Goal: Information Seeking & Learning: Learn about a topic

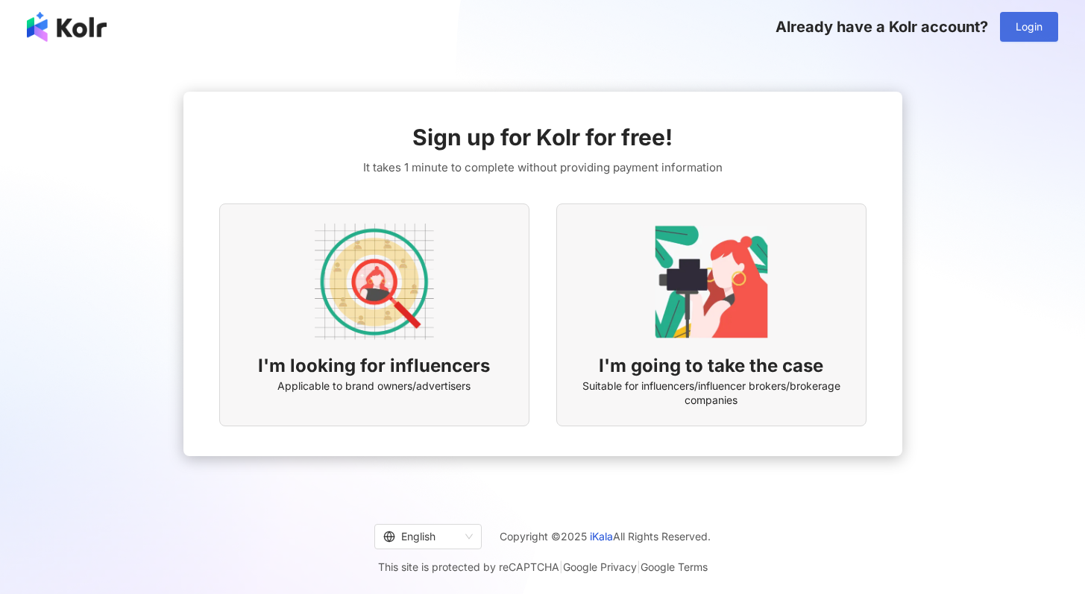
click at [1050, 26] on button "Login" at bounding box center [1029, 27] width 58 height 30
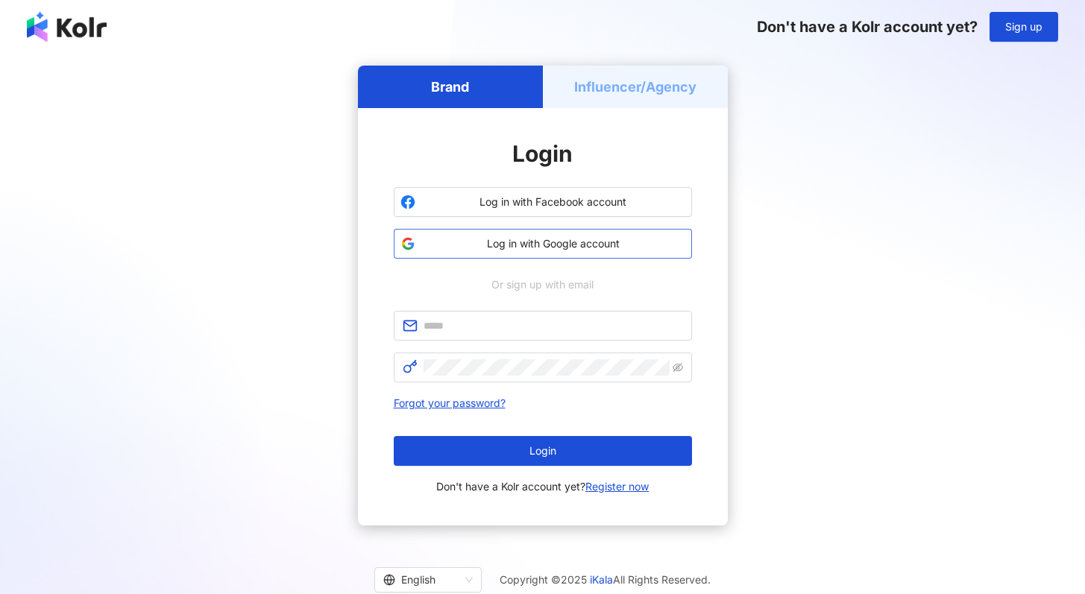
click at [615, 241] on span "Log in with Google account" at bounding box center [553, 243] width 264 height 15
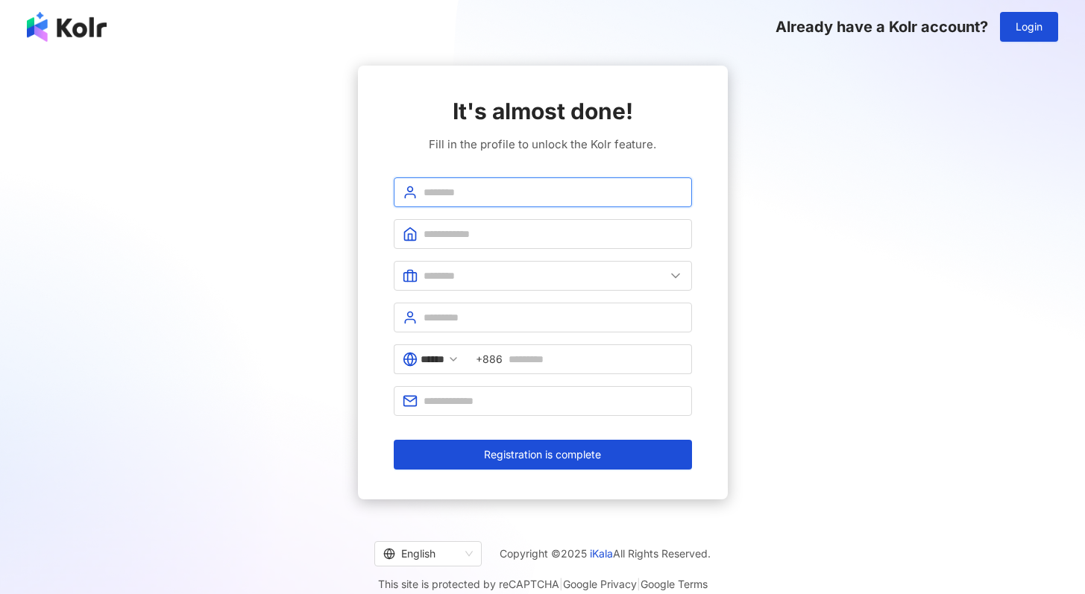
click at [589, 198] on input "text" at bounding box center [554, 192] width 260 height 16
type input "****"
click at [598, 236] on input "text" at bounding box center [554, 234] width 260 height 16
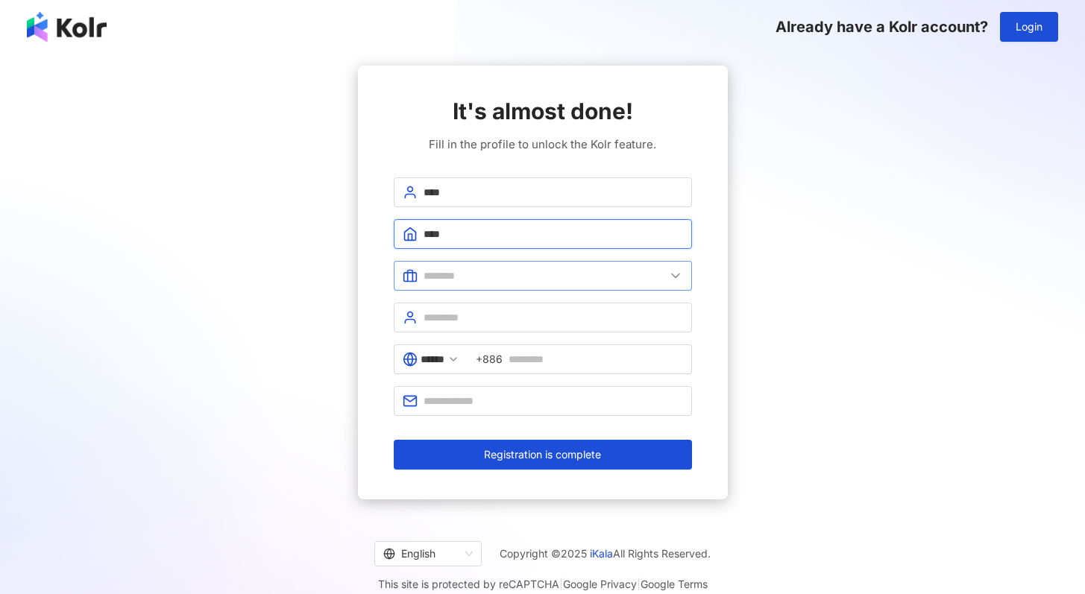
type input "****"
click at [620, 279] on input "text" at bounding box center [545, 276] width 242 height 16
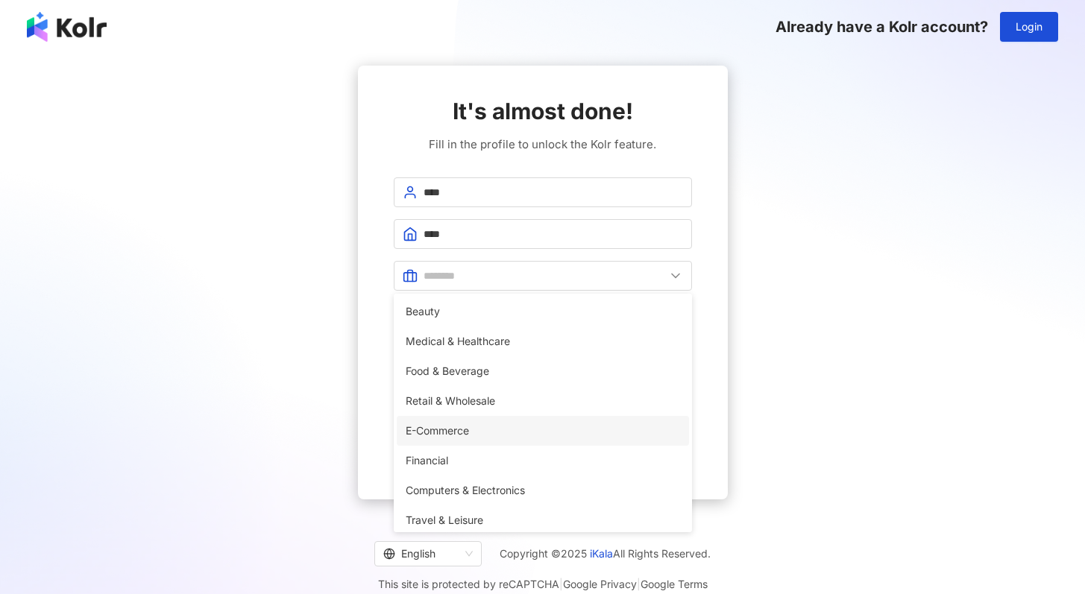
click at [530, 427] on span "E-Commerce" at bounding box center [543, 431] width 274 height 16
type input "**********"
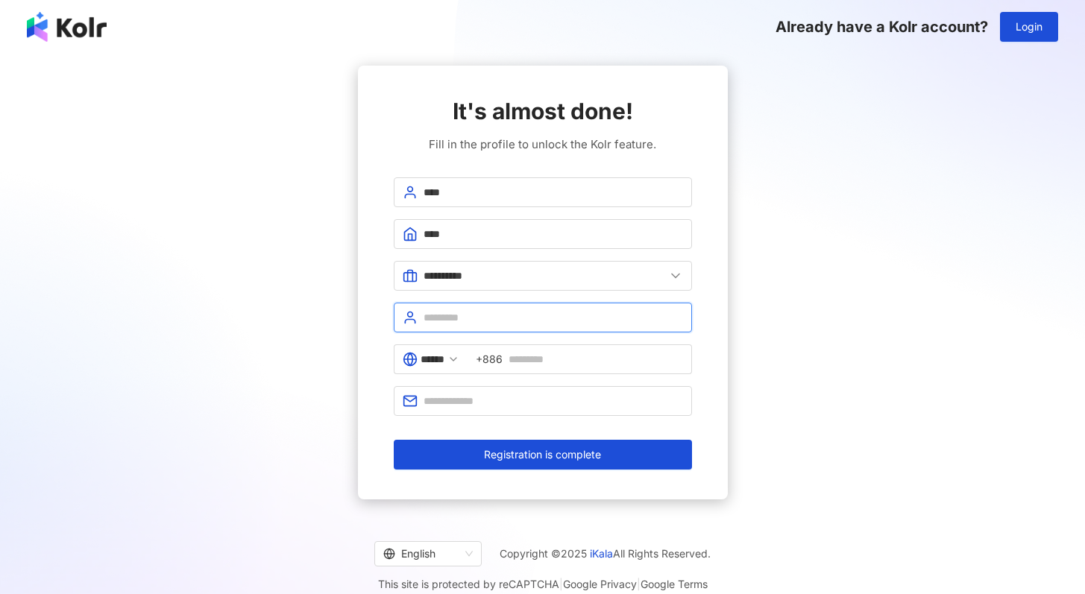
click at [453, 314] on input "text" at bounding box center [554, 318] width 260 height 16
type input "*****"
click at [496, 368] on span "+886" at bounding box center [580, 360] width 225 height 30
click at [468, 362] on span "******" at bounding box center [431, 360] width 74 height 30
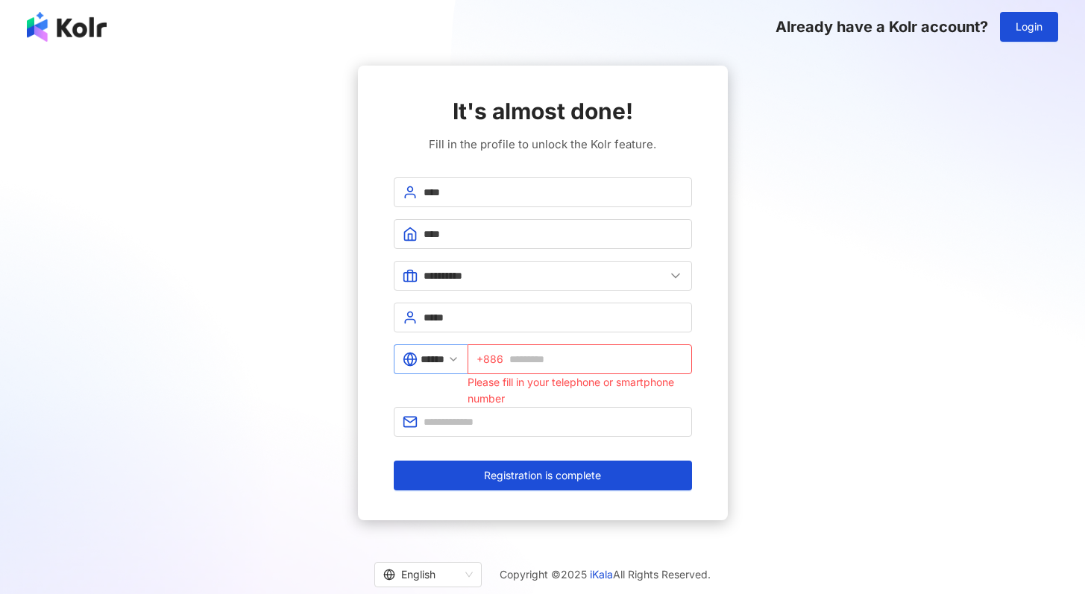
click at [468, 361] on span "******" at bounding box center [431, 360] width 74 height 30
click at [445, 362] on input "******" at bounding box center [433, 359] width 24 height 16
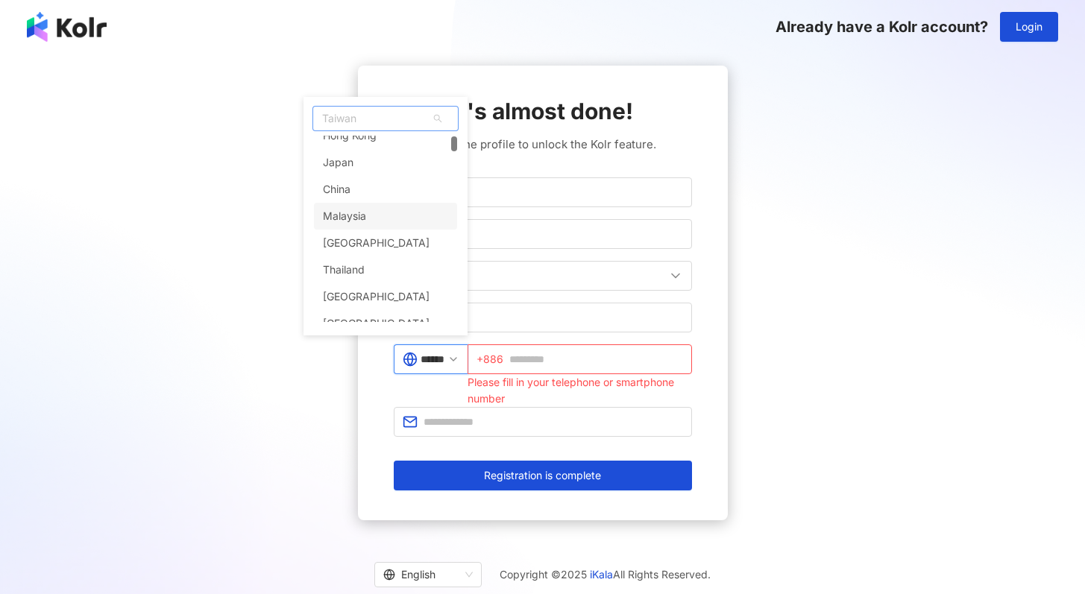
scroll to position [173, 0]
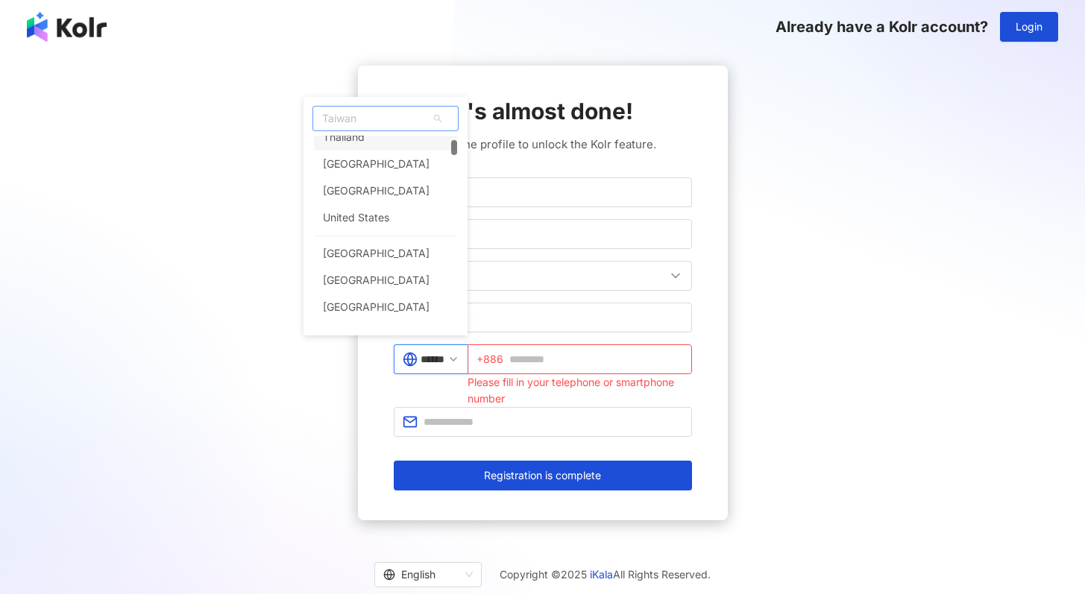
click at [387, 125] on span "Taiwan" at bounding box center [385, 119] width 145 height 24
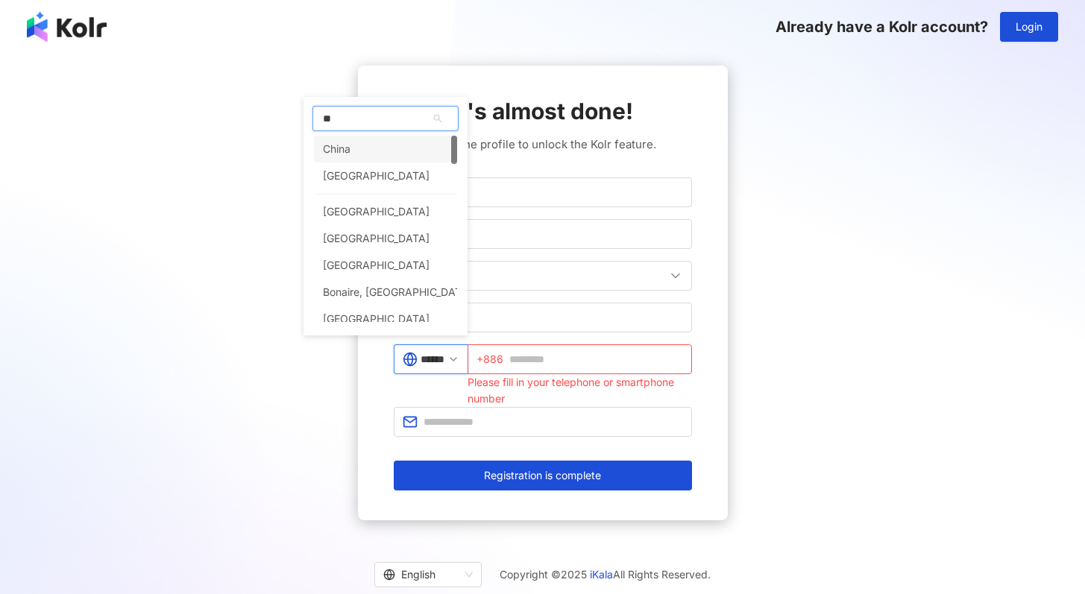
type input "***"
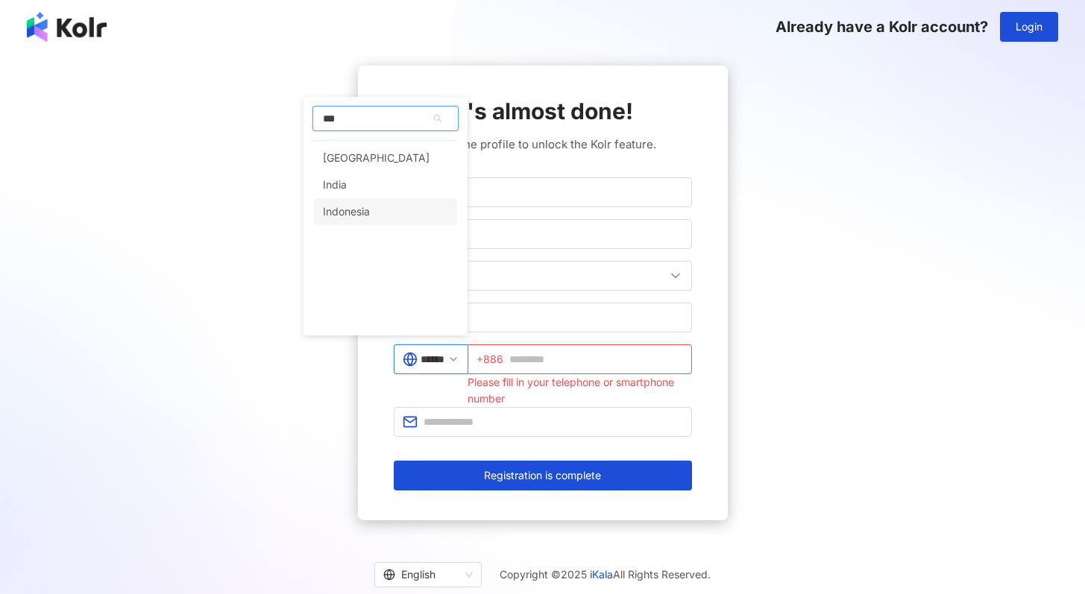
click at [398, 215] on div "Indonesia" at bounding box center [385, 211] width 143 height 27
type input "*********"
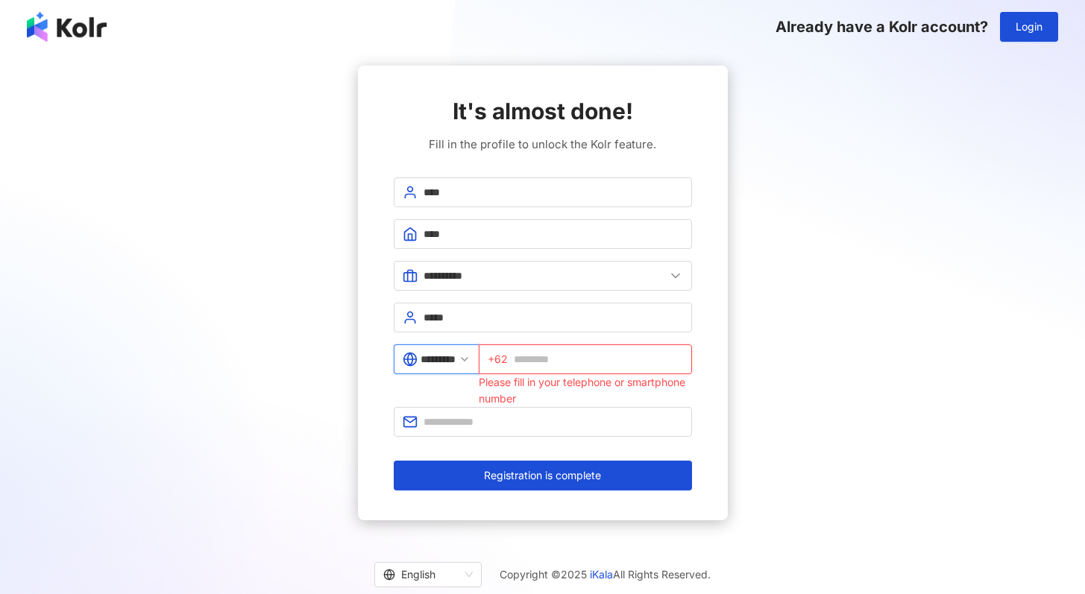
click at [550, 352] on input "text" at bounding box center [598, 359] width 169 height 16
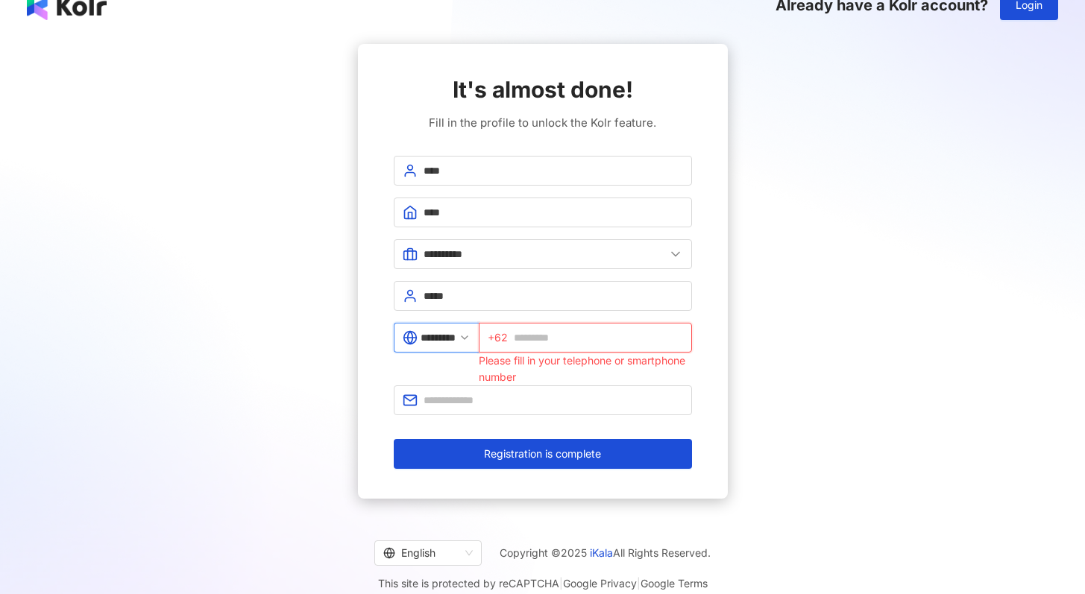
scroll to position [25, 0]
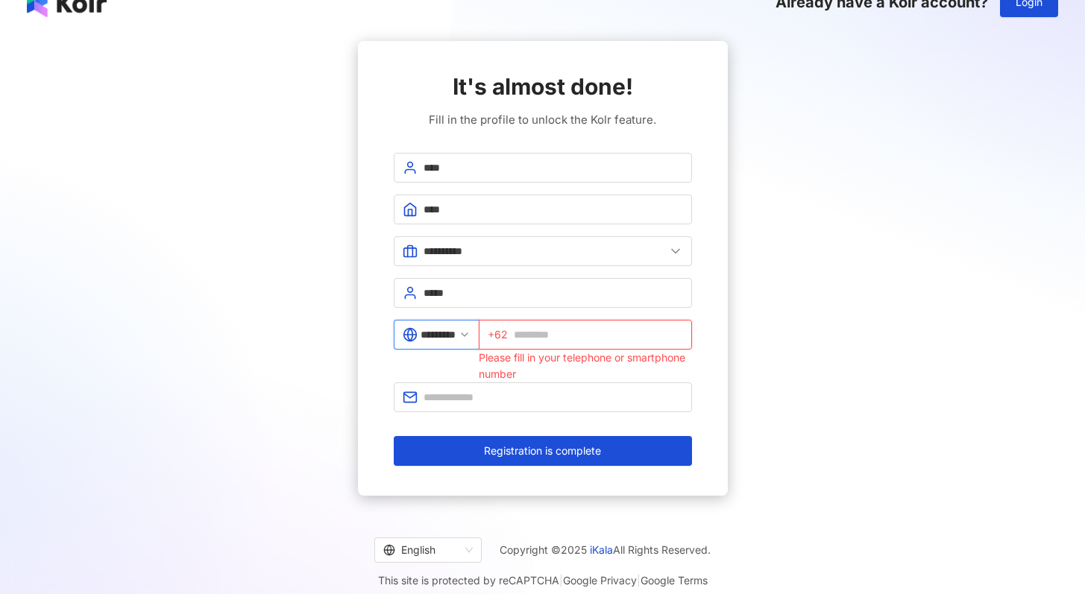
click at [587, 335] on input "text" at bounding box center [598, 335] width 169 height 16
click at [537, 338] on input "**********" at bounding box center [598, 335] width 169 height 16
type input "**********"
click at [539, 401] on input "text" at bounding box center [554, 397] width 260 height 16
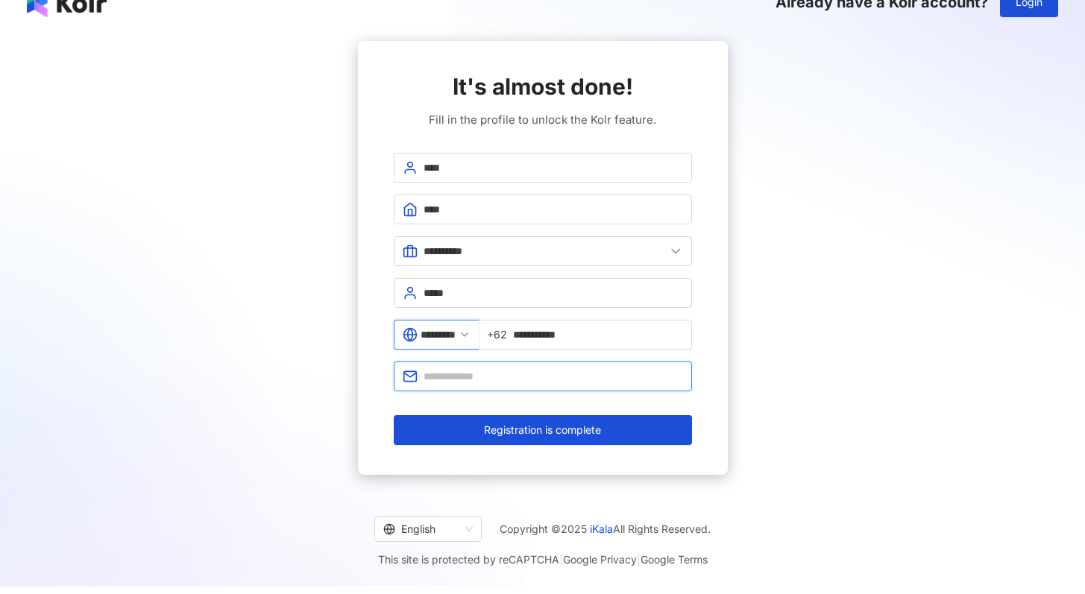
type input "**********"
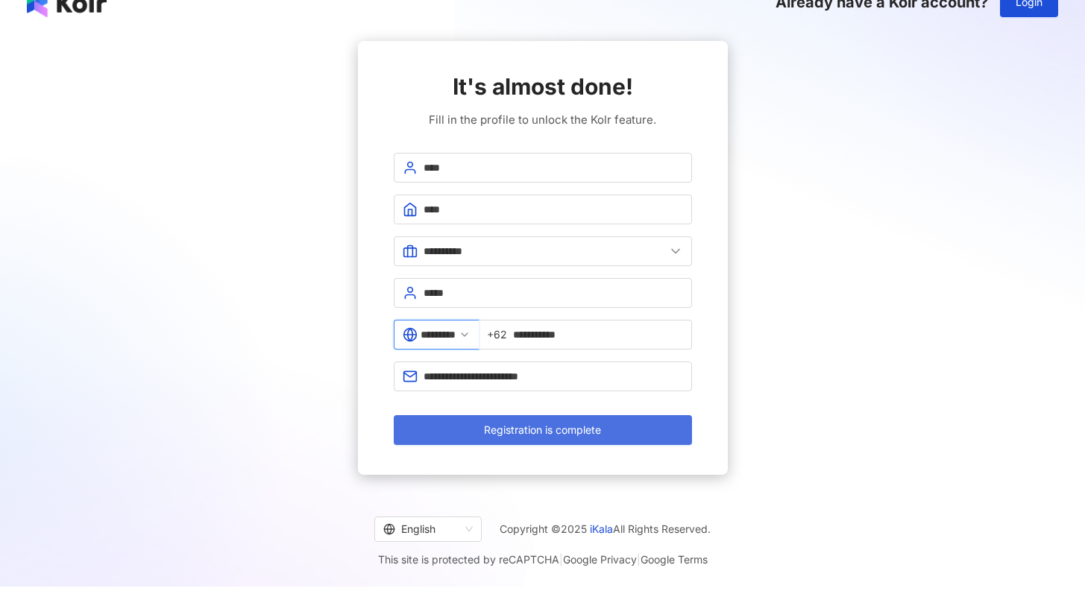
click at [556, 434] on span "Registration is complete" at bounding box center [542, 430] width 117 height 12
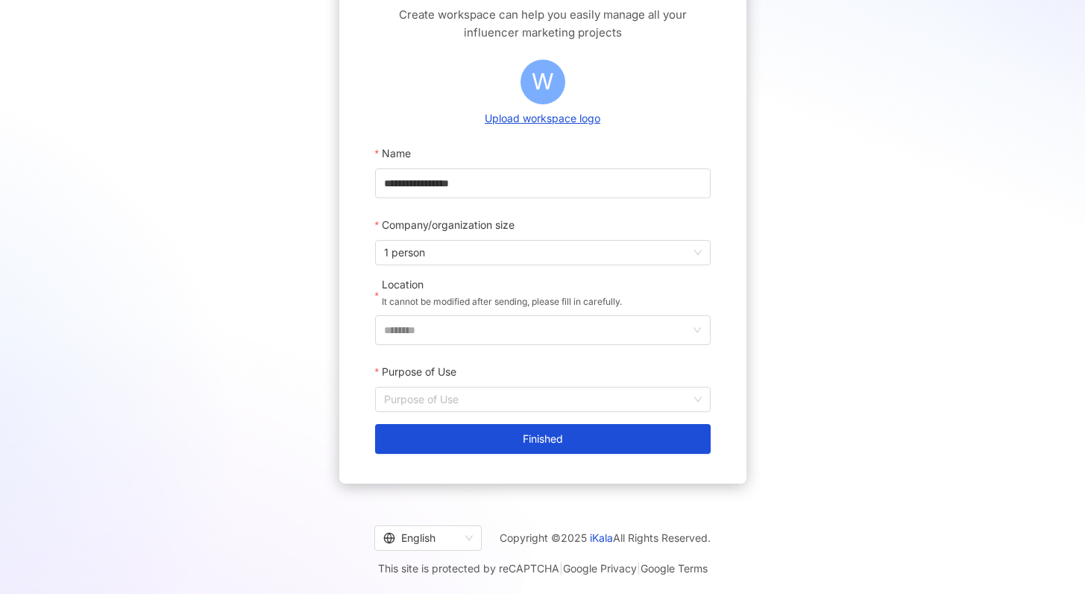
scroll to position [128, 0]
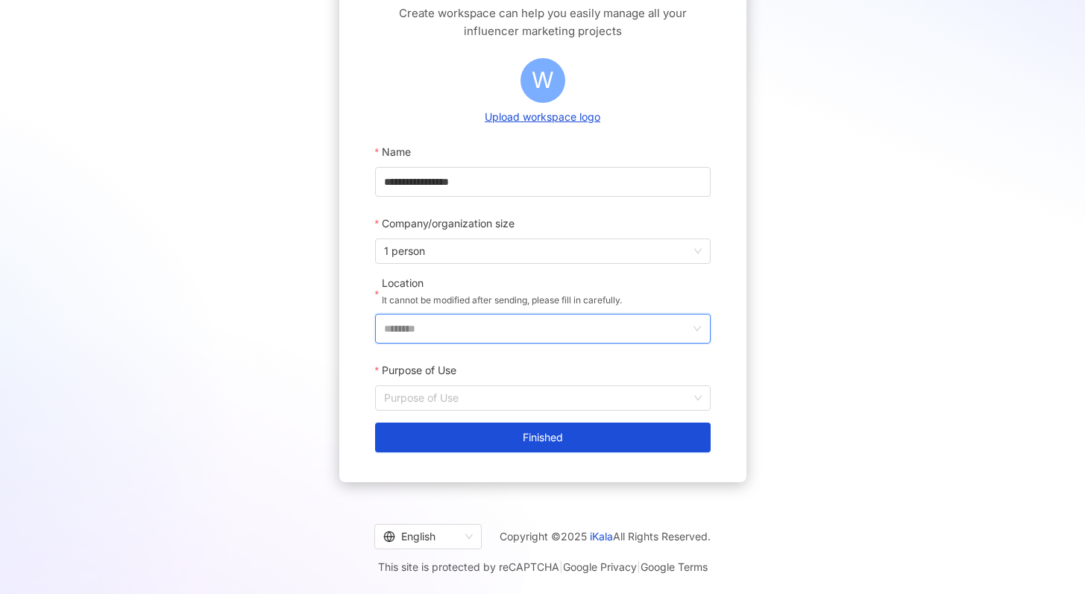
click at [531, 330] on input "********" at bounding box center [537, 329] width 306 height 28
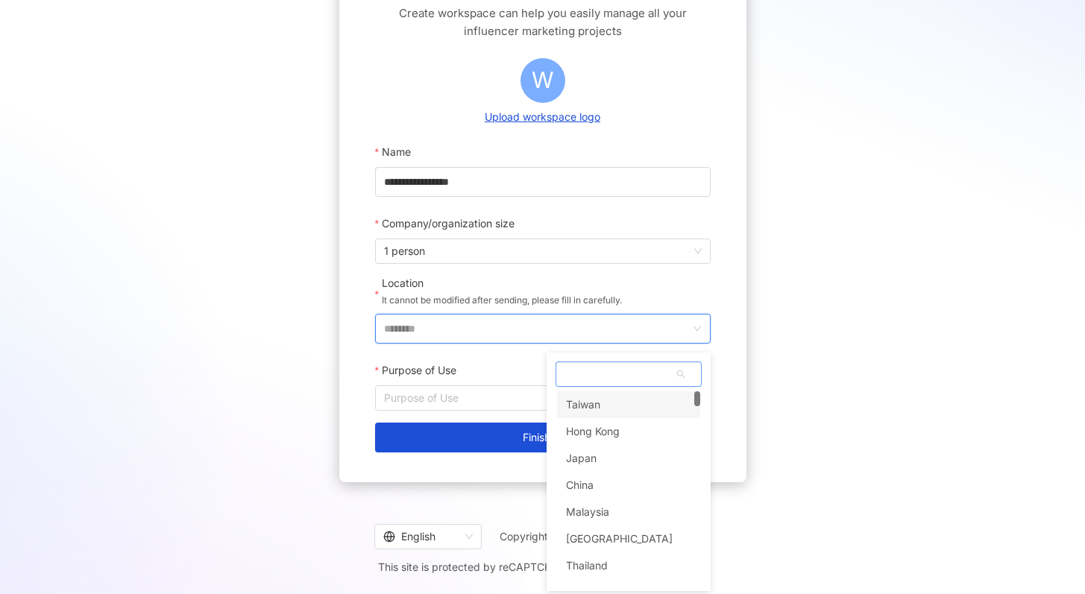
click at [608, 369] on span at bounding box center [628, 374] width 145 height 24
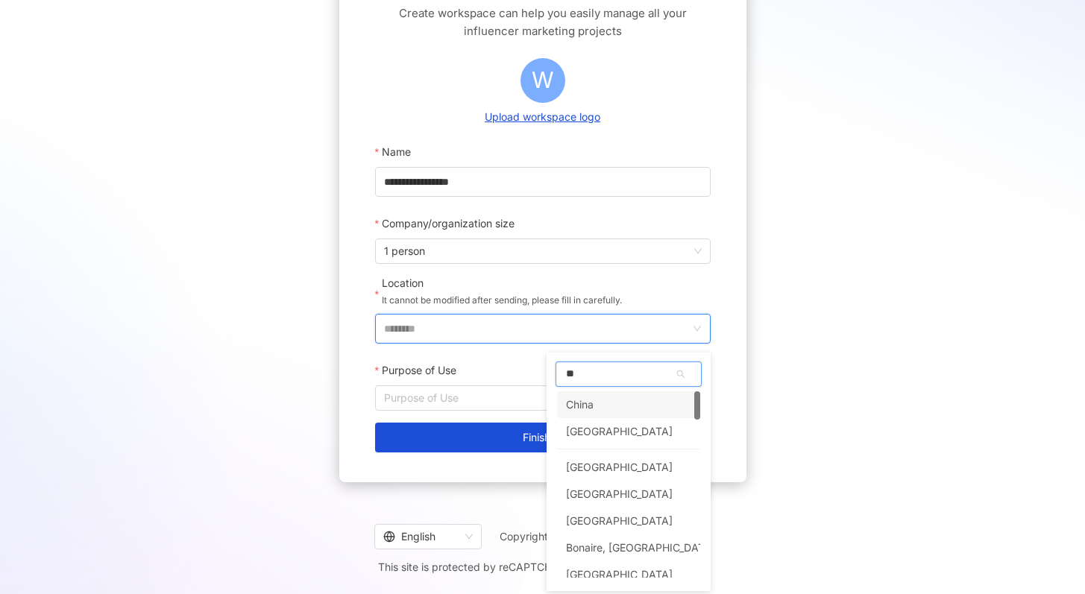
type input "***"
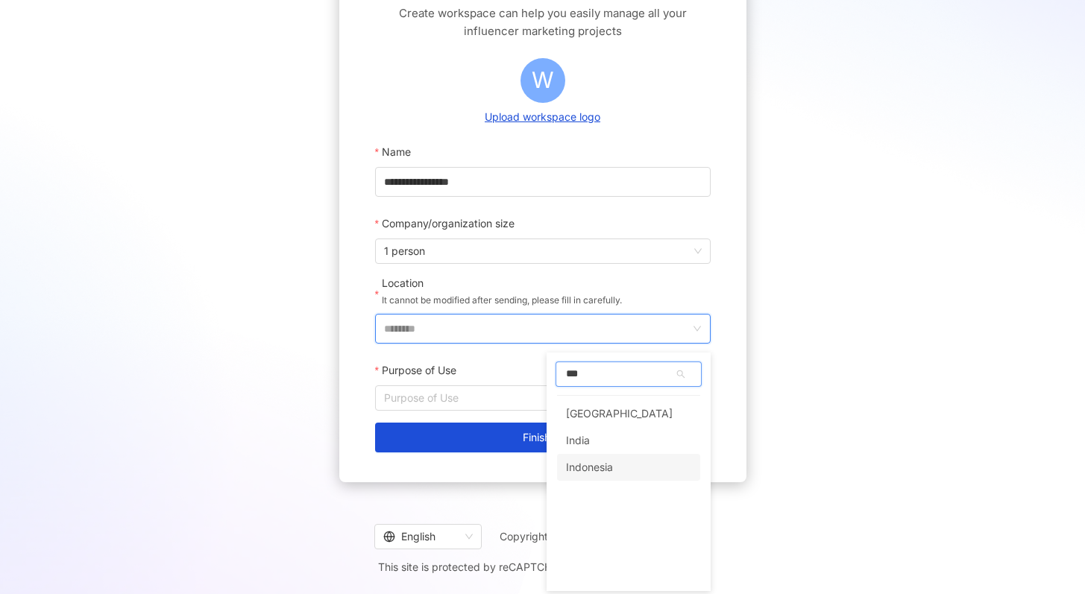
click at [625, 473] on div "Indonesia" at bounding box center [628, 467] width 143 height 27
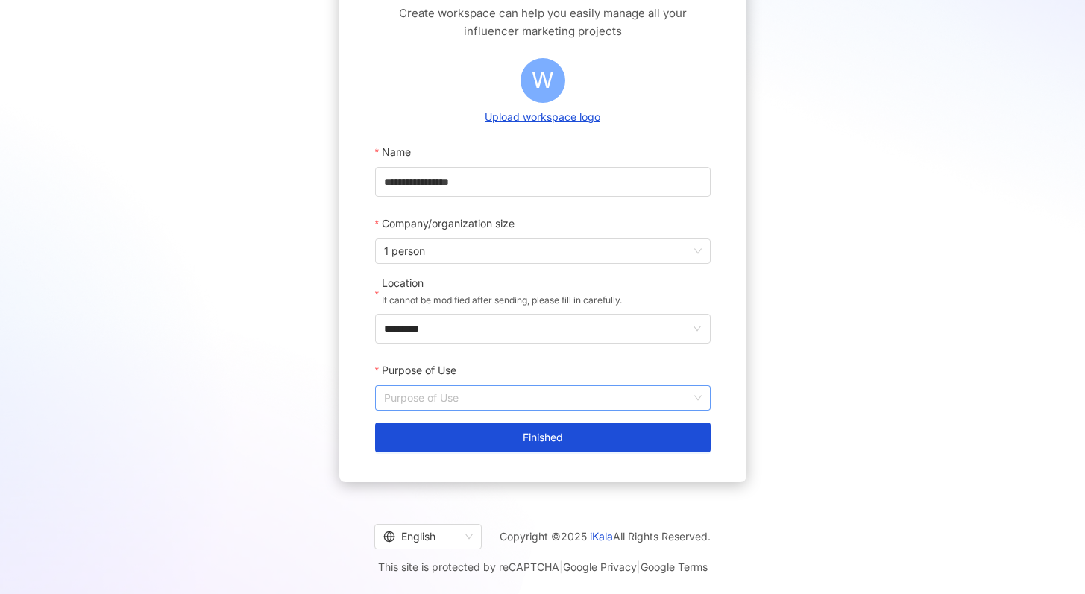
click at [518, 402] on input "Purpose of Use" at bounding box center [543, 398] width 318 height 24
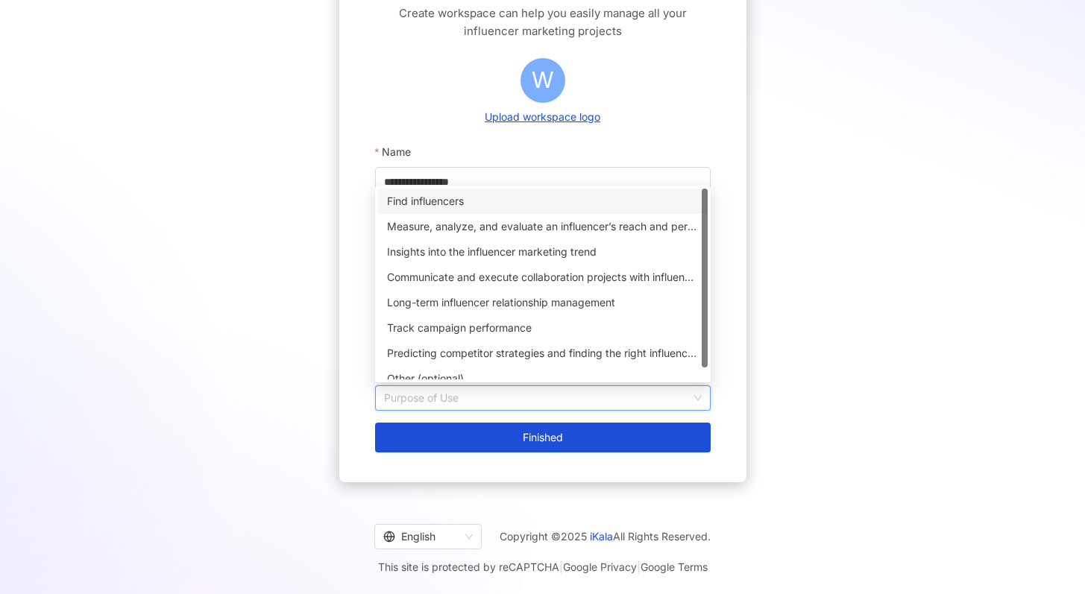
click at [474, 207] on div "Find influencers" at bounding box center [543, 201] width 312 height 16
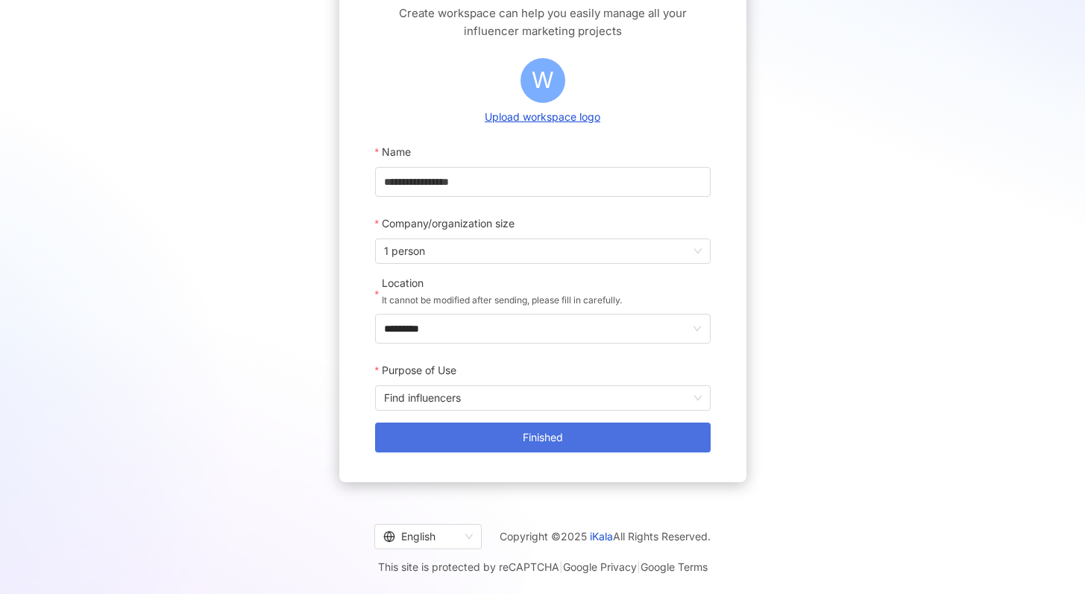
click at [536, 432] on span "Finished" at bounding box center [543, 438] width 40 height 12
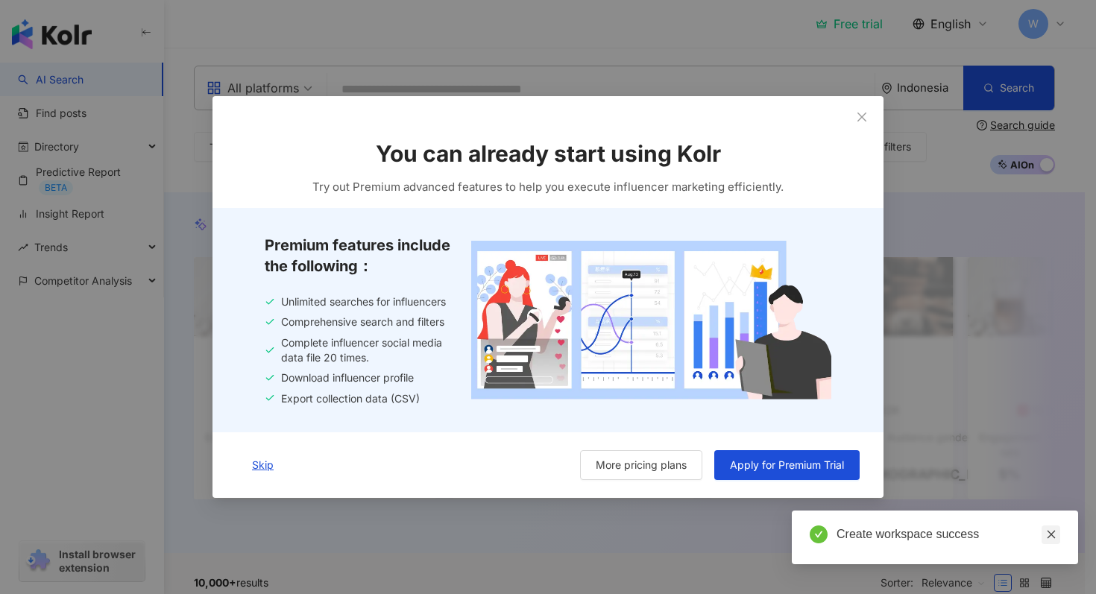
click at [1049, 533] on icon "close" at bounding box center [1051, 535] width 8 height 8
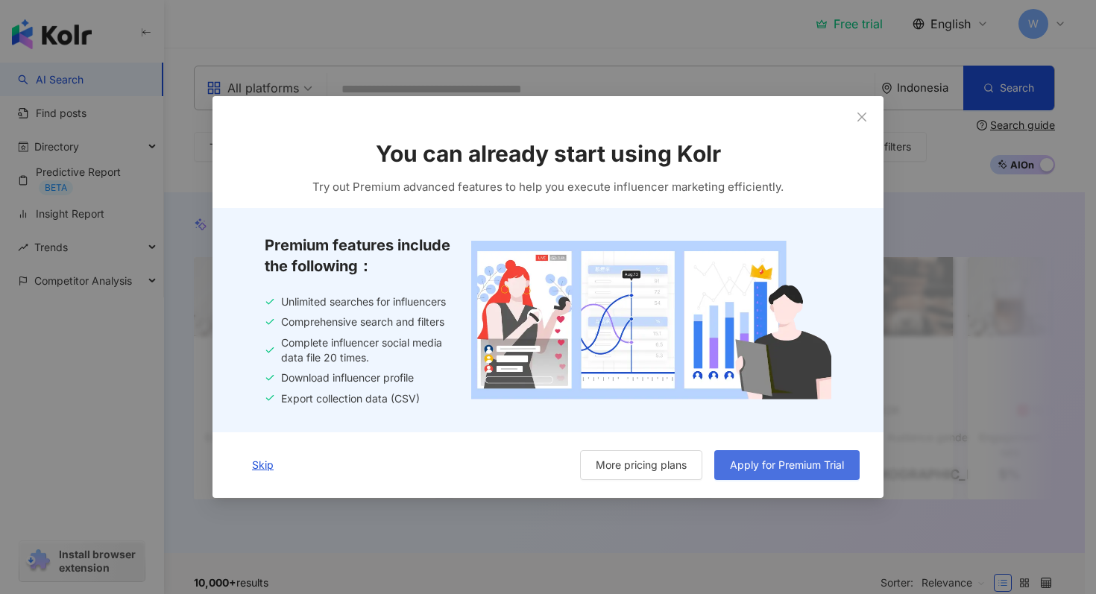
click at [827, 468] on span "Apply for Premium Trial" at bounding box center [787, 465] width 114 height 12
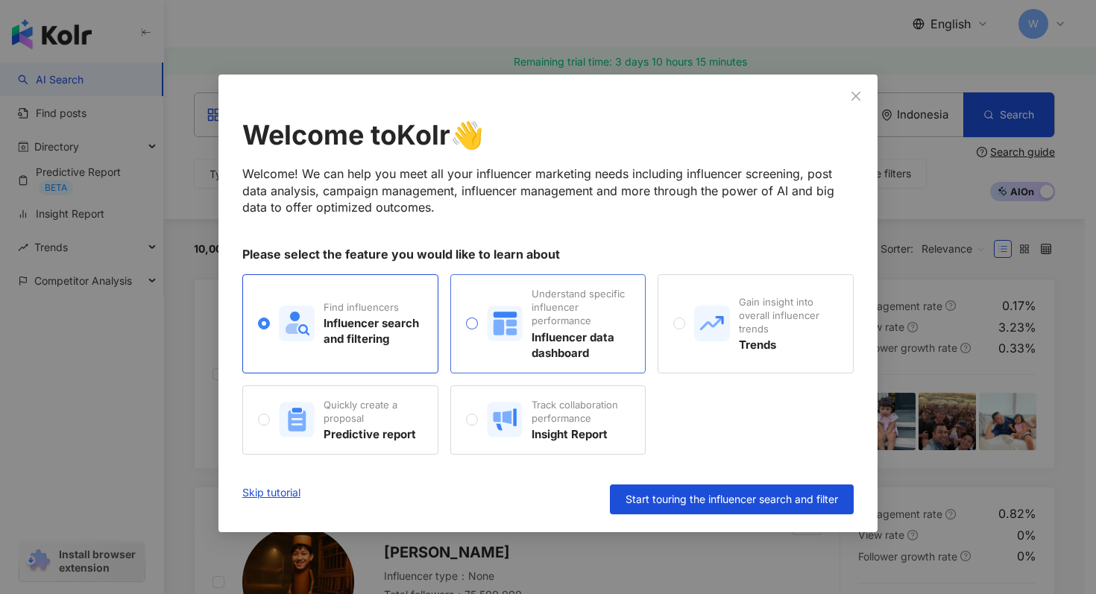
click at [609, 300] on div "Understand specific influencer performance" at bounding box center [581, 307] width 98 height 41
click at [401, 392] on div "Quickly create a proposal Predictive report" at bounding box center [340, 420] width 196 height 69
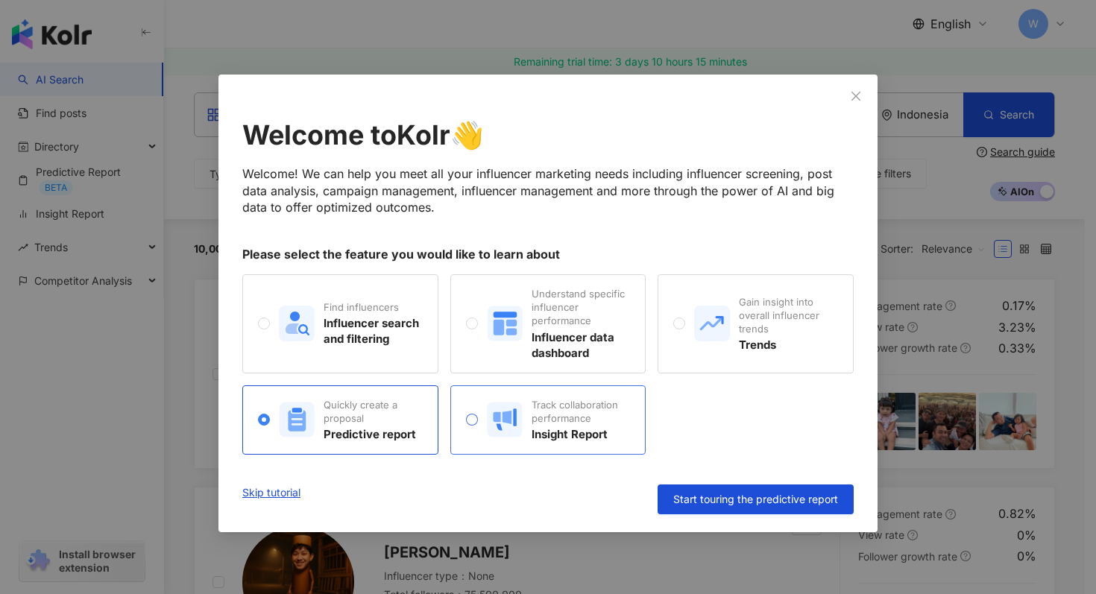
click at [515, 396] on div "Track collaboration performance Insight Report" at bounding box center [549, 420] width 196 height 69
click at [687, 337] on span "Gain insight into overall influencer trends Trends" at bounding box center [761, 324] width 152 height 58
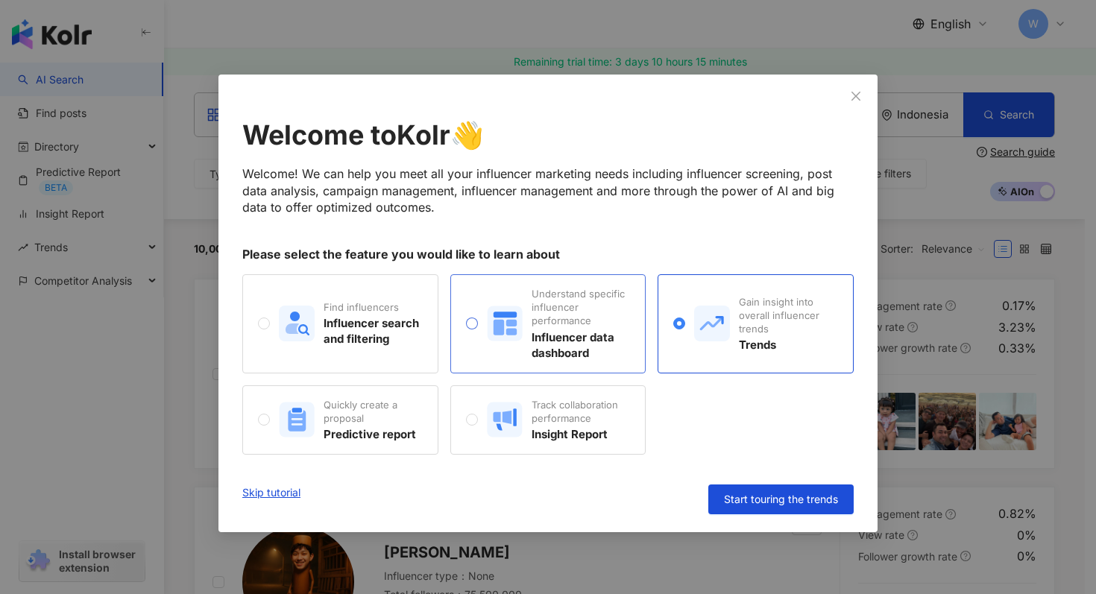
click at [605, 336] on div "Influencer data dashboard" at bounding box center [581, 345] width 98 height 31
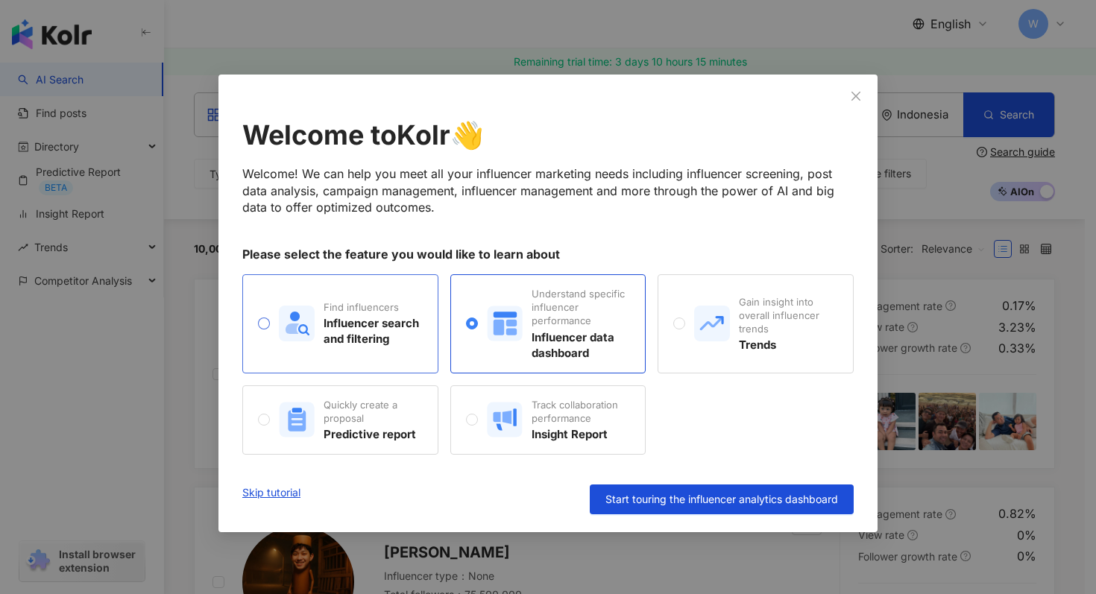
click at [408, 323] on div "Influencer search and filtering" at bounding box center [373, 331] width 98 height 31
click at [512, 328] on rect at bounding box center [504, 324] width 35 height 35
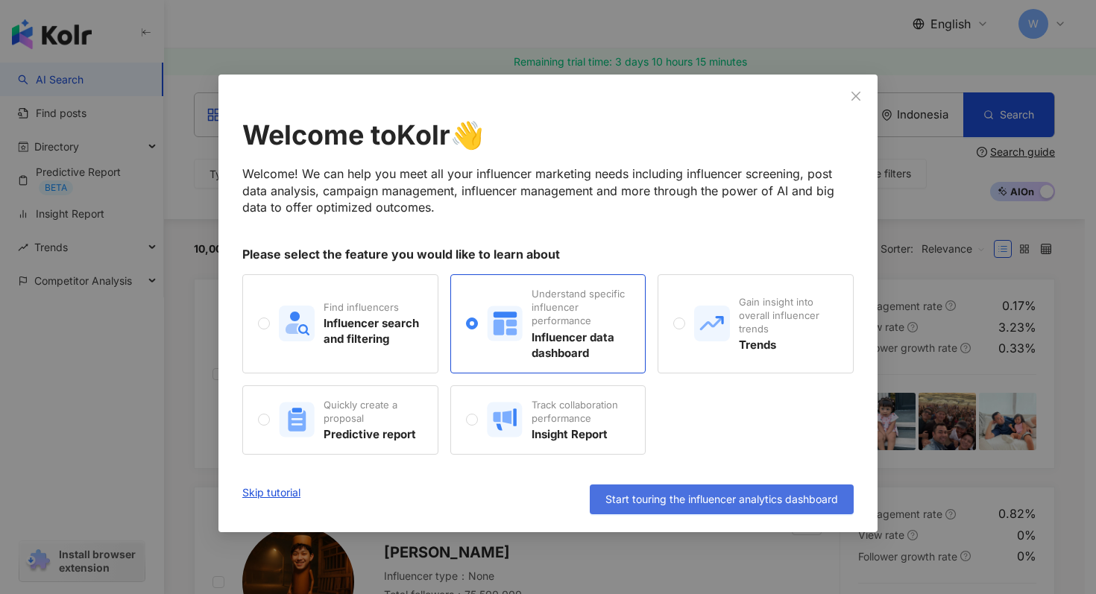
click at [663, 494] on span "Start touring the influencer analytics dashboard" at bounding box center [722, 500] width 233 height 12
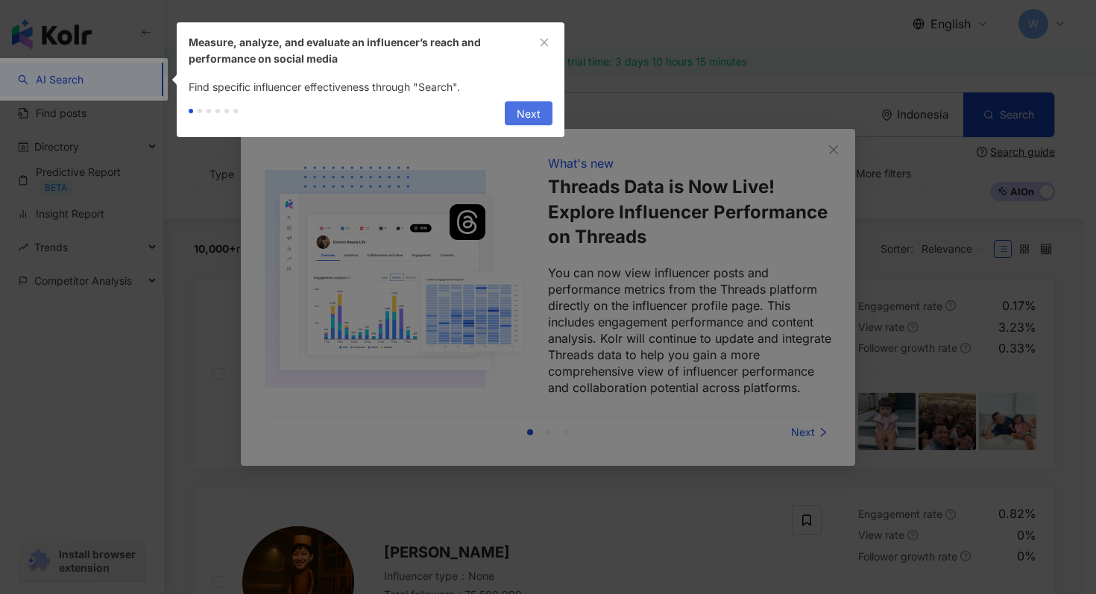
click at [550, 124] on button "Next" at bounding box center [529, 113] width 48 height 24
type input "**********"
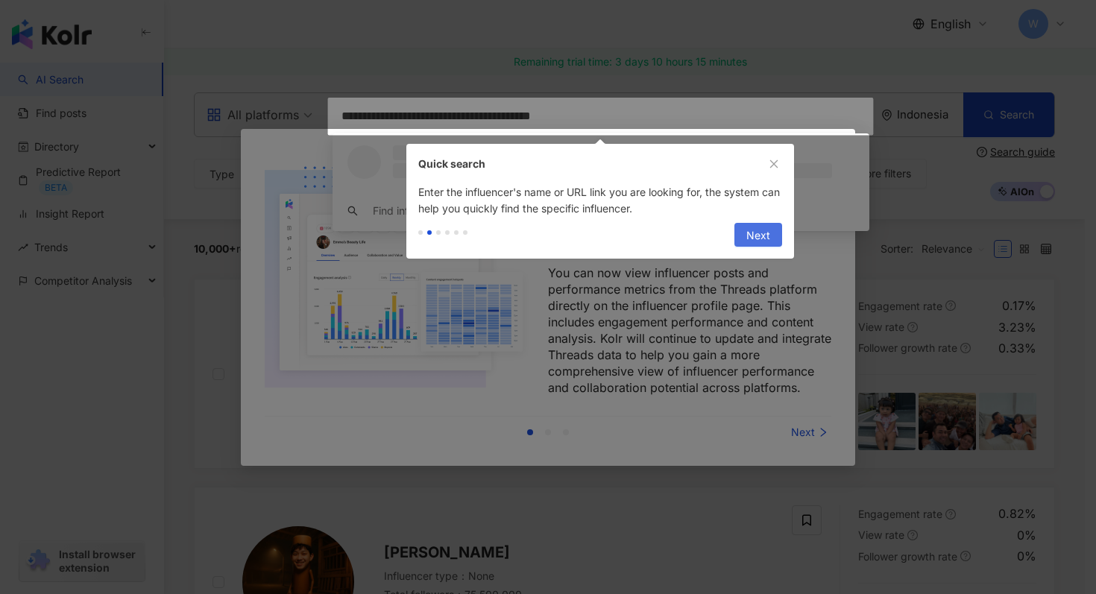
click at [751, 241] on span "Next" at bounding box center [759, 236] width 24 height 24
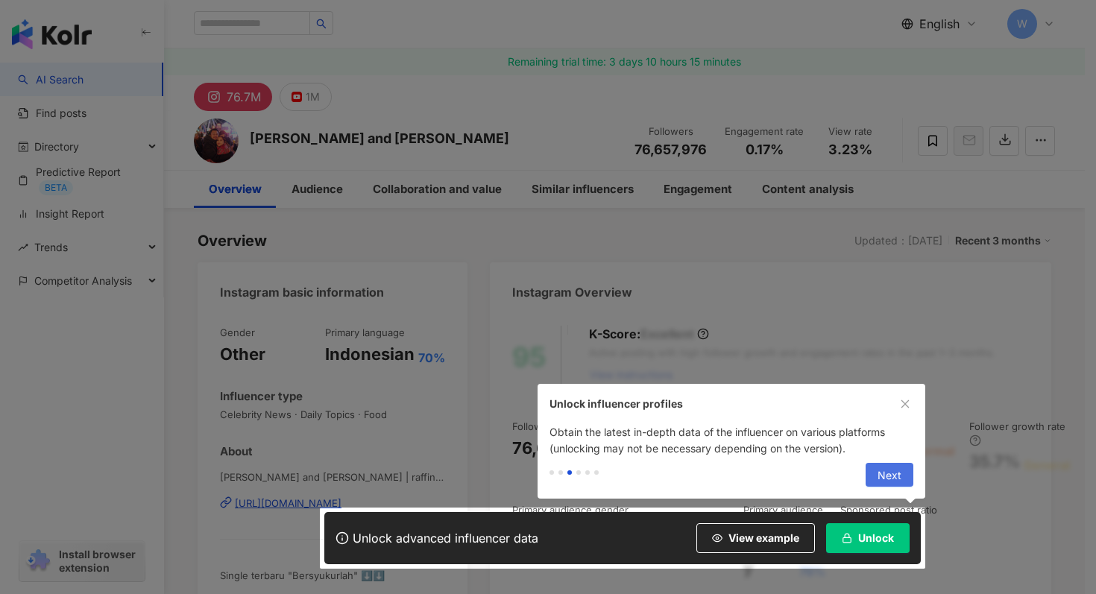
click at [905, 482] on button "Next" at bounding box center [890, 475] width 48 height 24
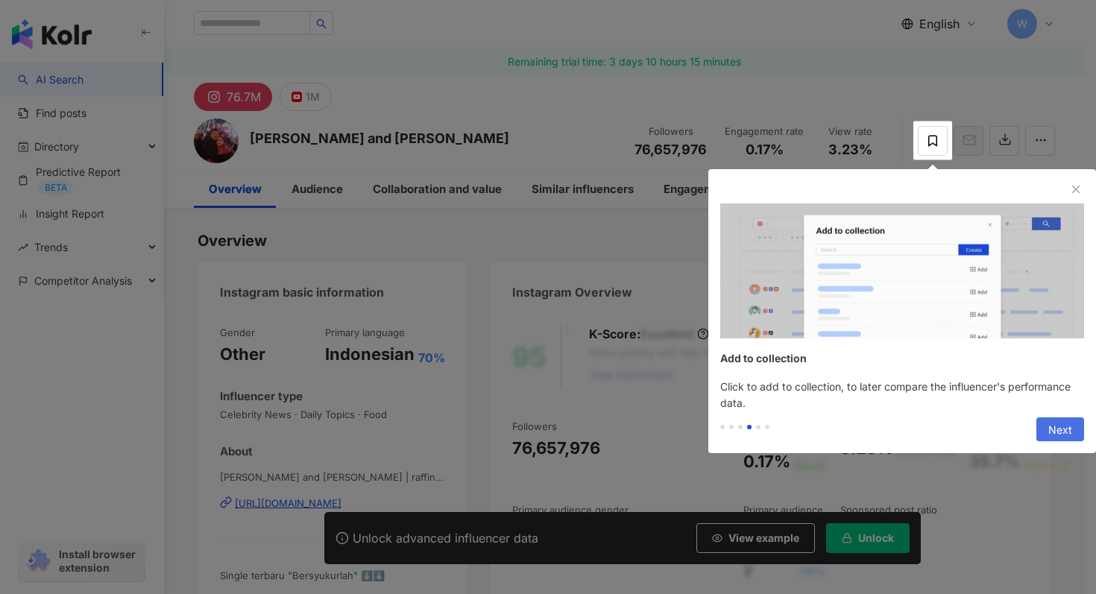
click at [1040, 427] on button "Next" at bounding box center [1061, 430] width 48 height 24
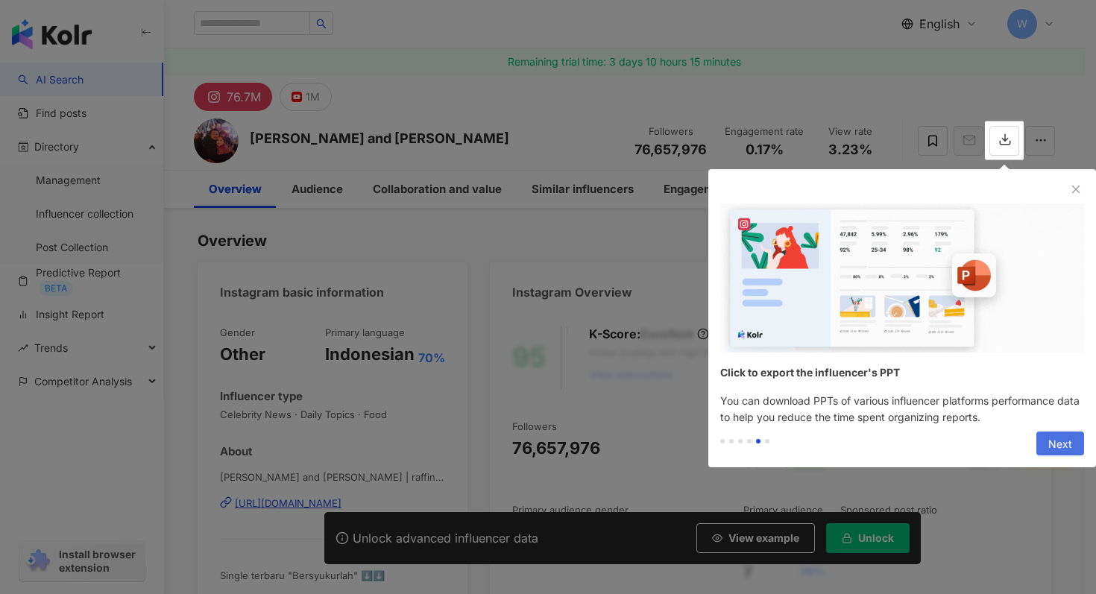
click at [1055, 441] on span "Next" at bounding box center [1061, 445] width 24 height 24
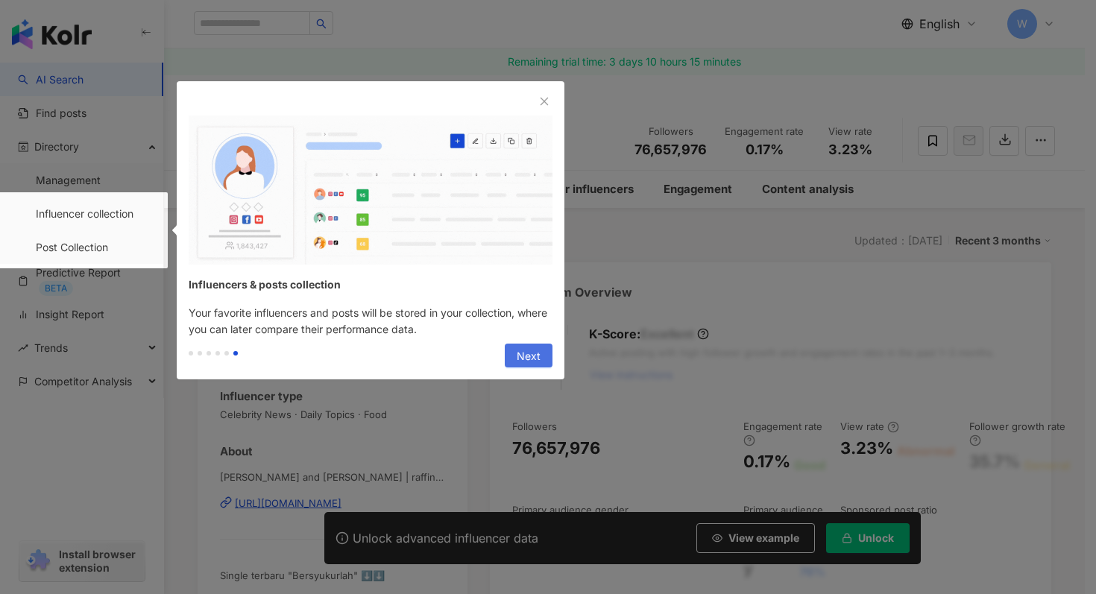
click at [532, 362] on span "Next" at bounding box center [529, 357] width 24 height 24
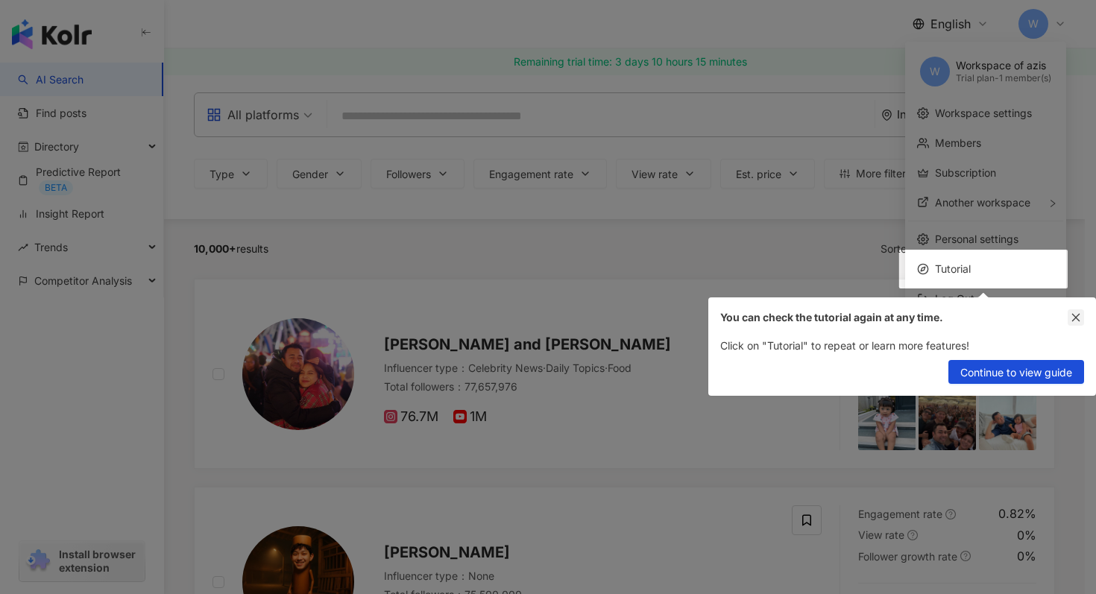
click at [1079, 319] on icon "close" at bounding box center [1077, 318] width 8 height 8
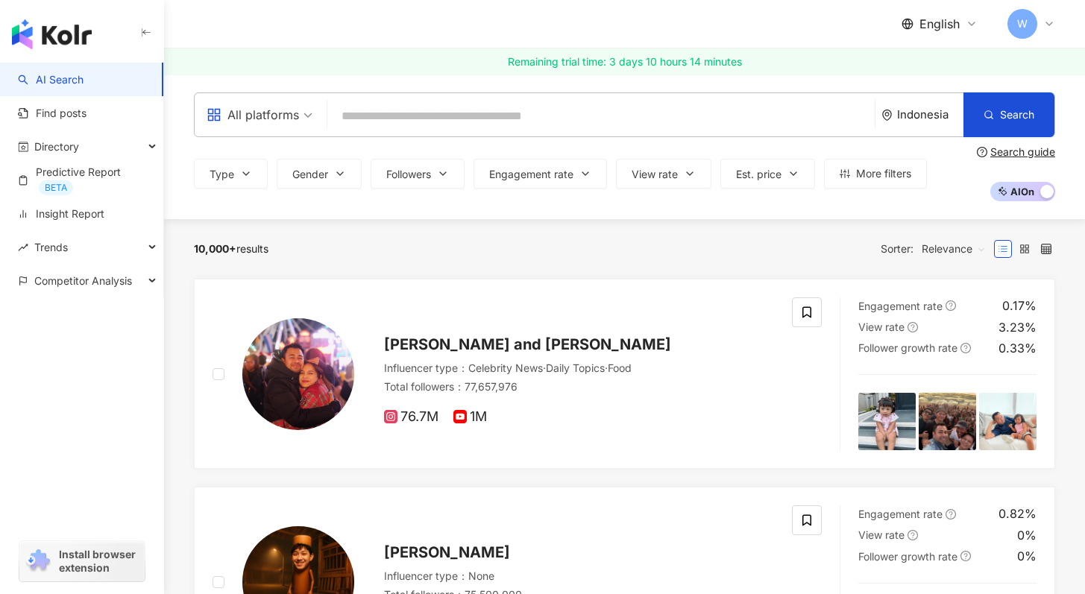
click at [408, 131] on div "All platforms Indonesia Search" at bounding box center [624, 114] width 861 height 45
click at [409, 125] on input "search" at bounding box center [601, 116] width 536 height 28
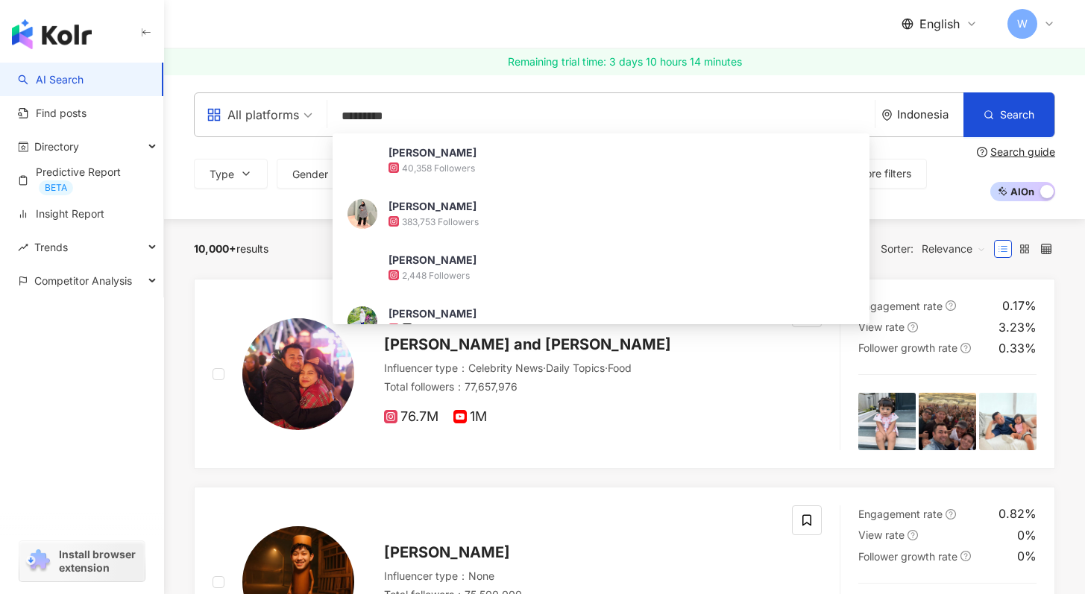
type input "**********"
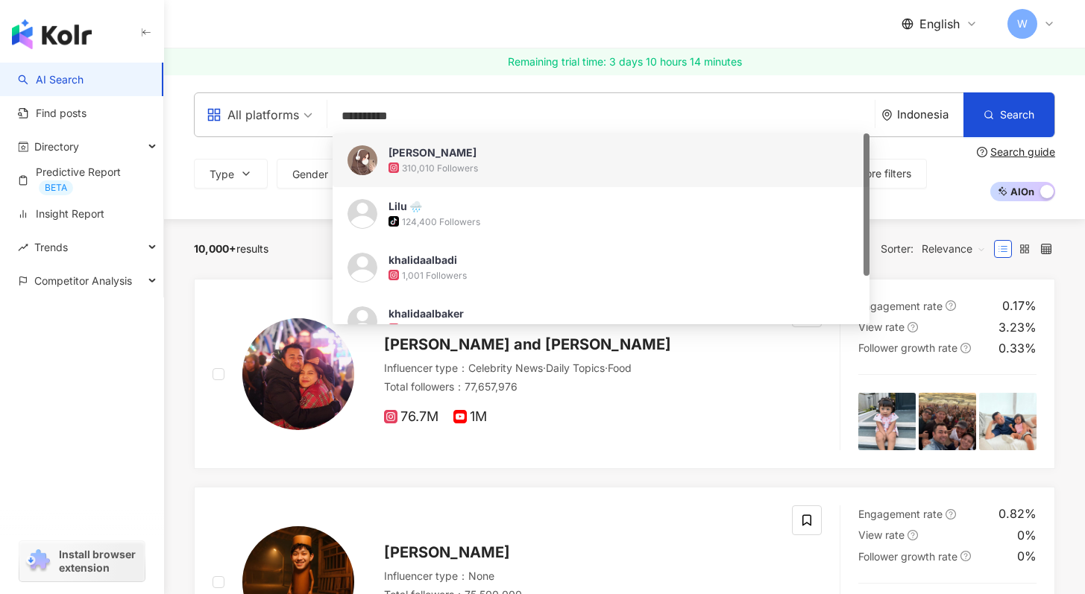
click at [424, 160] on div "310,010 Followers" at bounding box center [622, 167] width 466 height 15
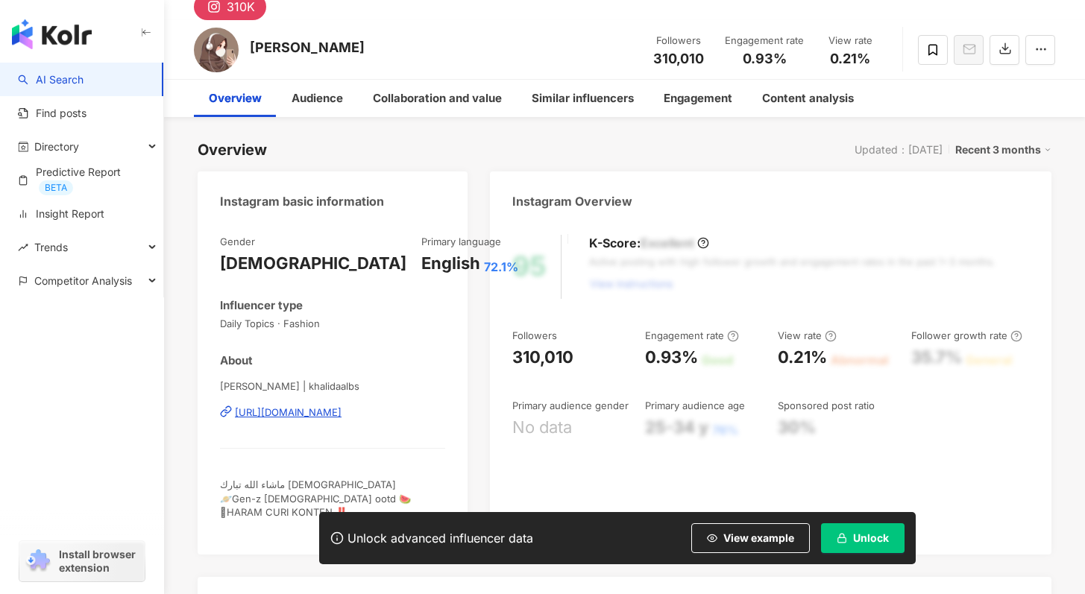
scroll to position [100, 0]
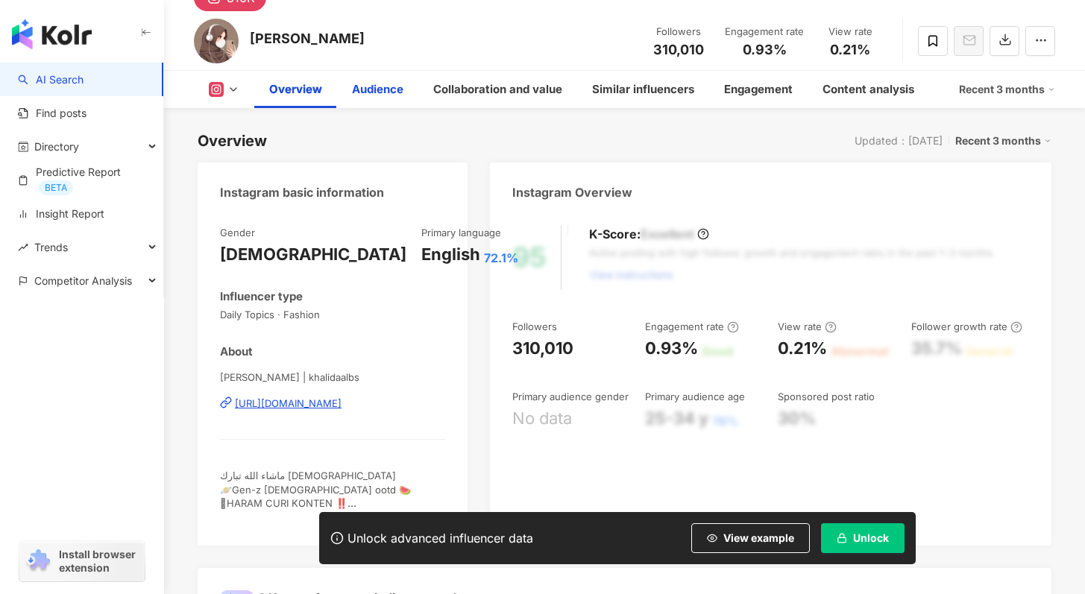
click at [377, 92] on div "Audience" at bounding box center [377, 90] width 51 height 18
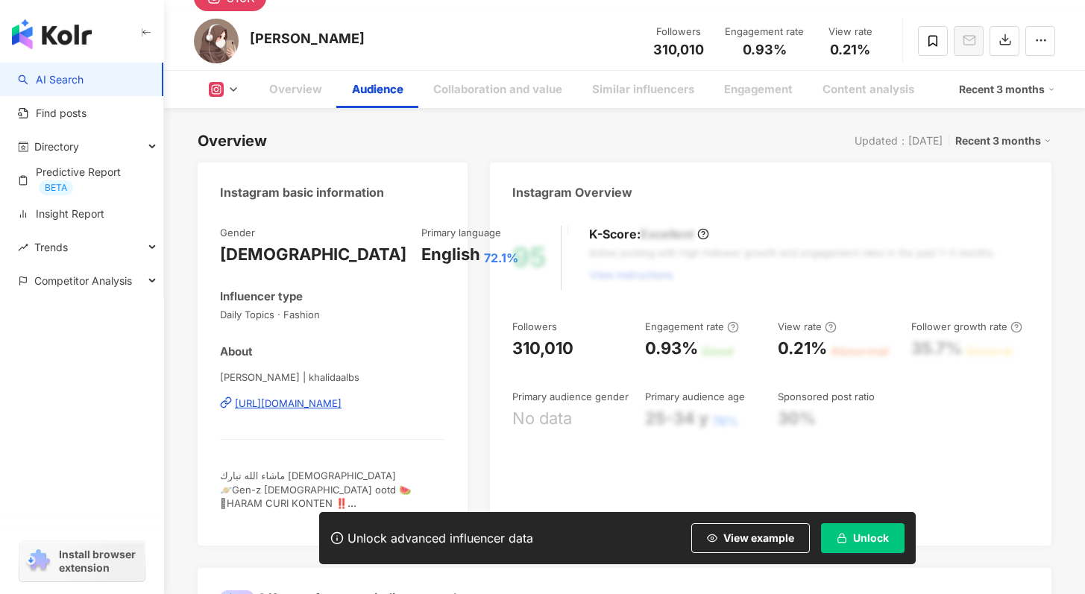
scroll to position [1328, 0]
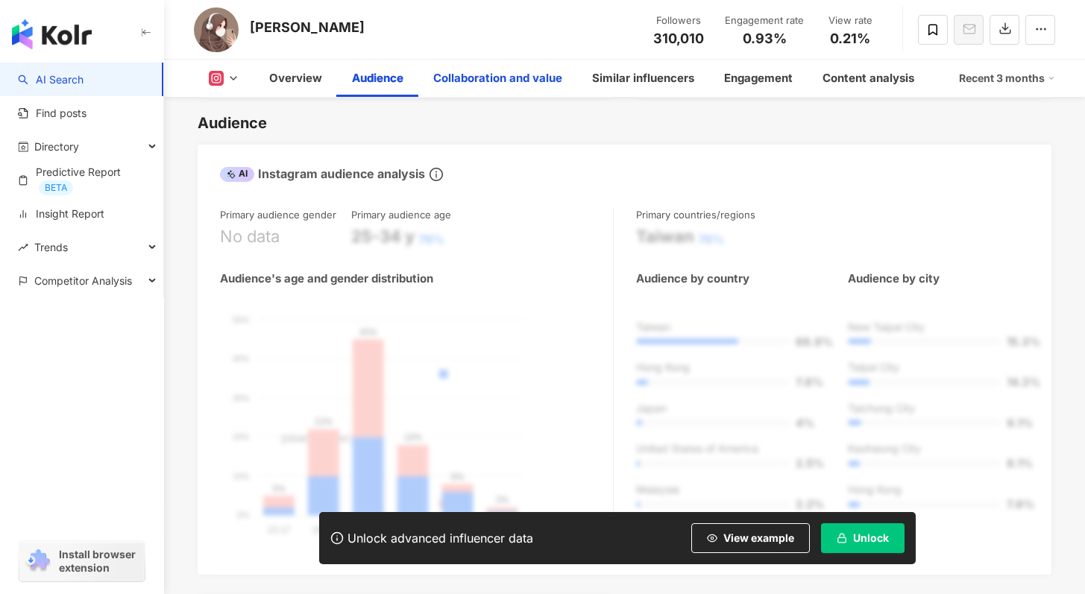
click at [483, 86] on div "Collaboration and value" at bounding box center [497, 78] width 129 height 18
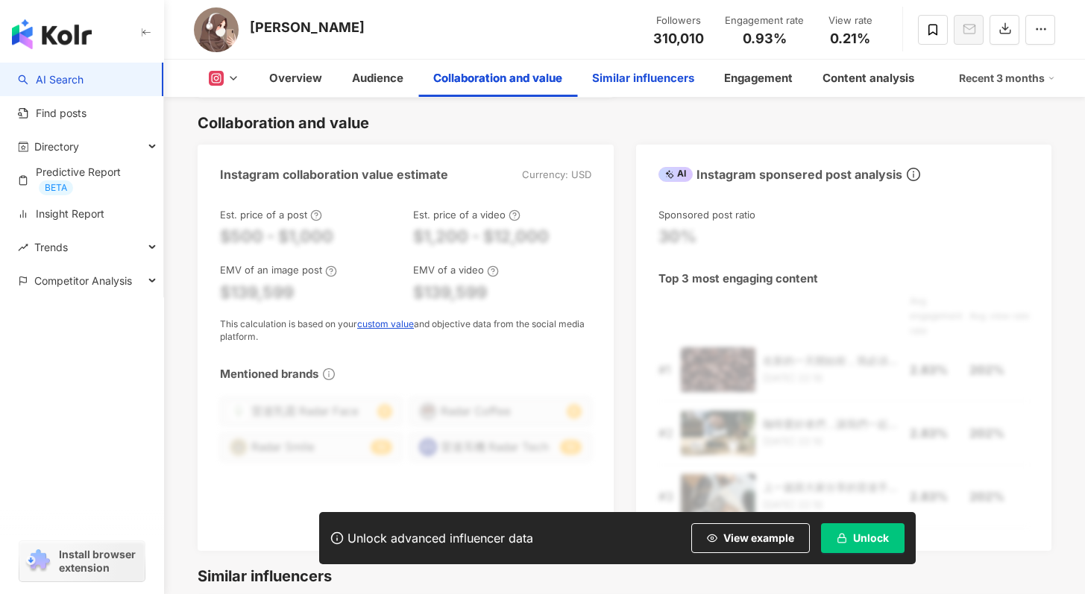
click at [638, 81] on div "Similar influencers" at bounding box center [643, 78] width 102 height 18
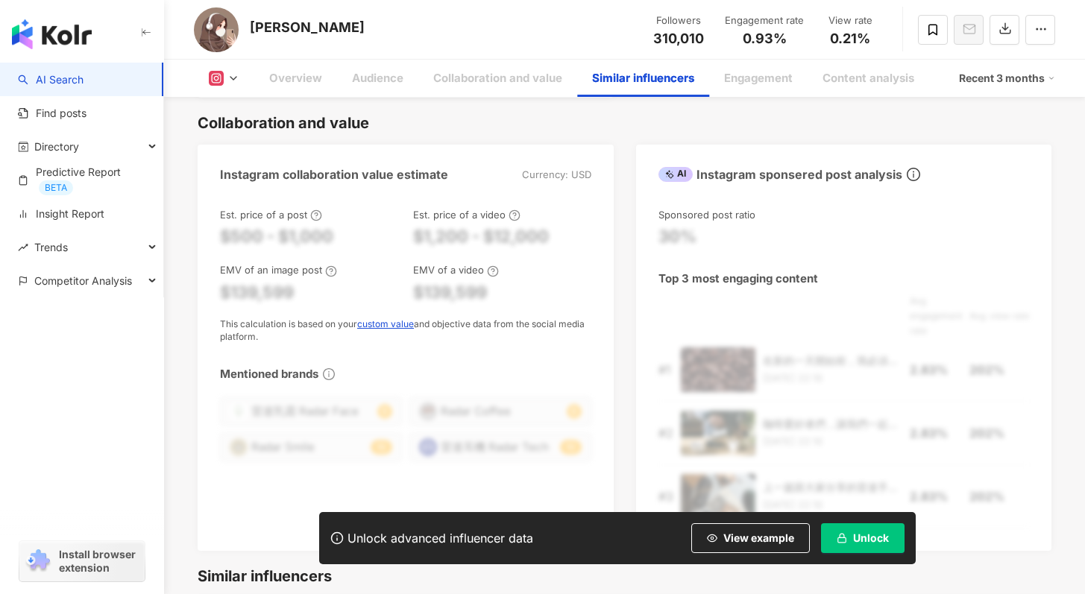
scroll to position [2517, 0]
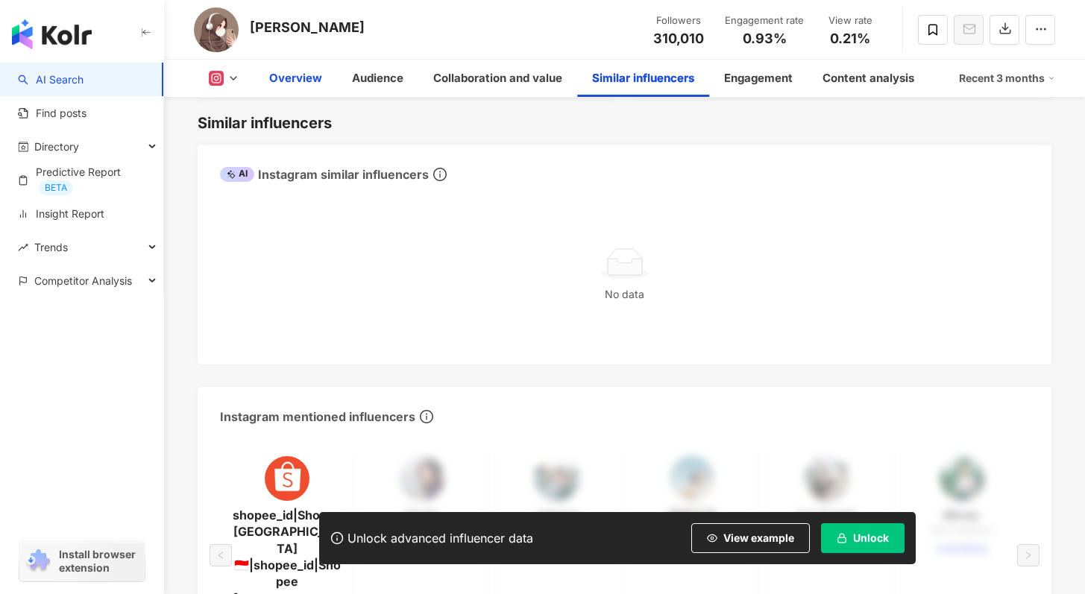
click at [292, 72] on div "Overview" at bounding box center [295, 78] width 53 height 18
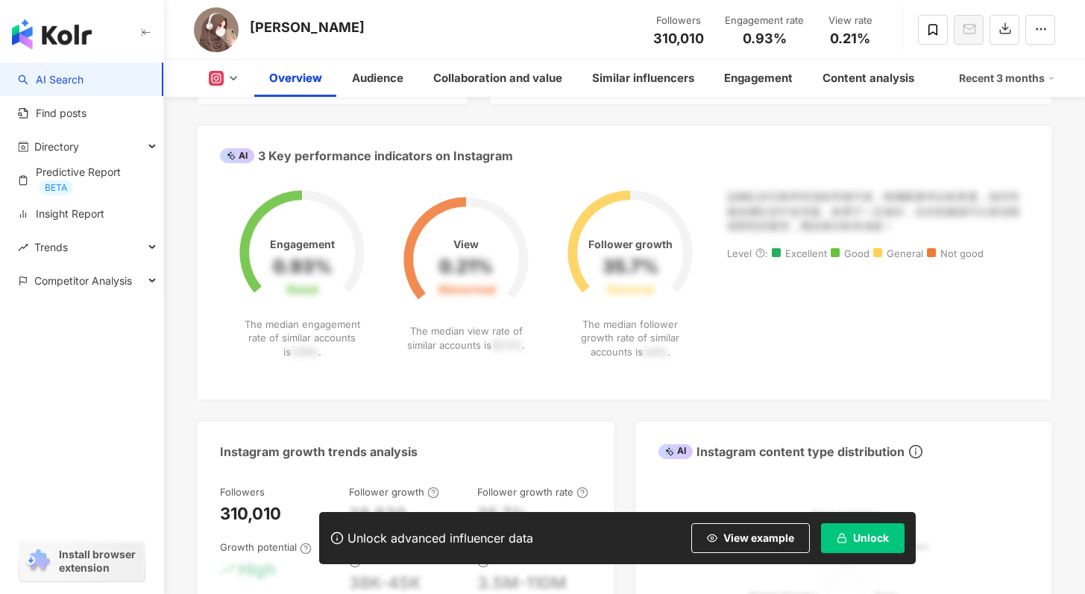
scroll to position [560, 0]
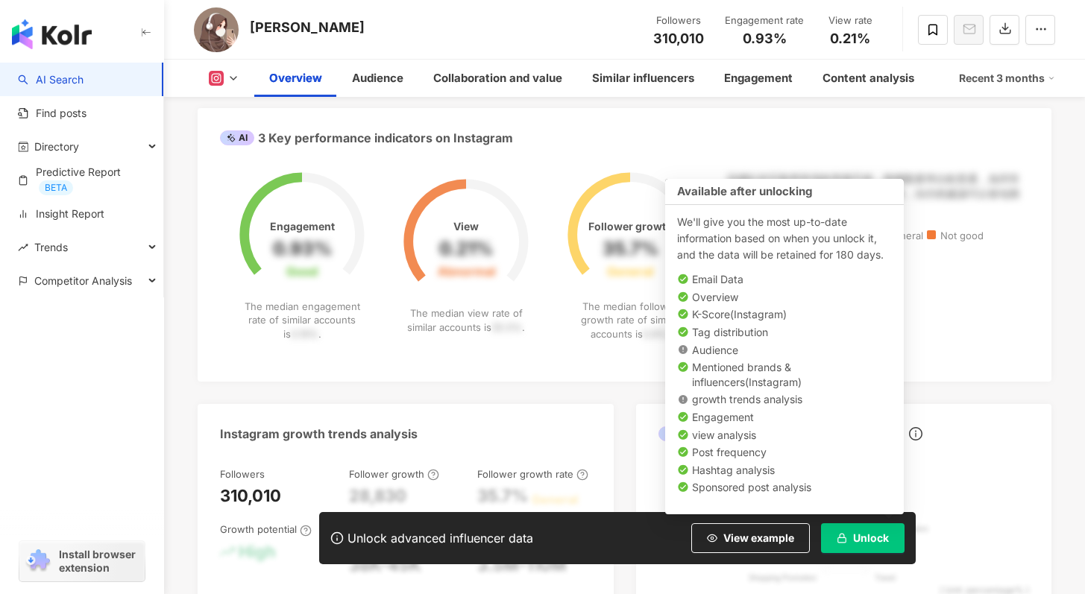
click at [868, 536] on span "Unlock" at bounding box center [871, 539] width 36 height 12
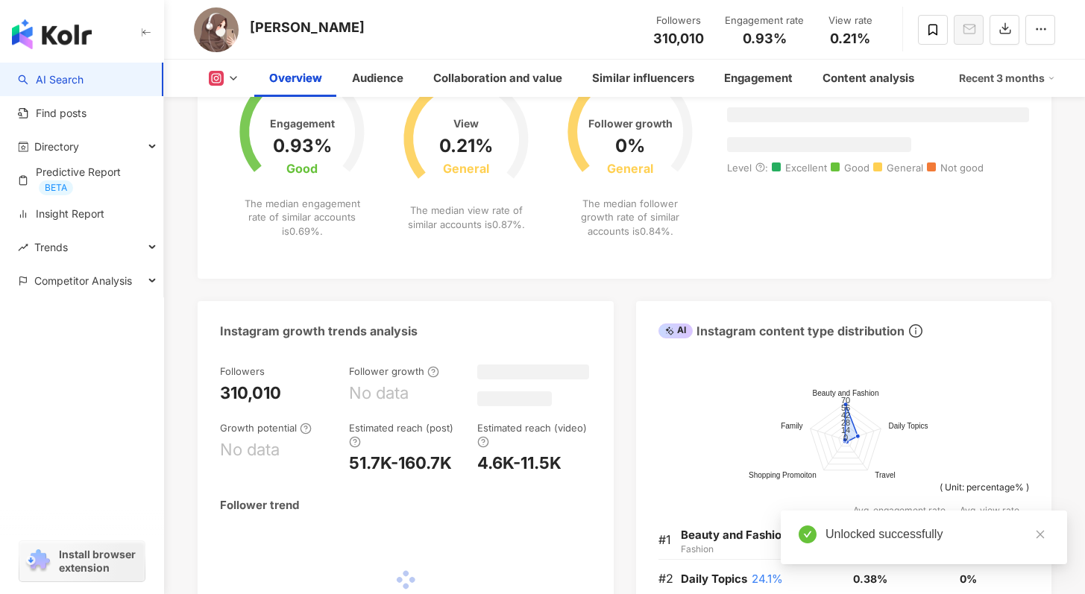
scroll to position [120, 0]
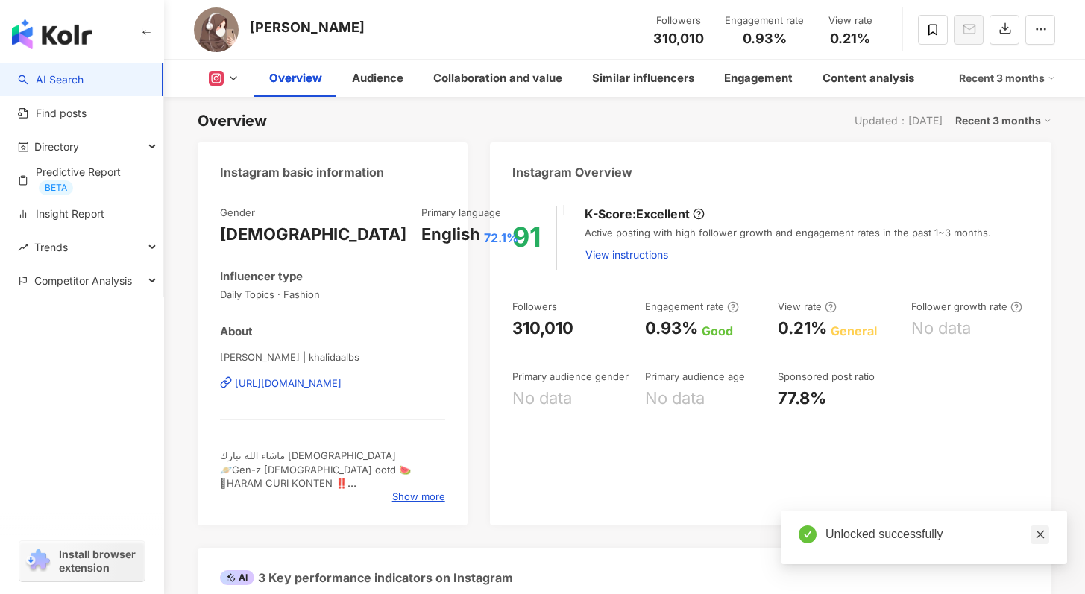
click at [1037, 533] on icon "close" at bounding box center [1040, 535] width 8 height 8
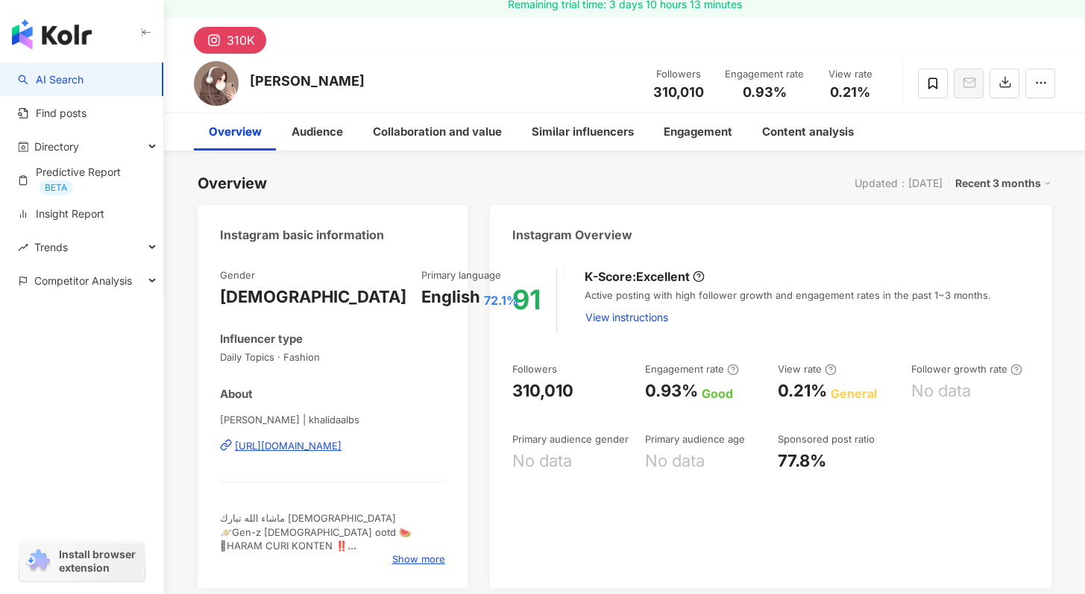
scroll to position [57, 0]
click at [336, 137] on div "Audience" at bounding box center [317, 133] width 51 height 18
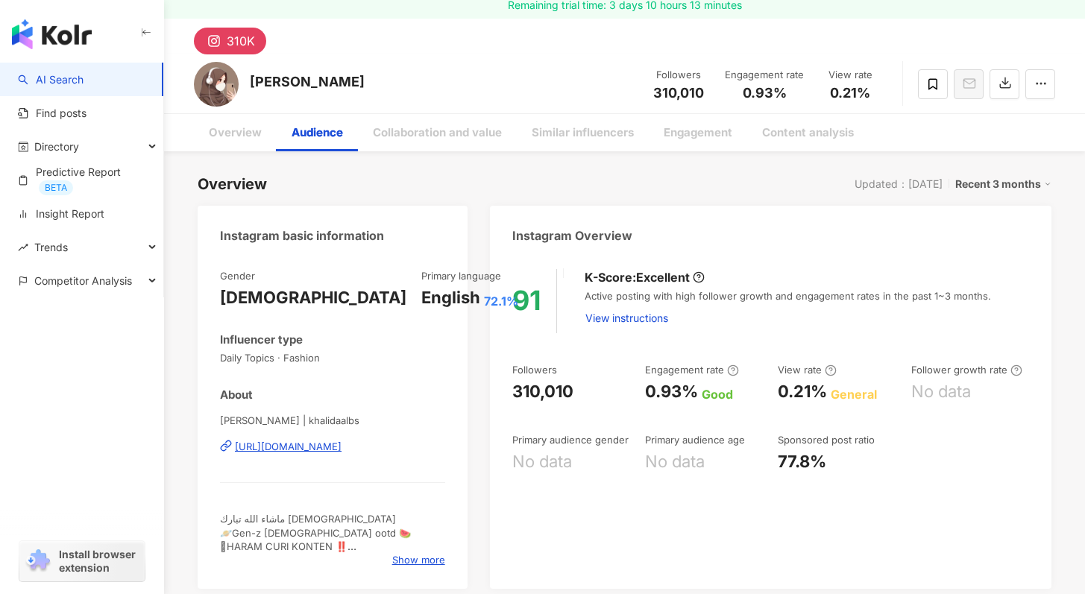
scroll to position [1328, 0]
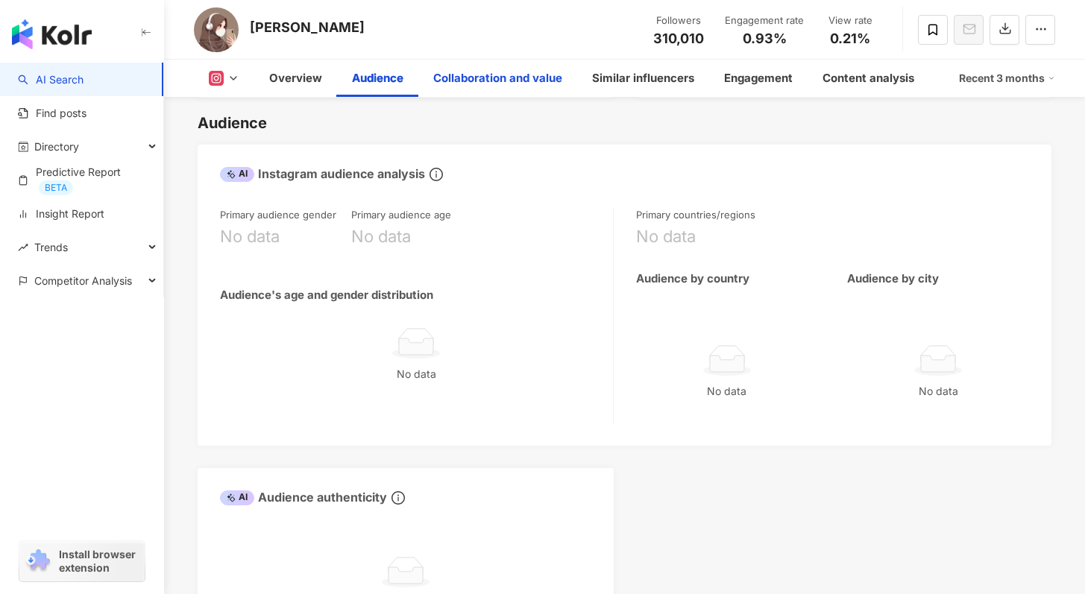
click at [492, 86] on div "Collaboration and value" at bounding box center [497, 78] width 129 height 18
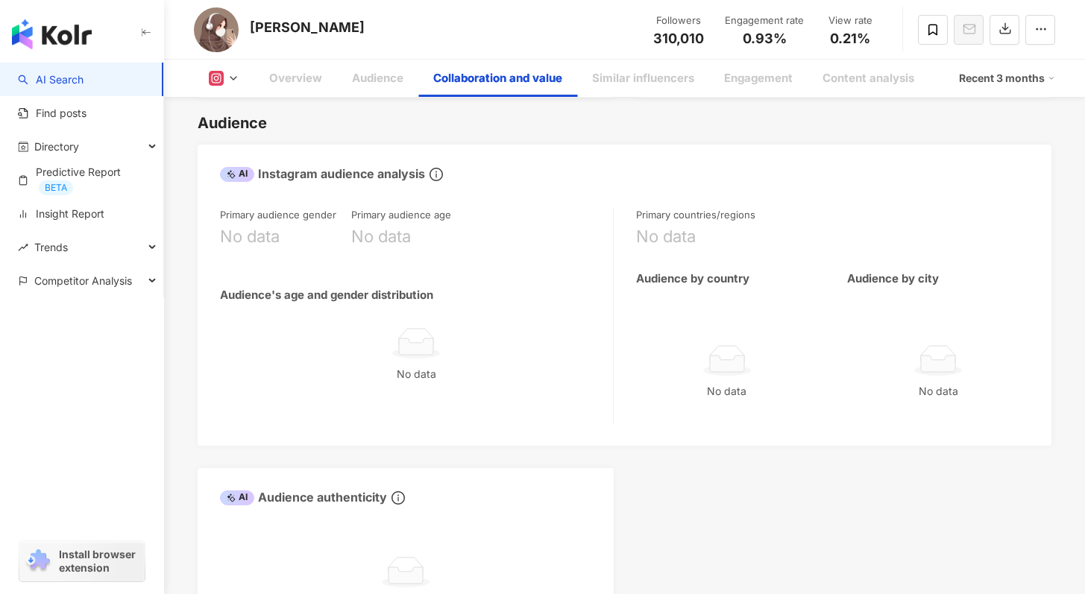
scroll to position [1888, 0]
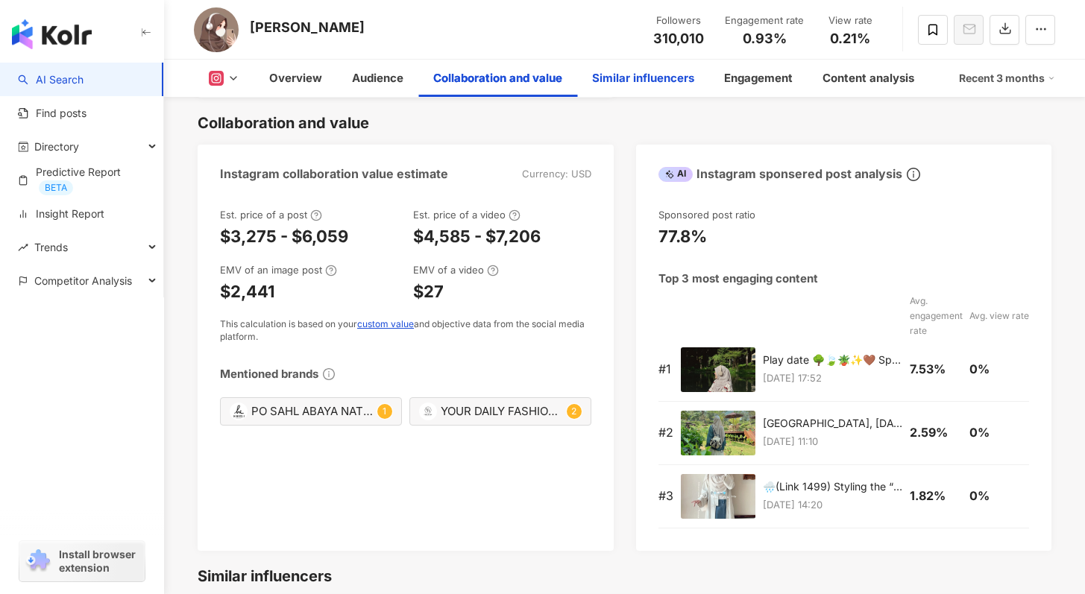
click at [651, 84] on div "Similar influencers" at bounding box center [643, 78] width 102 height 18
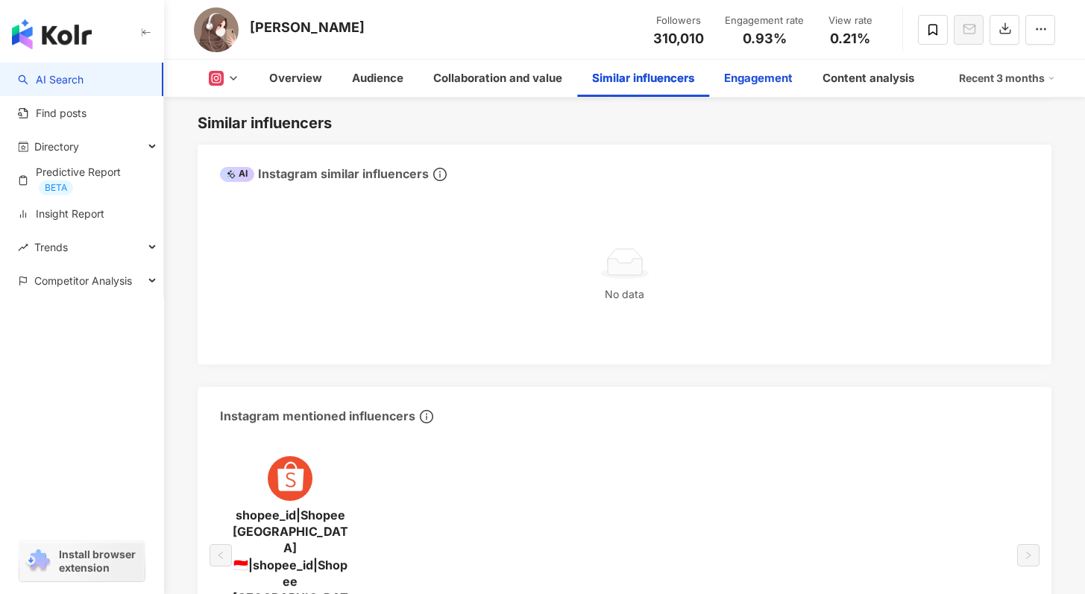
click at [757, 81] on div "Engagement" at bounding box center [758, 78] width 69 height 18
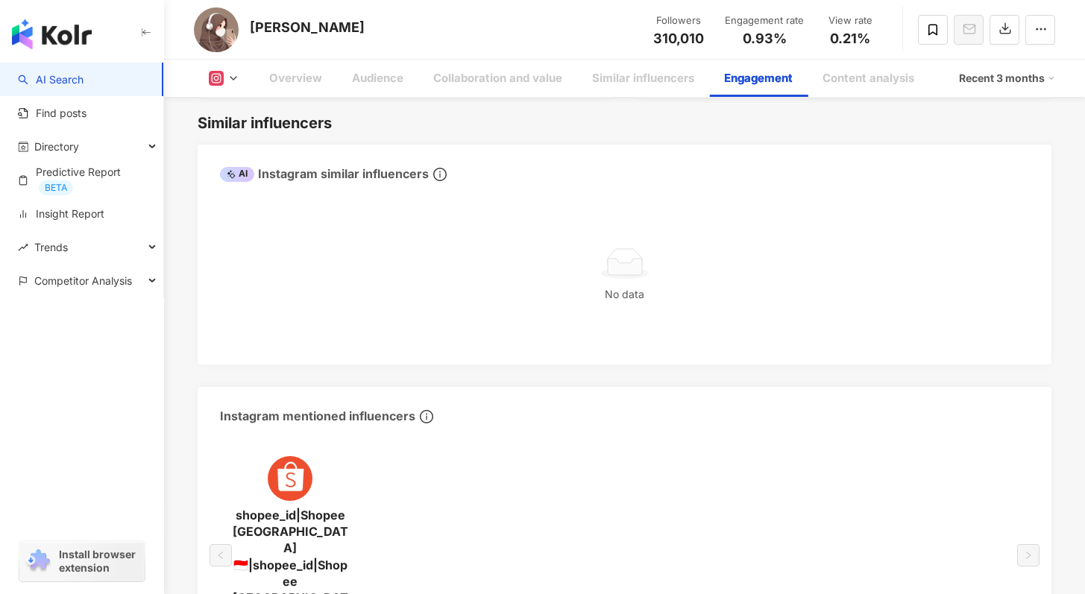
scroll to position [2877, 0]
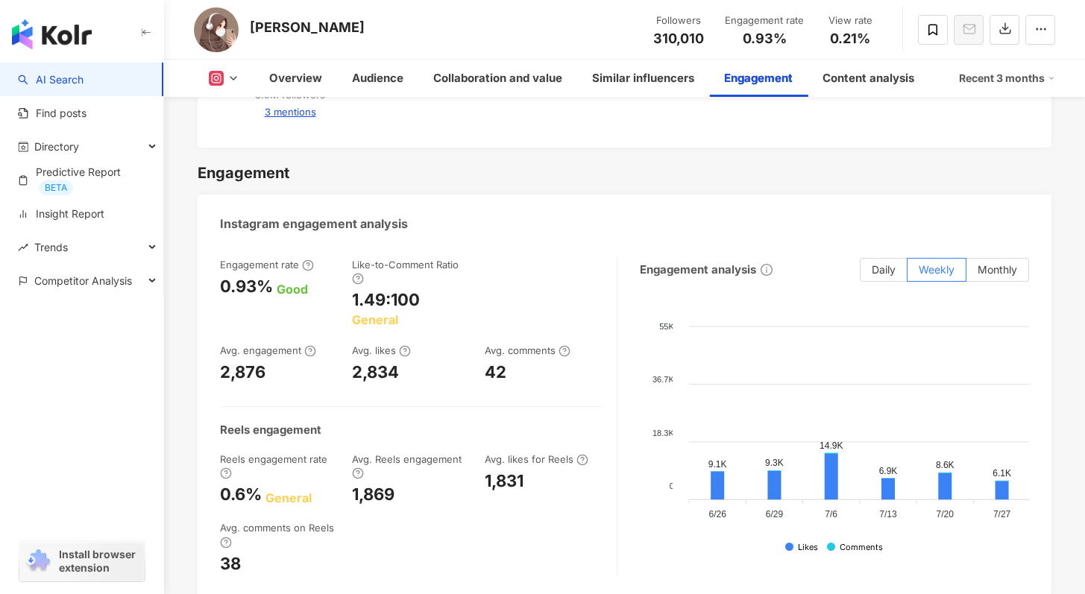
click at [1016, 75] on div "Recent 3 months" at bounding box center [1007, 78] width 96 height 24
click at [890, 80] on div "Content analysis" at bounding box center [869, 78] width 92 height 18
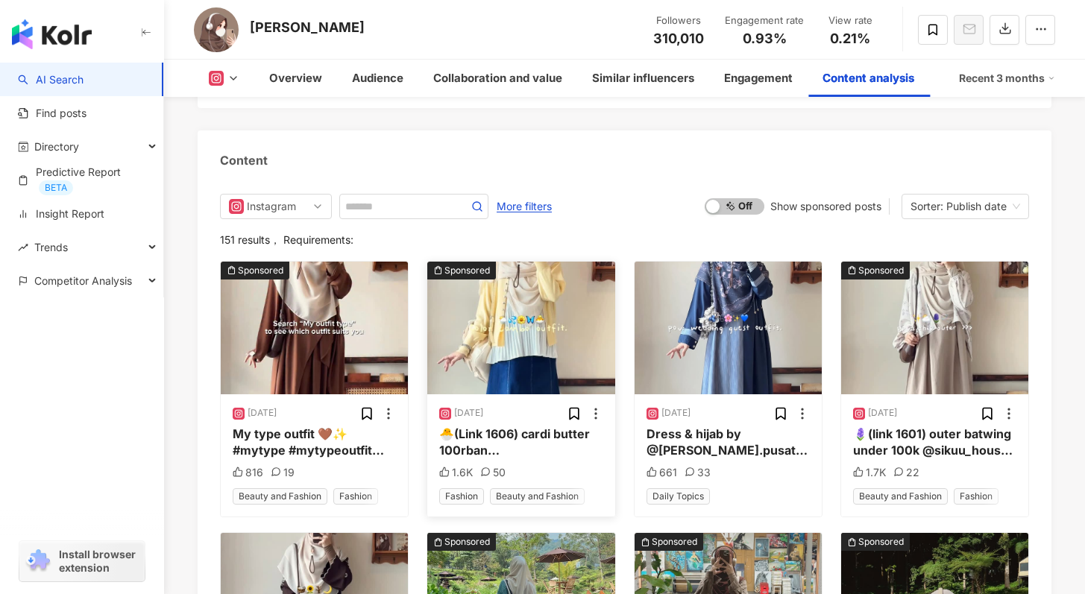
scroll to position [4427, 0]
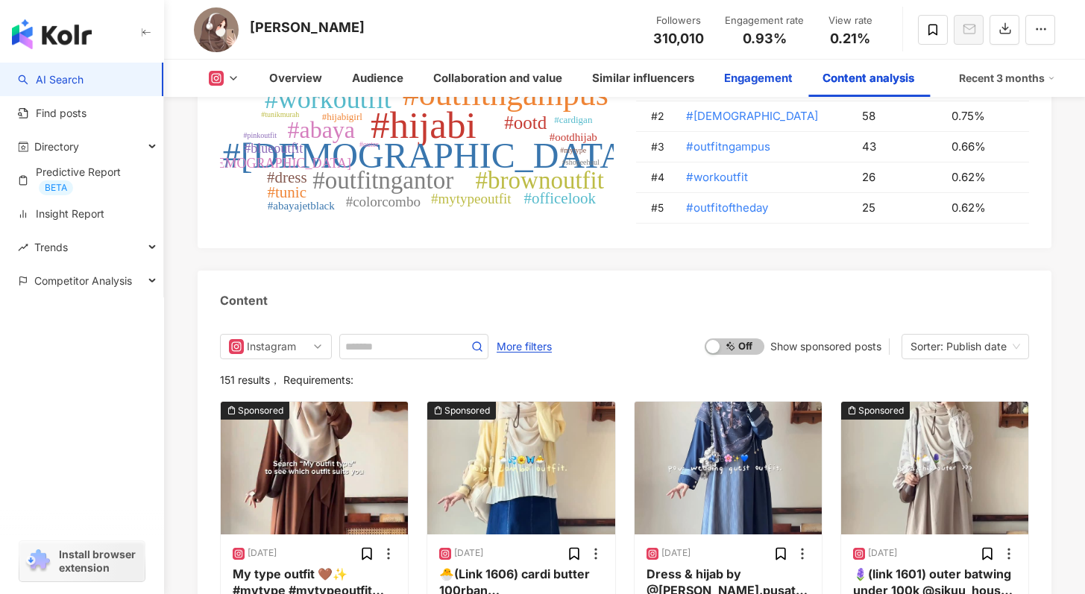
click at [742, 78] on div "Engagement" at bounding box center [758, 78] width 69 height 18
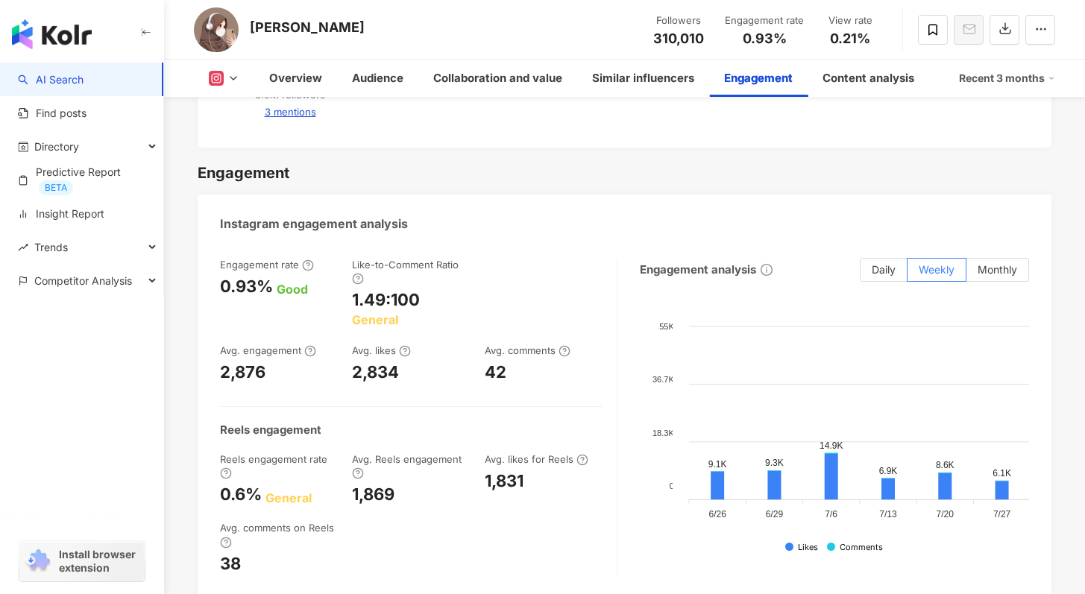
click at [219, 71] on icon at bounding box center [216, 78] width 15 height 15
click at [339, 163] on div "Engagement" at bounding box center [625, 173] width 854 height 21
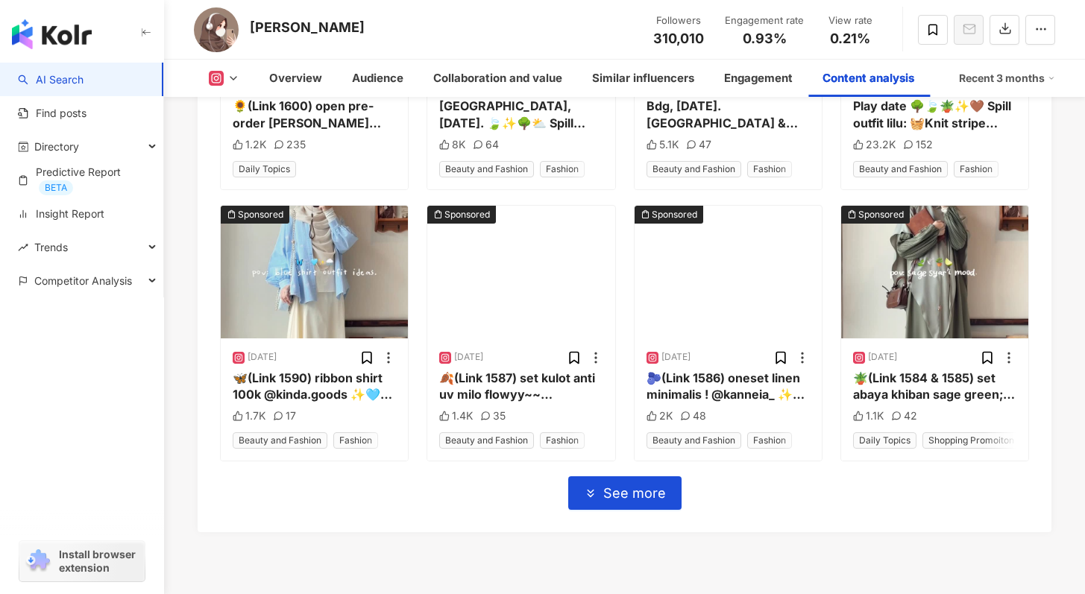
scroll to position [5231, 0]
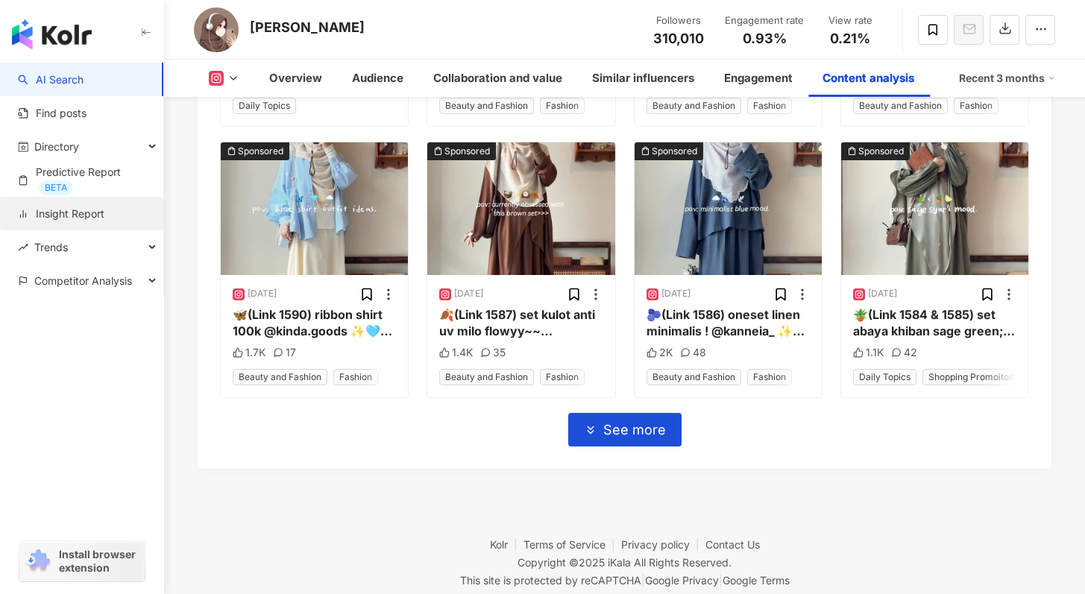
click at [95, 207] on link "Insight Report" at bounding box center [61, 214] width 87 height 15
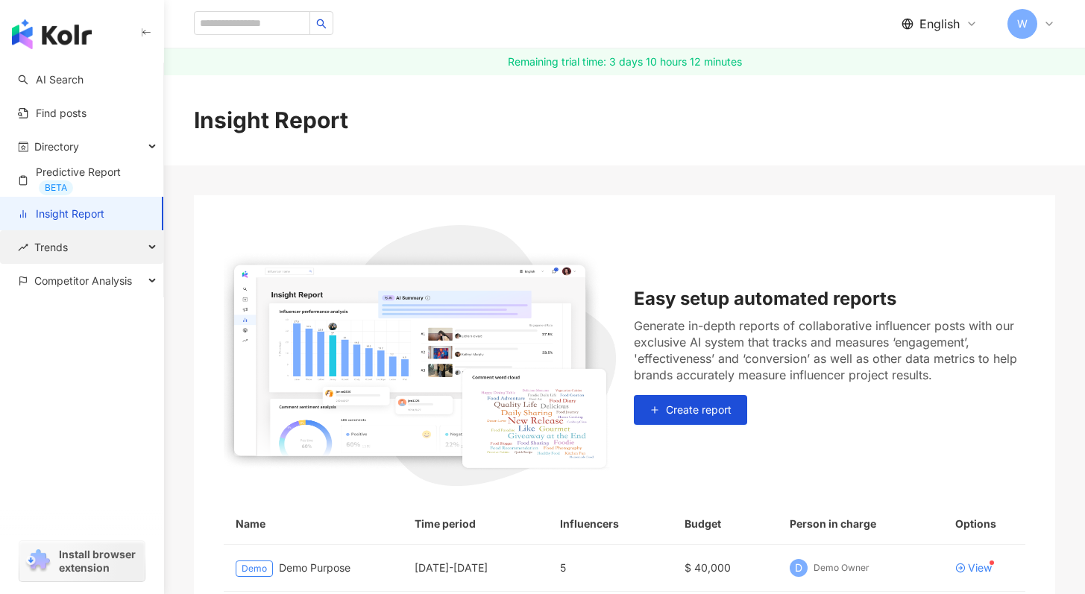
click at [127, 238] on div "Trends" at bounding box center [81, 247] width 163 height 34
click at [131, 243] on div "Trends" at bounding box center [81, 247] width 163 height 34
click at [84, 83] on link "AI Search" at bounding box center [51, 79] width 66 height 15
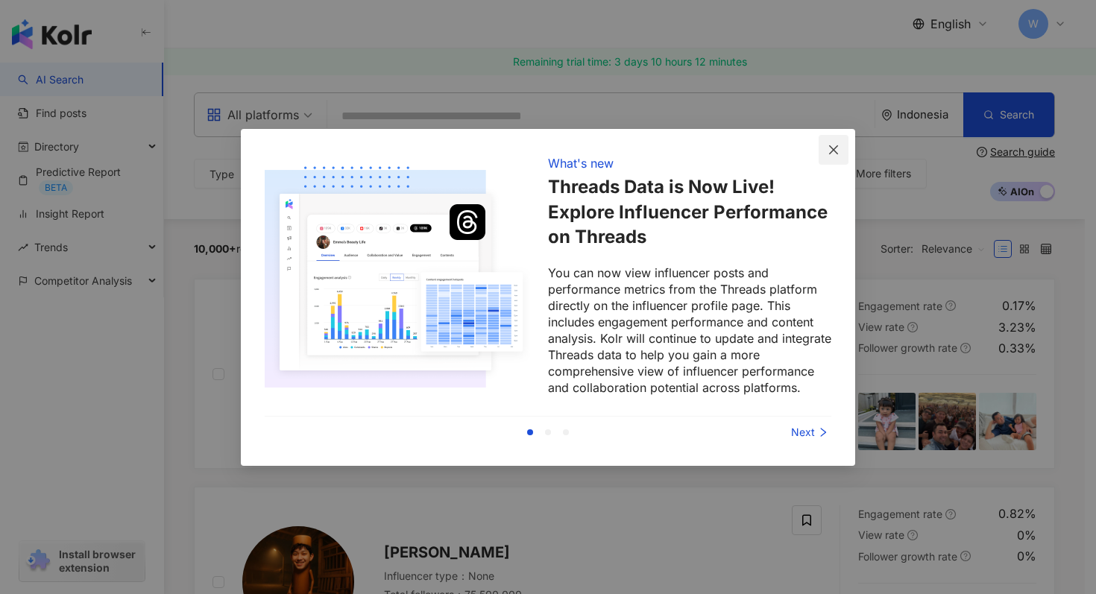
click at [836, 144] on icon "close" at bounding box center [834, 150] width 12 height 12
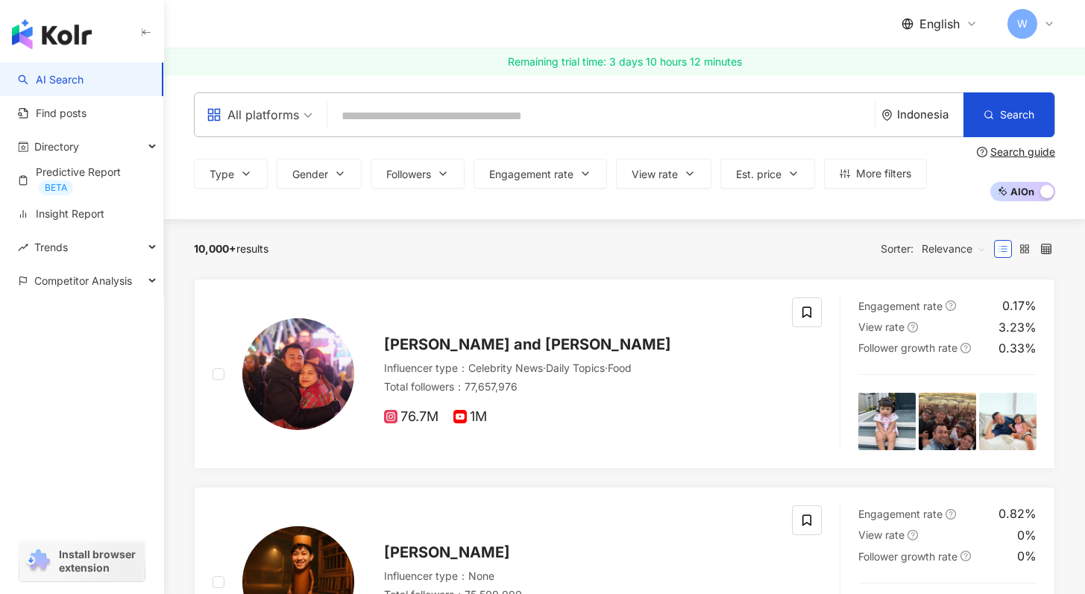
click at [283, 115] on div "All platforms" at bounding box center [253, 115] width 92 height 24
click at [398, 245] on div "10,000+ results Sorter: Relevance" at bounding box center [624, 249] width 861 height 24
click at [283, 124] on div "All platforms" at bounding box center [253, 115] width 92 height 24
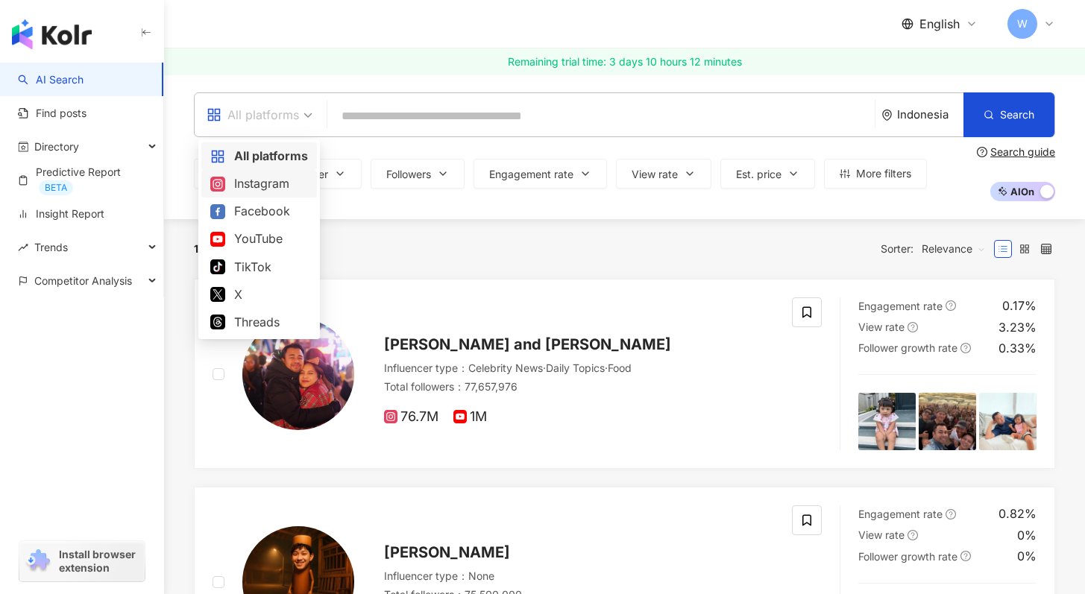
click at [290, 179] on div "Instagram" at bounding box center [259, 184] width 98 height 19
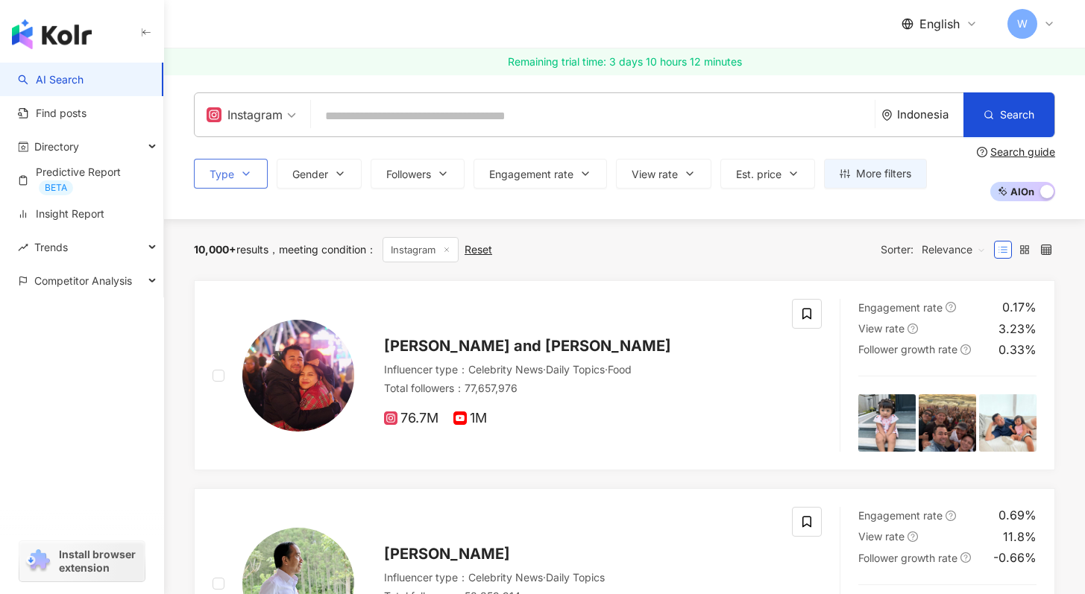
click at [226, 165] on button "Type" at bounding box center [231, 174] width 74 height 30
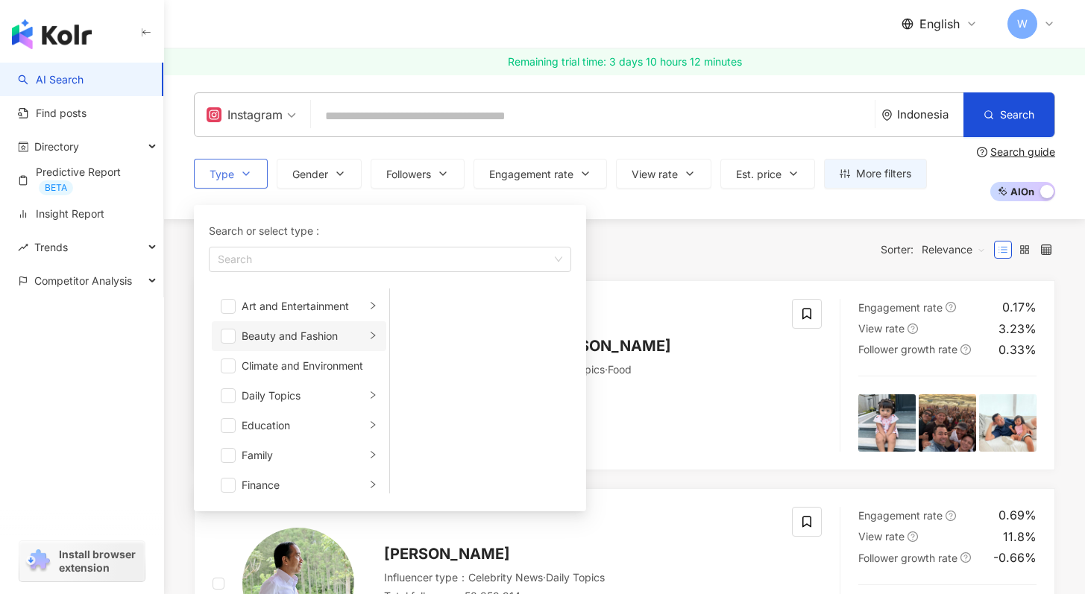
click at [325, 344] on div "Beauty and Fashion" at bounding box center [304, 336] width 124 height 16
click at [415, 445] on span "button" at bounding box center [409, 446] width 15 height 15
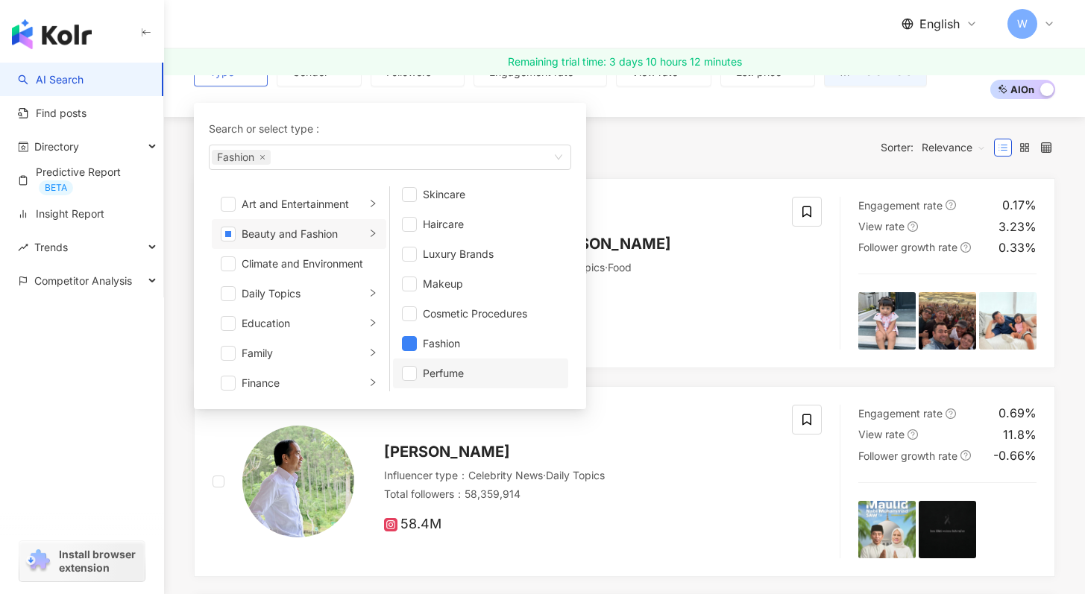
scroll to position [0, 0]
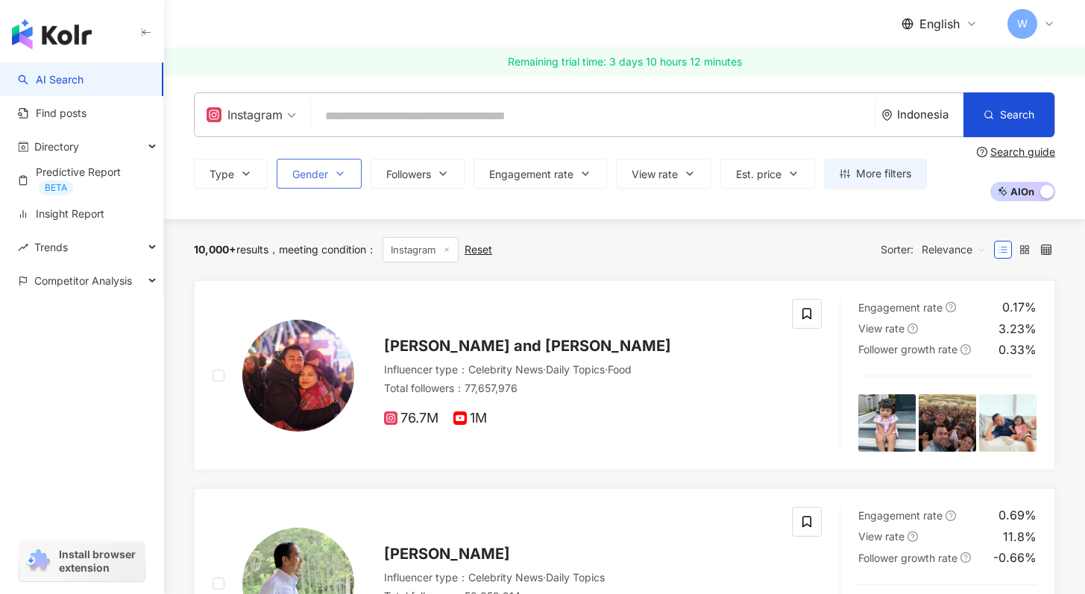
click at [336, 169] on icon "button" at bounding box center [340, 174] width 12 height 12
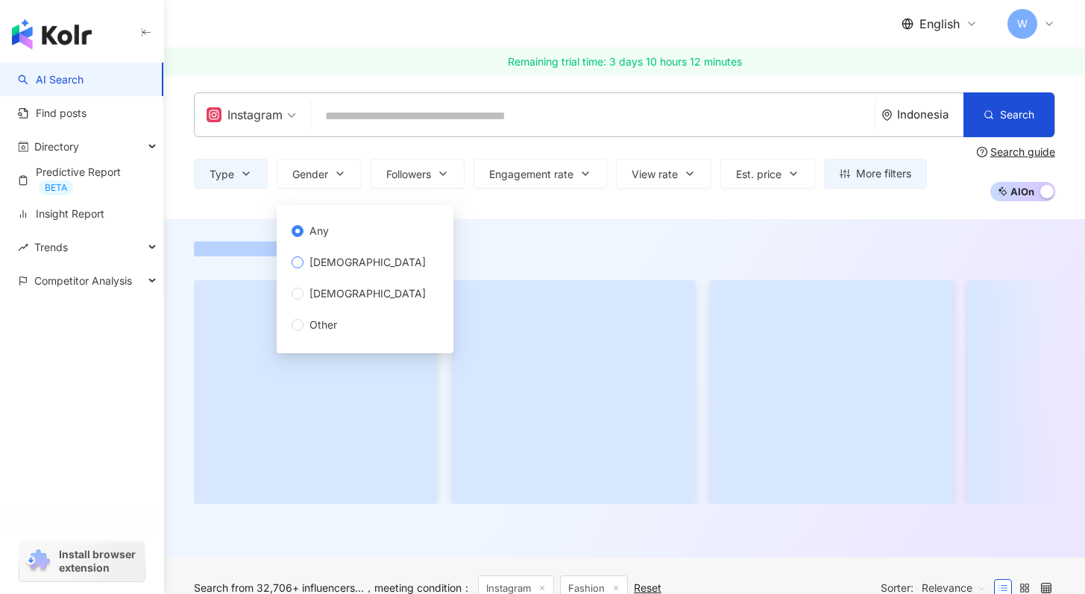
click at [321, 263] on span "[DEMOGRAPHIC_DATA]" at bounding box center [368, 262] width 128 height 16
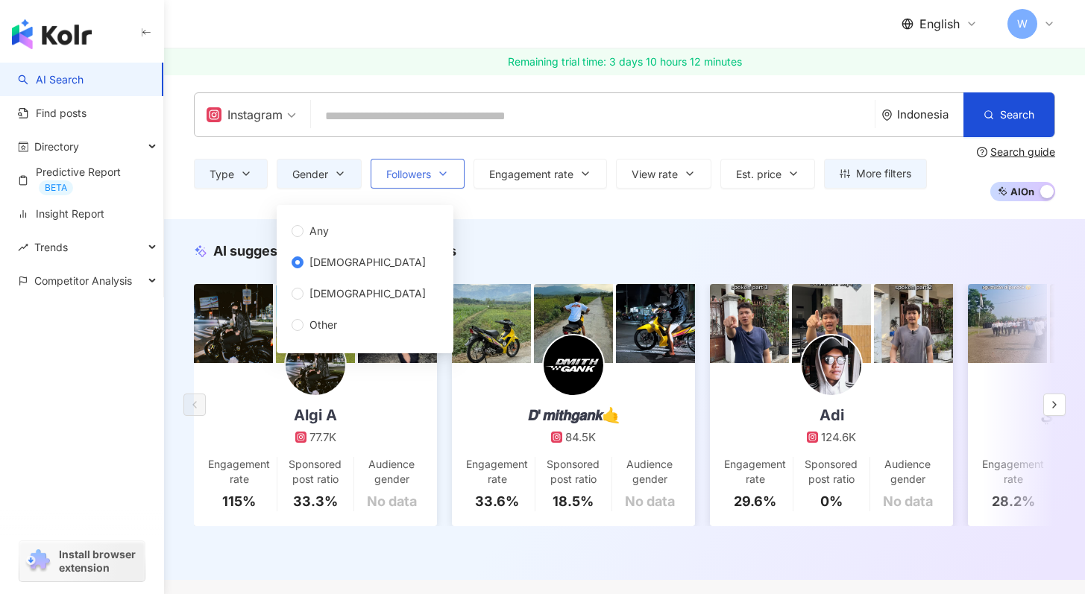
click at [404, 179] on span "Followers" at bounding box center [408, 175] width 45 height 12
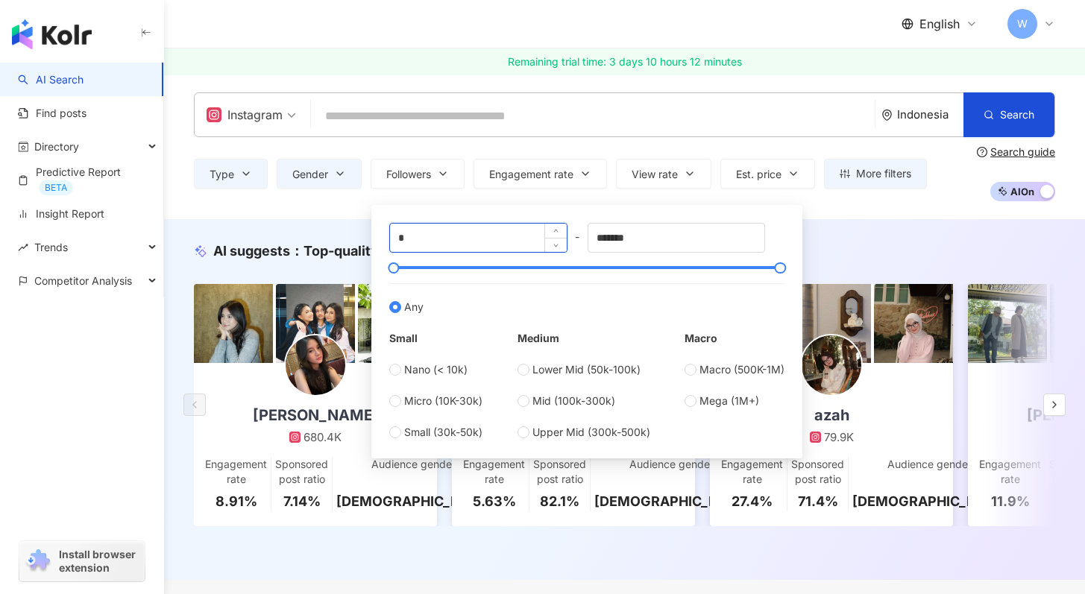
click at [488, 232] on input "*" at bounding box center [478, 238] width 177 height 28
click at [607, 437] on span "Upper Mid (300k-500k)" at bounding box center [592, 432] width 118 height 16
type input "******"
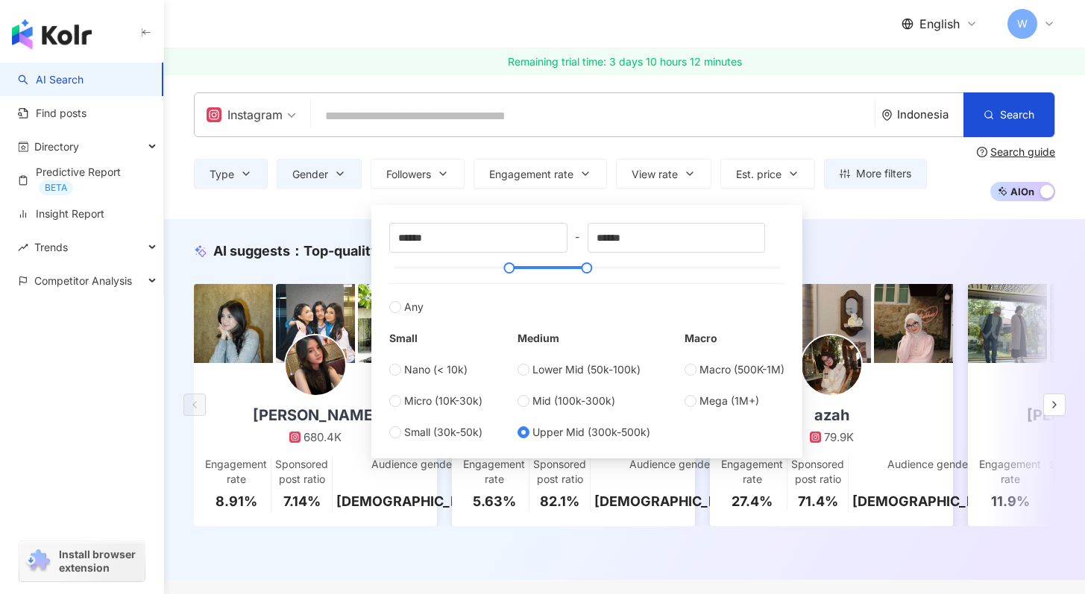
click at [544, 411] on div "Lower Mid (50k-100k) Mid (100k-300k) Upper Mid (300k-500k)" at bounding box center [584, 401] width 133 height 79
click at [536, 401] on span "Mid (100k-300k)" at bounding box center [574, 401] width 83 height 16
type input "******"
click at [565, 430] on span "Upper Mid (300k-500k)" at bounding box center [592, 432] width 118 height 16
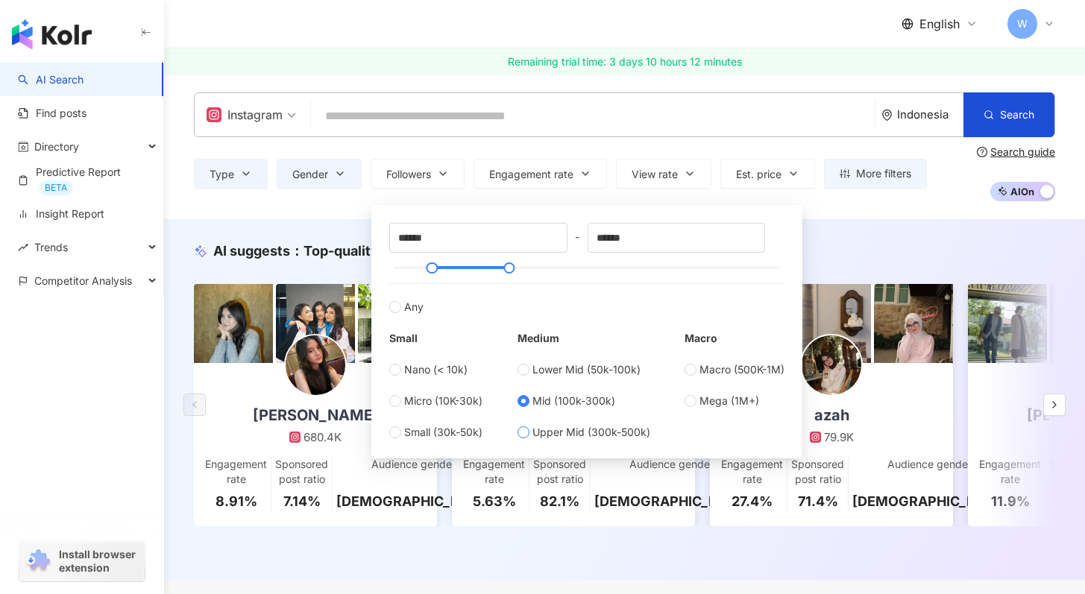
type input "******"
click at [439, 178] on button "Followers" at bounding box center [418, 174] width 94 height 30
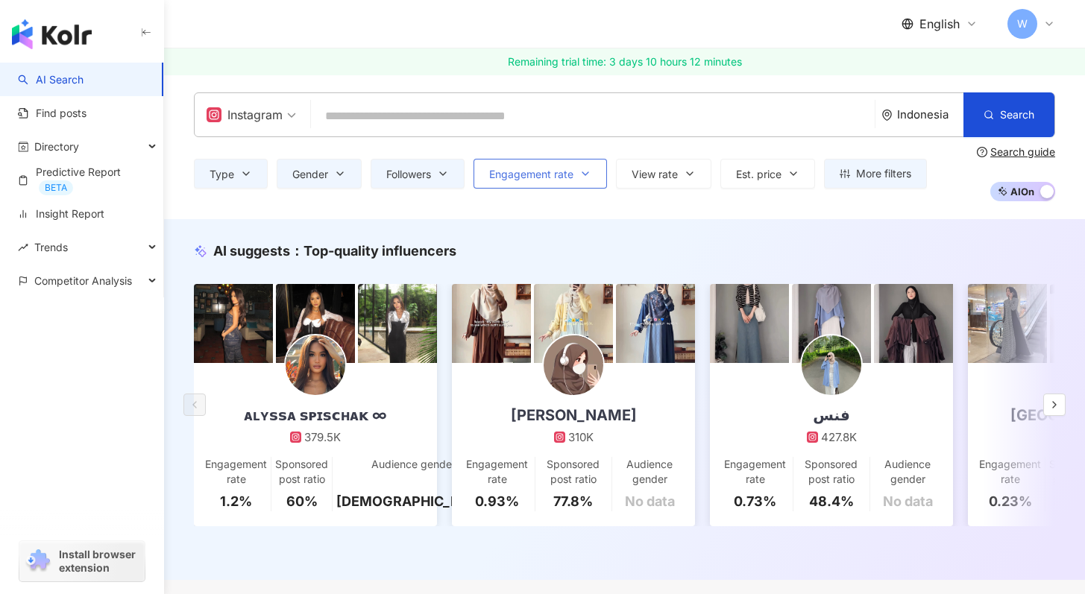
click at [515, 172] on span "Engagement rate" at bounding box center [531, 175] width 84 height 12
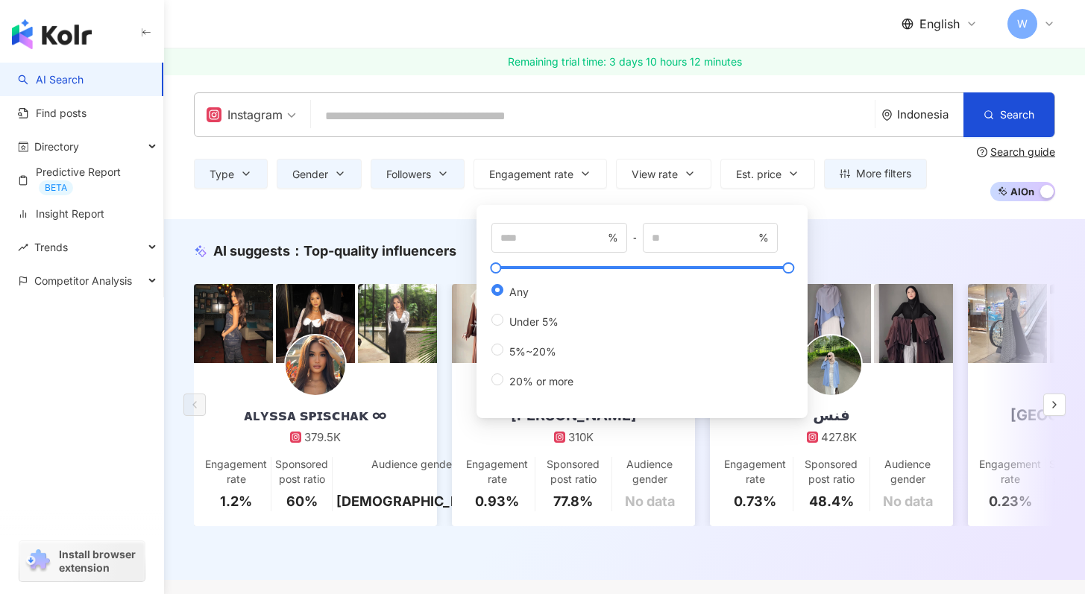
click at [612, 207] on div "% - % Any Under 5% 5%~20% 20% or more" at bounding box center [642, 311] width 331 height 213
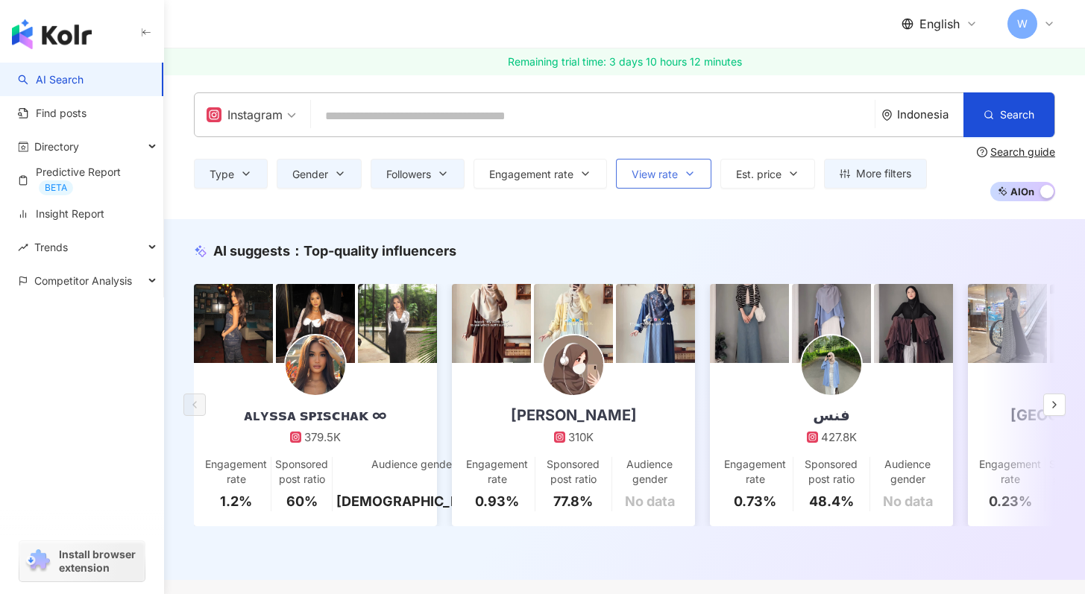
click at [664, 174] on span "View rate" at bounding box center [655, 175] width 46 height 12
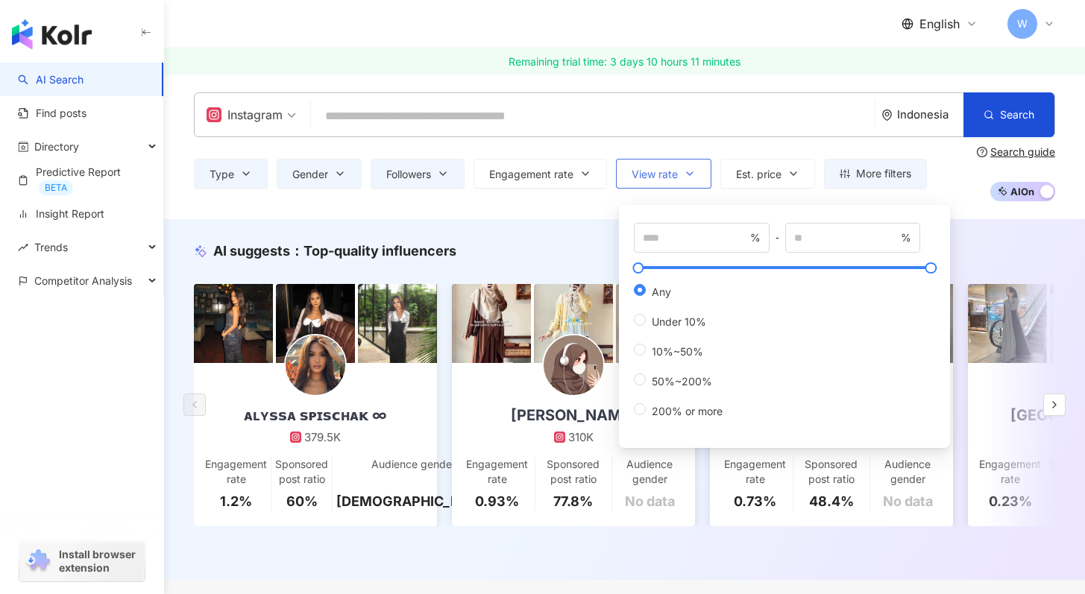
click at [645, 164] on button "View rate" at bounding box center [663, 174] width 95 height 30
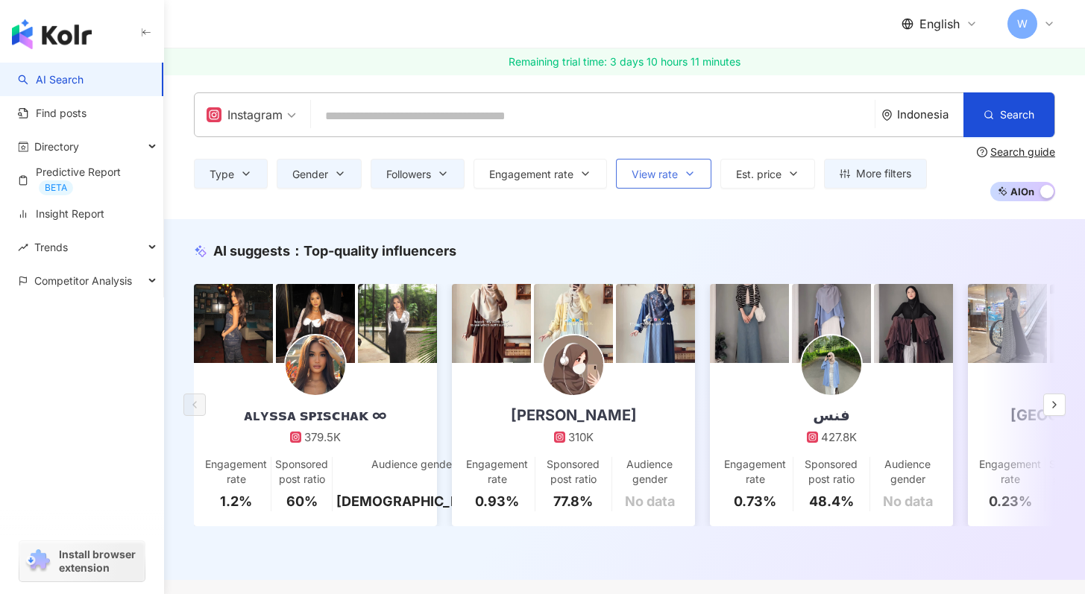
click at [689, 164] on button "View rate" at bounding box center [663, 174] width 95 height 30
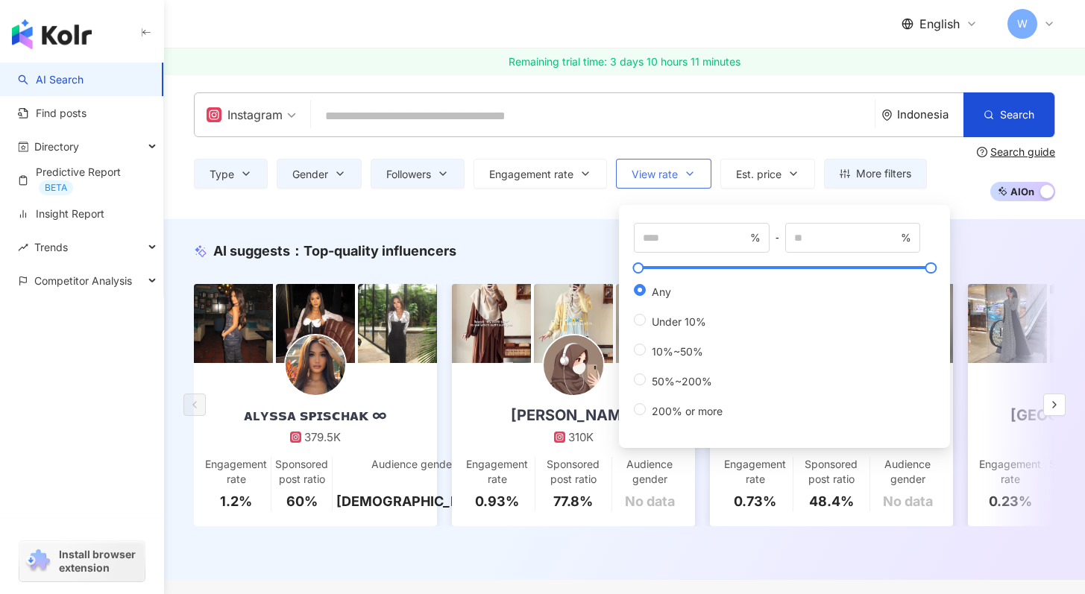
click at [689, 164] on button "View rate" at bounding box center [663, 174] width 95 height 30
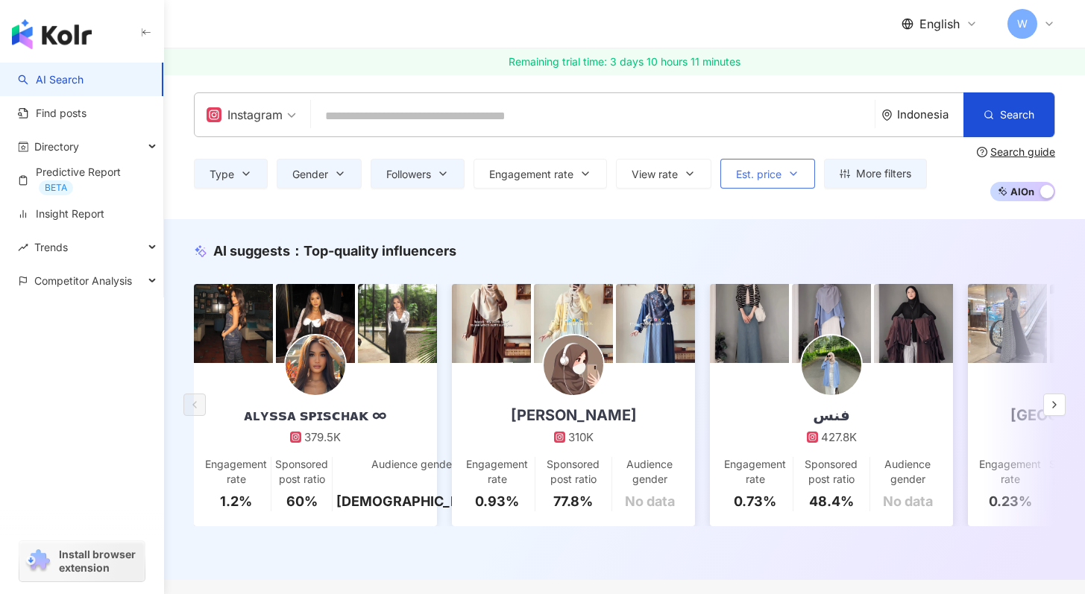
click at [757, 171] on span "Est. price" at bounding box center [758, 175] width 45 height 12
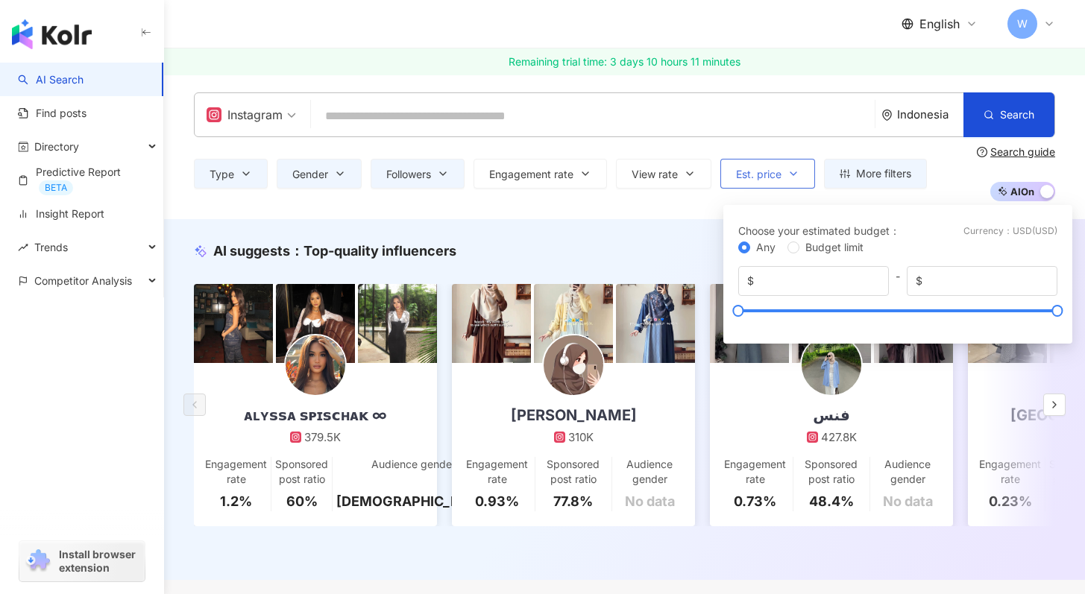
click at [757, 171] on span "Est. price" at bounding box center [758, 175] width 45 height 12
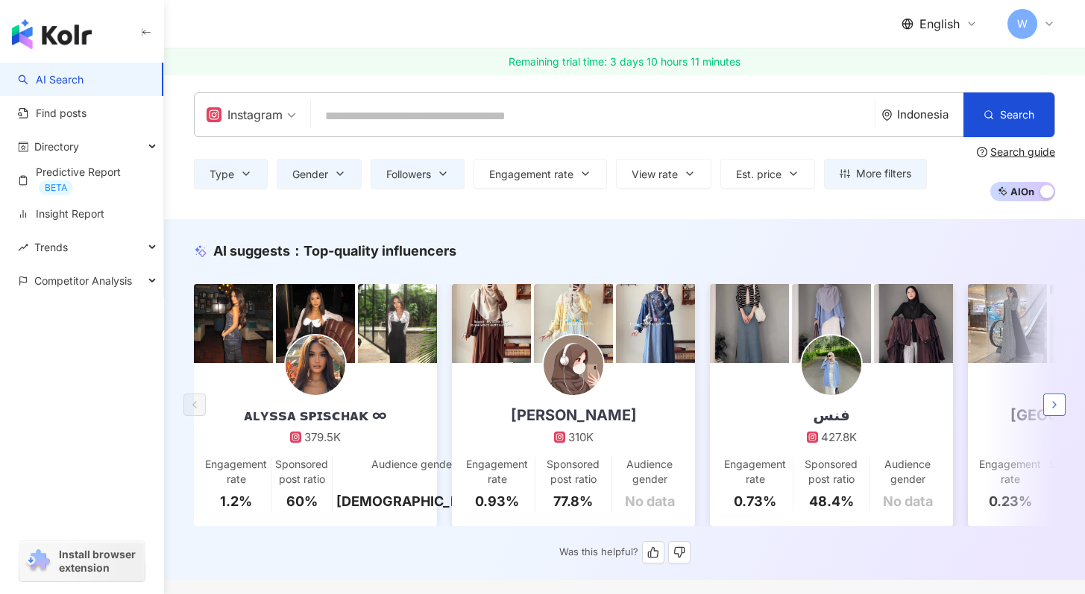
click at [1052, 411] on icon "button" at bounding box center [1055, 405] width 12 height 12
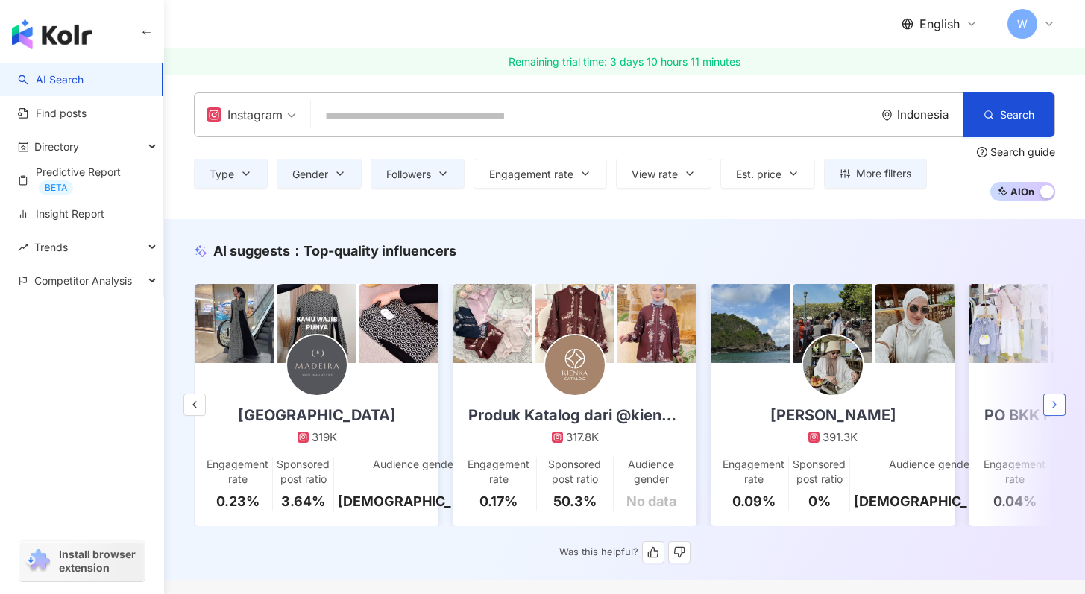
scroll to position [0, 774]
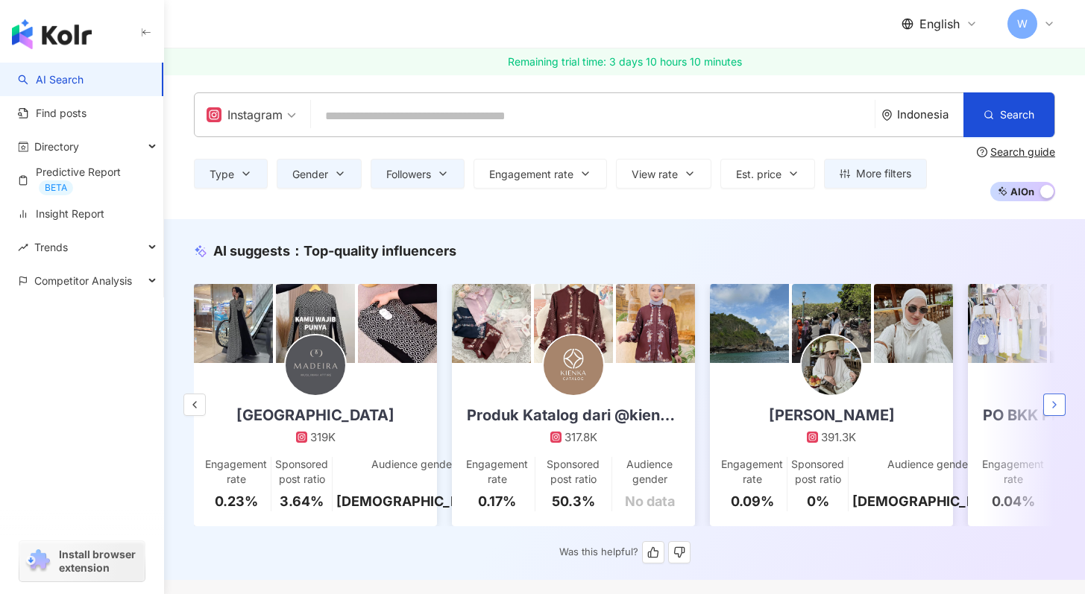
click at [1052, 411] on icon "button" at bounding box center [1055, 405] width 12 height 12
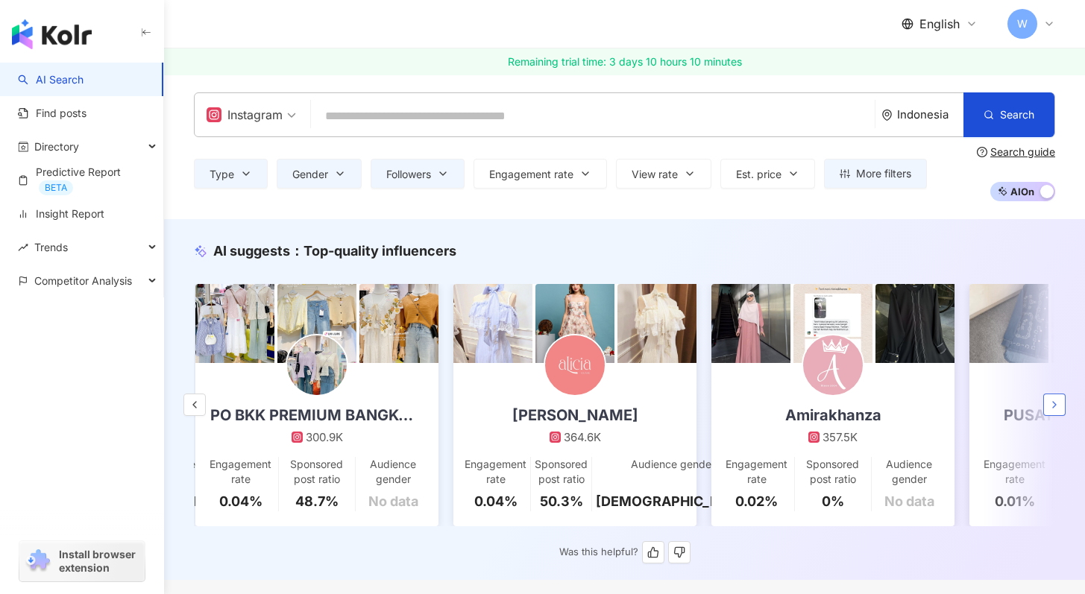
scroll to position [0, 1548]
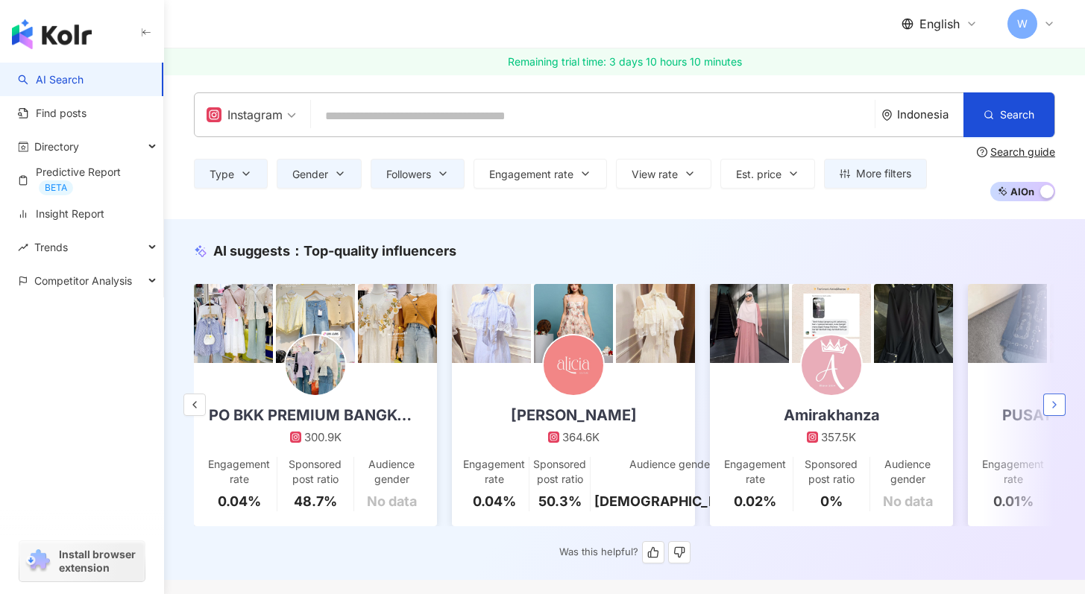
click at [1052, 411] on icon "button" at bounding box center [1055, 405] width 12 height 12
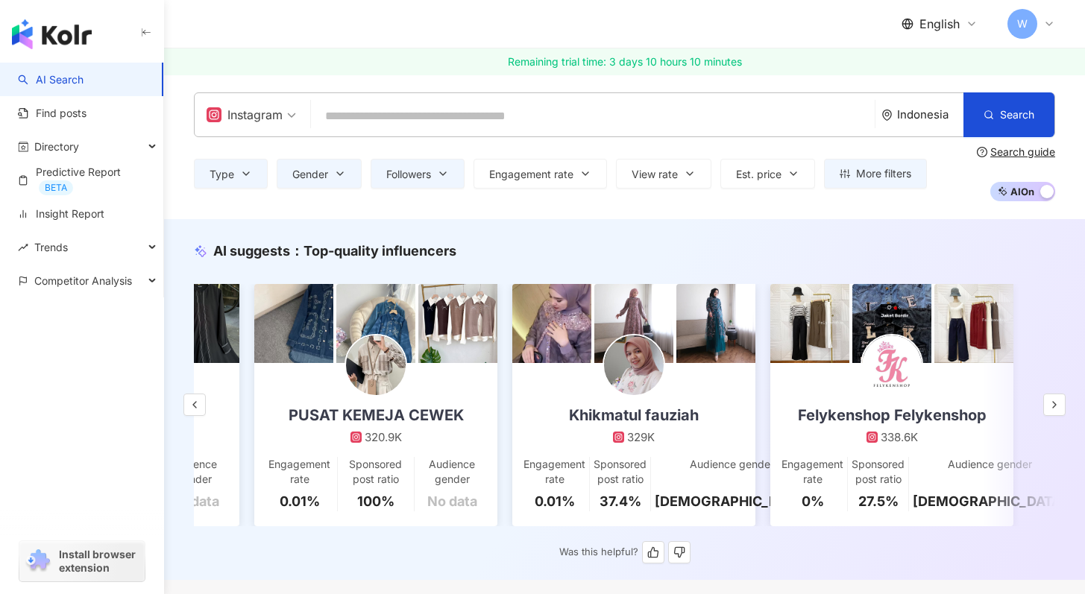
scroll to position [0, 2265]
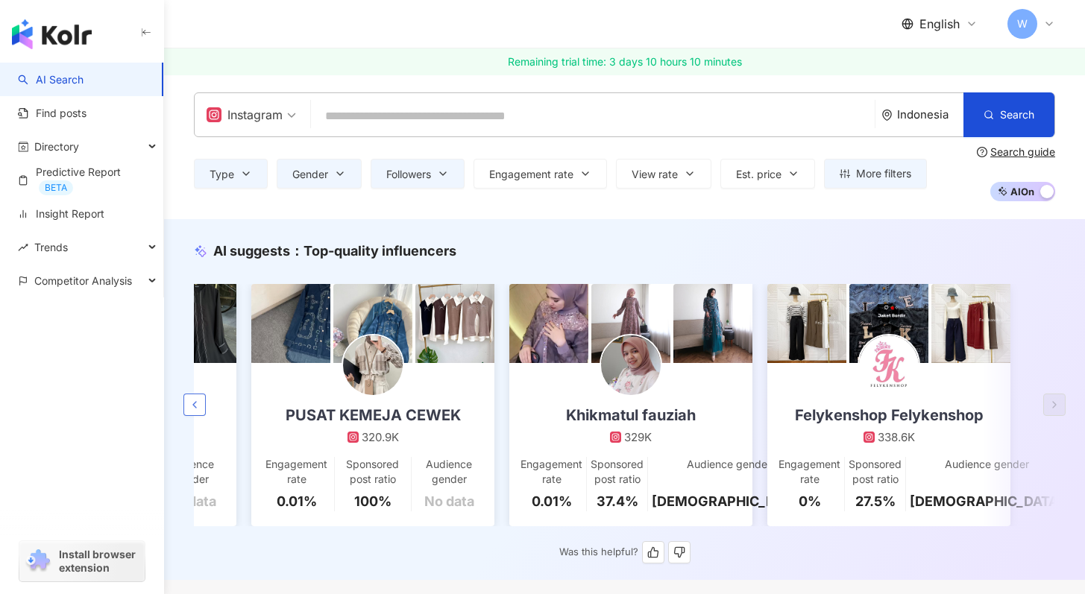
click at [191, 411] on icon "button" at bounding box center [195, 405] width 12 height 12
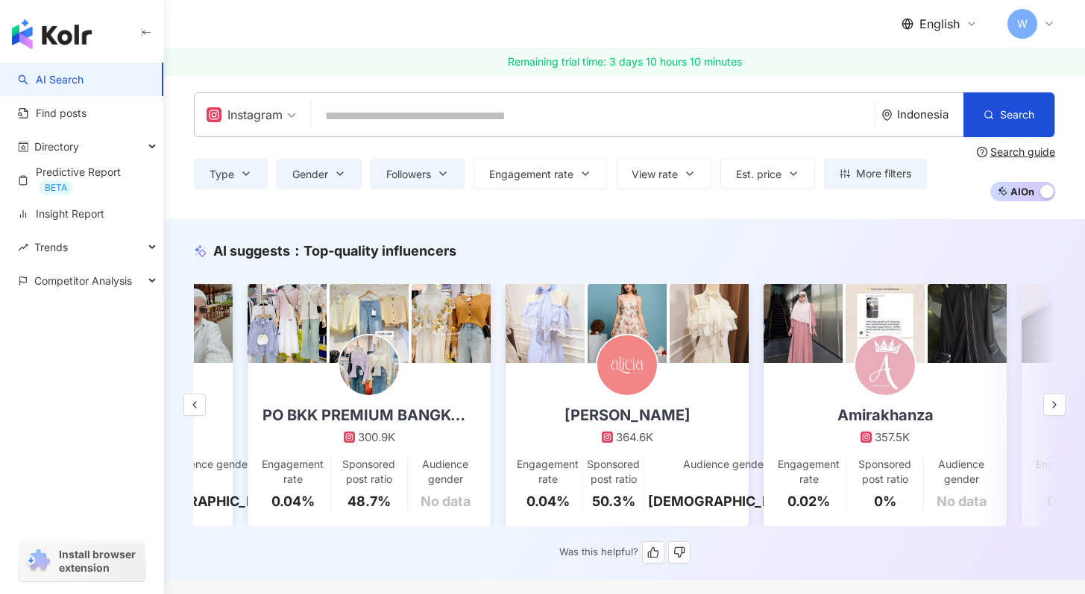
scroll to position [0, 1491]
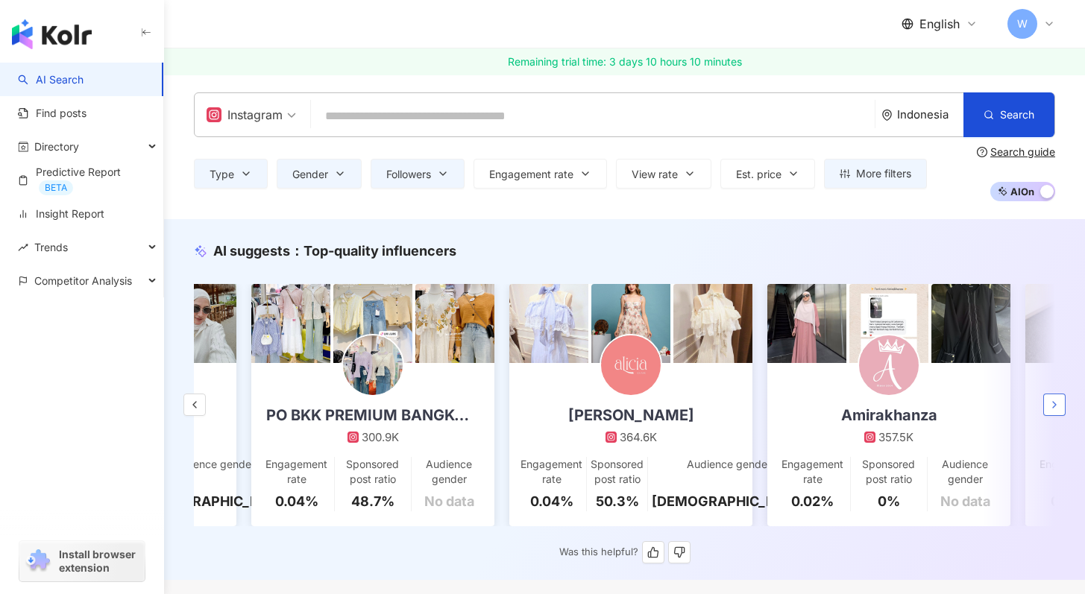
click at [1052, 408] on icon "button" at bounding box center [1055, 405] width 12 height 12
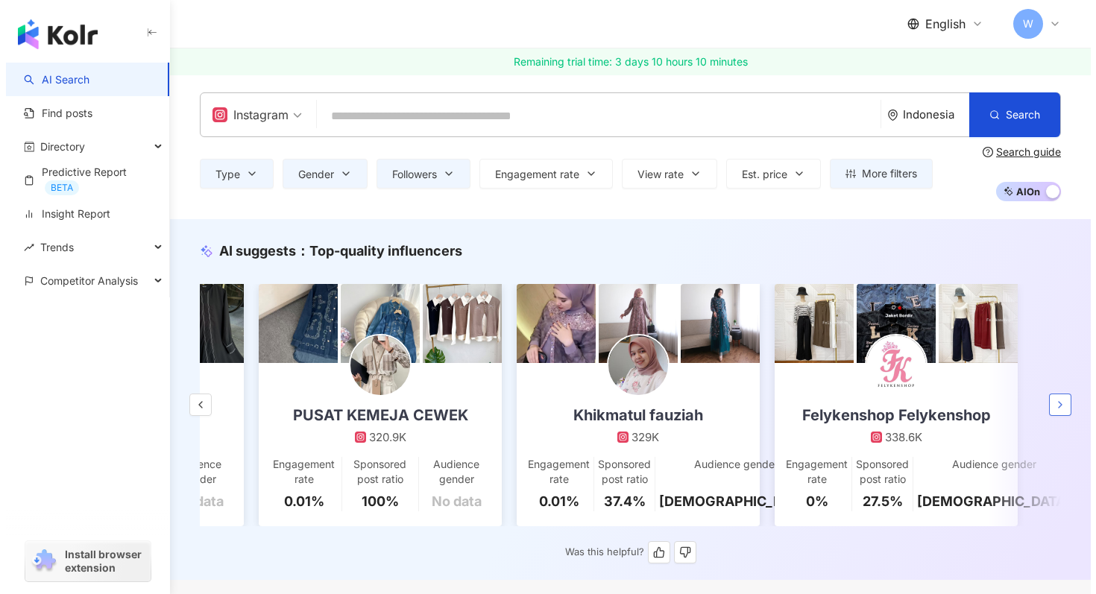
scroll to position [0, 2265]
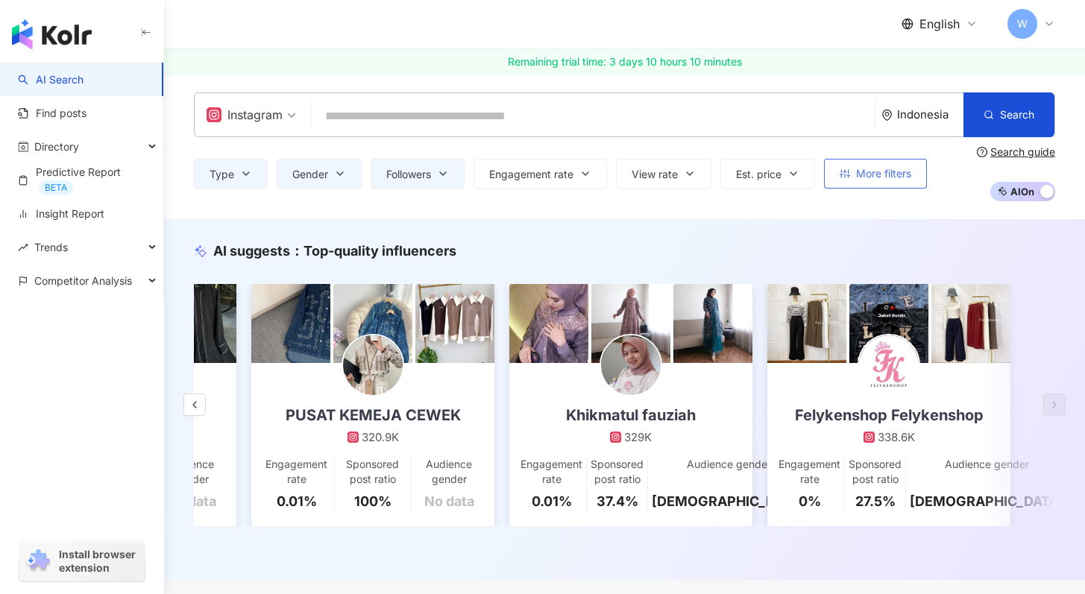
click at [902, 166] on button "More filters" at bounding box center [875, 174] width 103 height 30
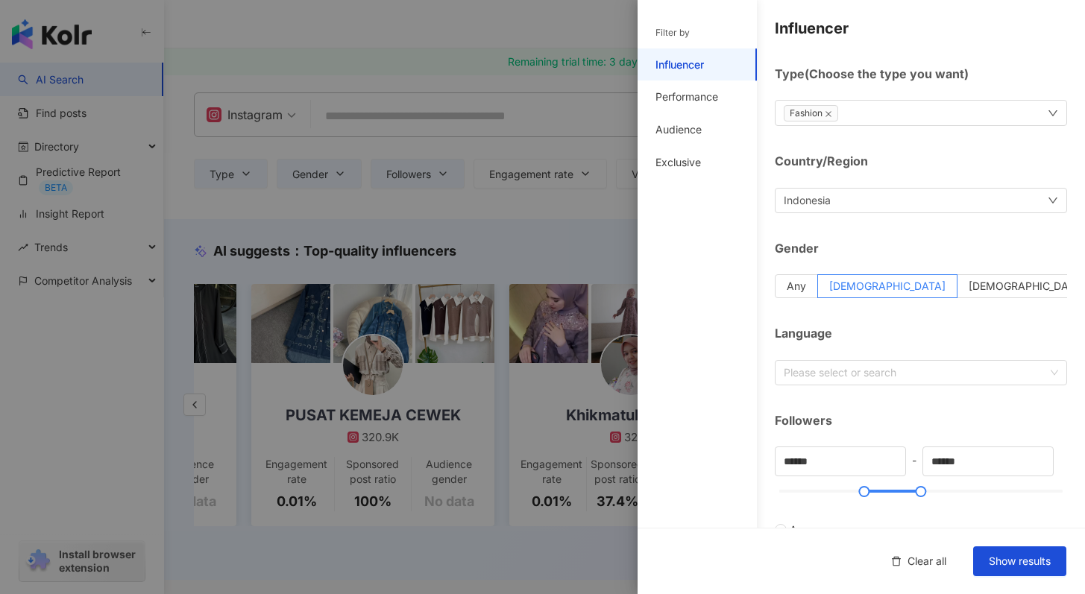
scroll to position [0, 2254]
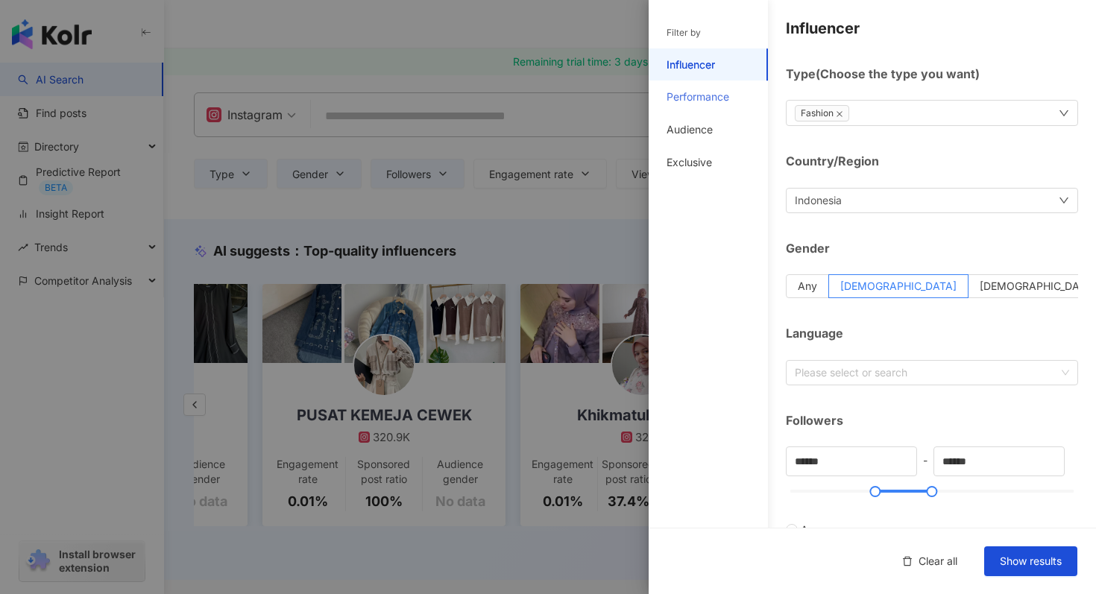
click at [715, 106] on div "Performance" at bounding box center [708, 97] width 119 height 33
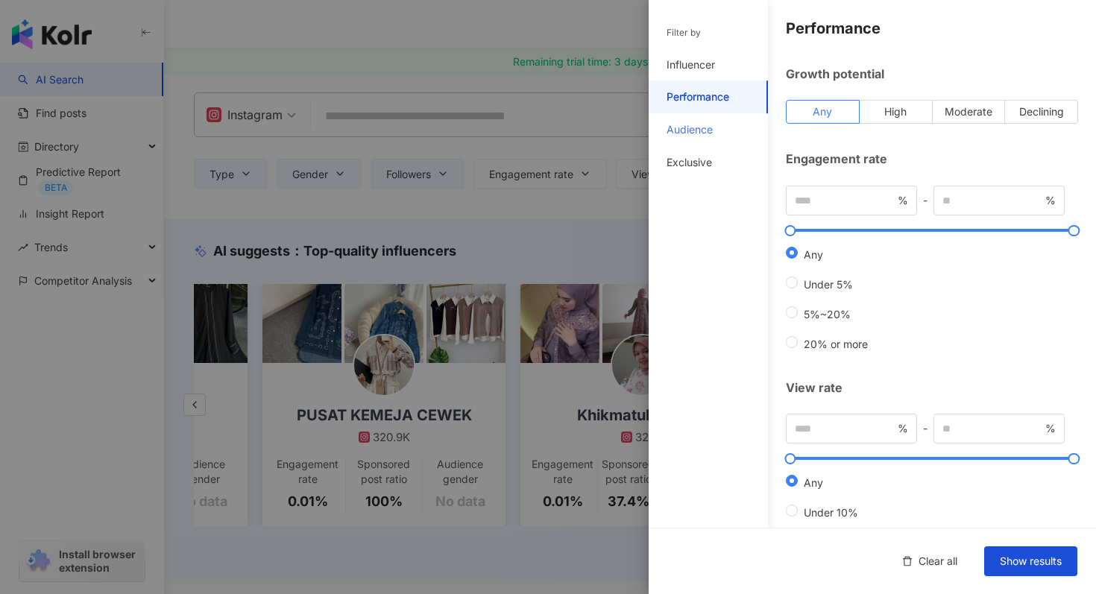
click at [718, 122] on div "Audience" at bounding box center [708, 129] width 119 height 33
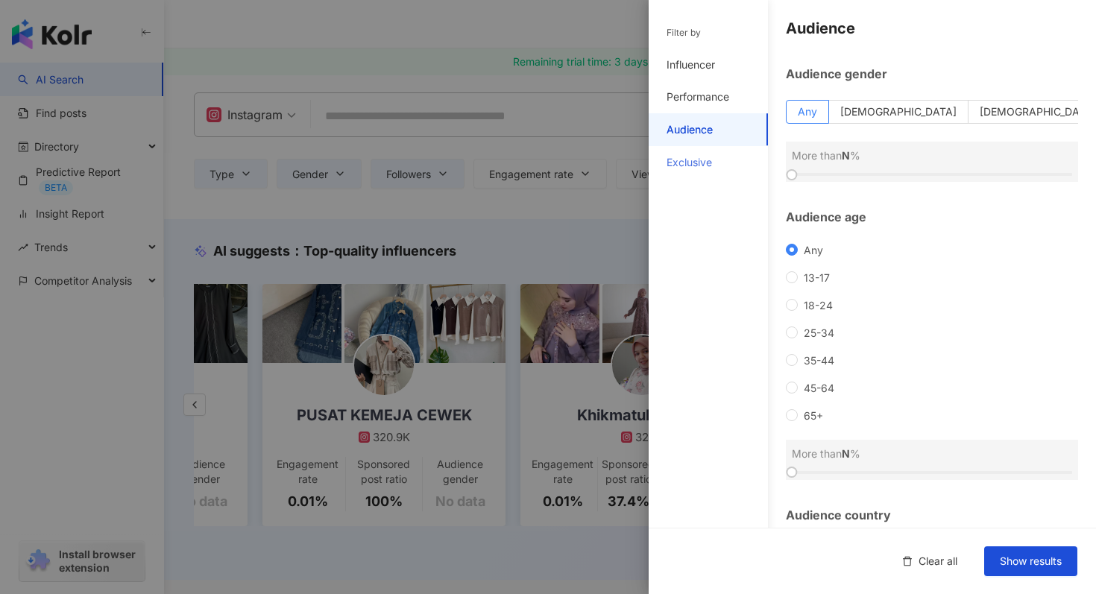
click at [718, 153] on div "Exclusive" at bounding box center [708, 162] width 119 height 33
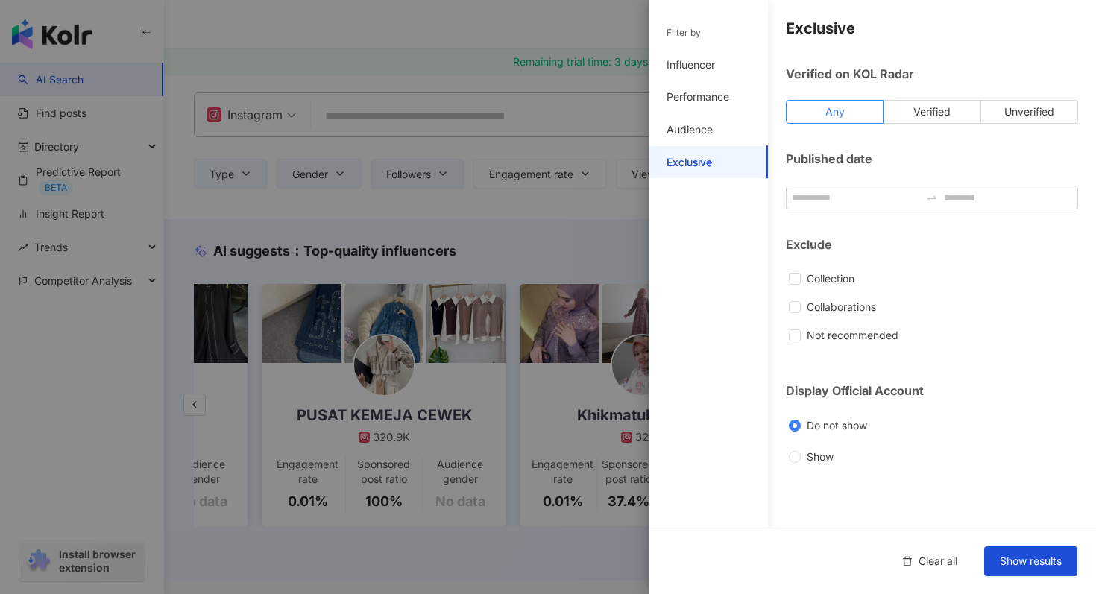
click at [562, 211] on div at bounding box center [548, 297] width 1096 height 594
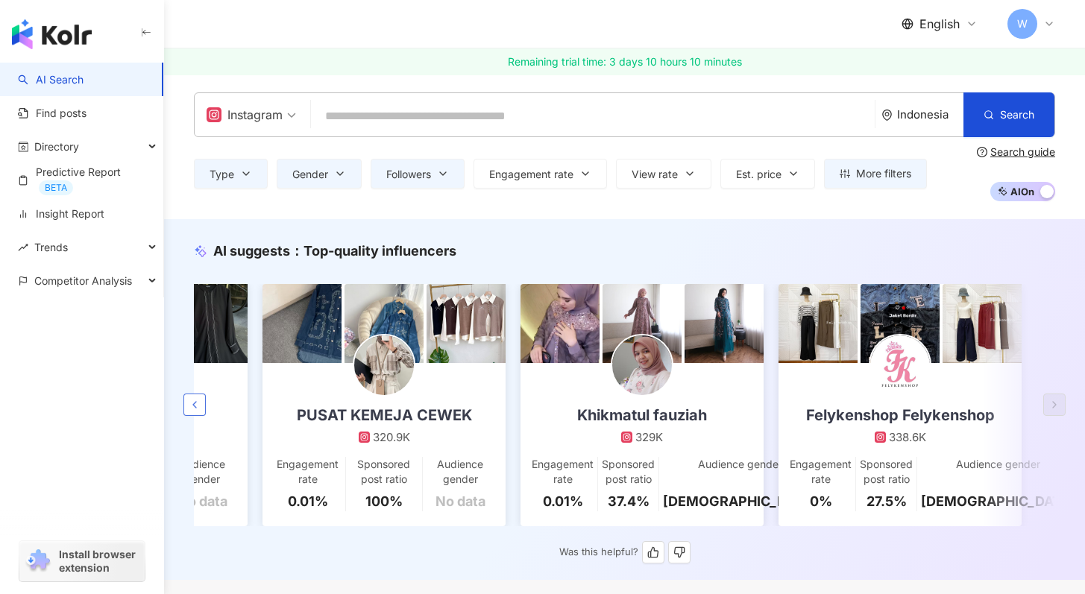
click at [191, 404] on icon "button" at bounding box center [195, 405] width 12 height 12
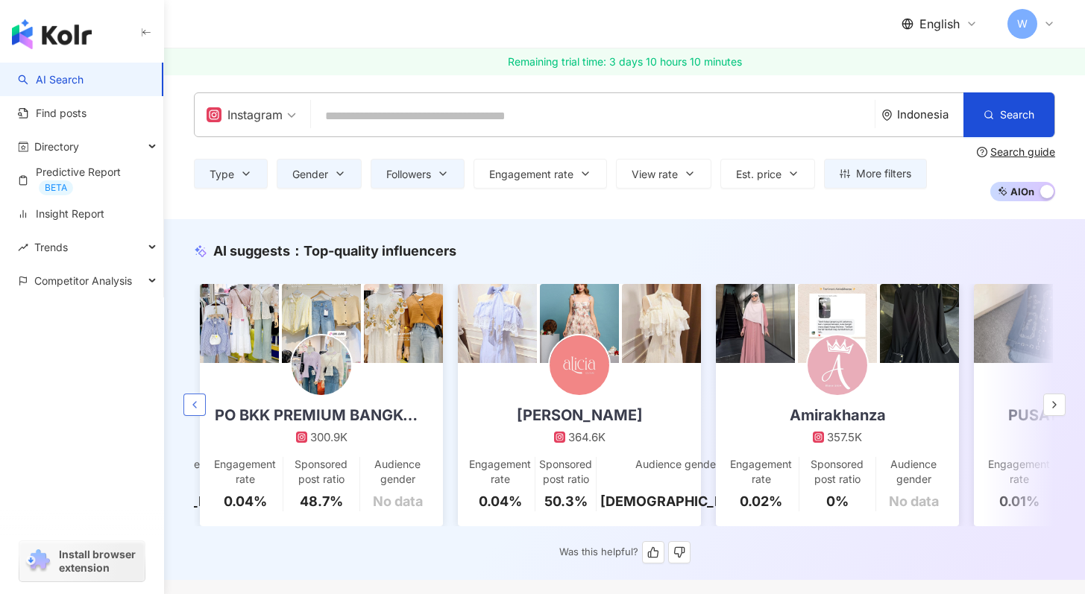
click at [191, 405] on icon "button" at bounding box center [195, 405] width 12 height 12
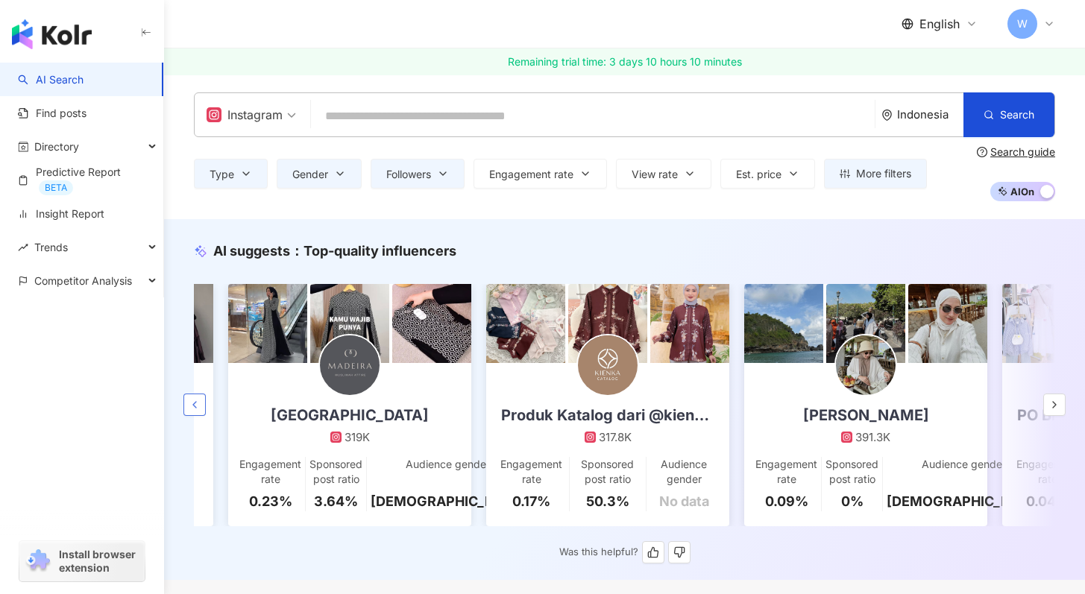
click at [191, 405] on icon "button" at bounding box center [195, 405] width 12 height 12
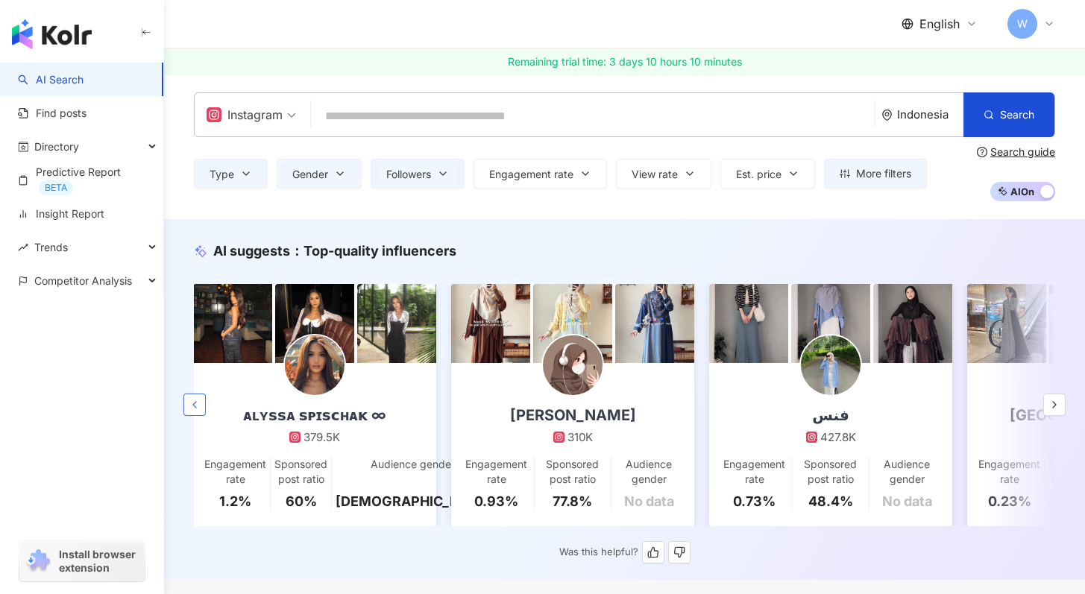
scroll to position [0, 0]
click at [422, 172] on span "Followers" at bounding box center [408, 175] width 45 height 12
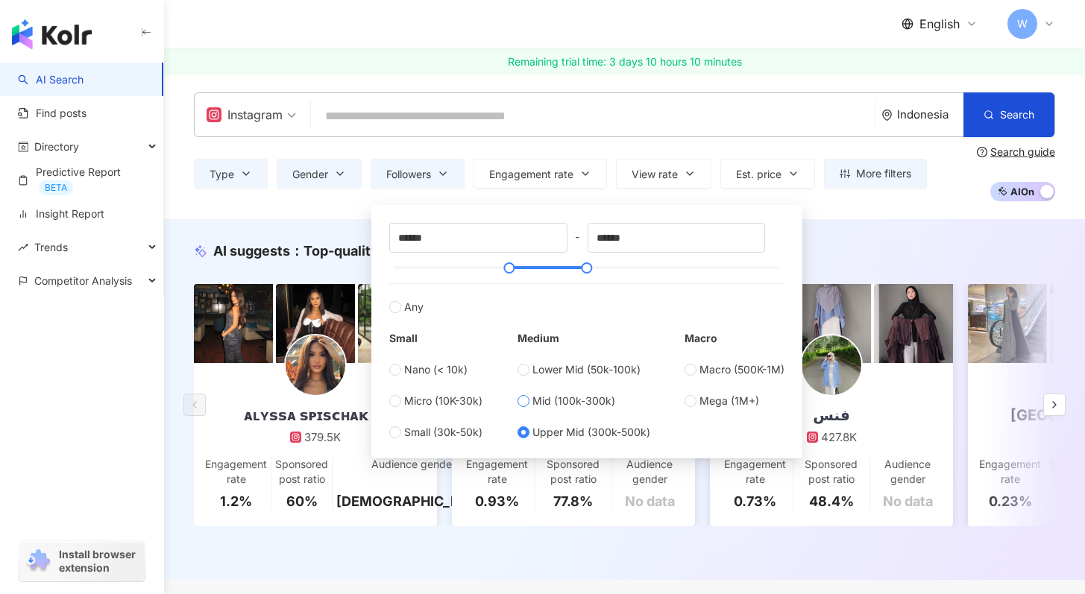
click at [548, 406] on span "Mid (100k-300k)" at bounding box center [574, 401] width 83 height 16
type input "******"
click at [887, 213] on div "Instagram Indonesia Search Type Gender Followers Engagement rate View rate Est.…" at bounding box center [624, 147] width 921 height 145
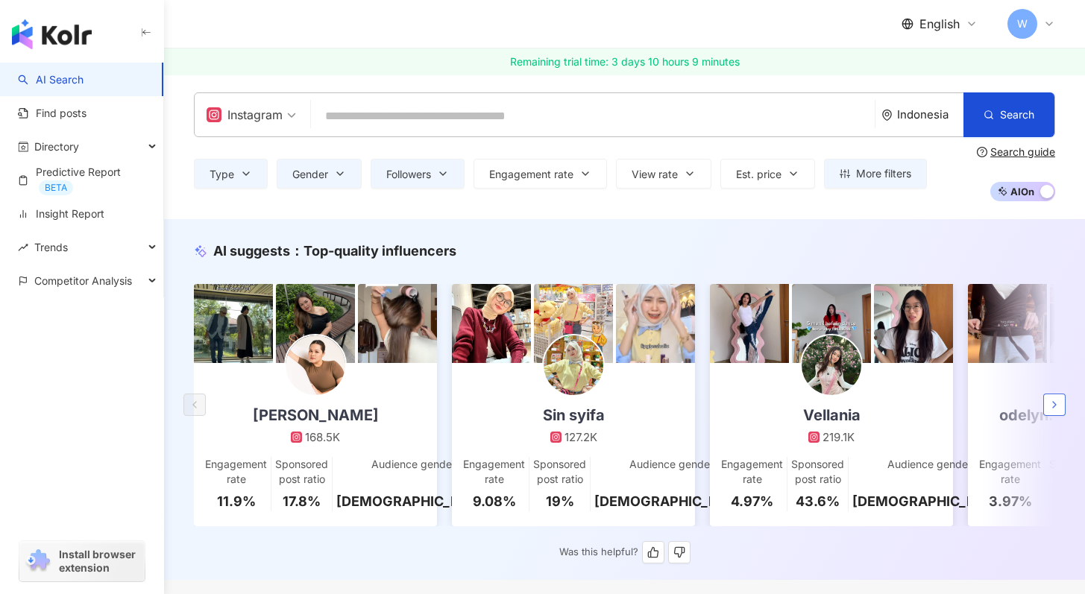
click at [1058, 411] on icon "button" at bounding box center [1055, 405] width 12 height 12
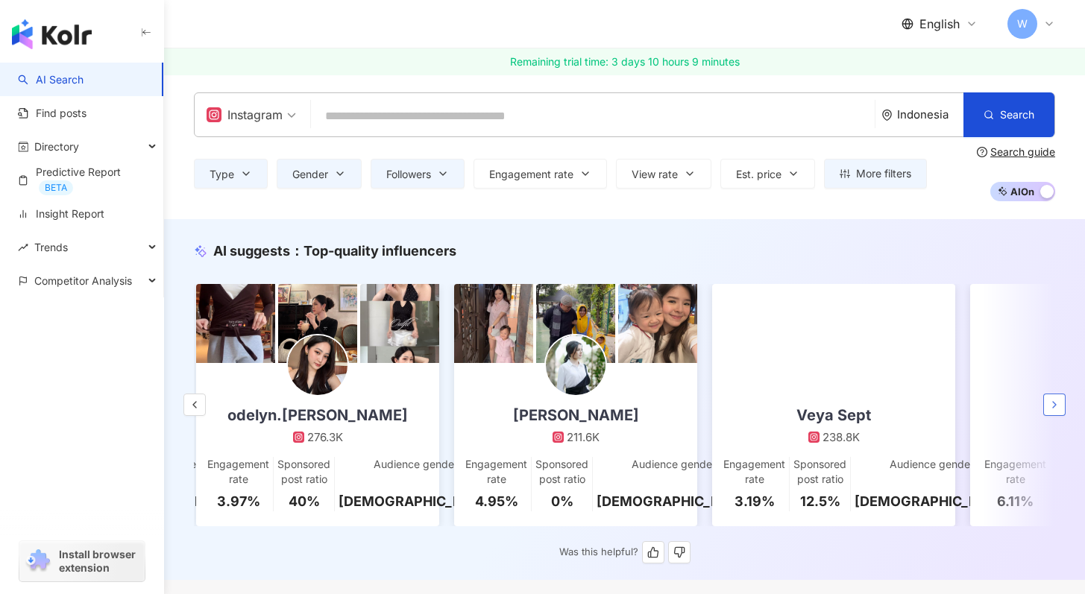
scroll to position [0, 774]
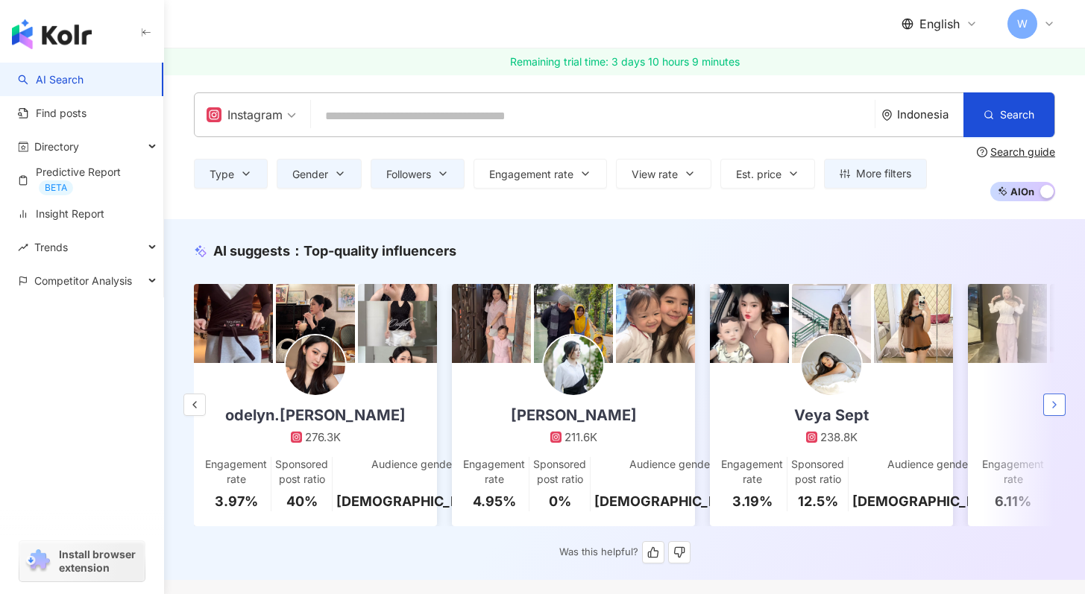
click at [1058, 411] on icon "button" at bounding box center [1055, 405] width 12 height 12
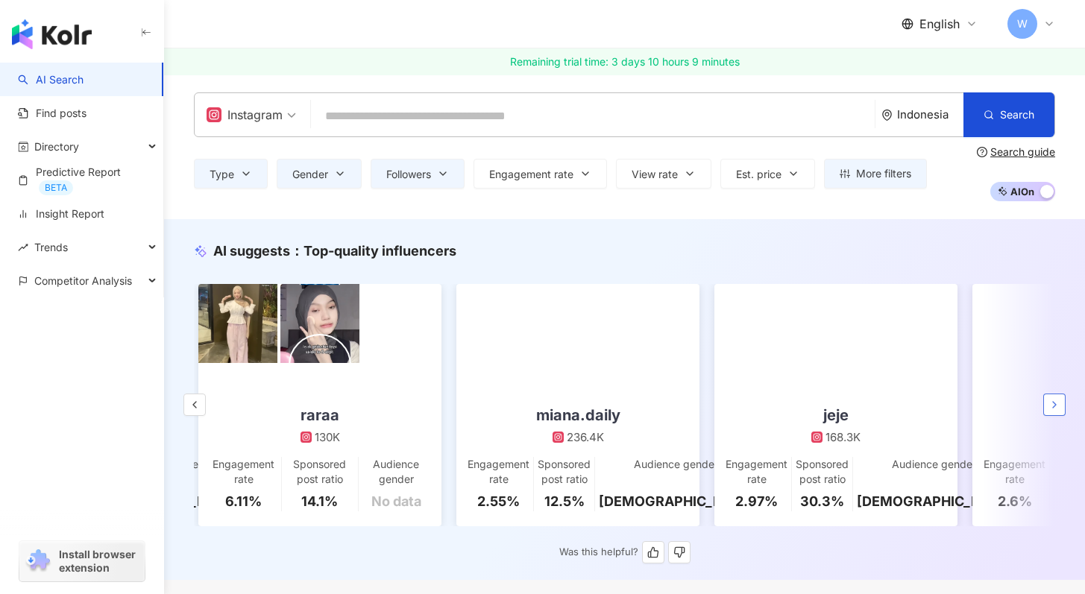
scroll to position [0, 1548]
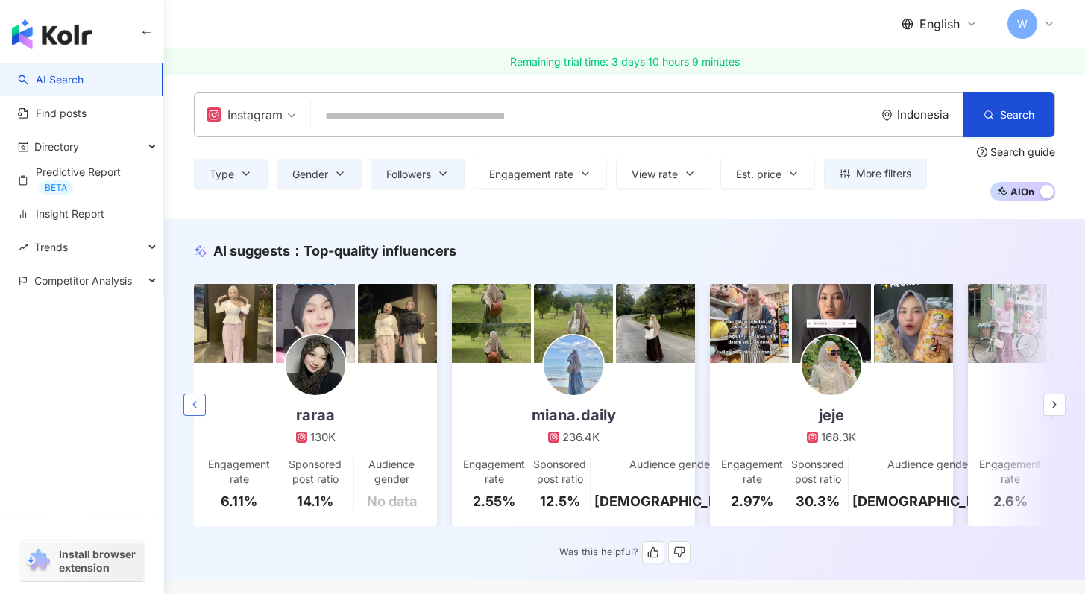
click at [196, 407] on icon "button" at bounding box center [195, 405] width 12 height 12
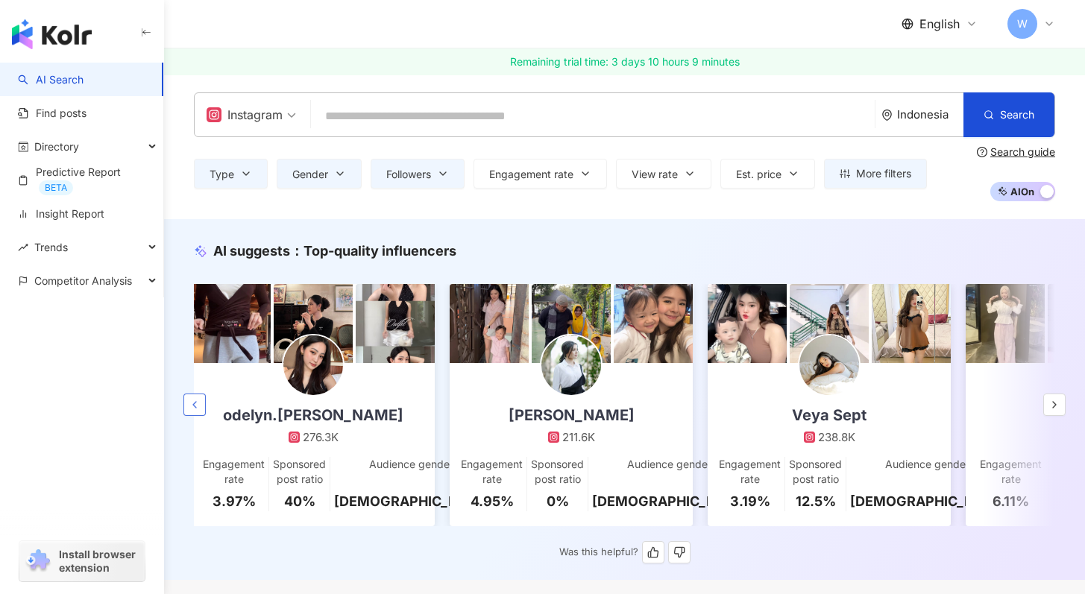
scroll to position [0, 774]
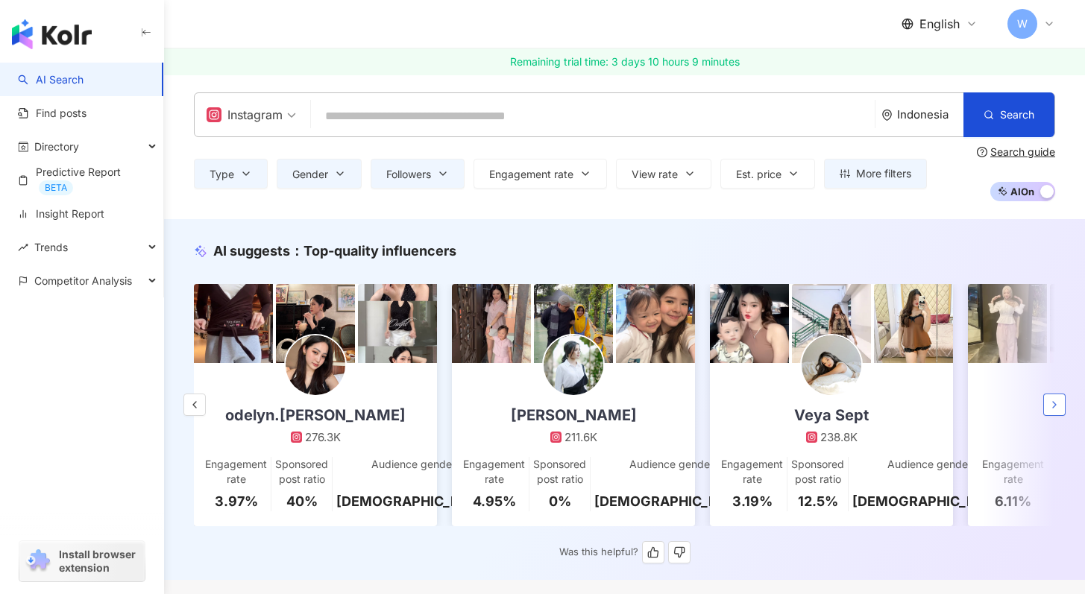
click at [1063, 412] on button "button" at bounding box center [1054, 405] width 22 height 22
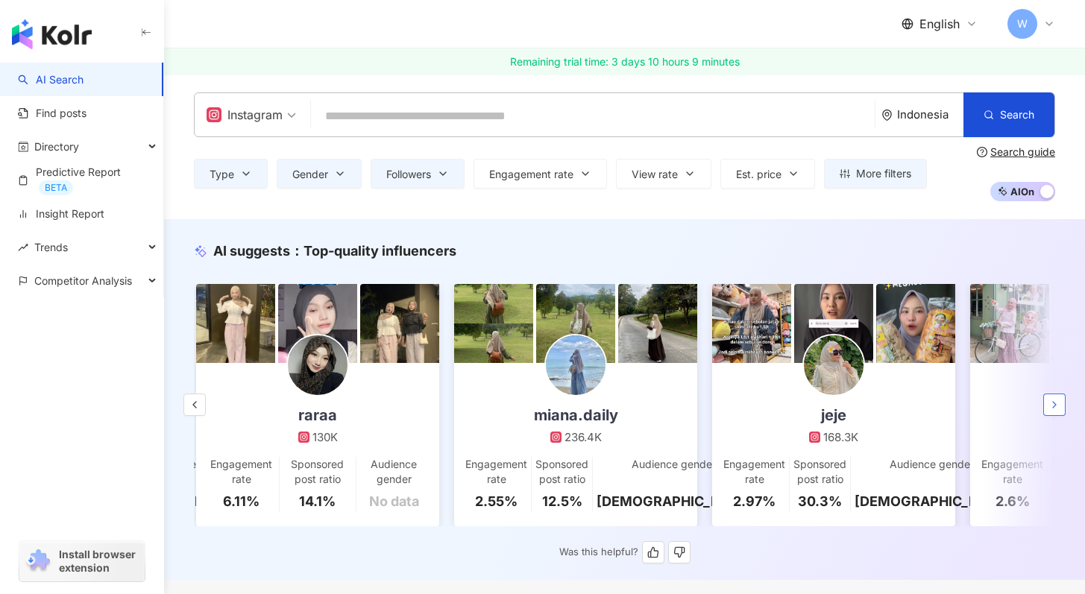
scroll to position [0, 1548]
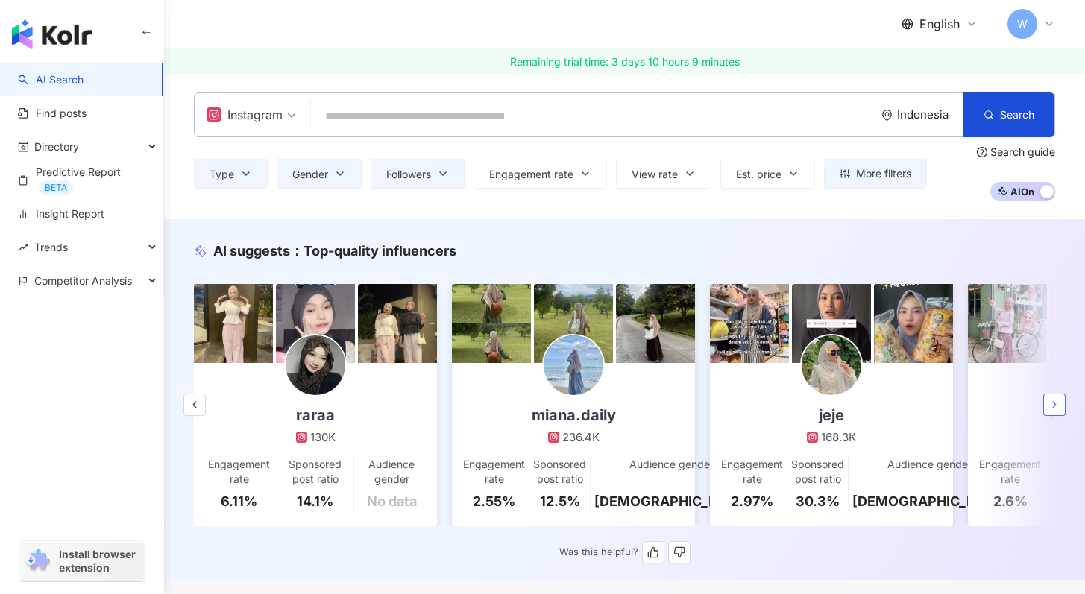
click at [1063, 412] on button "button" at bounding box center [1054, 405] width 22 height 22
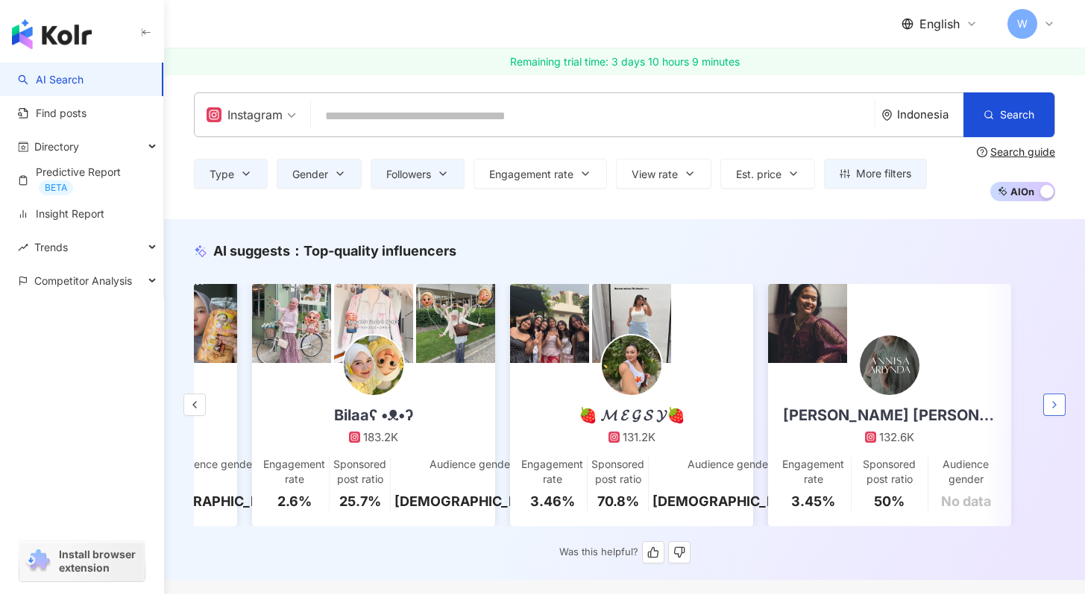
scroll to position [0, 2265]
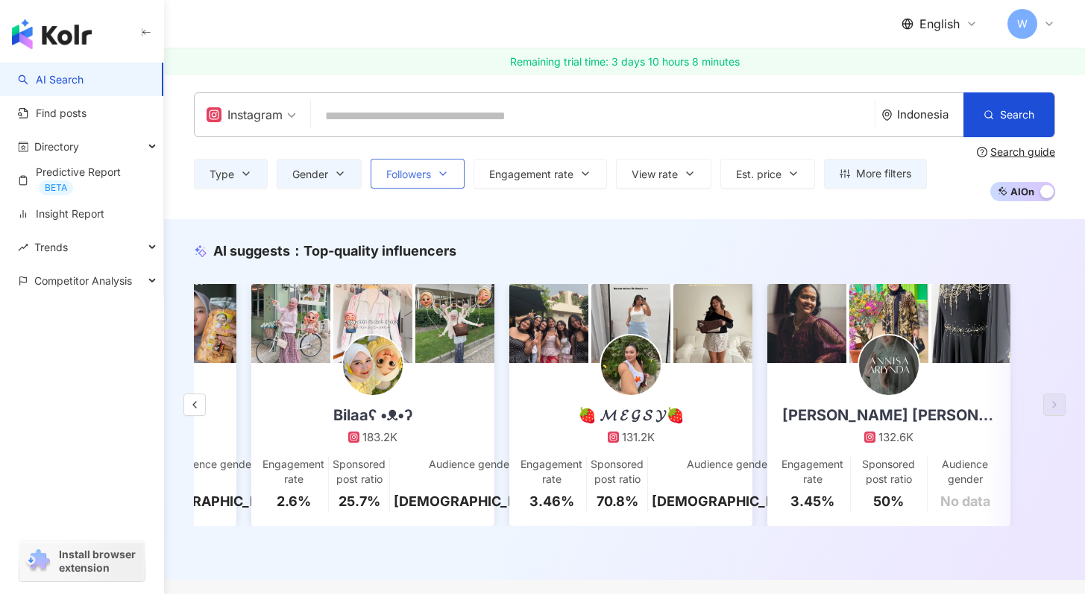
click at [453, 169] on button "Followers" at bounding box center [418, 174] width 94 height 30
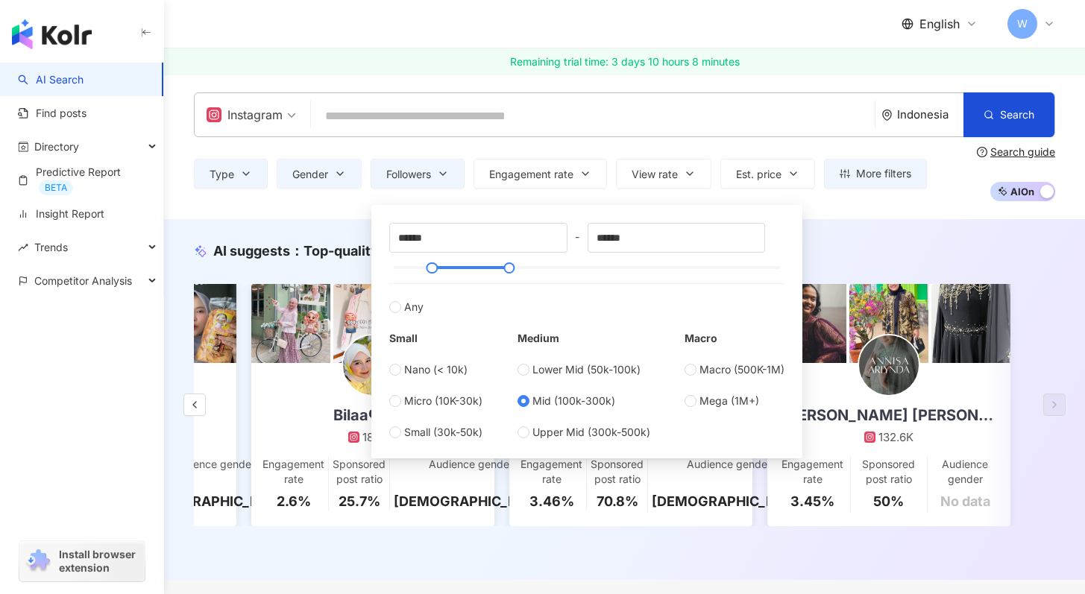
type input "******"
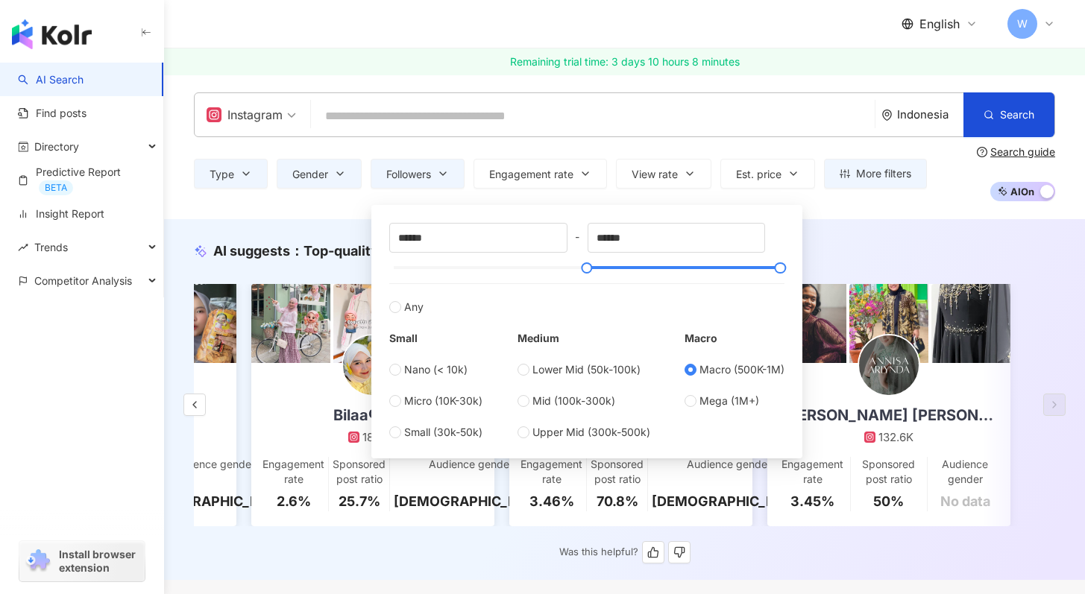
click at [832, 255] on div "AI suggests ： Top-quality influencers" at bounding box center [624, 251] width 861 height 19
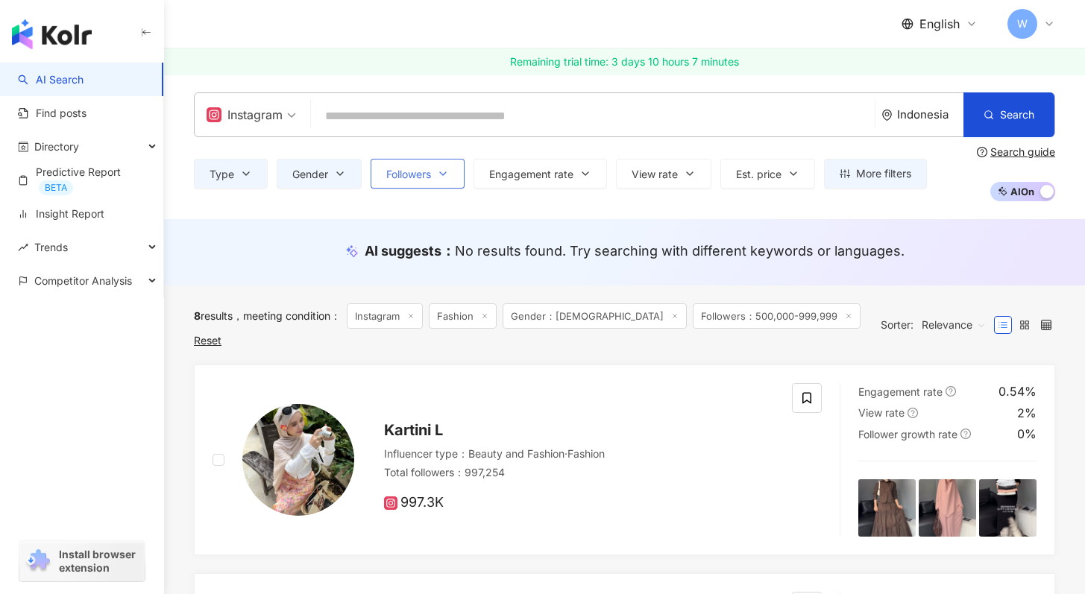
click at [432, 181] on button "Followers" at bounding box center [418, 174] width 94 height 30
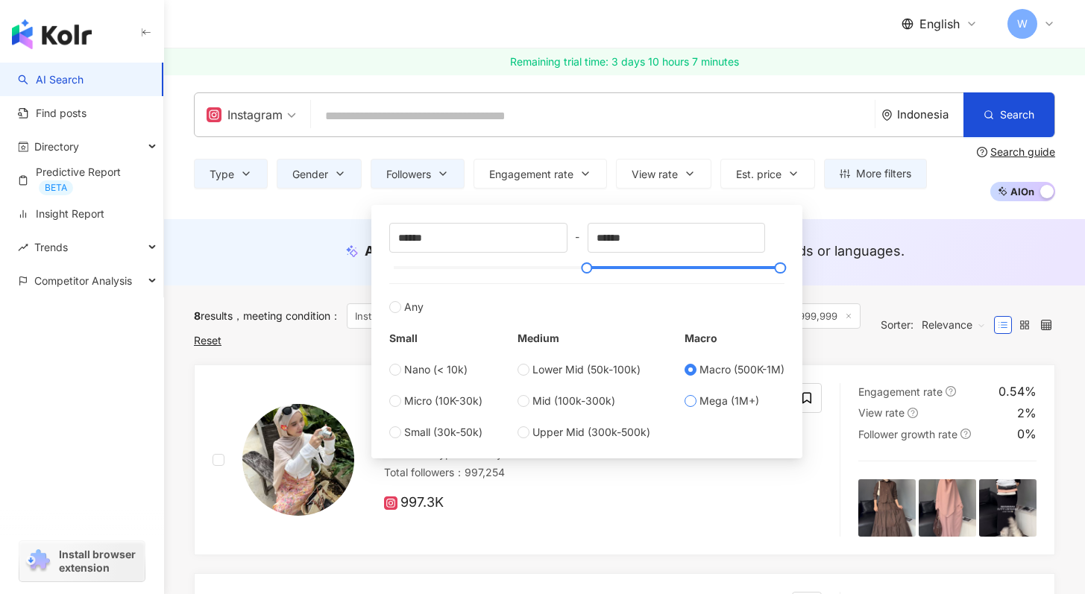
click at [713, 402] on span "Mega (1M+)" at bounding box center [730, 401] width 60 height 16
type input "*******"
type input "*********"
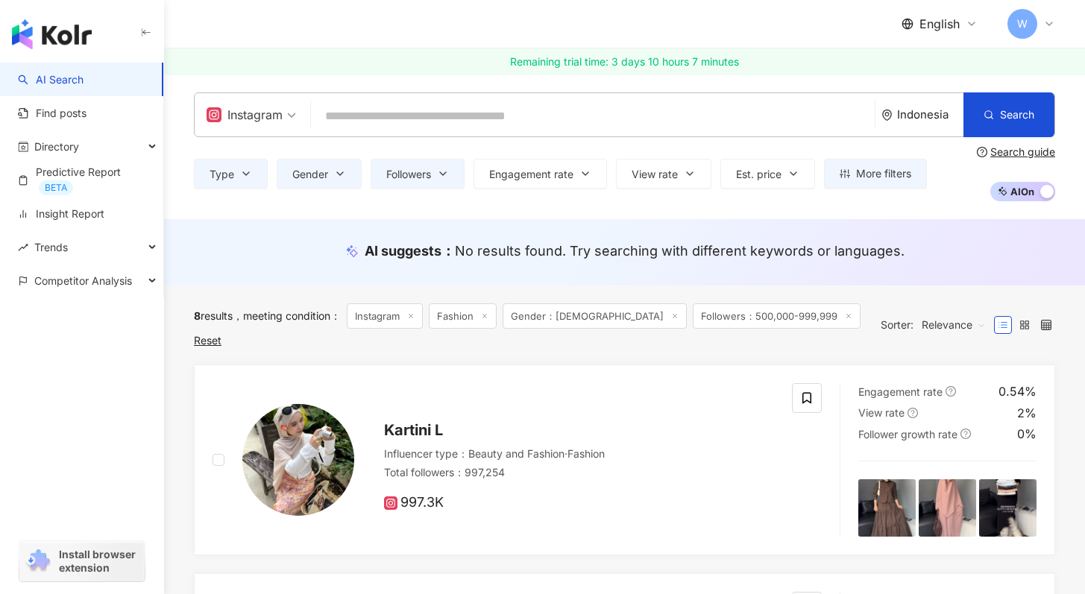
click at [898, 231] on div "AI suggests ： No results found. Try searching with different keywords or langua…" at bounding box center [624, 252] width 921 height 66
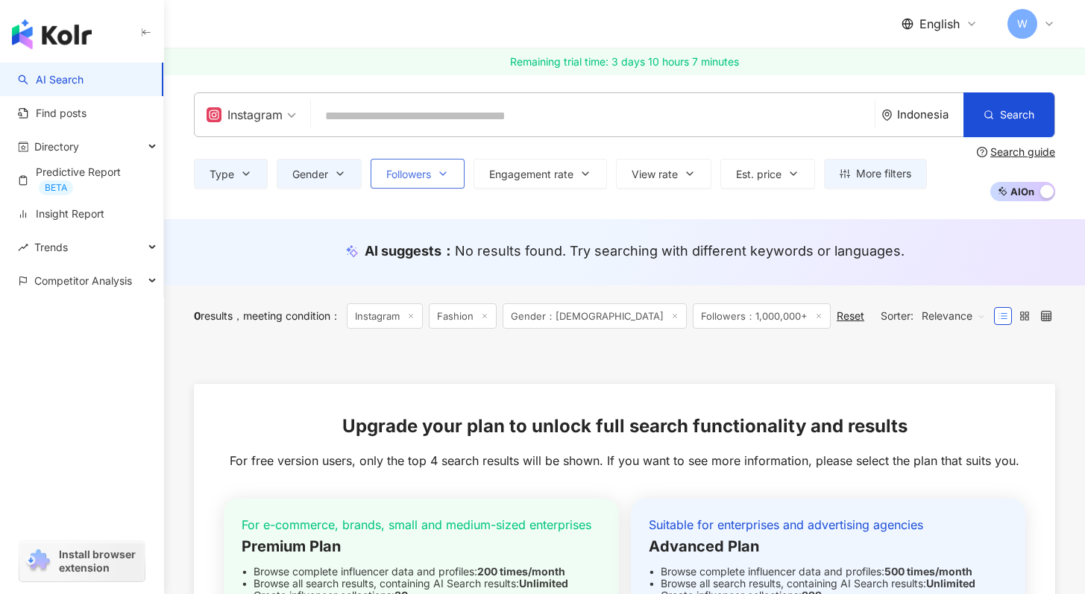
click at [401, 172] on span "Followers" at bounding box center [408, 175] width 45 height 12
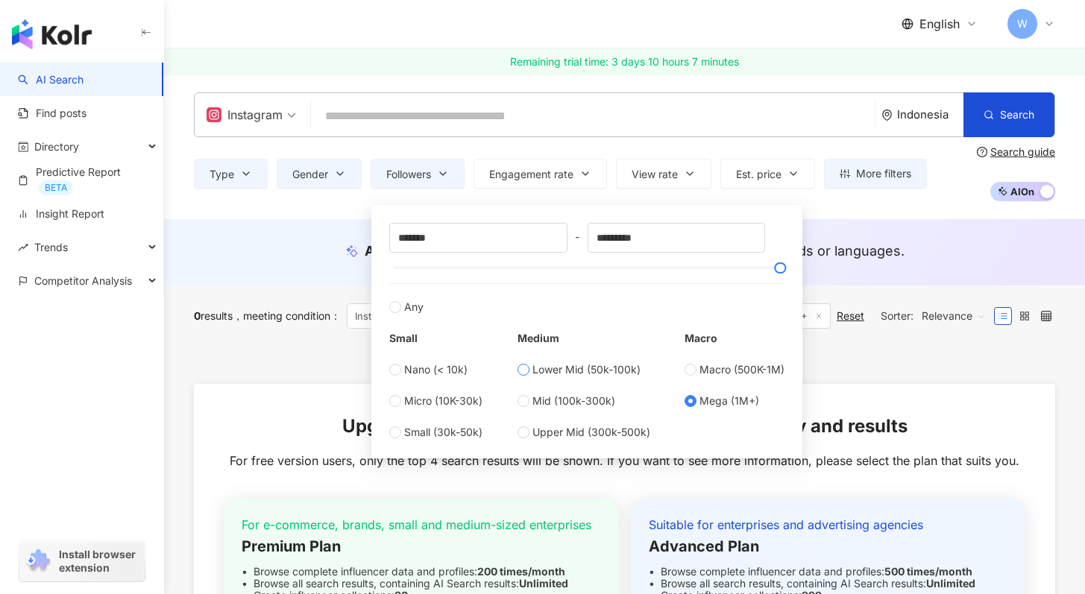
click at [535, 377] on span "Lower Mid (50k-100k)" at bounding box center [587, 370] width 108 height 16
type input "*****"
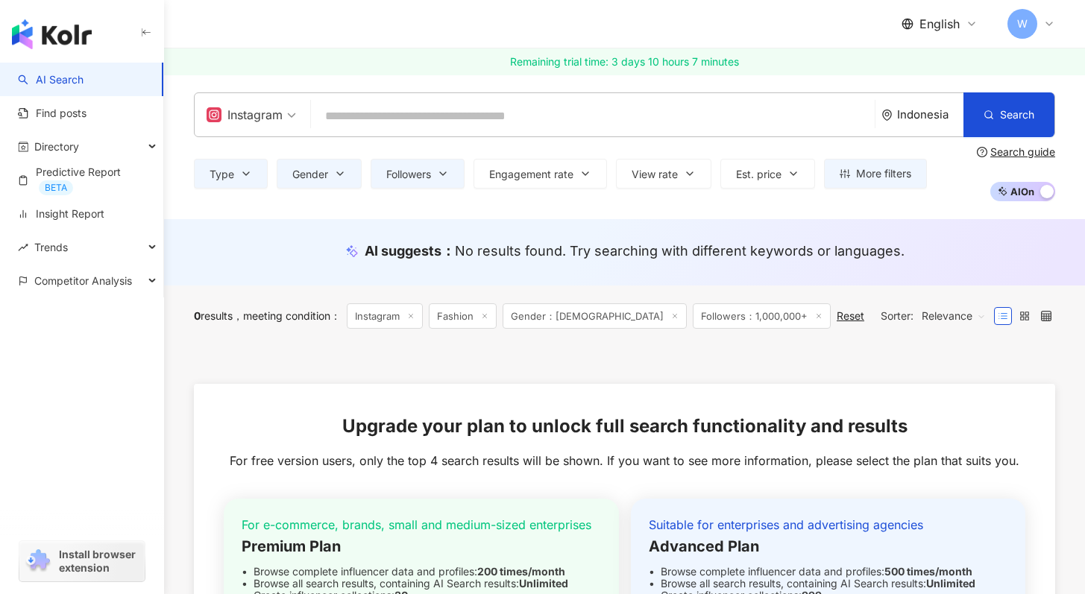
click at [876, 233] on div "AI suggests ： No results found. Try searching with different keywords or langua…" at bounding box center [624, 252] width 921 height 66
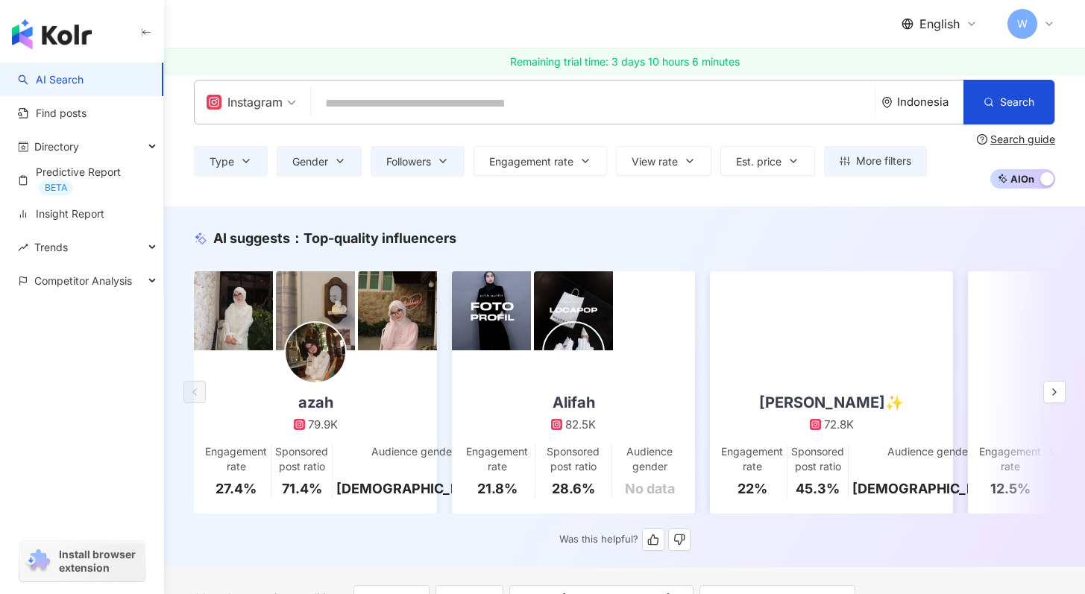
scroll to position [24, 0]
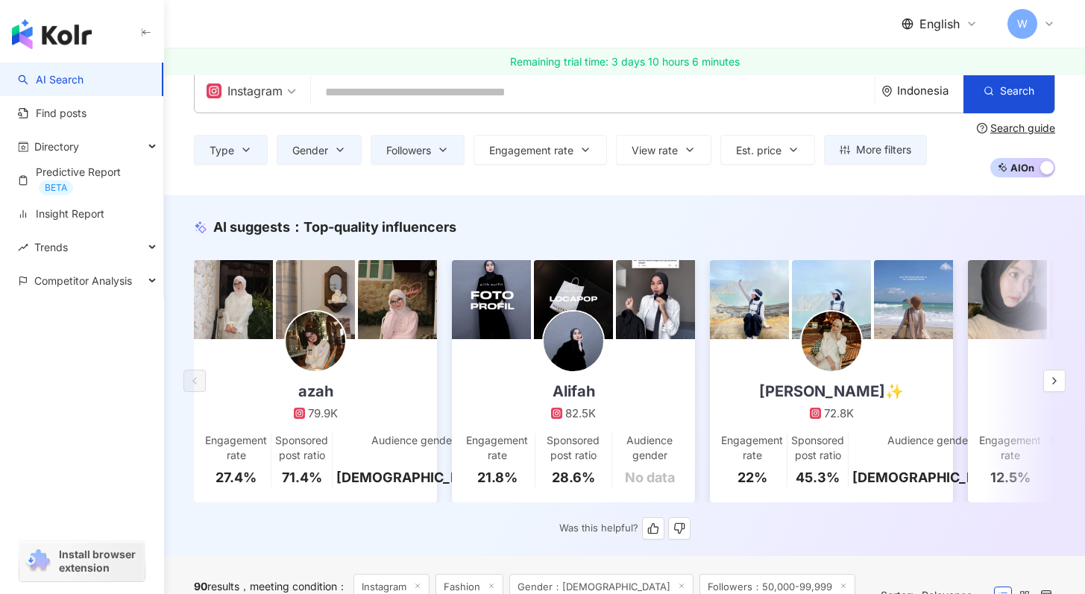
click at [647, 383] on link "Alifah 82.5K Engagement rate 21.8% Sponsored post ratio 28.6% Audience gender N…" at bounding box center [573, 420] width 243 height 163
click at [1061, 384] on button "button" at bounding box center [1054, 381] width 22 height 22
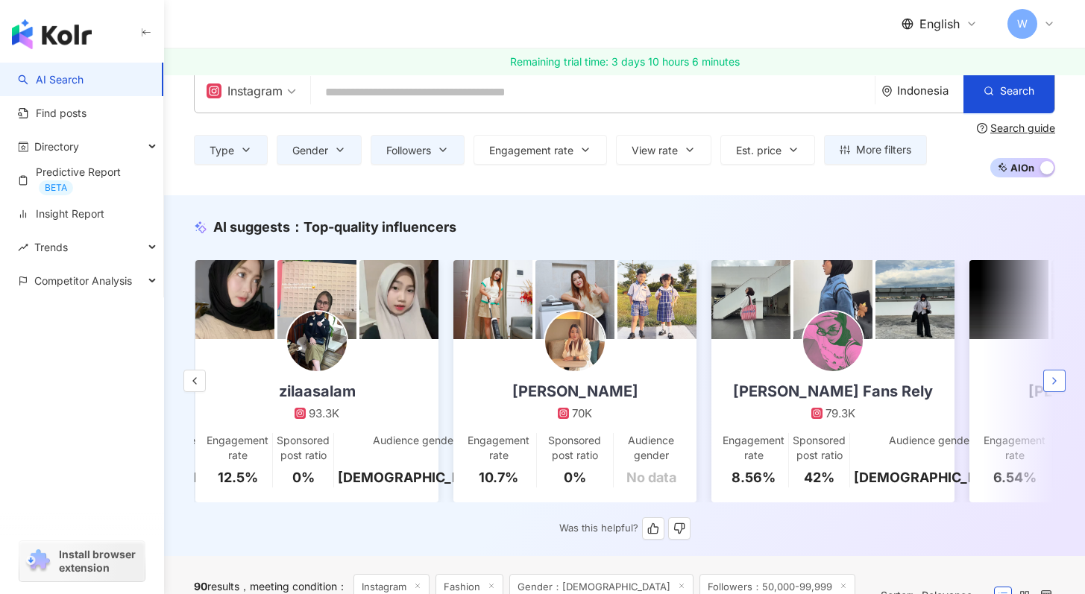
scroll to position [0, 774]
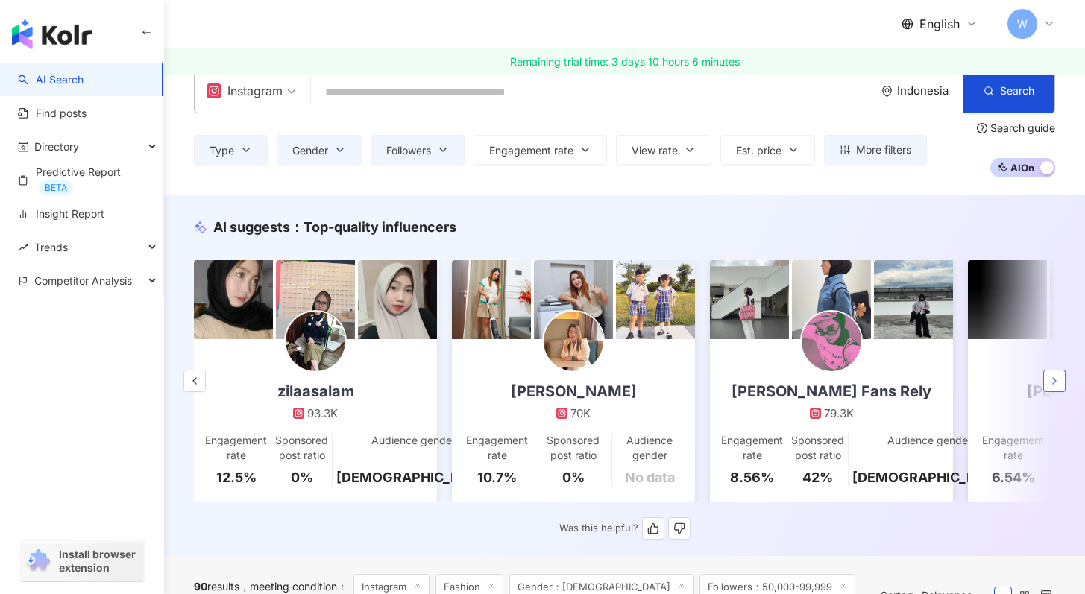
click at [1061, 384] on button "button" at bounding box center [1054, 381] width 22 height 22
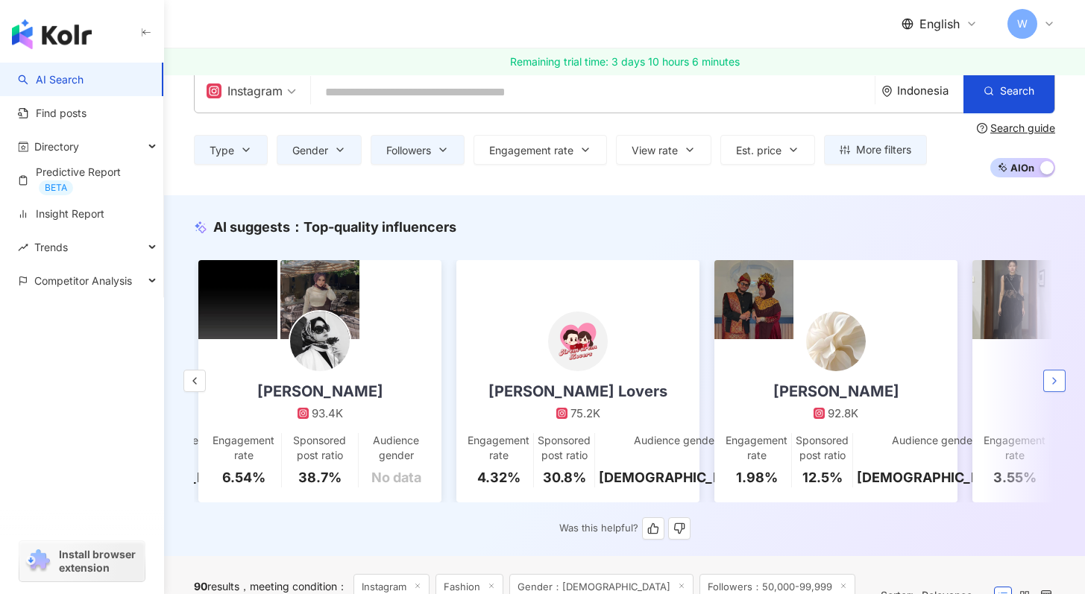
scroll to position [0, 1548]
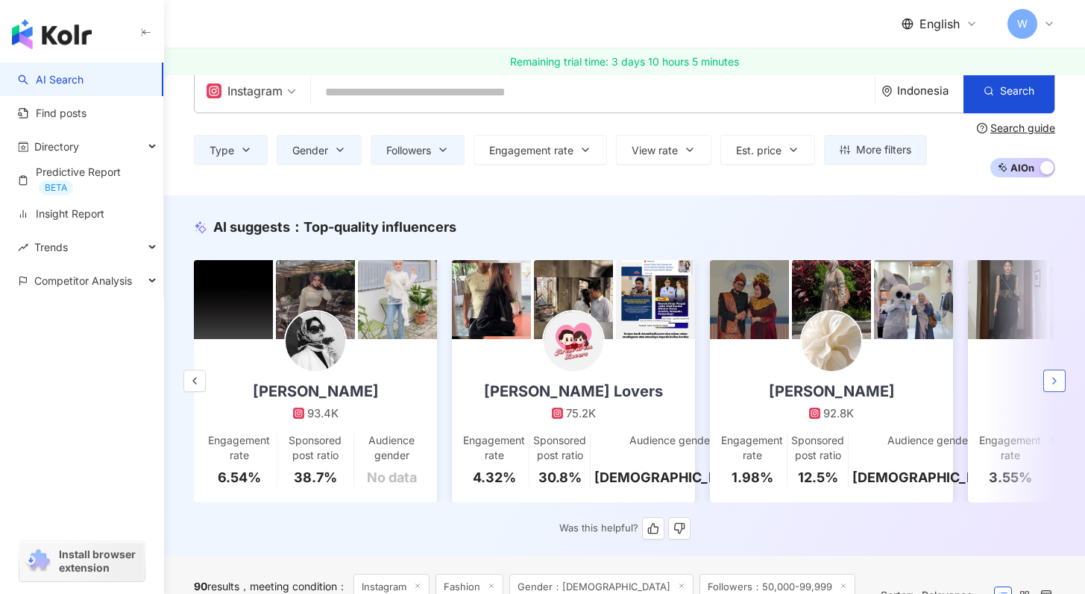
click at [1061, 384] on button "button" at bounding box center [1054, 381] width 22 height 22
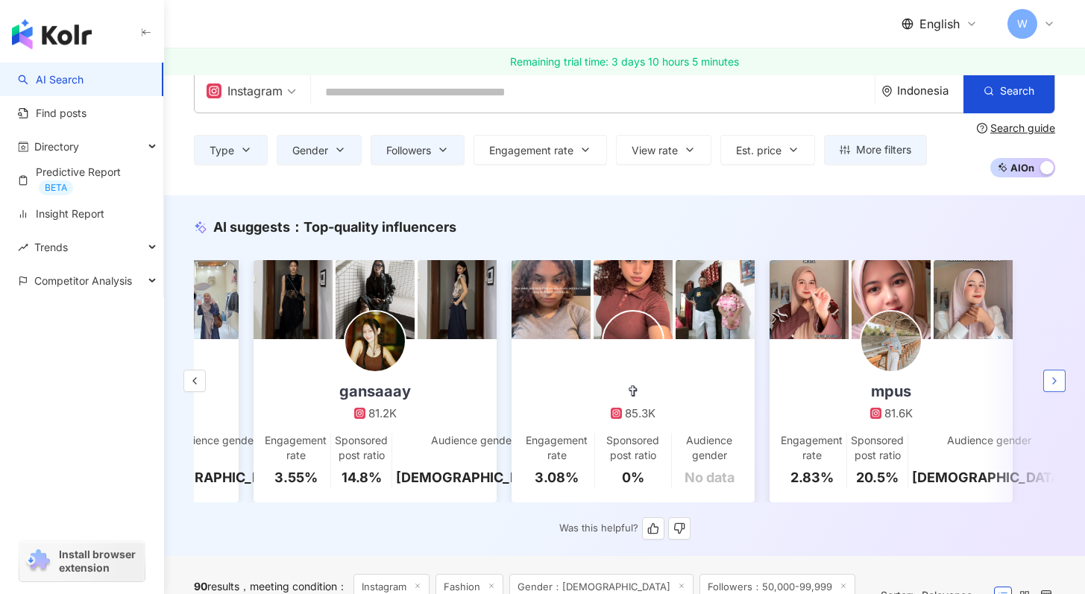
scroll to position [0, 2265]
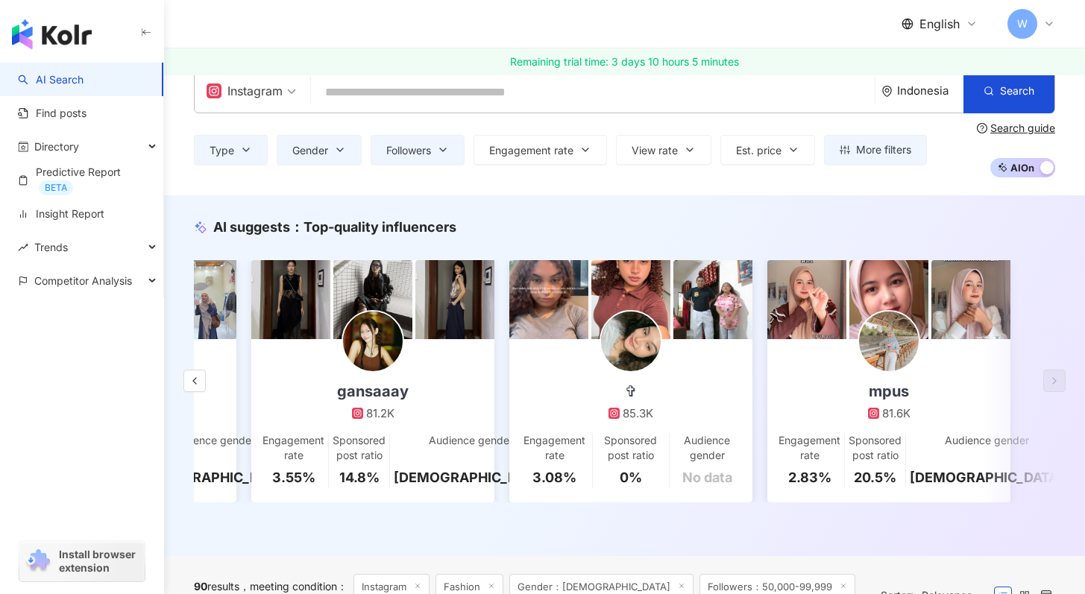
click at [1040, 177] on div "button" at bounding box center [1046, 169] width 13 height 19
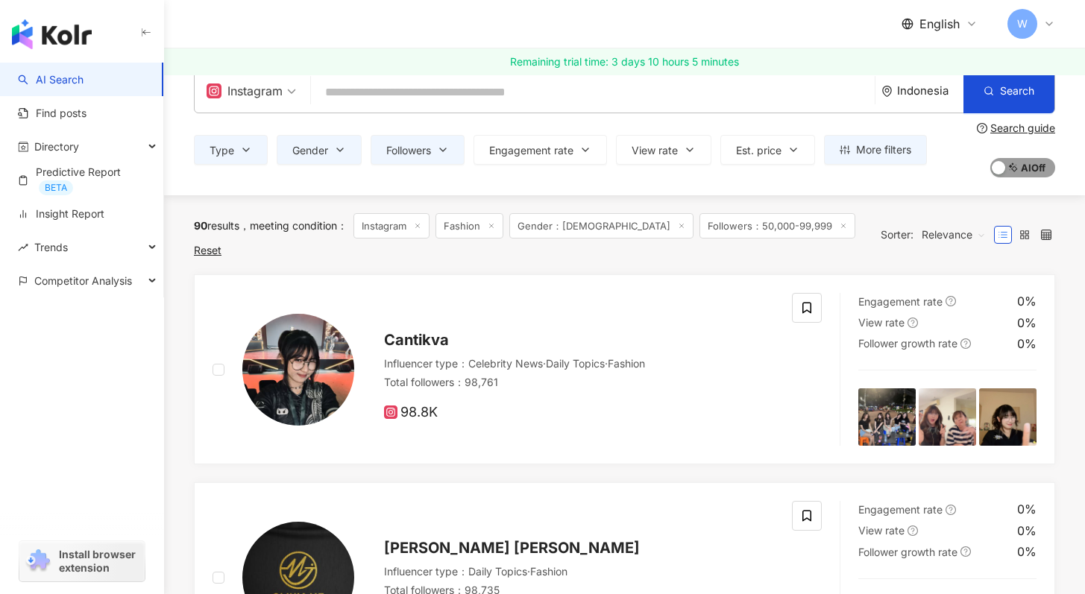
click at [1040, 177] on span "AI On AI Off" at bounding box center [1023, 167] width 65 height 19
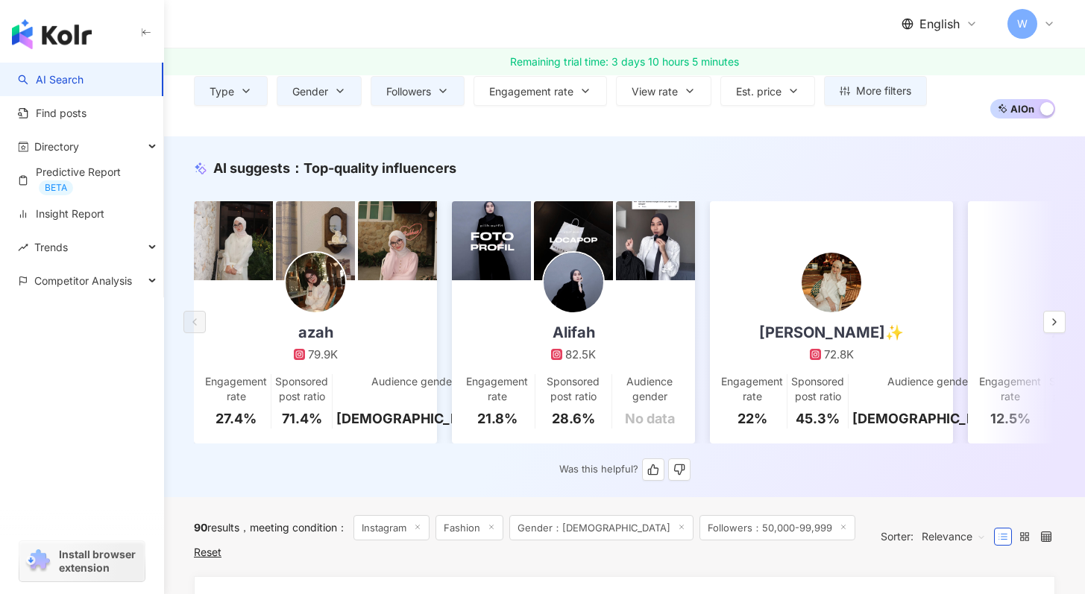
scroll to position [67, 0]
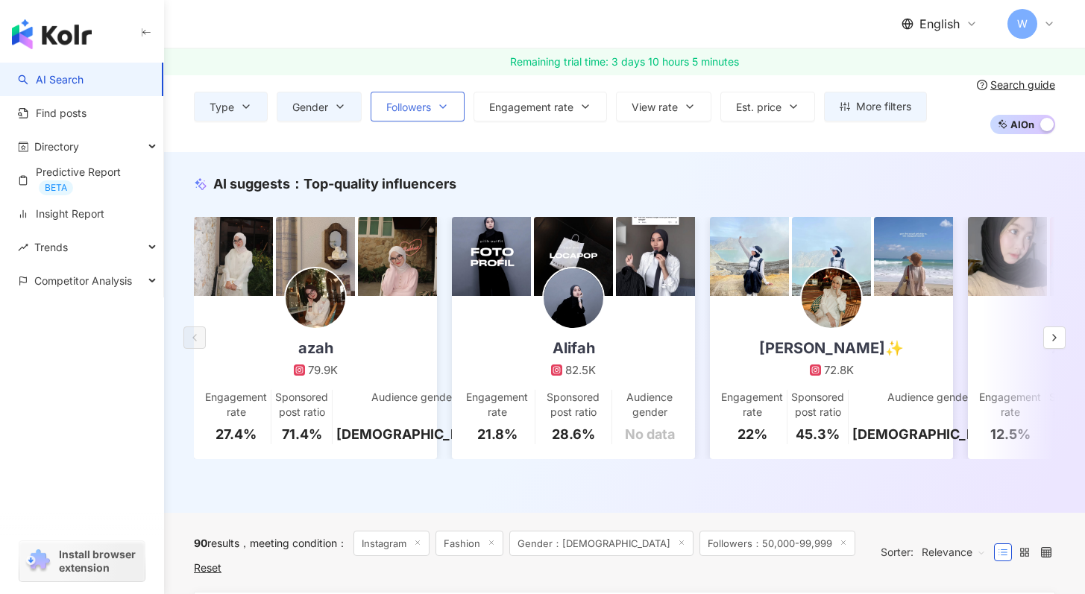
click at [431, 99] on button "Followers" at bounding box center [418, 107] width 94 height 30
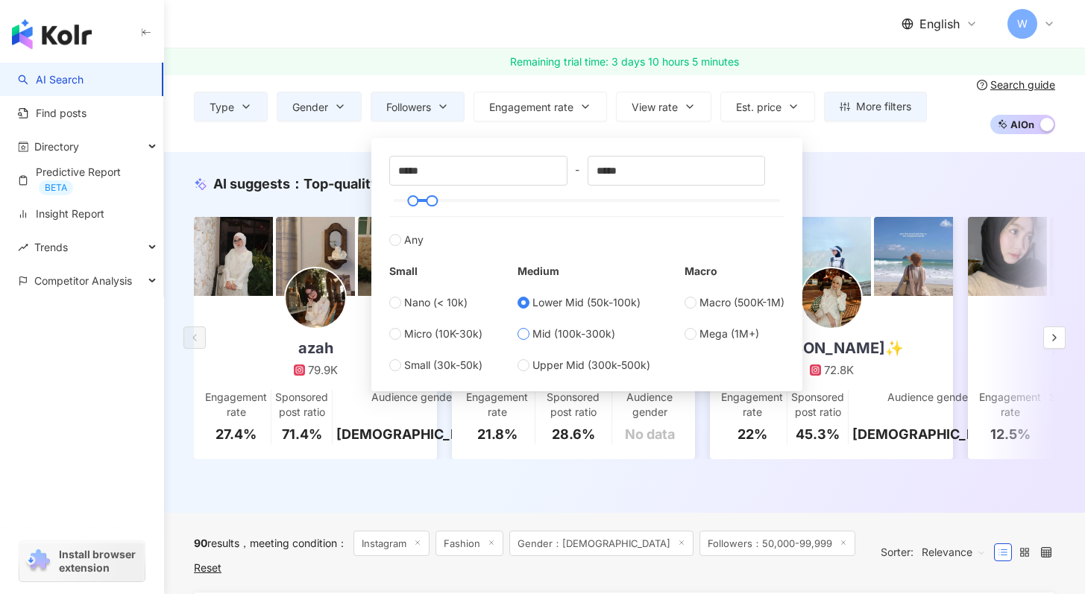
click at [557, 328] on span "Mid (100k-300k)" at bounding box center [574, 334] width 83 height 16
type input "******"
click at [817, 184] on div "AI suggests ： Top-quality influencers" at bounding box center [624, 184] width 861 height 19
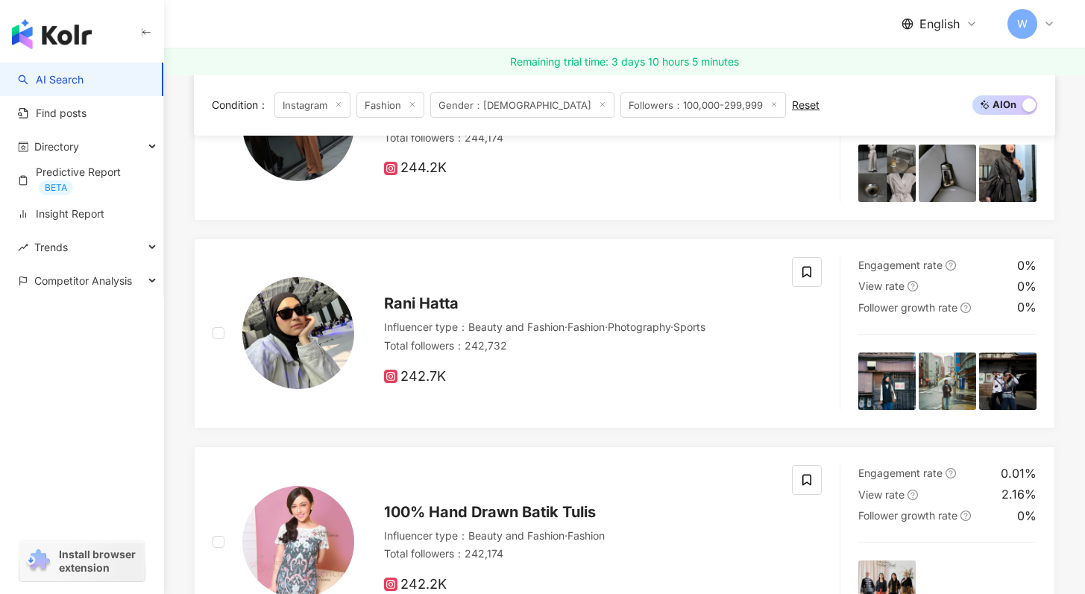
scroll to position [2706, 0]
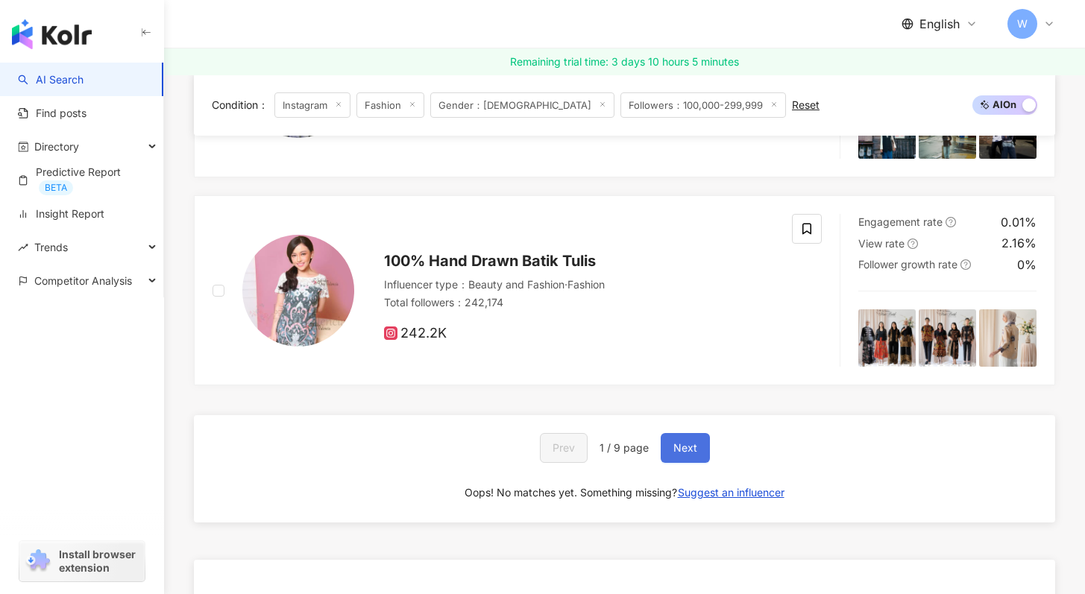
click at [694, 454] on span "Next" at bounding box center [686, 448] width 24 height 12
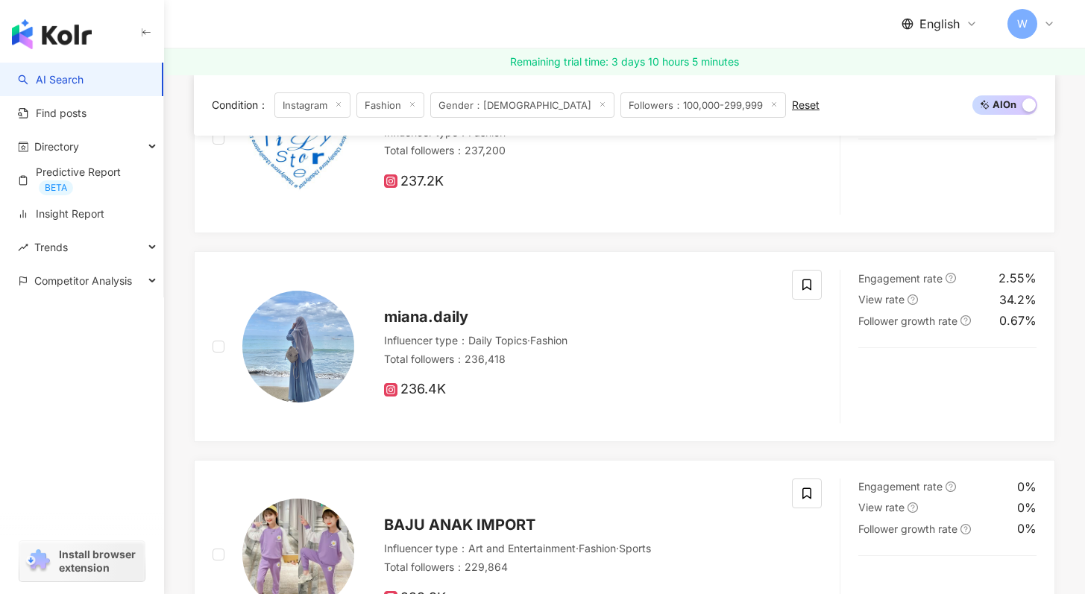
scroll to position [801, 0]
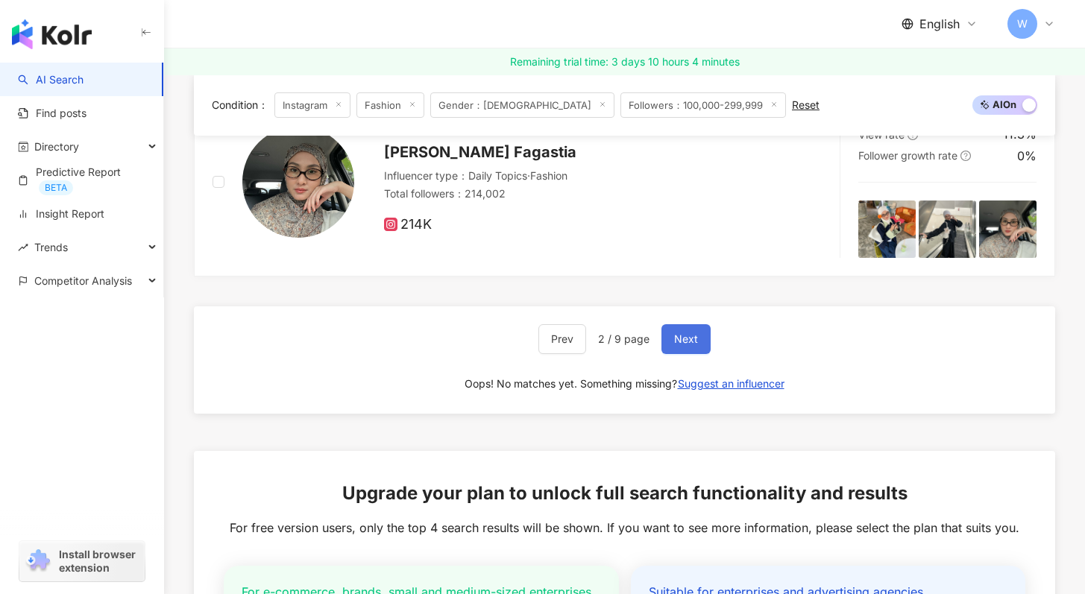
click at [683, 345] on span "Next" at bounding box center [686, 339] width 24 height 12
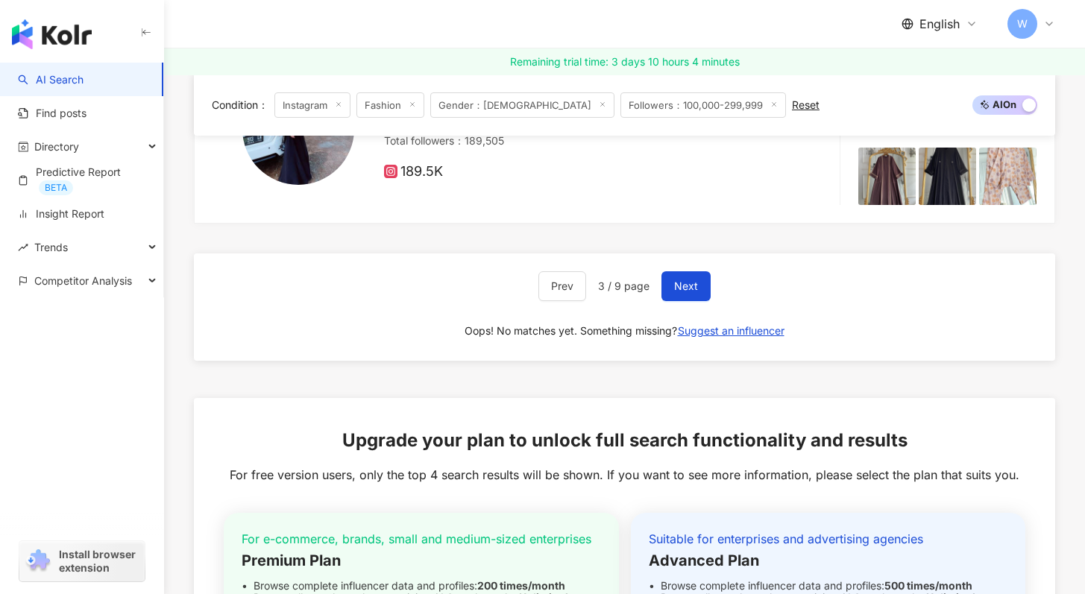
scroll to position [2956, 0]
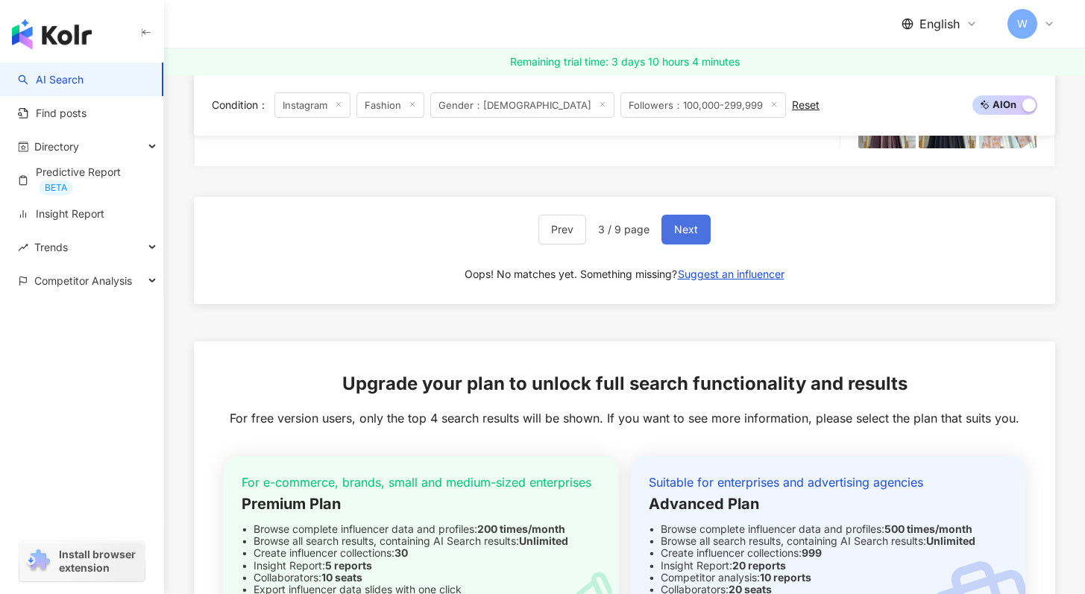
click at [684, 236] on span "Next" at bounding box center [686, 230] width 24 height 12
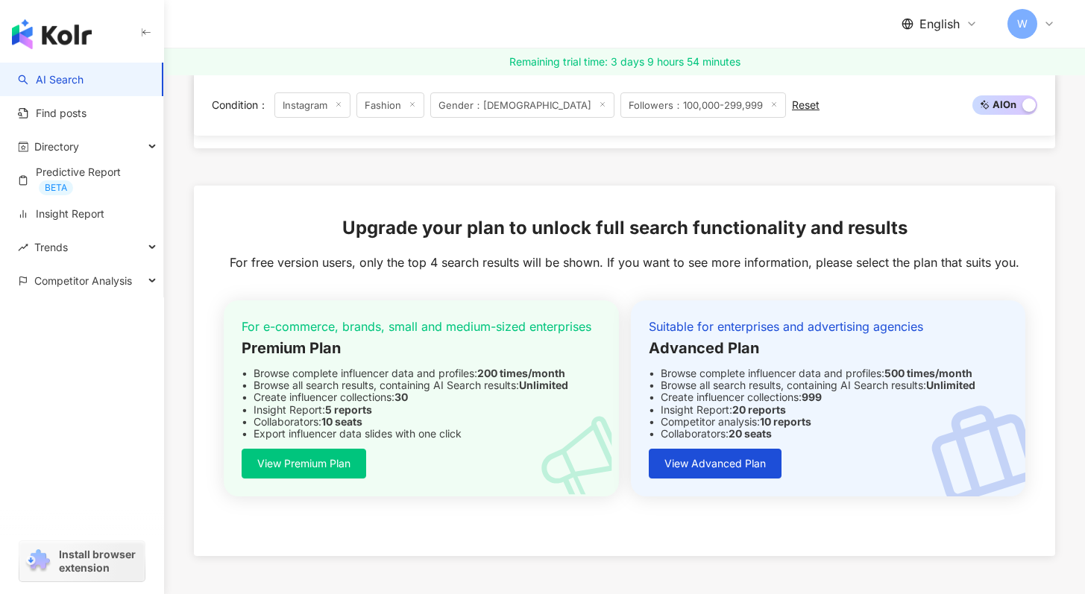
scroll to position [2957, 0]
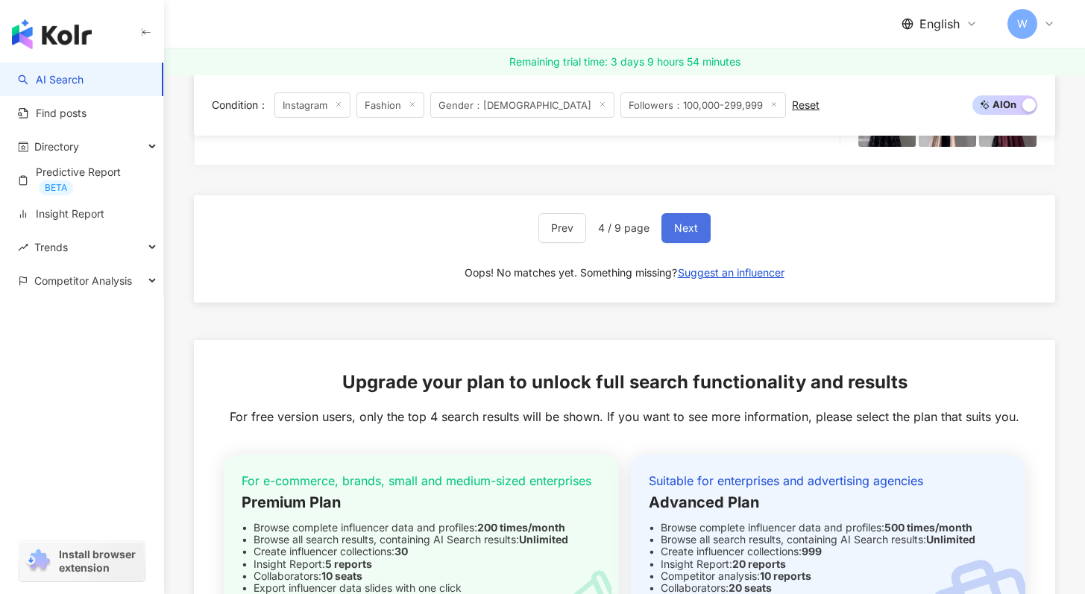
click at [693, 243] on button "Next" at bounding box center [686, 228] width 49 height 30
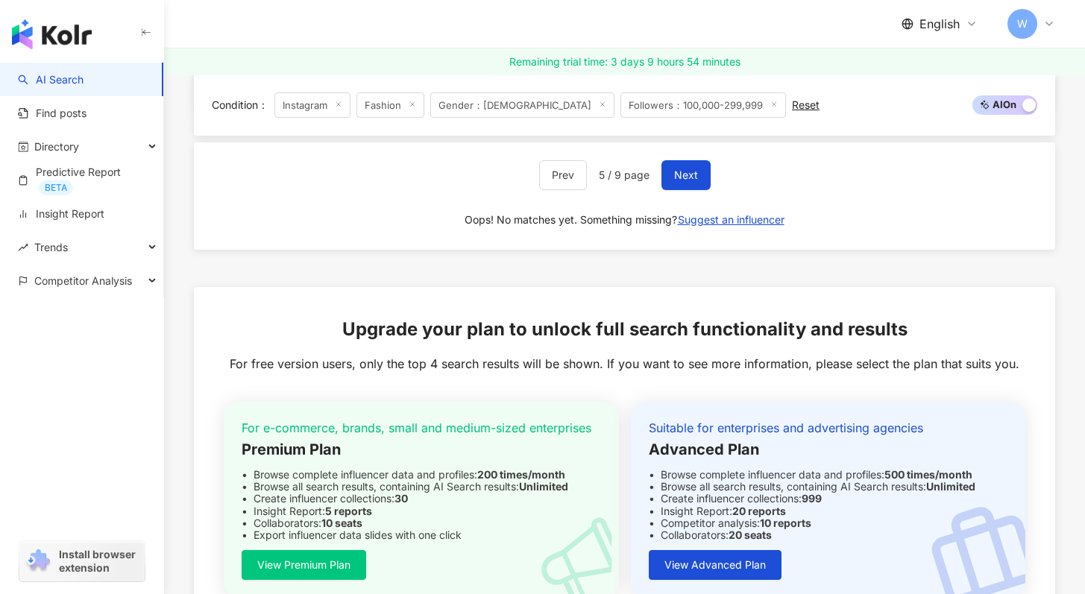
scroll to position [2875, 0]
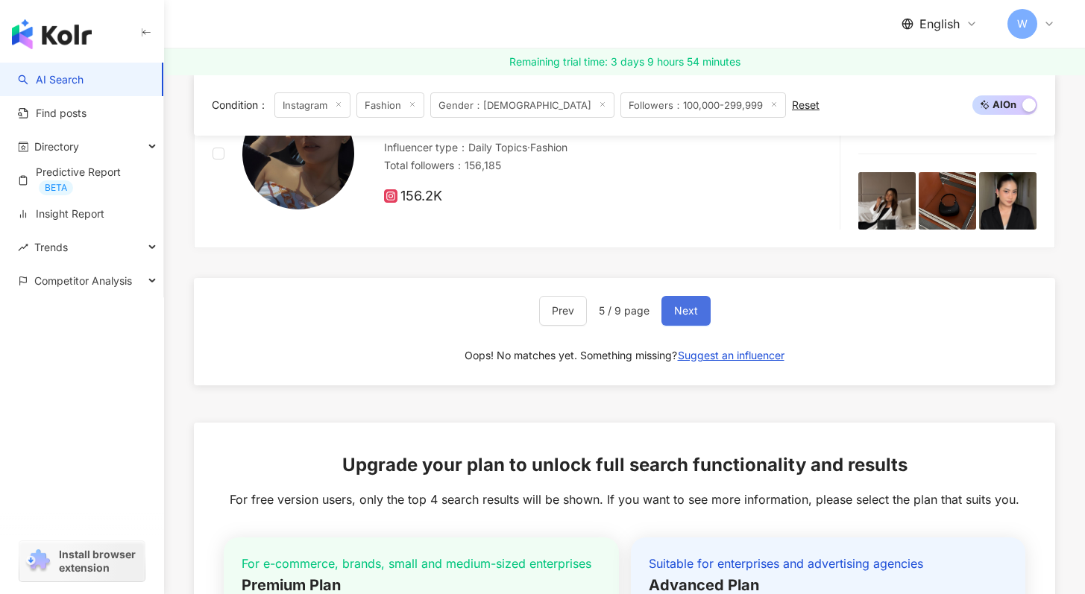
click at [676, 317] on span "Next" at bounding box center [686, 311] width 24 height 12
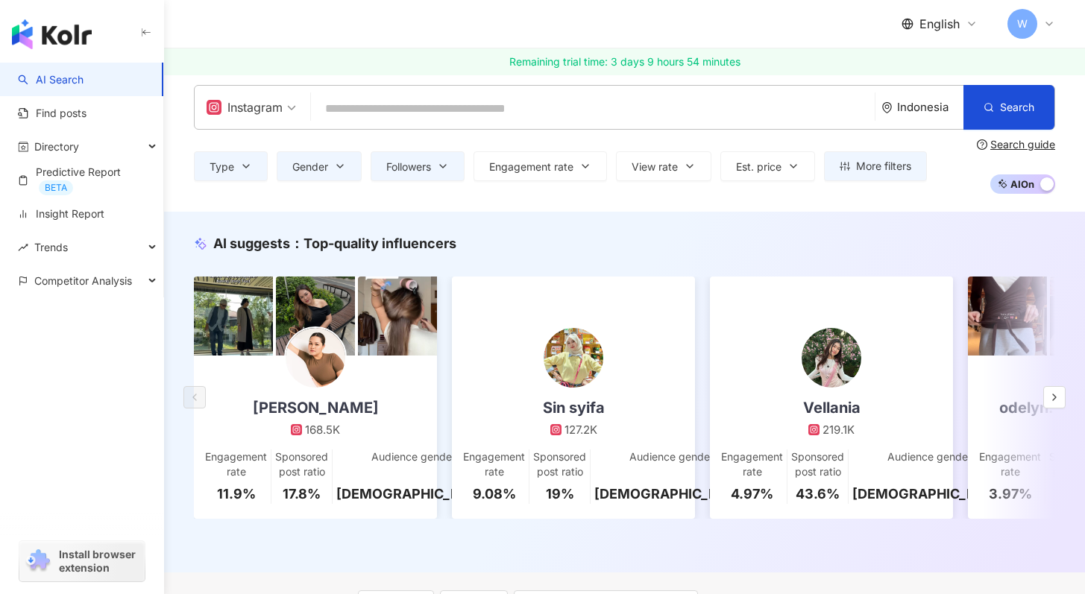
scroll to position [0, 0]
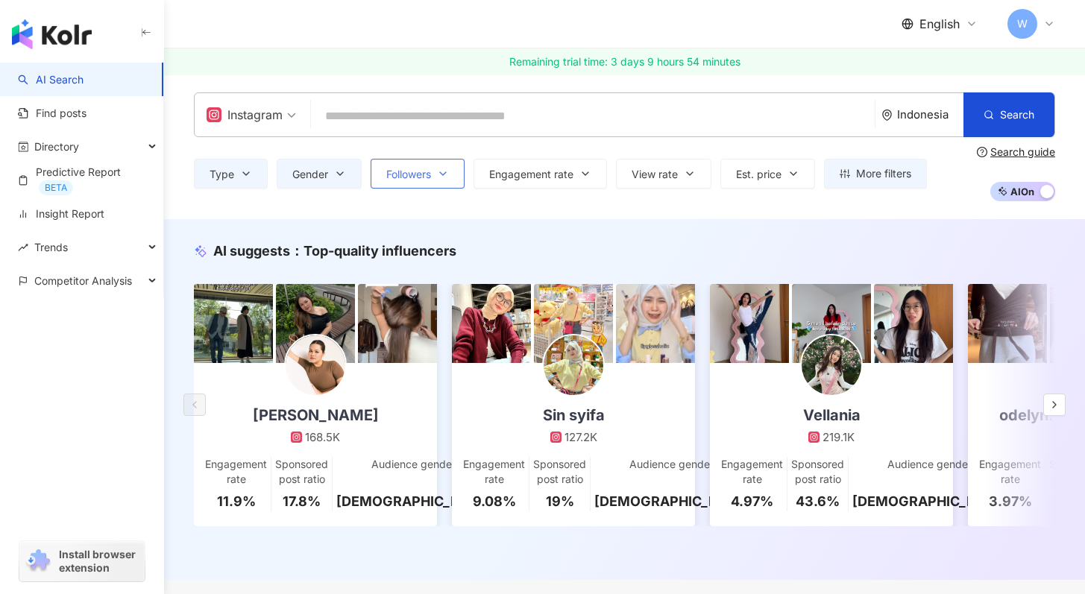
click at [421, 163] on button "Followers" at bounding box center [418, 174] width 94 height 30
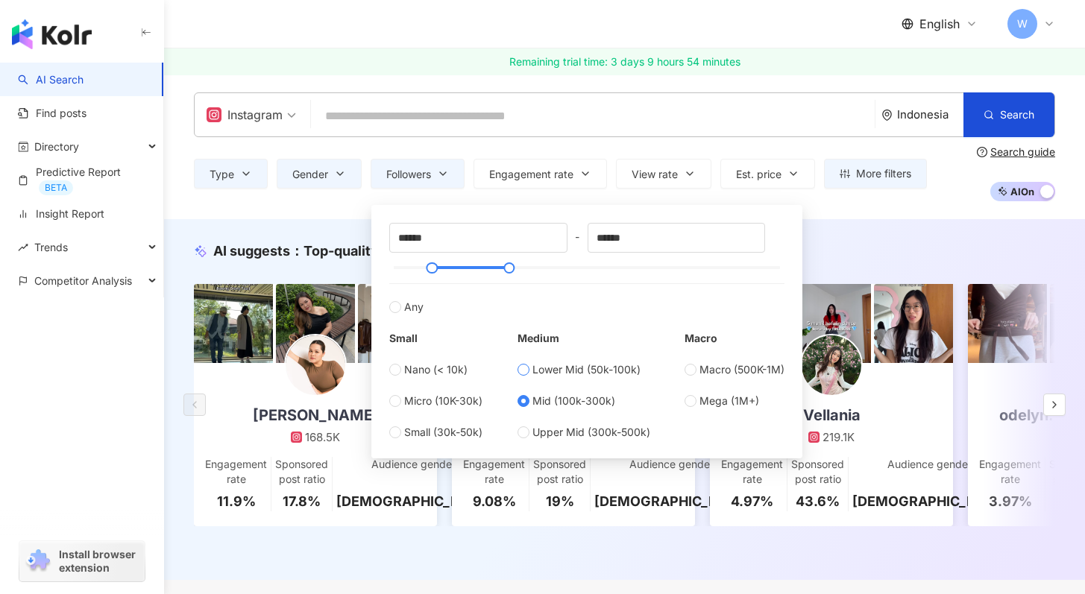
click at [529, 377] on label "Lower Mid (50k-100k)" at bounding box center [584, 370] width 133 height 16
type input "*****"
click at [846, 254] on div "AI suggests ： Top-quality influencers" at bounding box center [624, 251] width 861 height 19
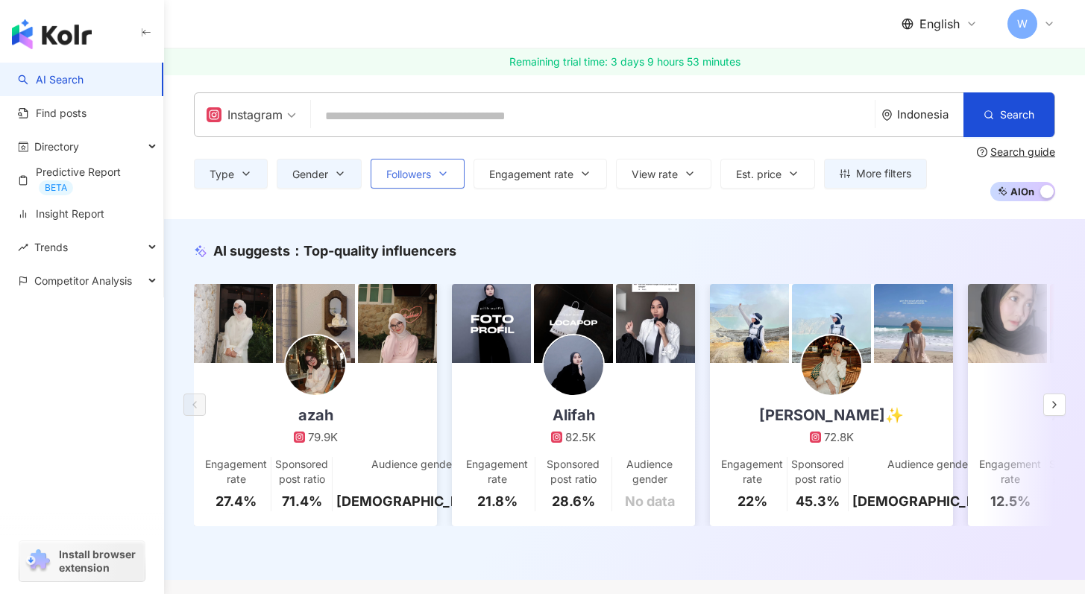
click at [457, 179] on button "Followers" at bounding box center [418, 174] width 94 height 30
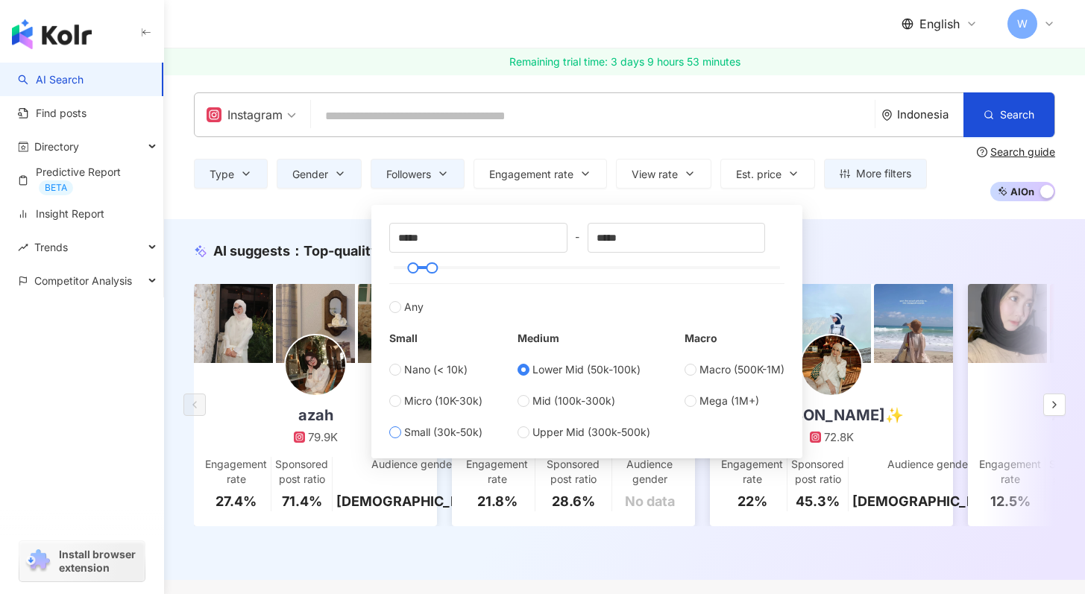
click at [455, 433] on span "Small (30k-50k)" at bounding box center [443, 432] width 78 height 16
type input "*****"
click at [826, 229] on div "AI suggests ： Top-quality influencers azah 79.9K Engagement rate 27.4% Sponsore…" at bounding box center [624, 399] width 921 height 361
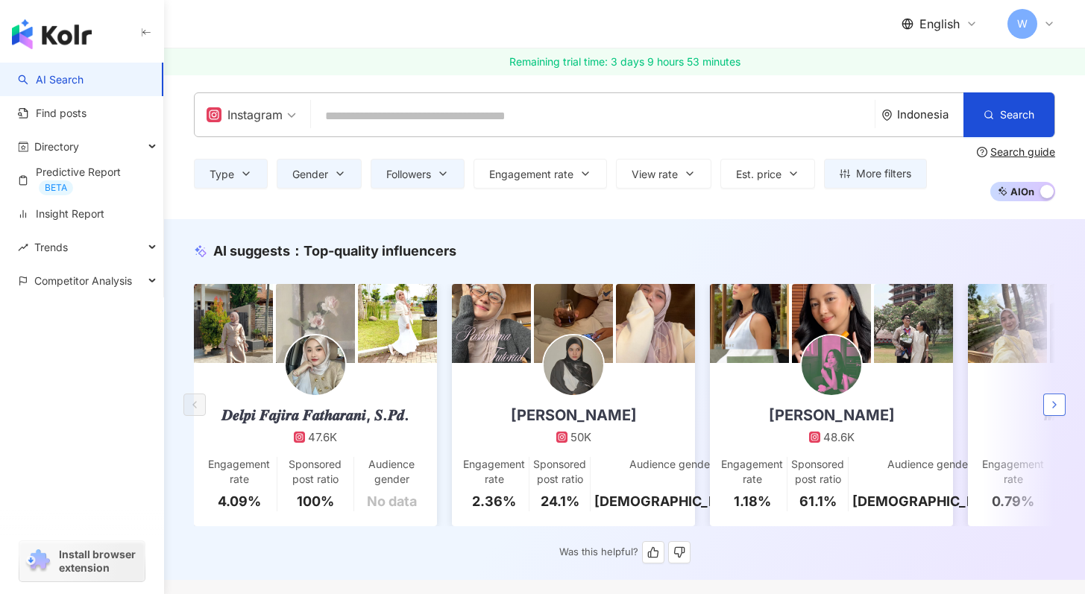
click at [1051, 411] on icon "button" at bounding box center [1055, 405] width 12 height 12
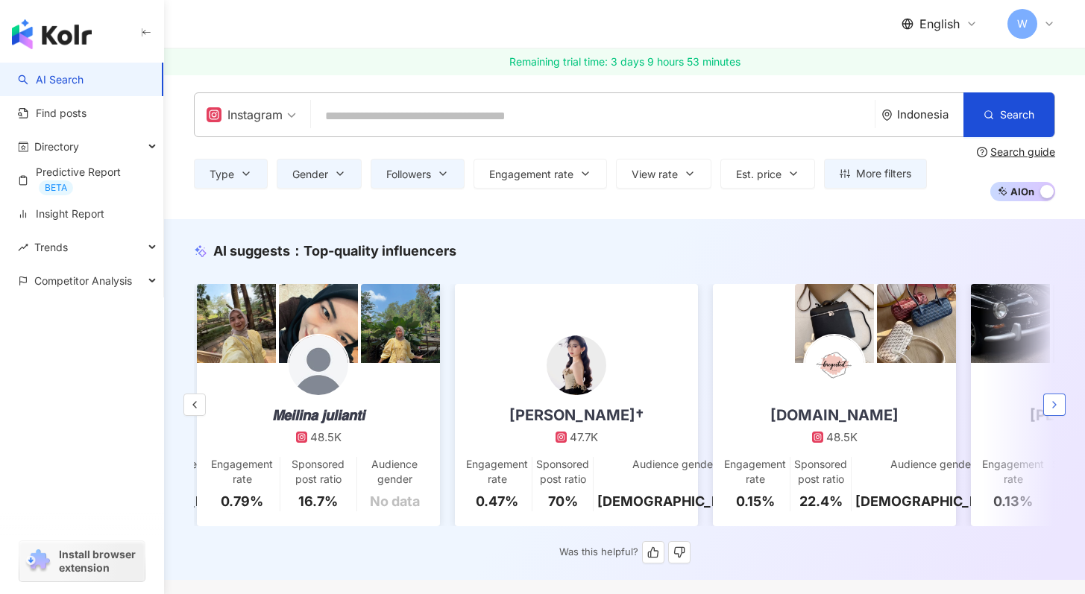
scroll to position [0, 774]
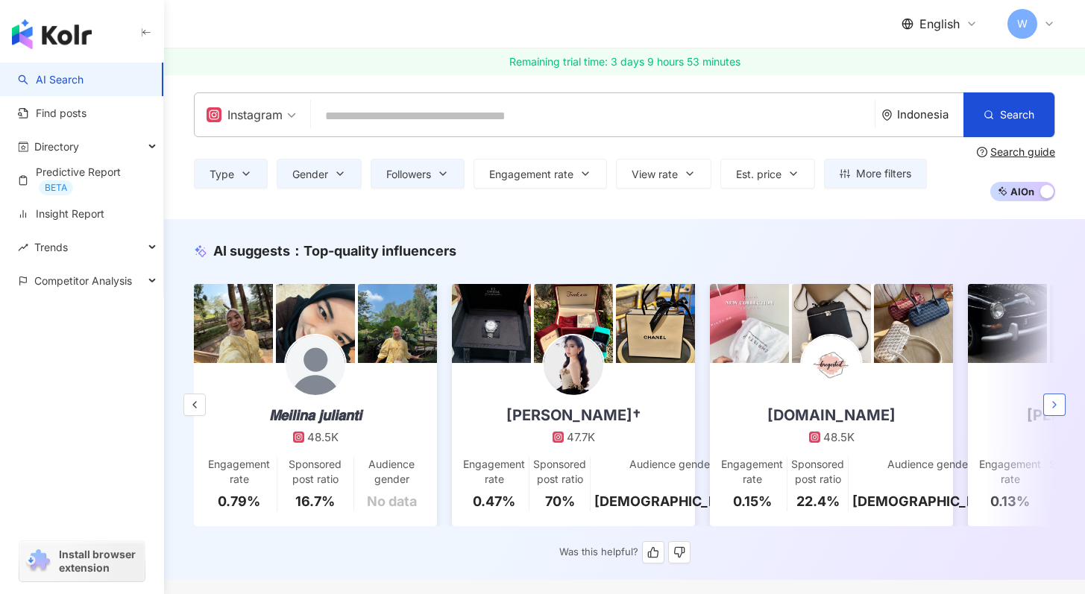
click at [1051, 411] on icon "button" at bounding box center [1055, 405] width 12 height 12
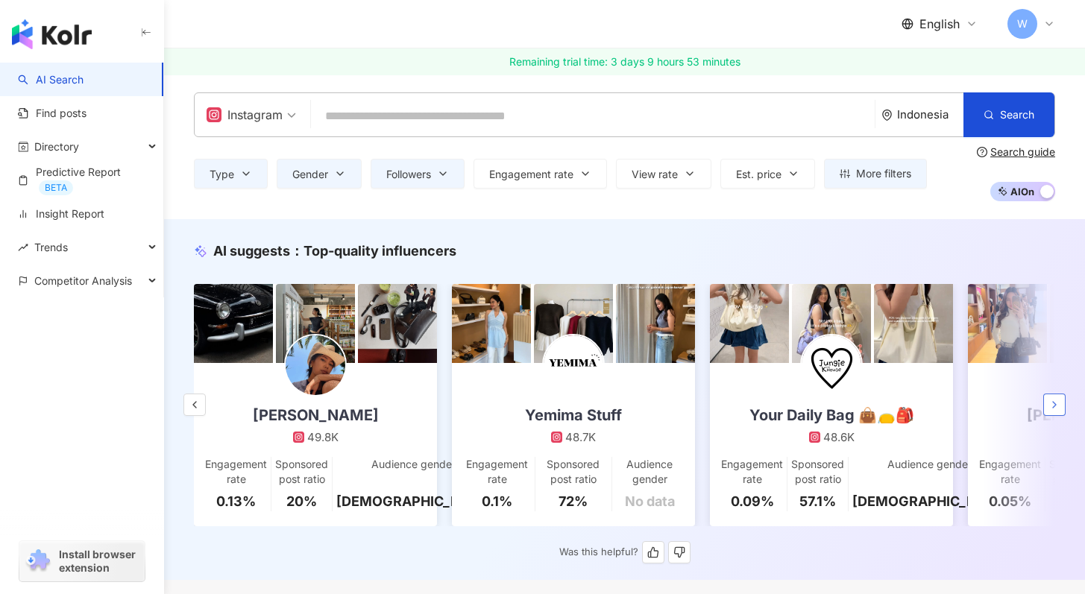
click at [1051, 411] on icon "button" at bounding box center [1055, 405] width 12 height 12
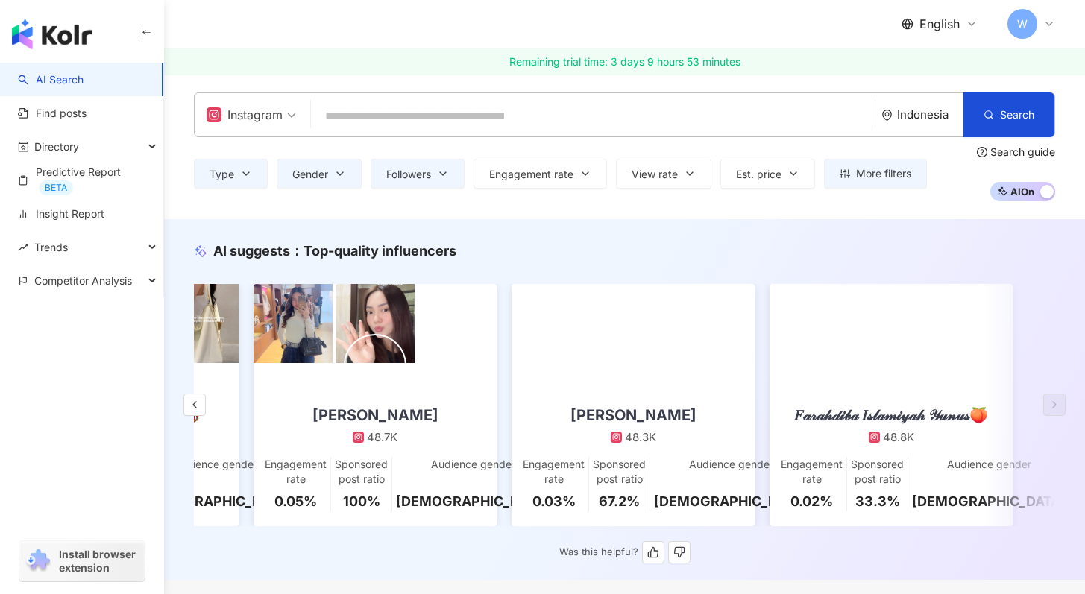
scroll to position [0, 2265]
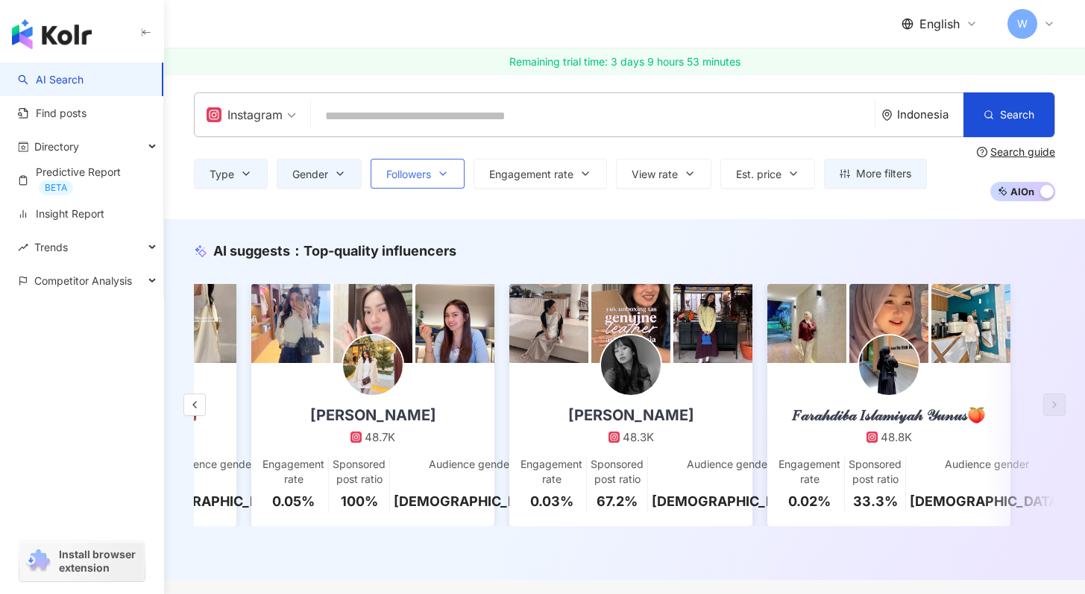
click at [435, 180] on button "Followers" at bounding box center [418, 174] width 94 height 30
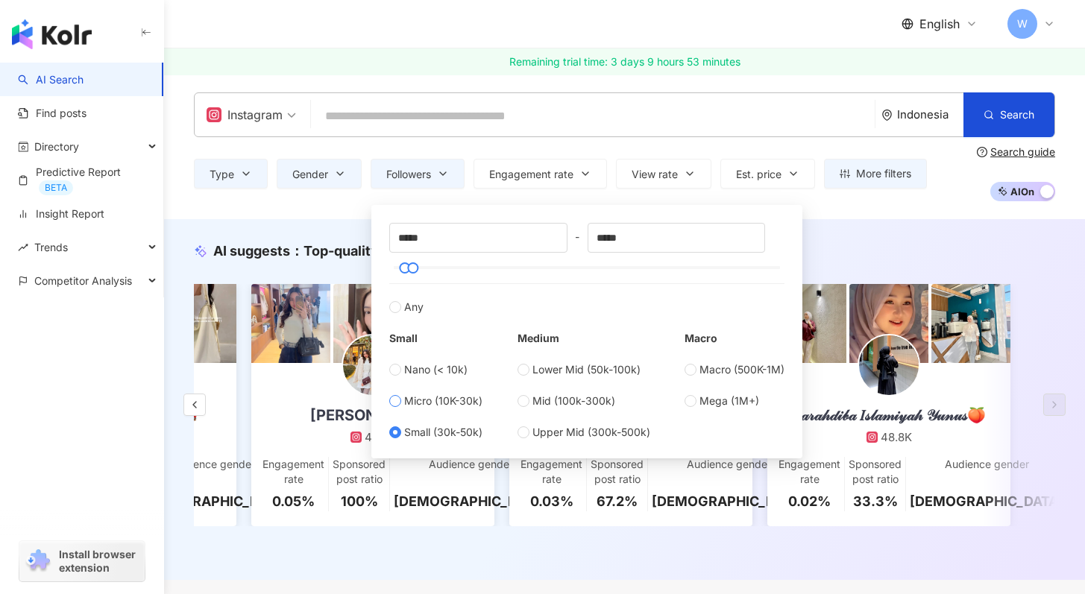
click at [451, 400] on span "Micro (10K-30k)" at bounding box center [443, 401] width 78 height 16
type input "*****"
click at [857, 261] on div "AI suggests ： Top-quality influencers 𝑫𝒆𝒍𝒑𝒊 𝑭𝒂𝒋𝒊𝒓𝒂 𝑭𝒂𝒕𝒉𝒂𝒓𝒂𝒏𝒊, 𝑺.𝑷𝒅. 47.6K Engag…" at bounding box center [624, 403] width 921 height 322
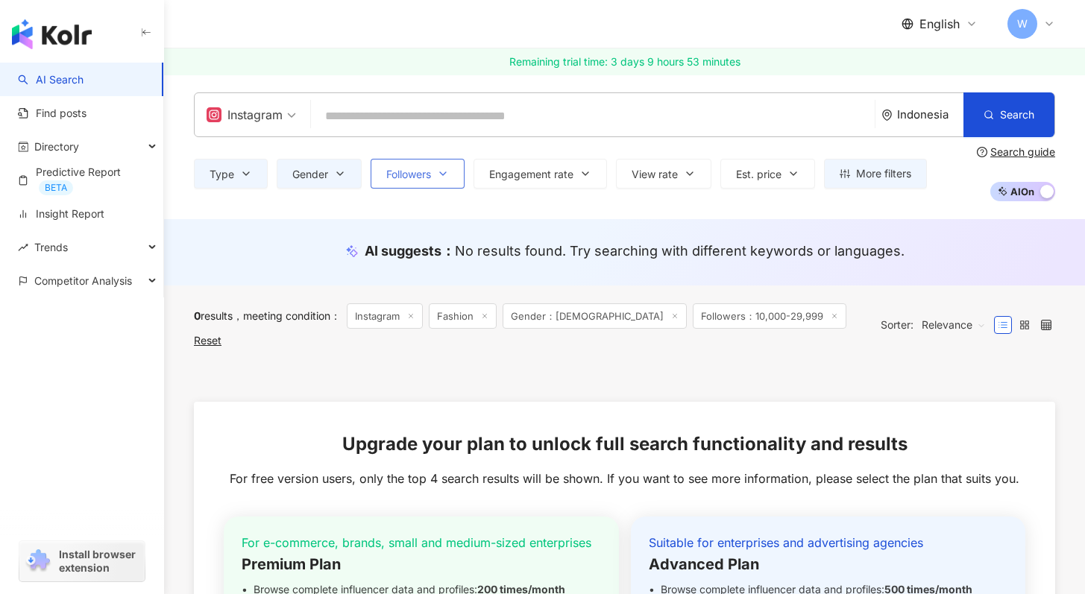
click at [431, 164] on button "Followers" at bounding box center [418, 174] width 94 height 30
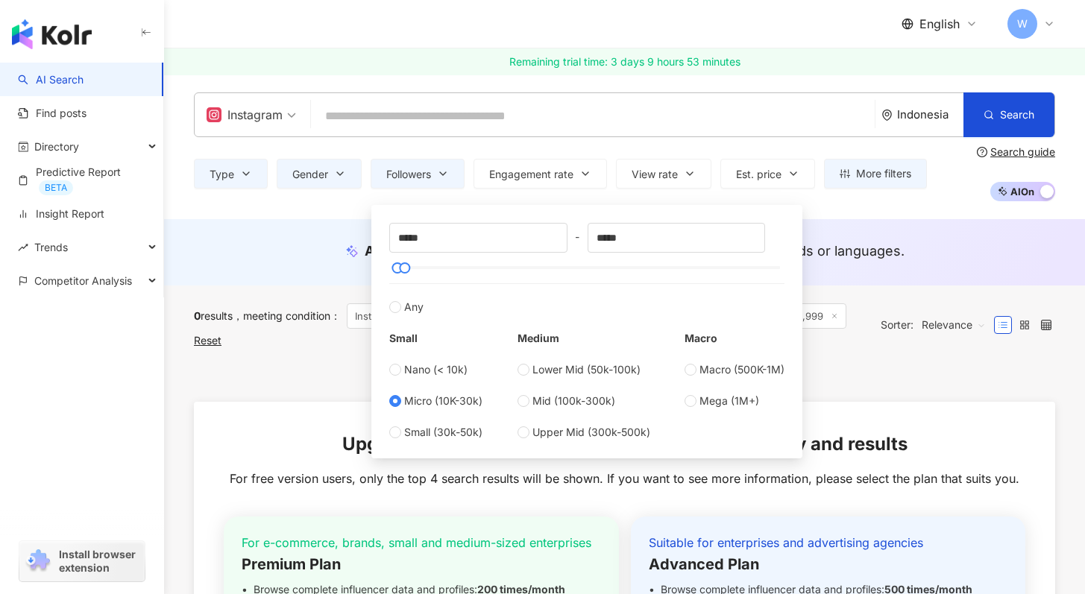
click at [427, 378] on div "Nano (< 10k) Micro (10K-30k) Small (30k-50k)" at bounding box center [435, 401] width 93 height 79
click at [423, 372] on span "Nano (< 10k)" at bounding box center [435, 370] width 63 height 16
type input "*"
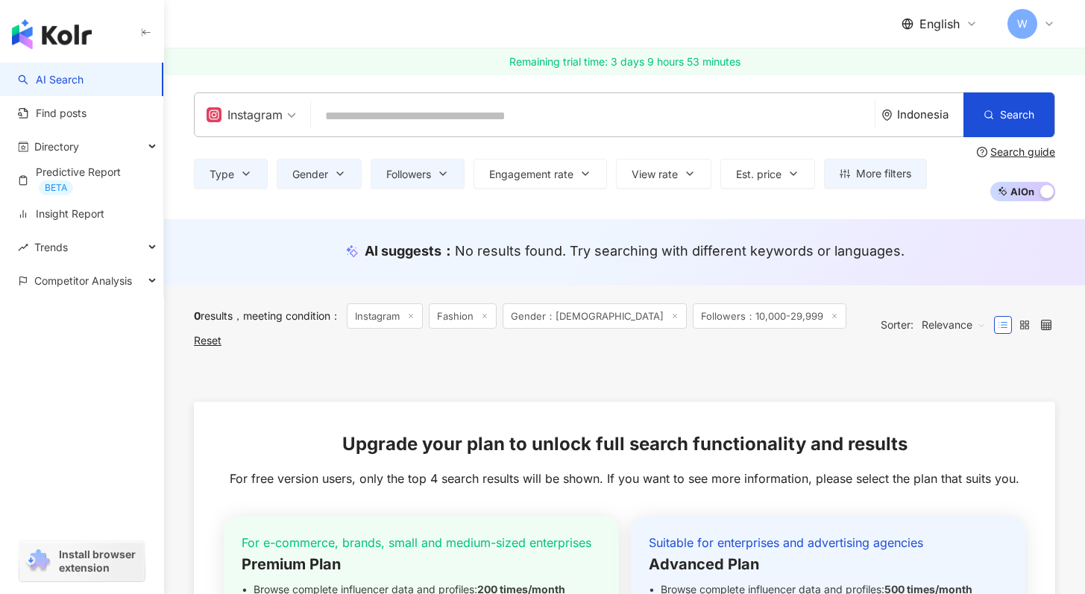
click at [303, 213] on div "Instagram Indonesia Search Type Gender Followers Engagement rate View rate Est.…" at bounding box center [624, 147] width 921 height 145
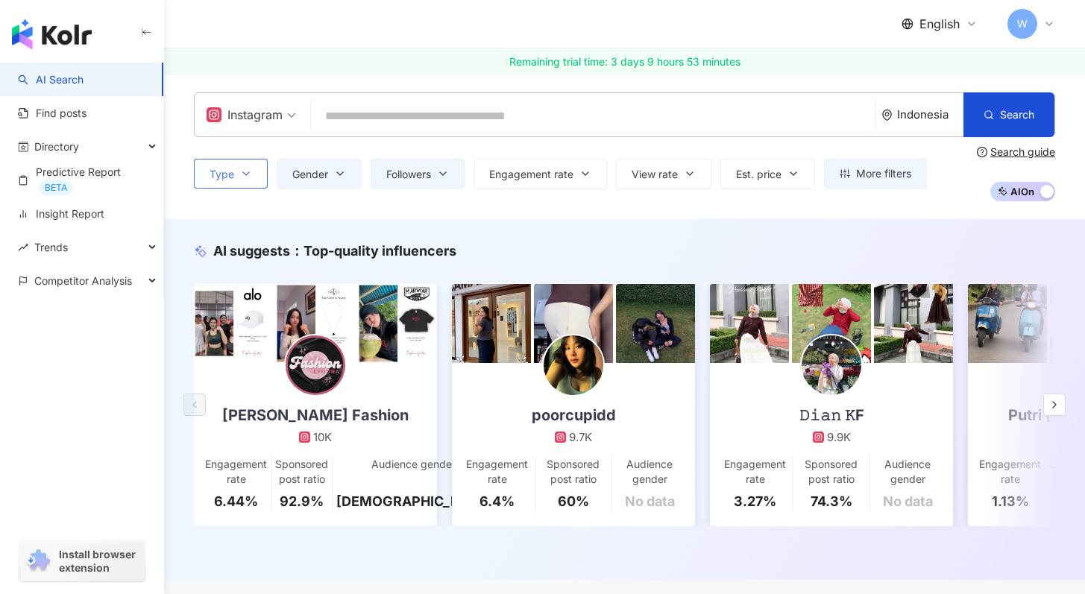
click at [251, 184] on button "Type" at bounding box center [231, 174] width 74 height 30
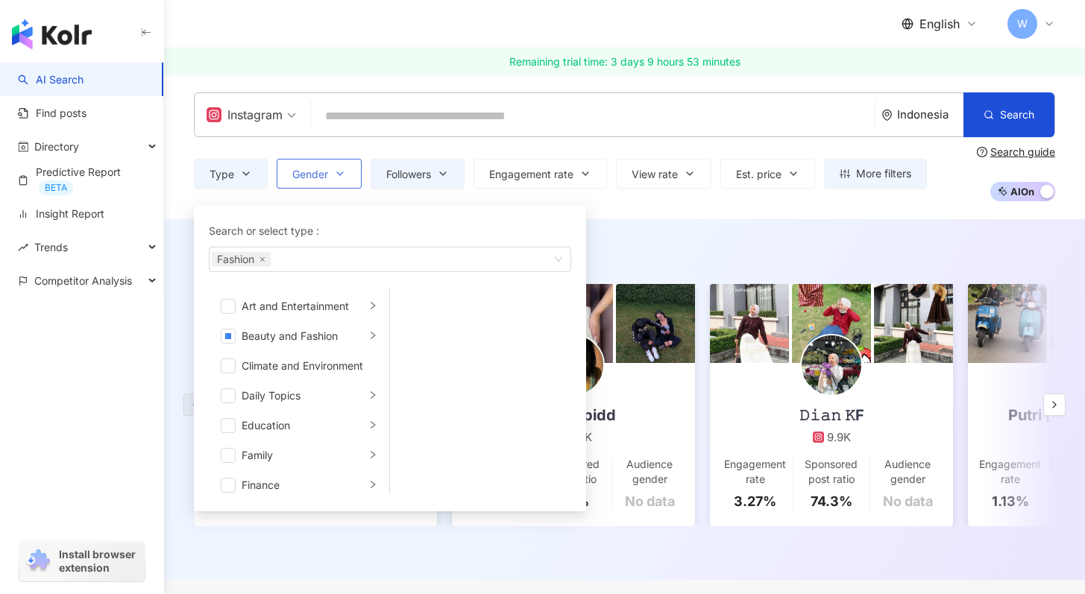
click at [359, 175] on button "Gender" at bounding box center [319, 174] width 85 height 30
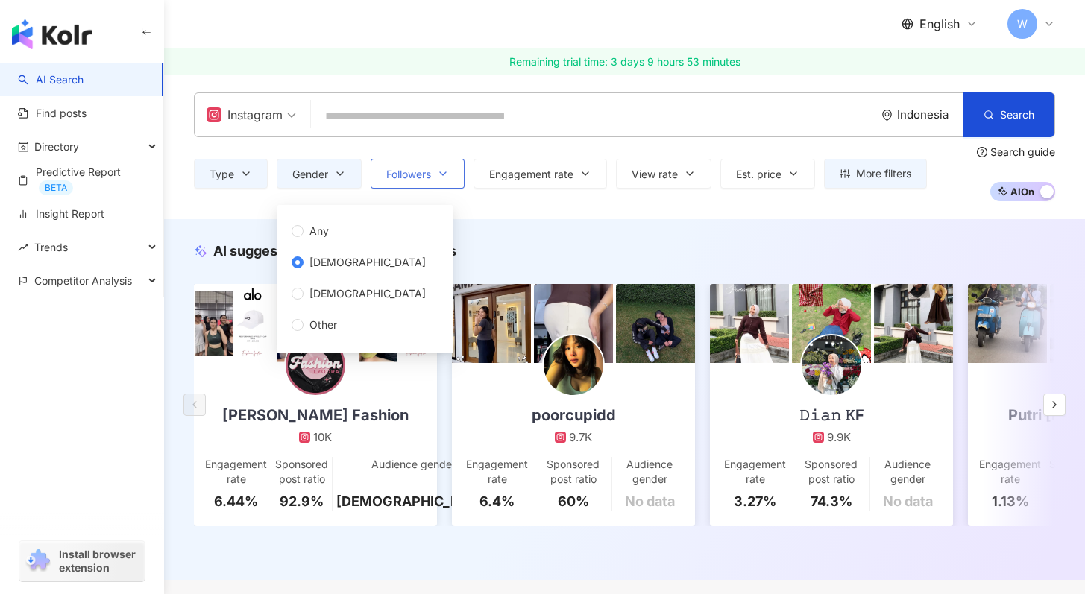
click at [420, 167] on button "Followers" at bounding box center [418, 174] width 94 height 30
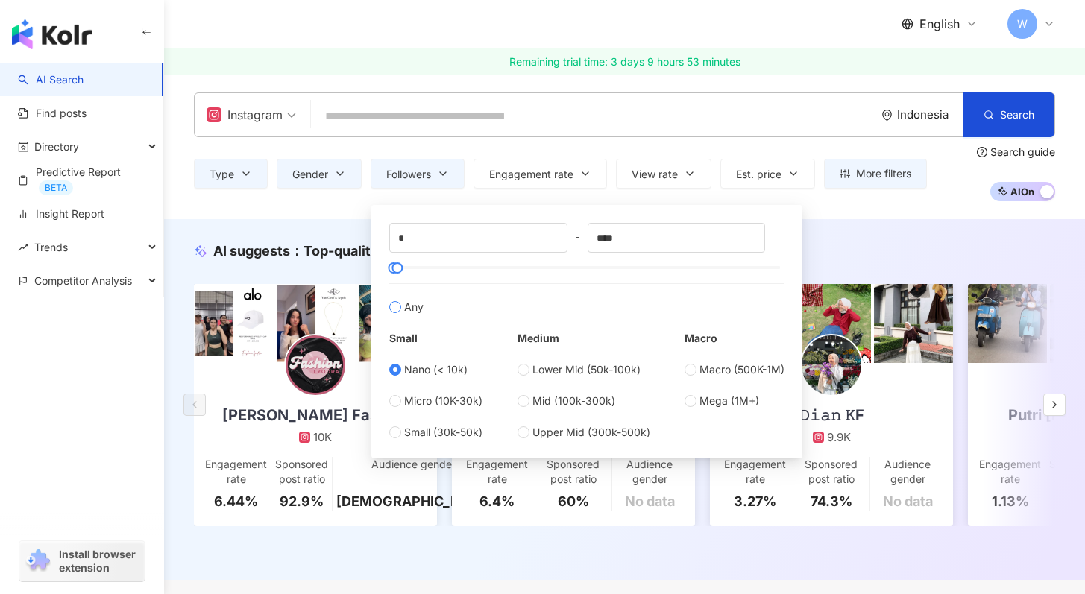
click at [412, 312] on span "Any" at bounding box center [413, 307] width 19 height 16
type input "*******"
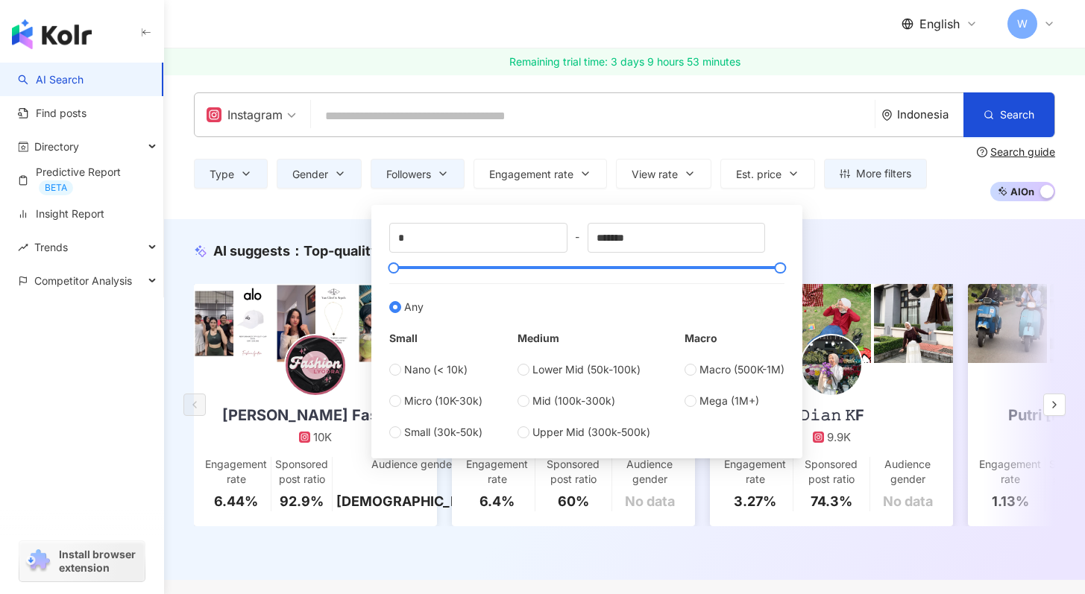
click at [820, 216] on div "Instagram Indonesia Search Type Gender Followers Engagement rate View rate Est.…" at bounding box center [624, 147] width 921 height 145
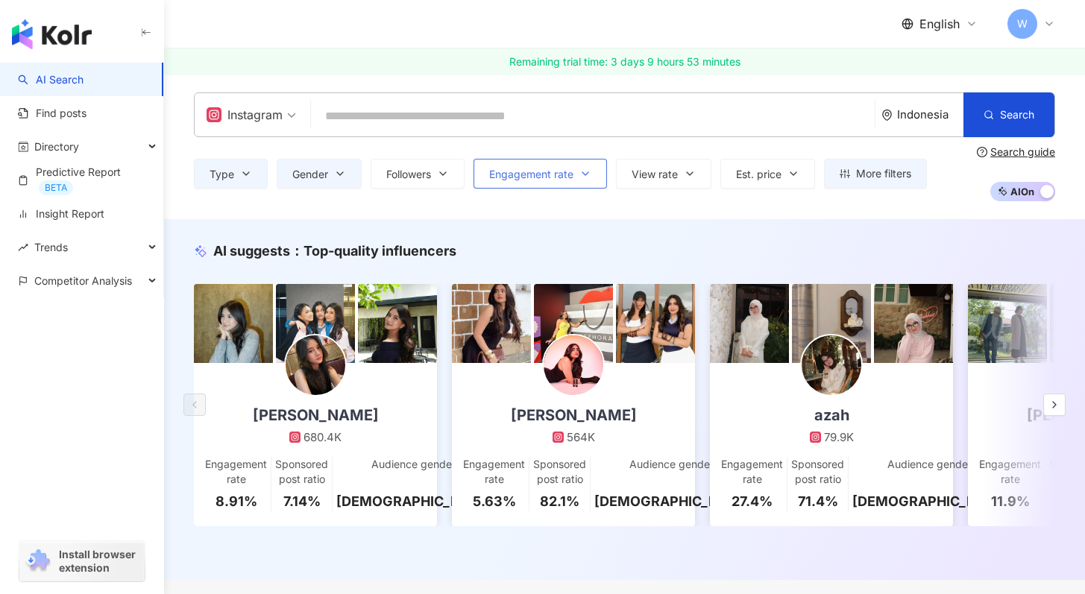
click at [536, 180] on span "Engagement rate" at bounding box center [531, 175] width 84 height 12
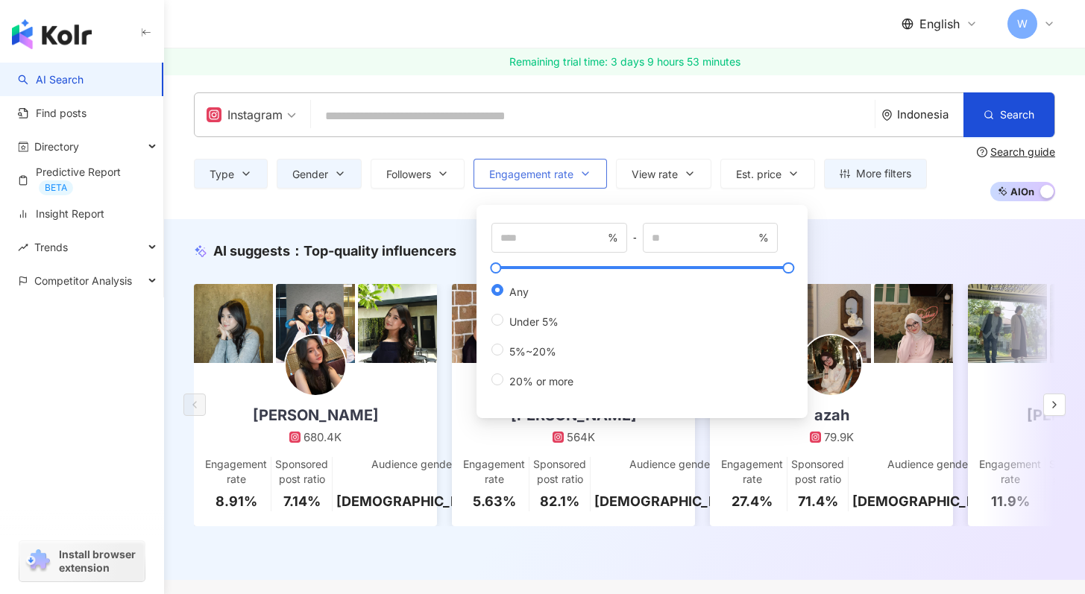
click at [536, 180] on span "Engagement rate" at bounding box center [531, 175] width 84 height 12
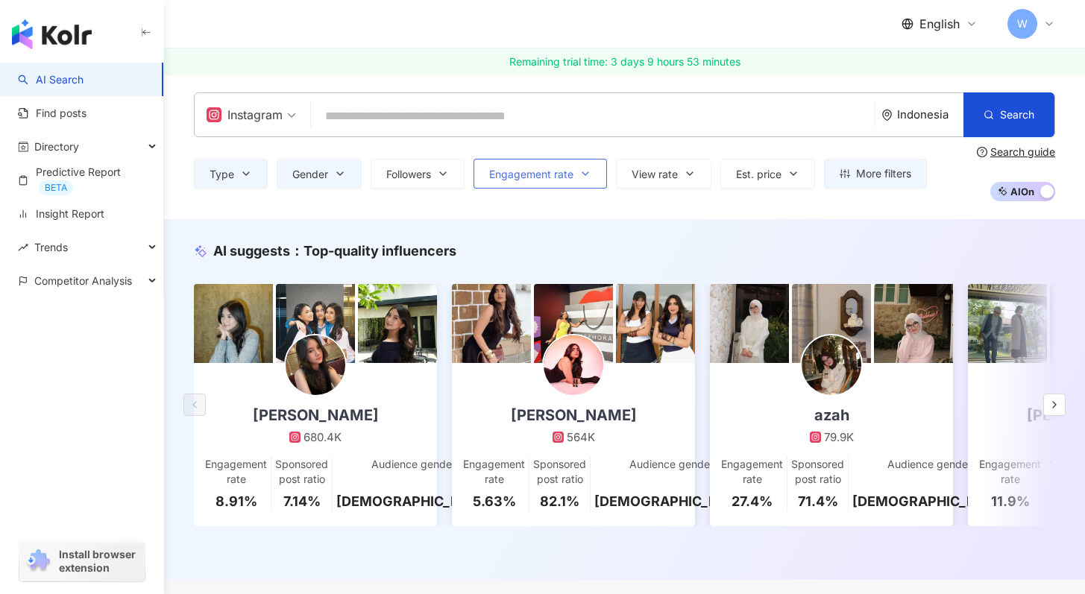
click at [580, 186] on button "Engagement rate" at bounding box center [541, 174] width 134 height 30
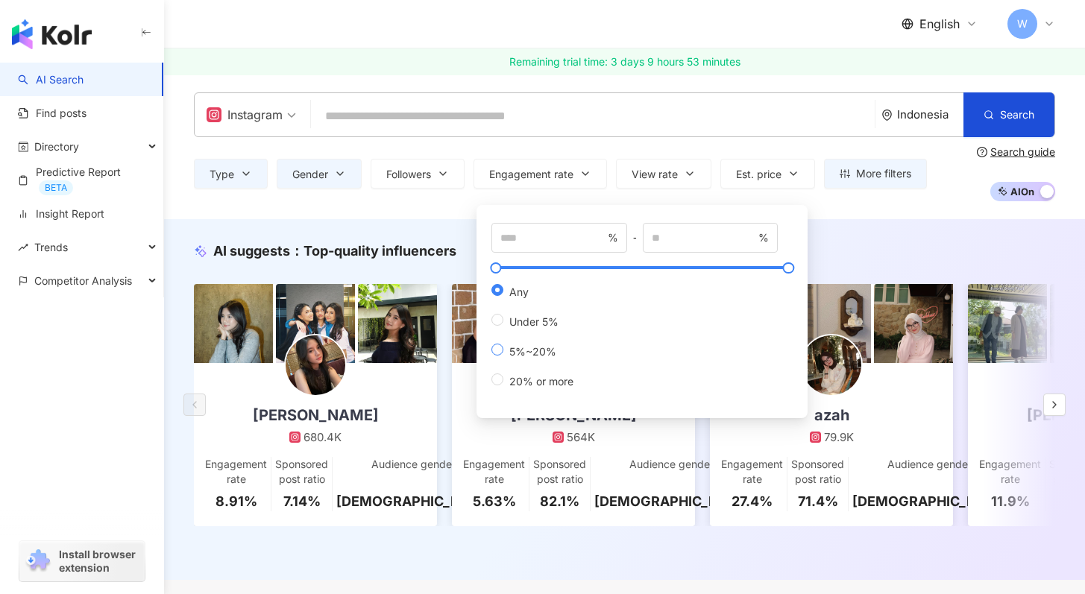
click at [540, 358] on span "5%~20%" at bounding box center [532, 351] width 59 height 13
type input "*"
type input "**"
click at [431, 206] on div "Instagram Indonesia Search Type Gender Followers Engagement rate View rate Est.…" at bounding box center [624, 147] width 921 height 145
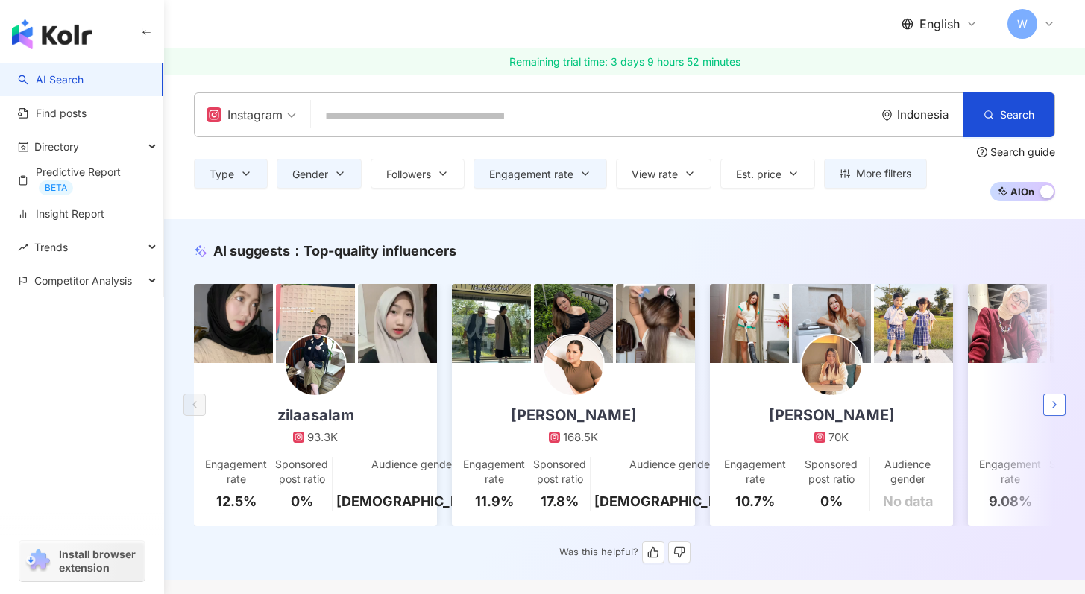
click at [1055, 400] on button "button" at bounding box center [1054, 405] width 22 height 22
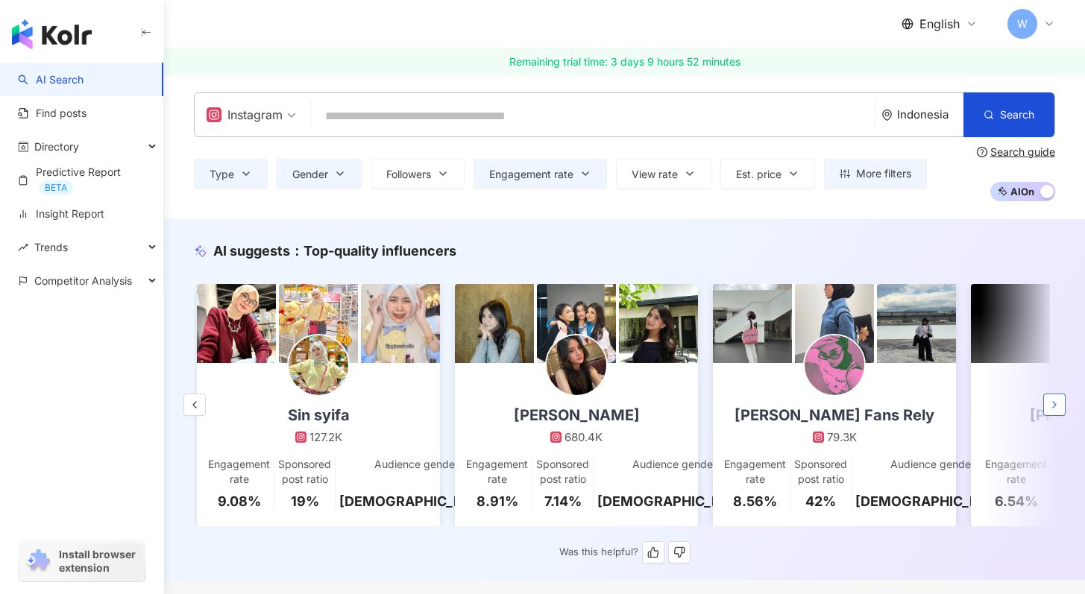
scroll to position [0, 774]
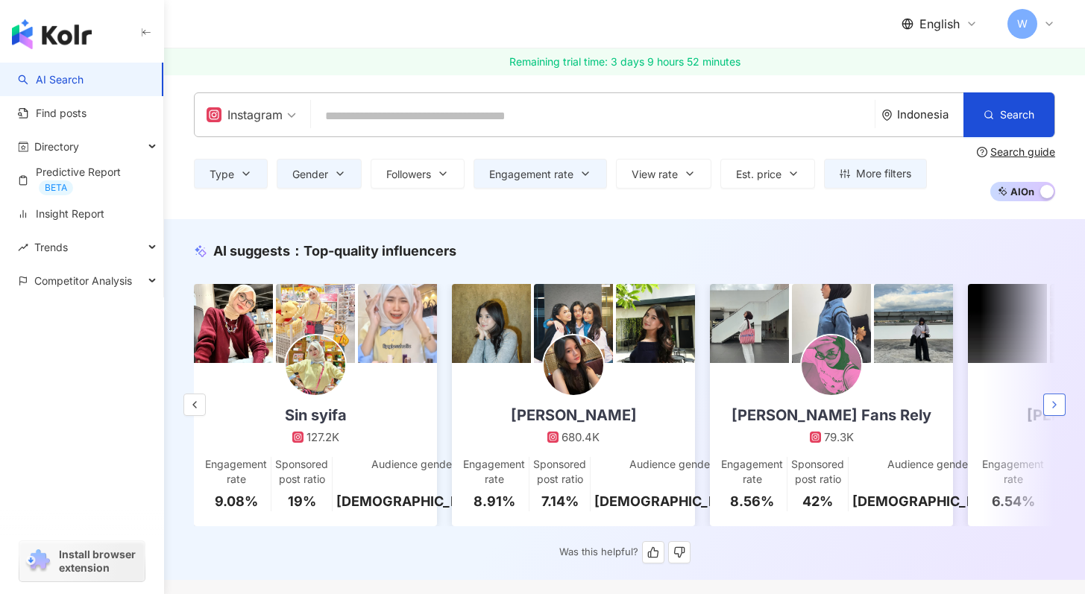
click at [1062, 411] on button "button" at bounding box center [1054, 405] width 22 height 22
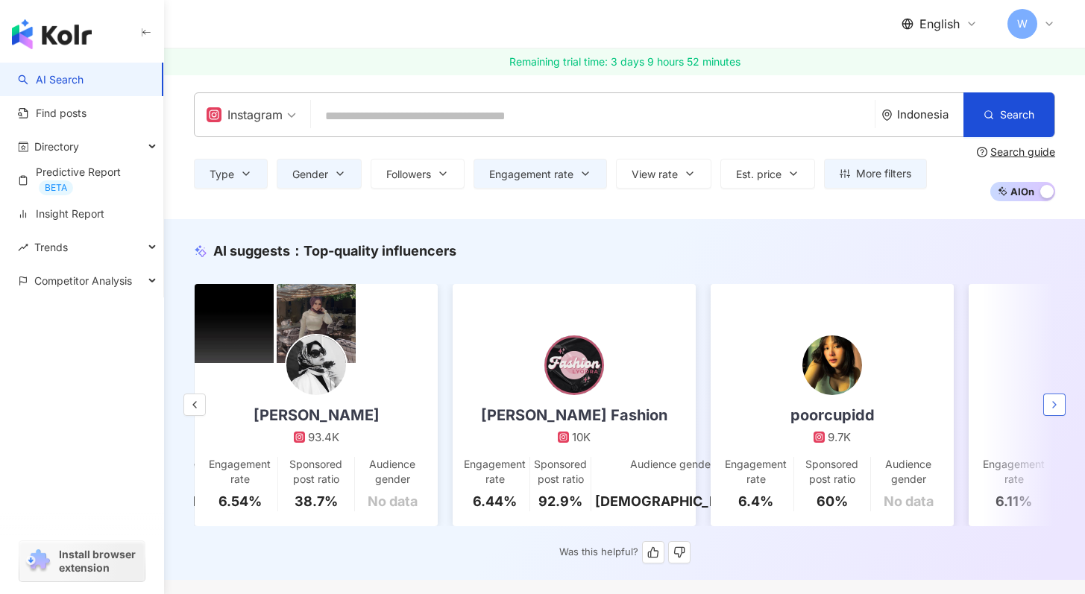
scroll to position [0, 1548]
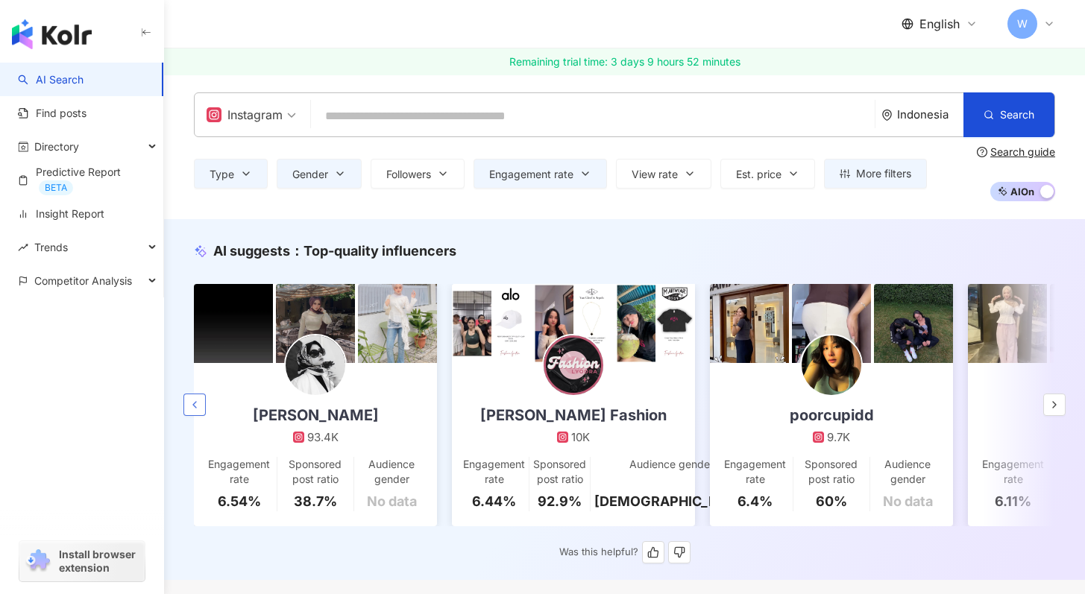
click at [192, 406] on icon "button" at bounding box center [195, 405] width 12 height 12
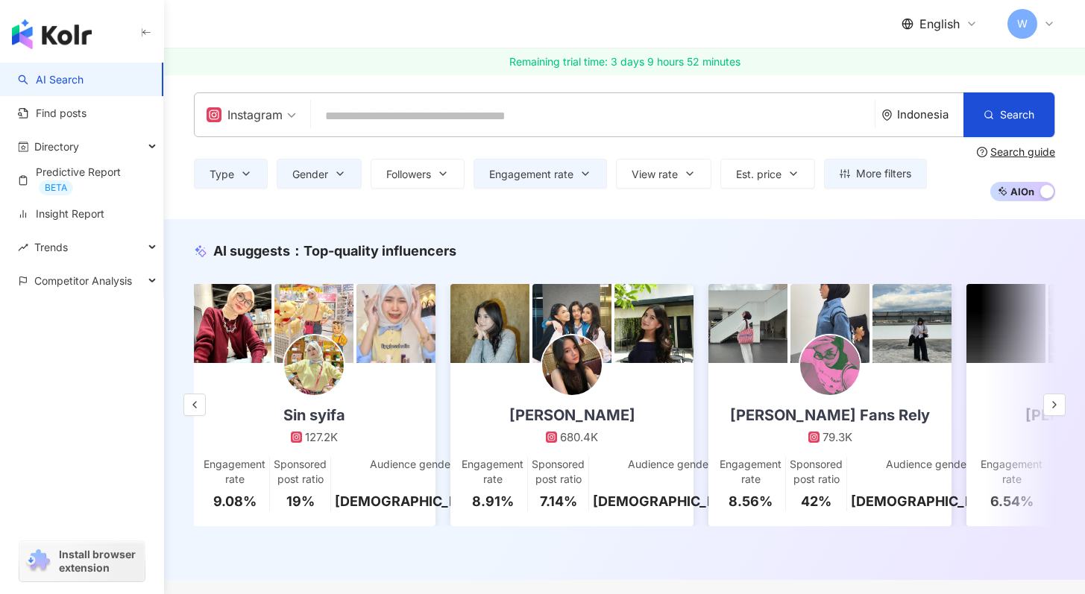
scroll to position [0, 774]
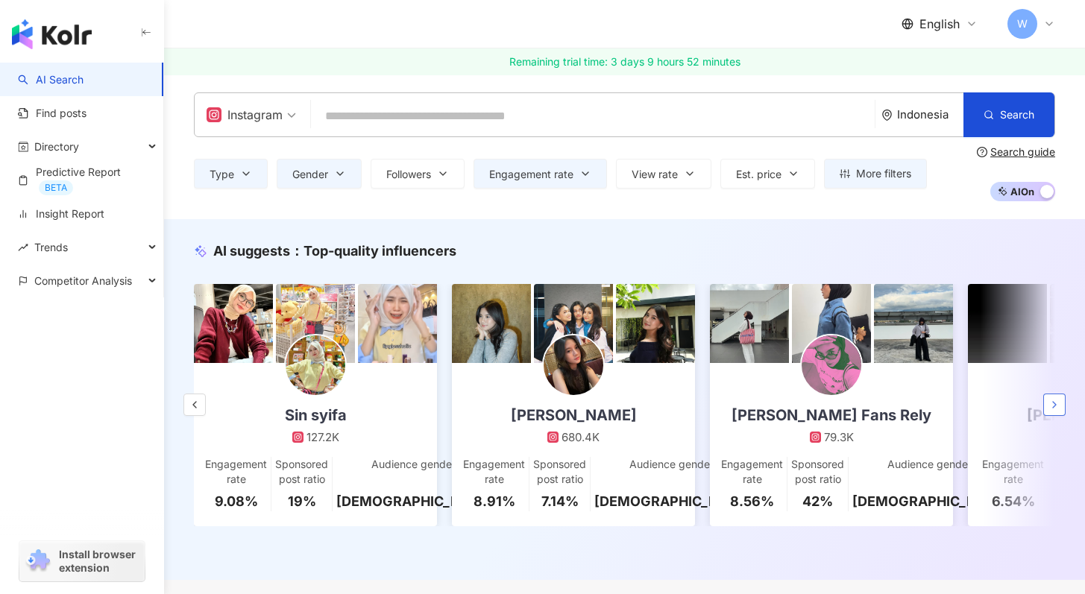
click at [1051, 410] on icon "button" at bounding box center [1055, 405] width 12 height 12
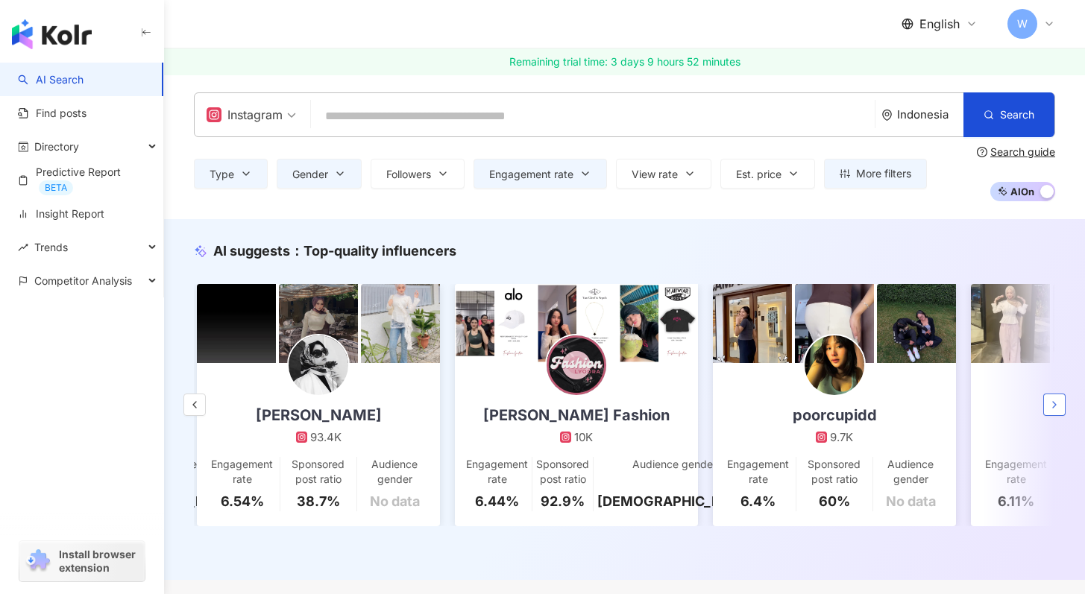
scroll to position [0, 1548]
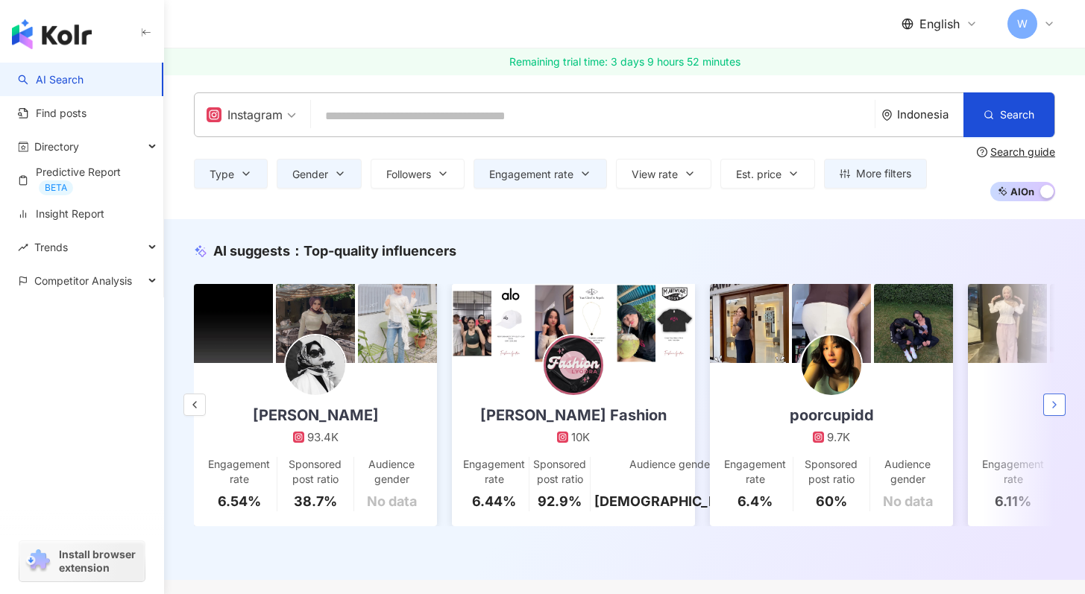
click at [1051, 410] on icon "button" at bounding box center [1055, 405] width 12 height 12
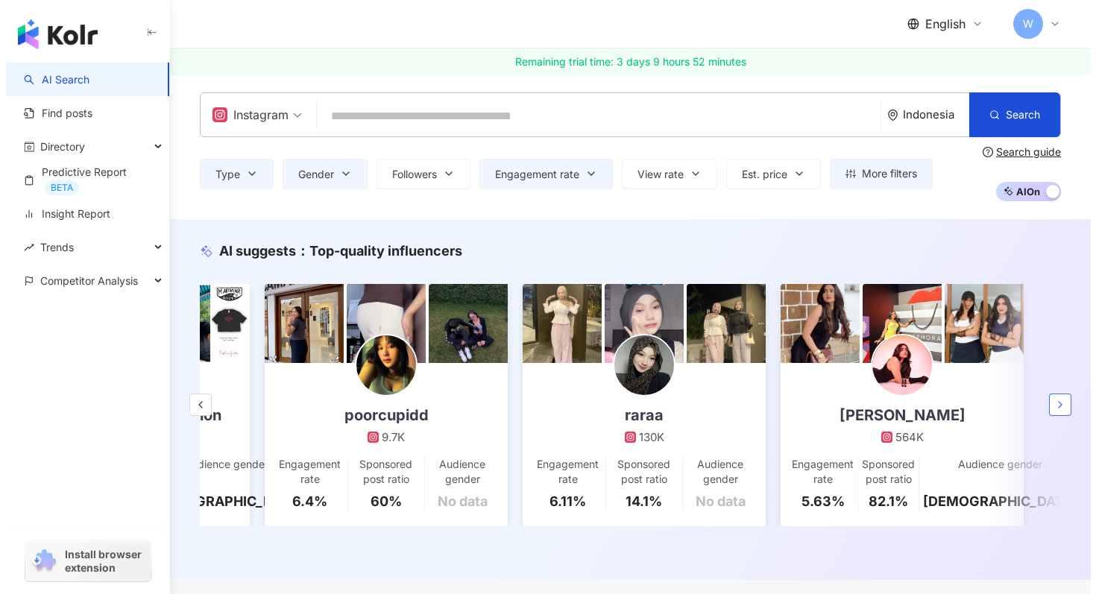
scroll to position [0, 2007]
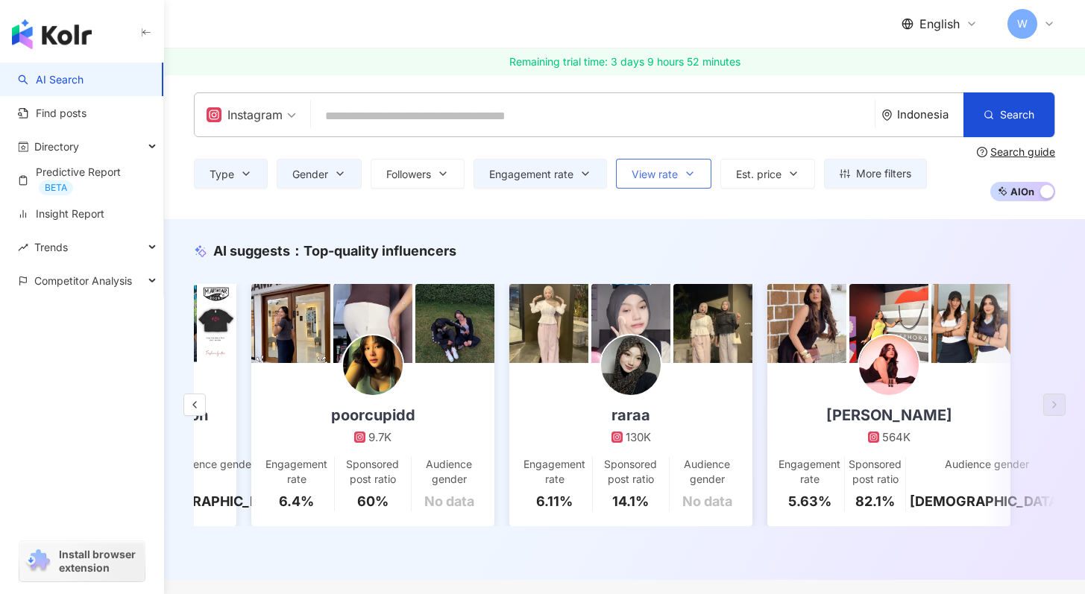
click at [700, 181] on button "View rate" at bounding box center [663, 174] width 95 height 30
click at [764, 183] on button "Est. price" at bounding box center [768, 174] width 95 height 30
click at [874, 176] on span "More filters" at bounding box center [883, 174] width 55 height 12
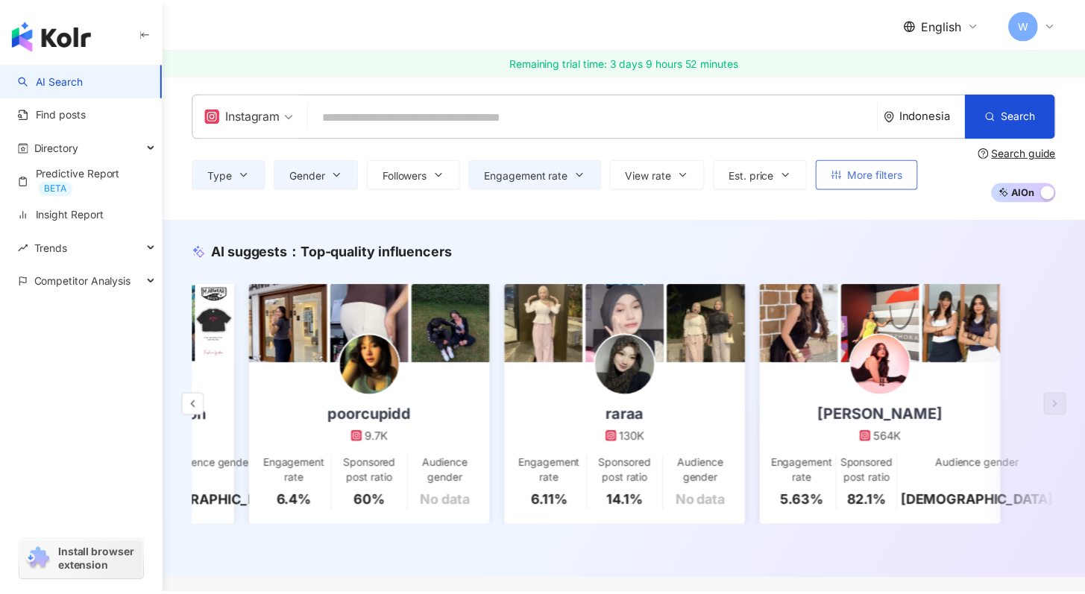
scroll to position [0, 1996]
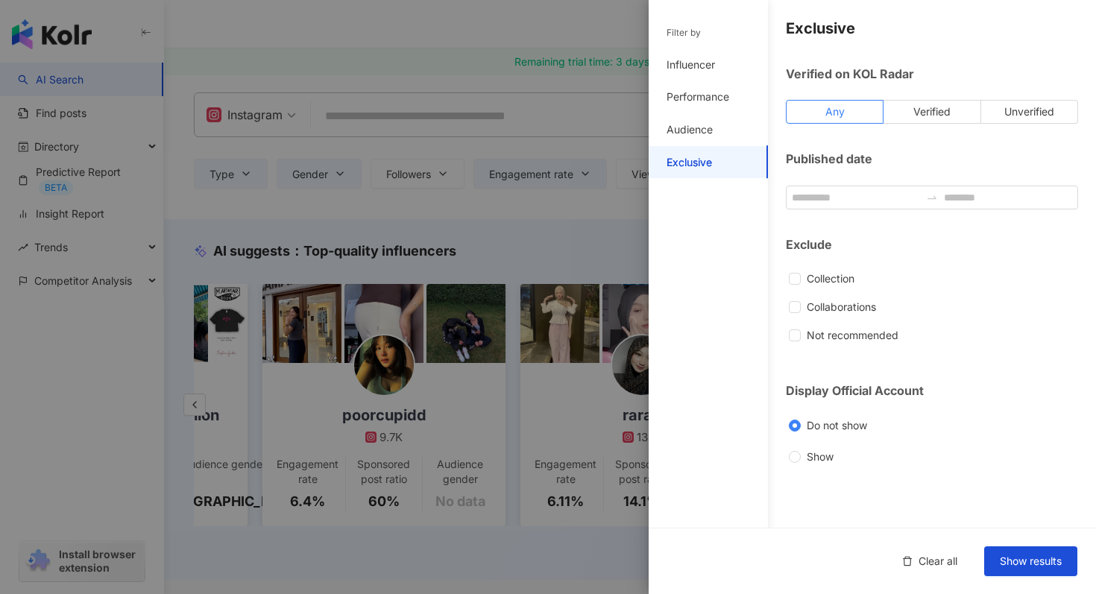
click at [365, 194] on div at bounding box center [548, 297] width 1096 height 594
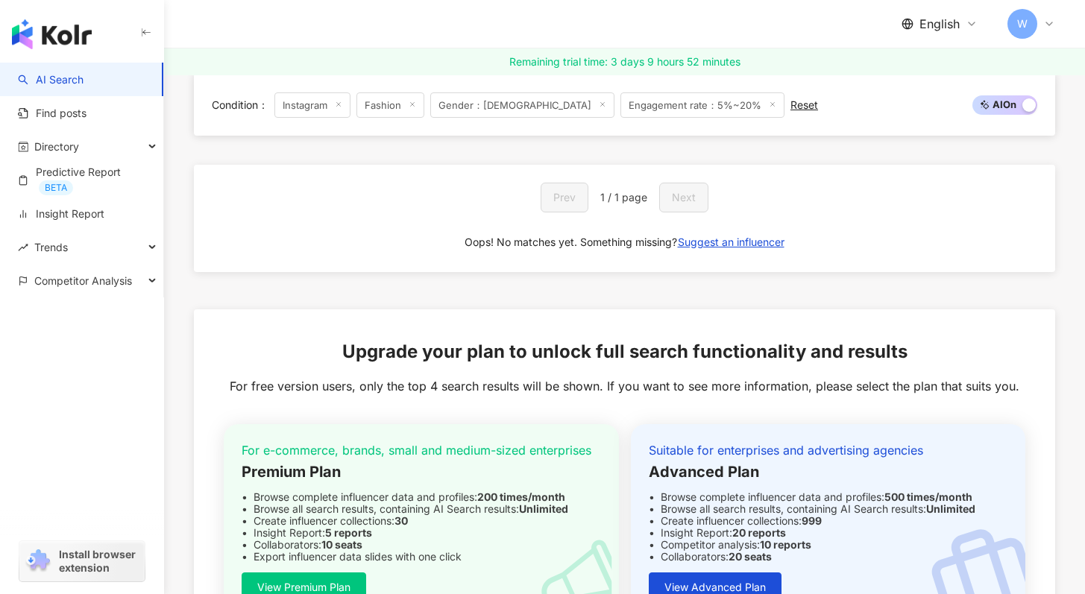
scroll to position [2773, 0]
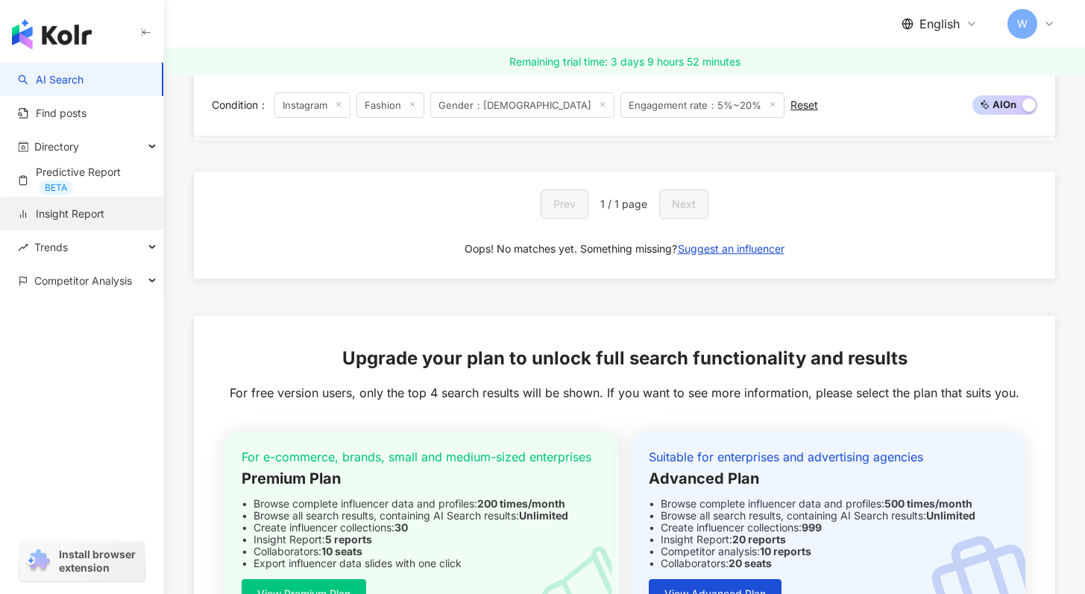
click at [104, 215] on link "Insight Report" at bounding box center [61, 214] width 87 height 15
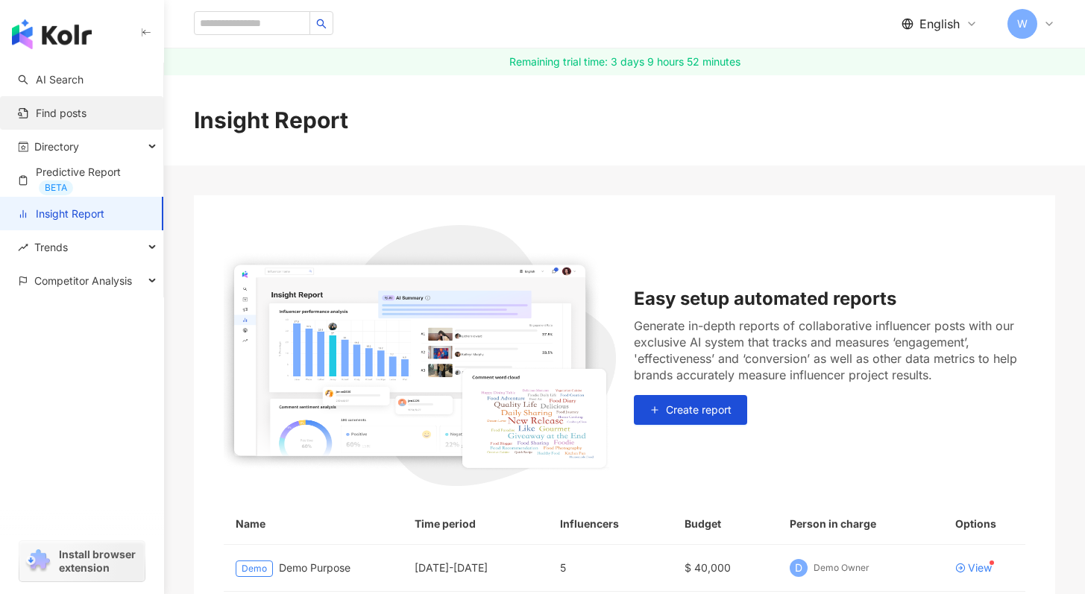
click at [87, 121] on link "Find posts" at bounding box center [52, 113] width 69 height 15
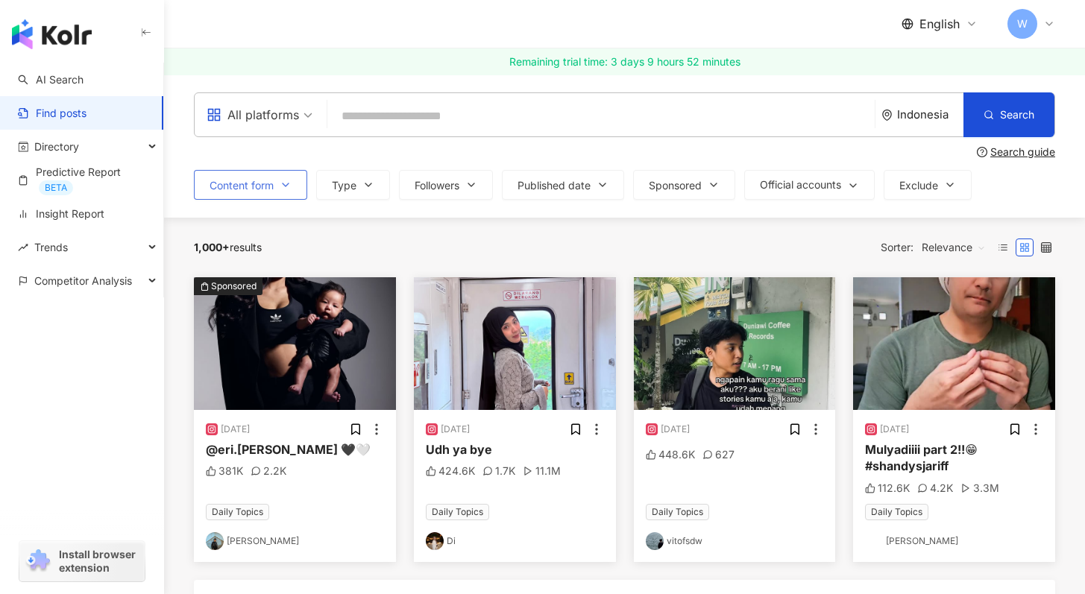
click at [289, 192] on button "Content form" at bounding box center [250, 185] width 113 height 30
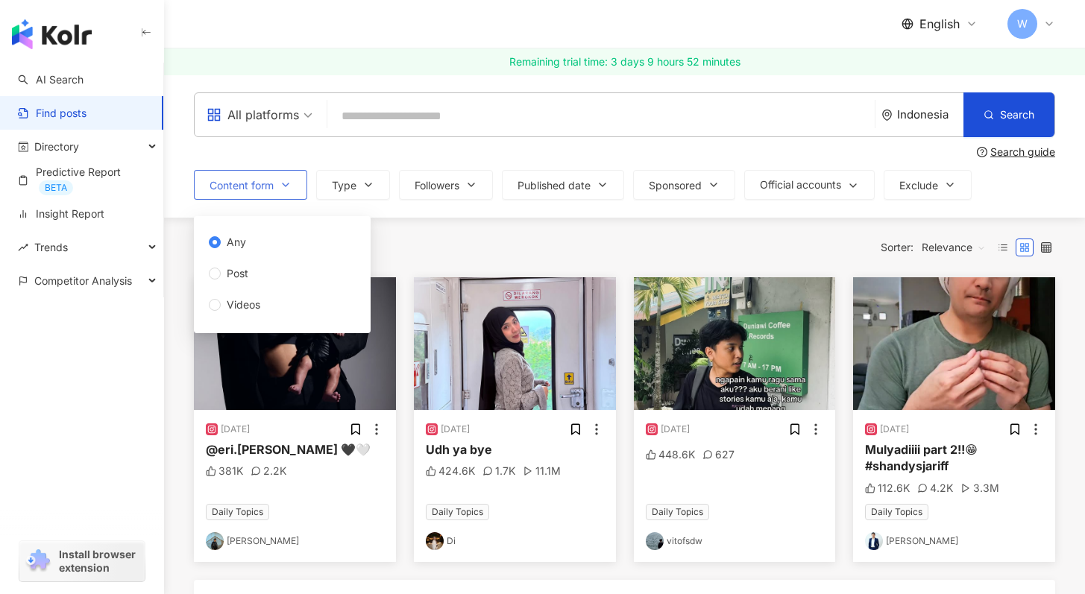
click at [289, 176] on button "Content form" at bounding box center [250, 185] width 113 height 30
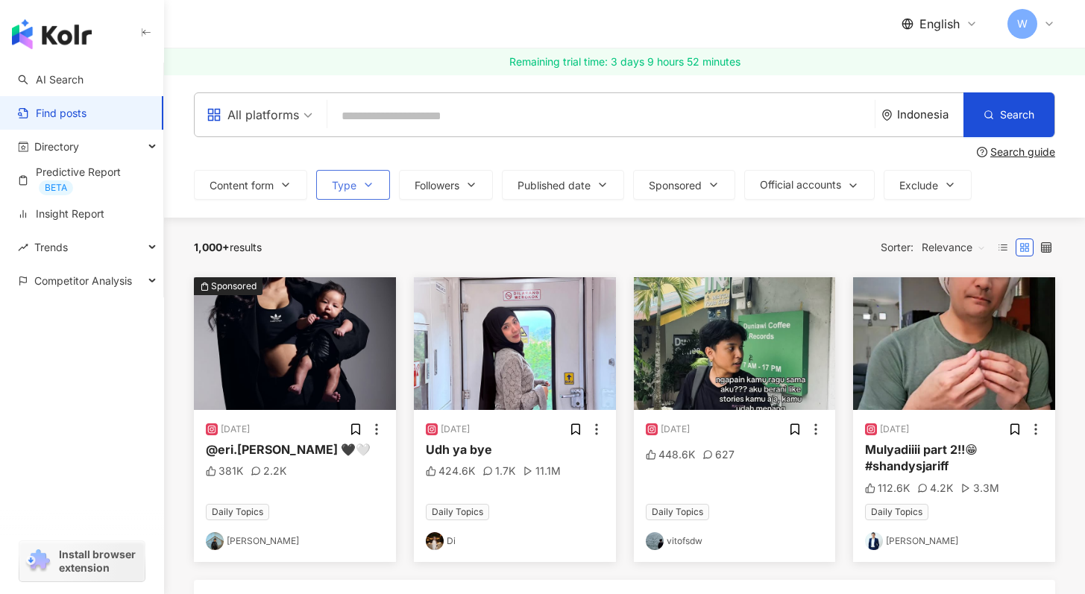
click at [347, 180] on span "Type" at bounding box center [344, 186] width 25 height 12
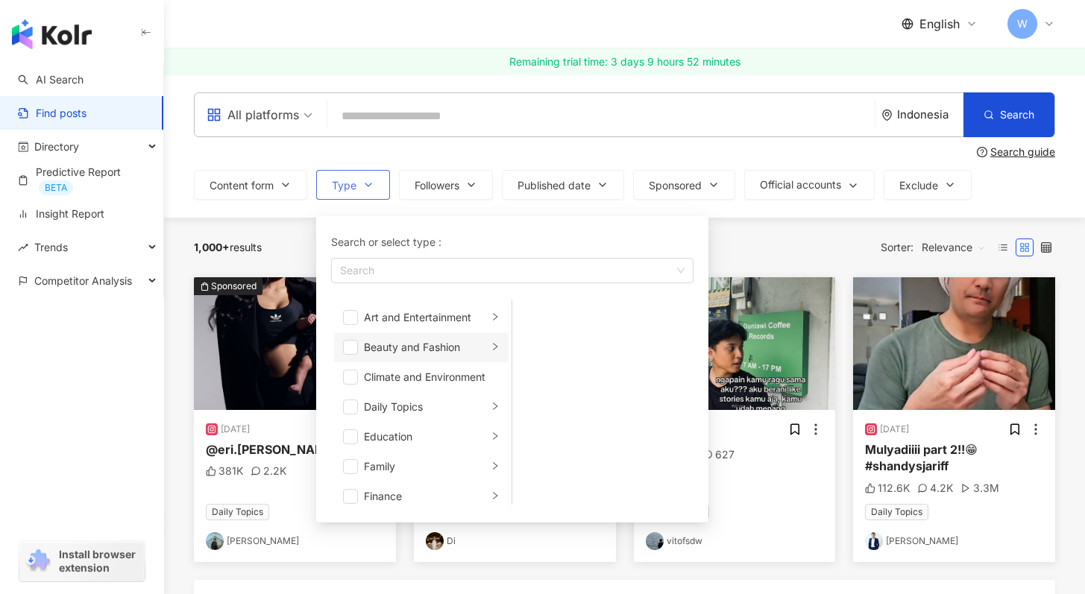
click at [433, 350] on div "Beauty and Fashion" at bounding box center [426, 347] width 124 height 16
click at [546, 475] on li "Fashion" at bounding box center [602, 467] width 175 height 30
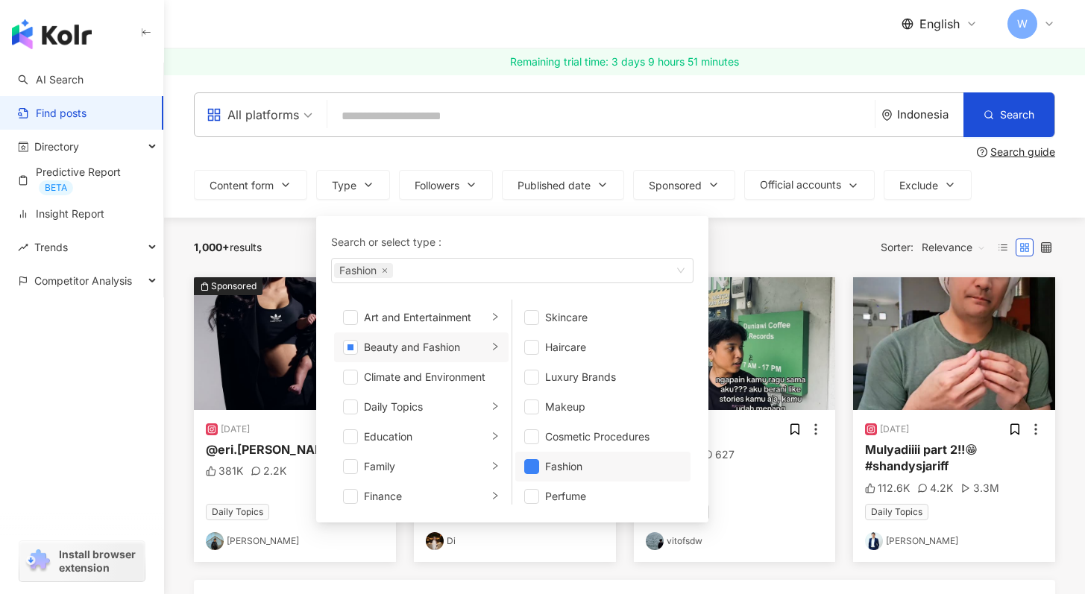
click at [753, 209] on div "All platforms Indonesia Search Search guide Content form Type Search or select …" at bounding box center [624, 146] width 921 height 143
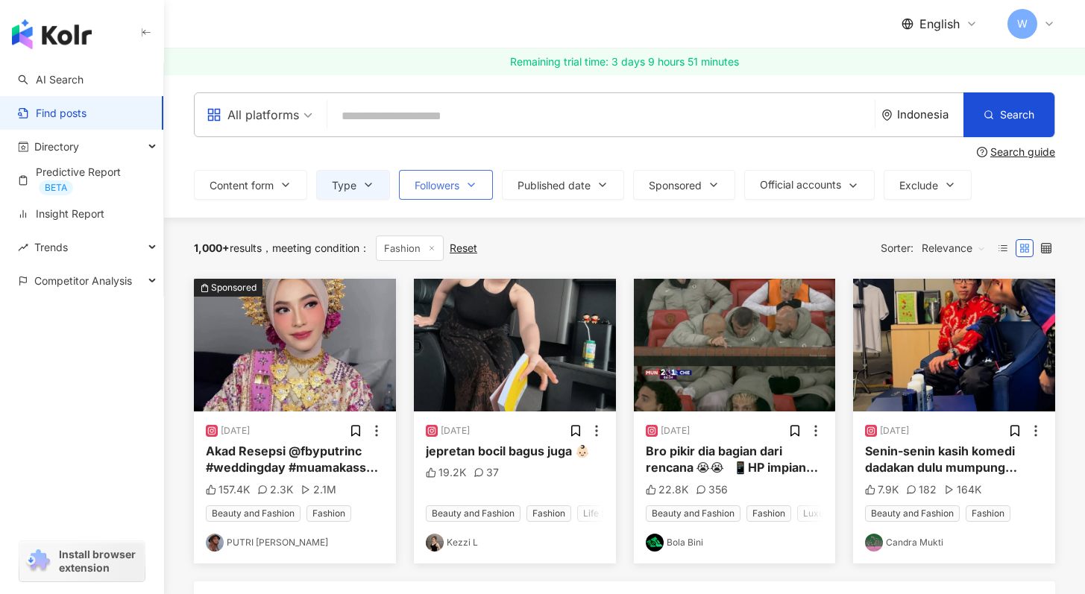
click at [475, 188] on icon "button" at bounding box center [471, 185] width 12 height 12
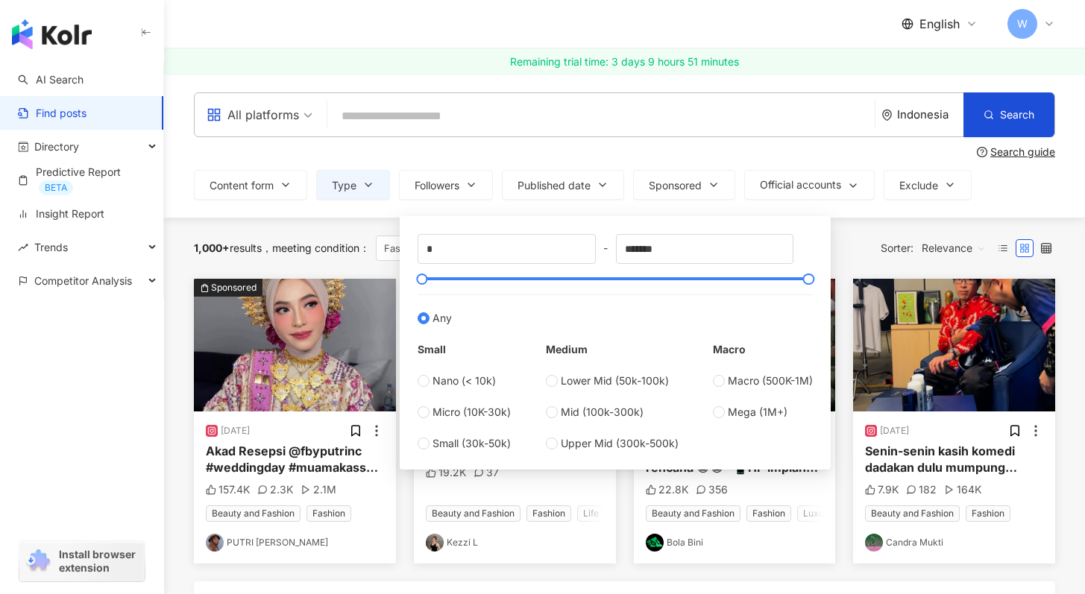
click at [629, 221] on div "* - ******* Any Small Nano (< 10k) Micro (10K-30k) Small (30k-50k) Medium Lower…" at bounding box center [615, 343] width 431 height 254
click at [588, 198] on button "Published date" at bounding box center [563, 185] width 122 height 30
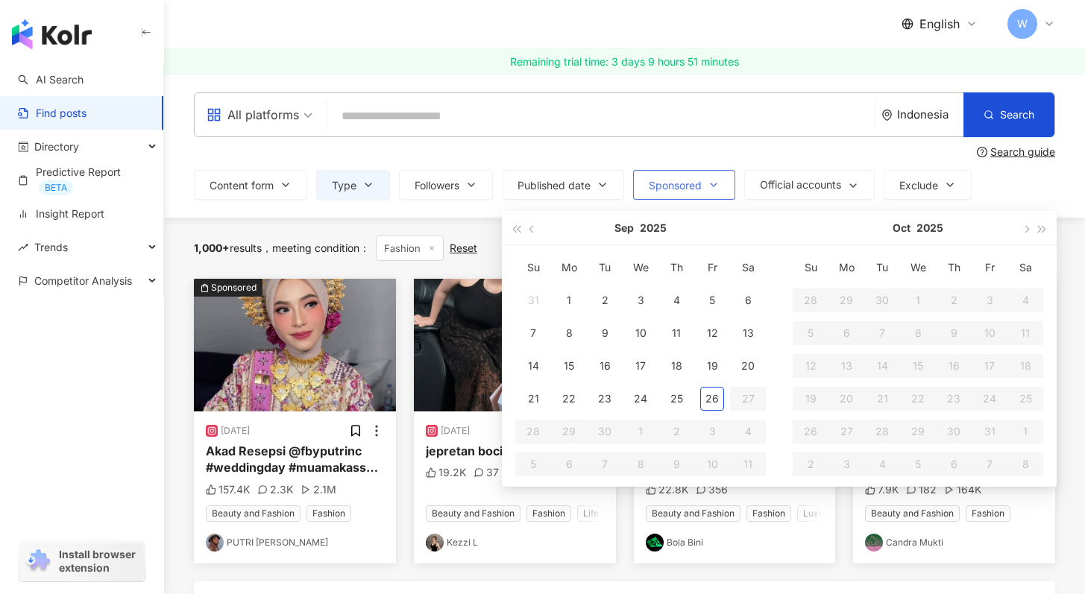
click at [696, 188] on span "Sponsored" at bounding box center [675, 186] width 53 height 12
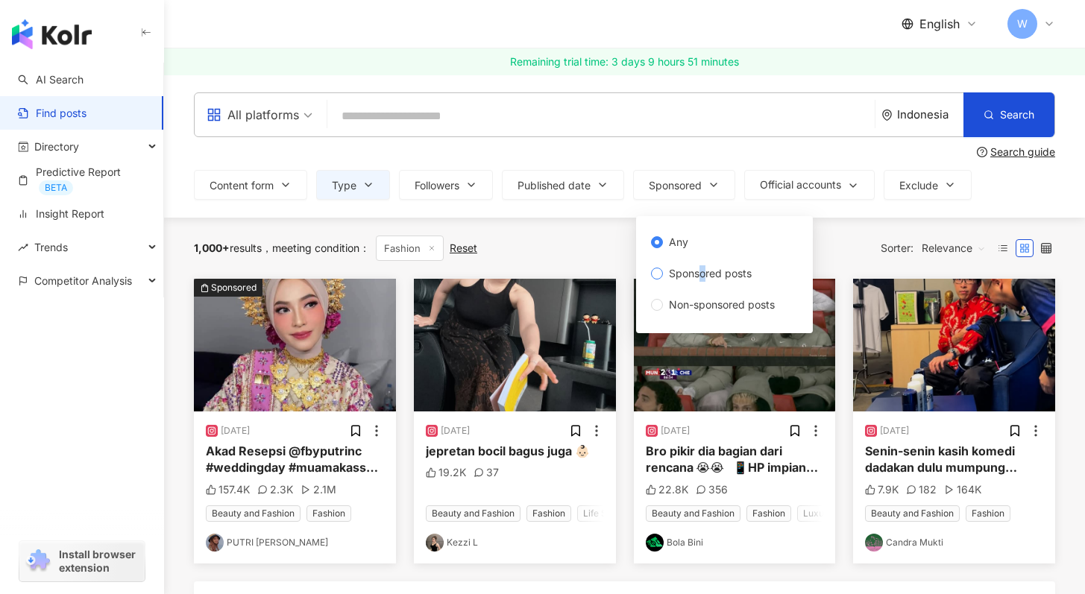
click at [702, 271] on span "Sponsored posts" at bounding box center [710, 274] width 95 height 16
click at [667, 271] on span "Sponsored posts" at bounding box center [710, 274] width 95 height 16
click at [777, 191] on button "Official accounts" at bounding box center [809, 185] width 131 height 30
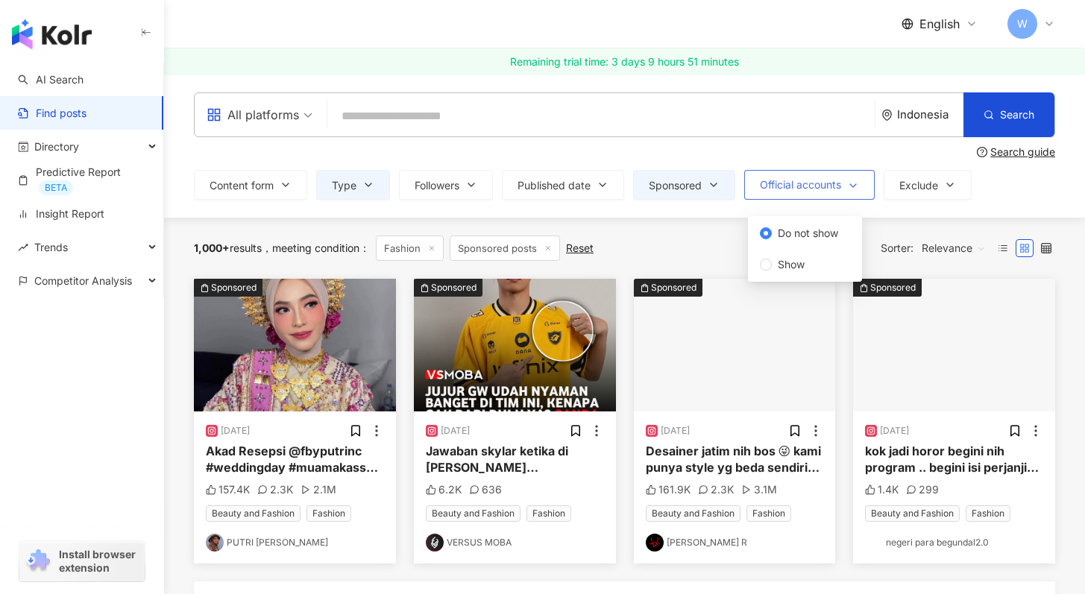
click at [777, 191] on button "Official accounts" at bounding box center [809, 185] width 131 height 30
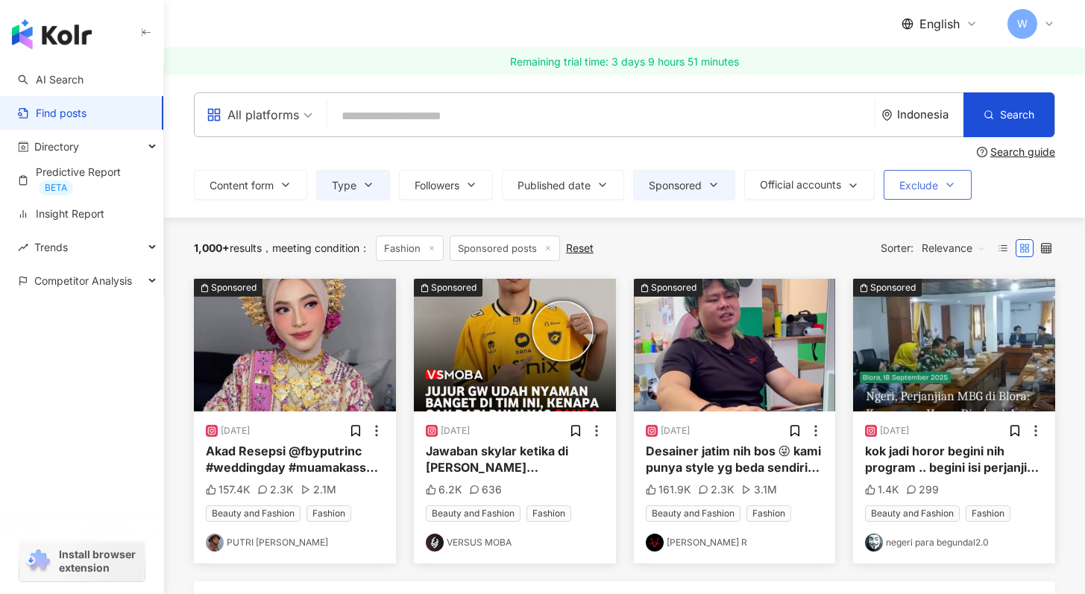
click at [938, 187] on span "Exclude" at bounding box center [919, 186] width 39 height 12
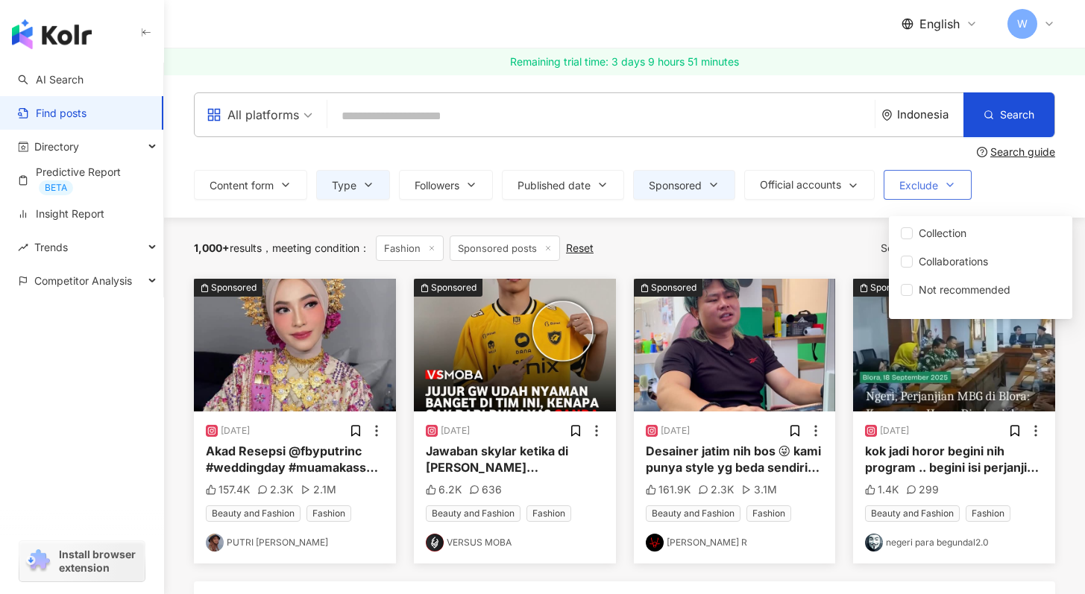
click at [938, 187] on span "Exclude" at bounding box center [919, 186] width 39 height 12
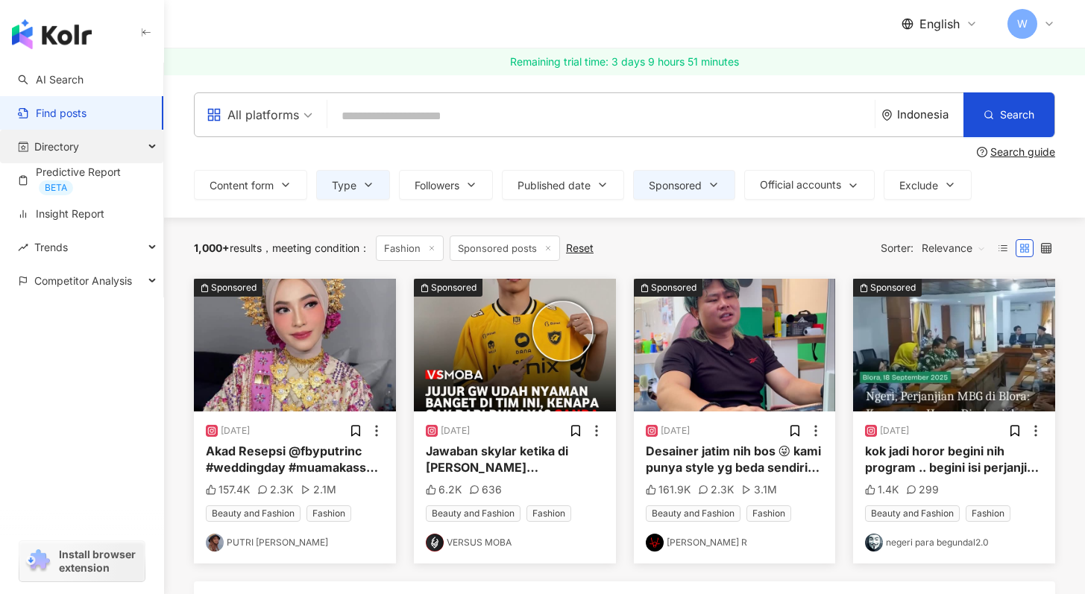
click at [105, 150] on div "Directory" at bounding box center [81, 147] width 163 height 34
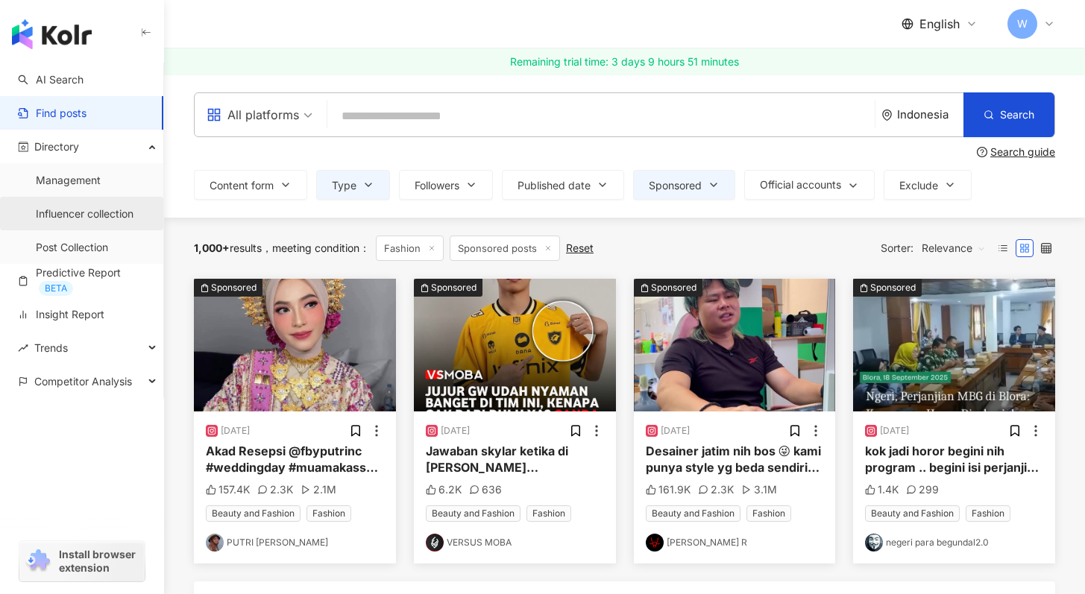
click at [119, 207] on link "Influencer collection" at bounding box center [85, 214] width 98 height 15
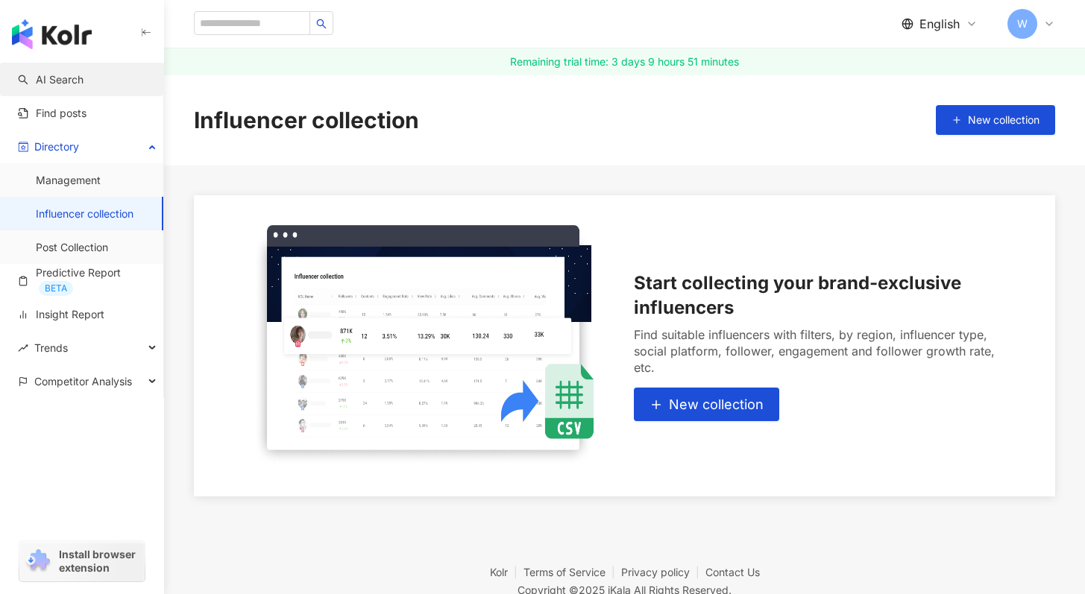
click at [75, 86] on link "AI Search" at bounding box center [51, 79] width 66 height 15
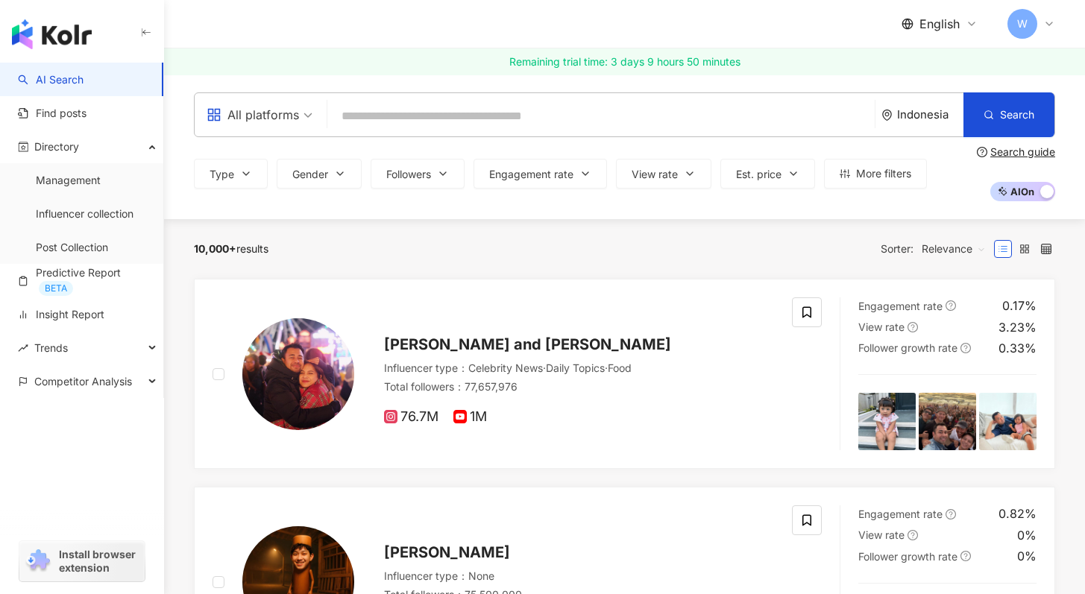
click at [1041, 34] on div "W" at bounding box center [1032, 24] width 48 height 30
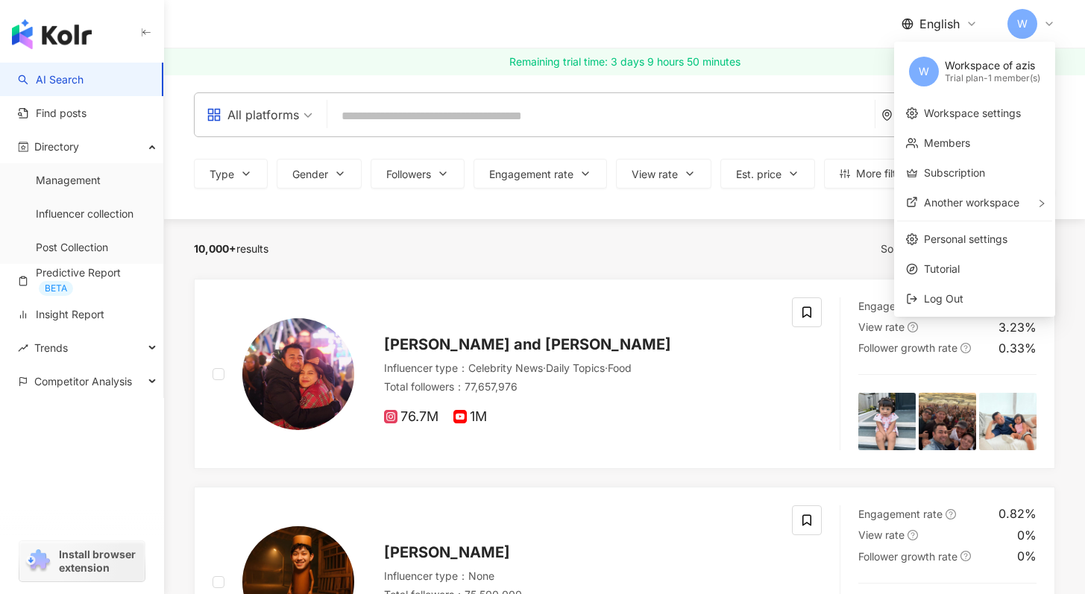
click at [1041, 34] on div "W" at bounding box center [1032, 24] width 48 height 30
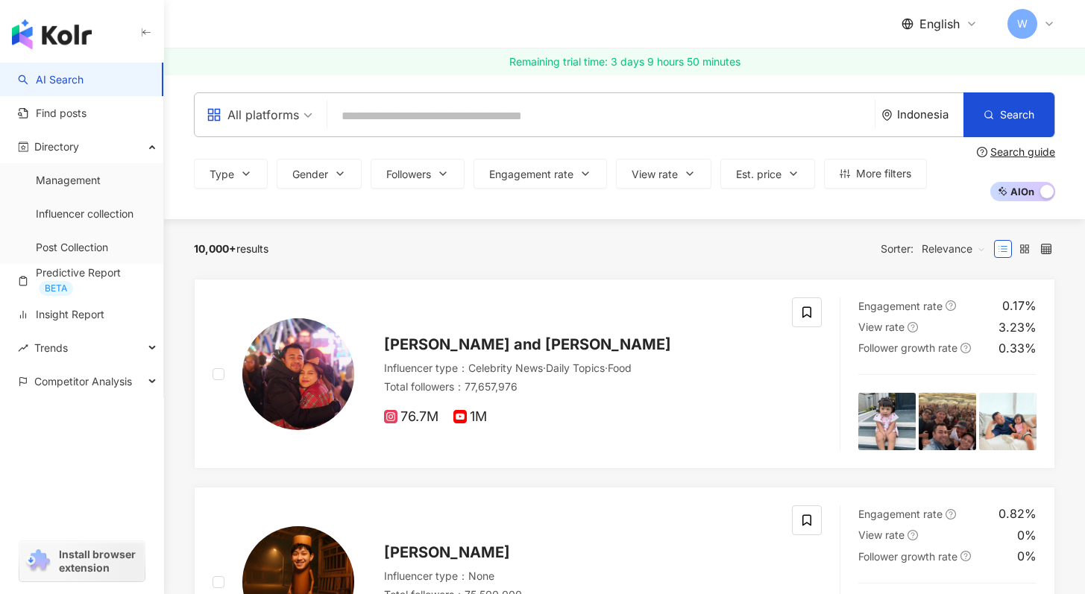
click at [996, 154] on div "Search guide" at bounding box center [1023, 152] width 65 height 12
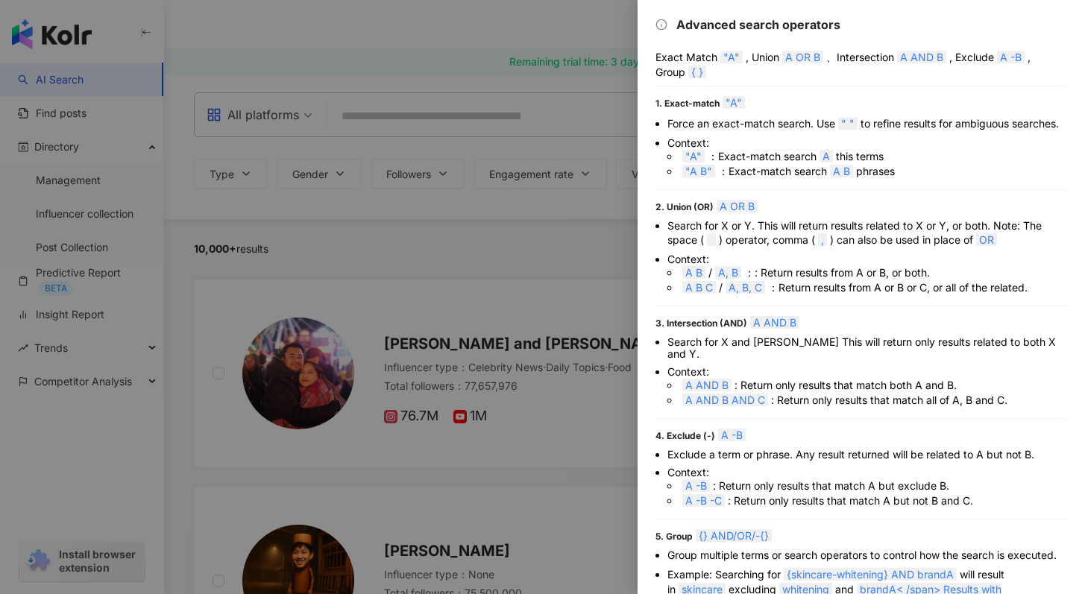
click at [574, 219] on div at bounding box center [542, 297] width 1085 height 594
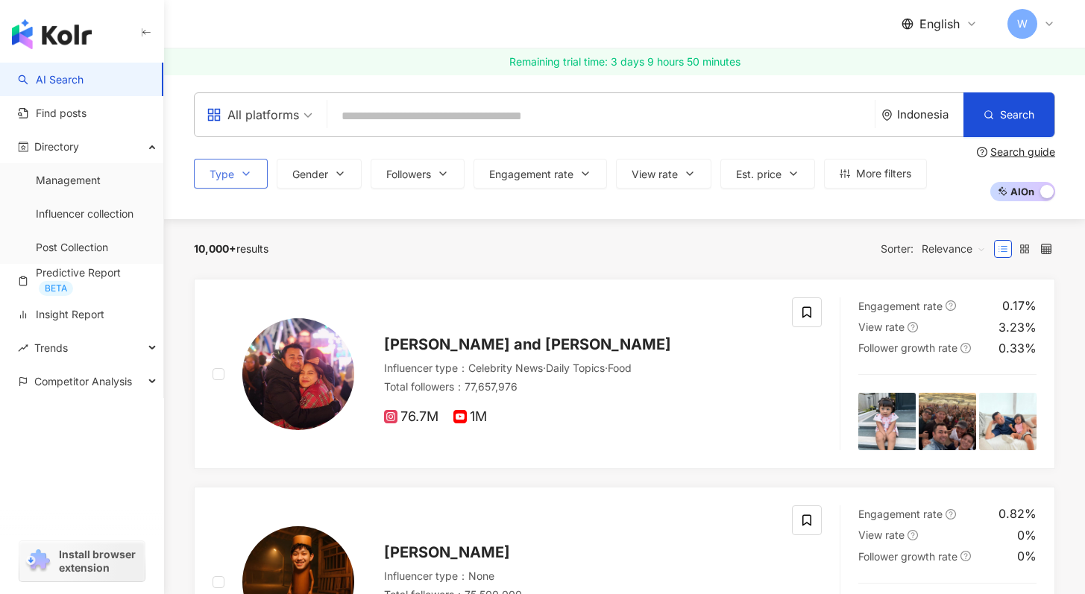
click at [243, 182] on button "Type" at bounding box center [231, 174] width 74 height 30
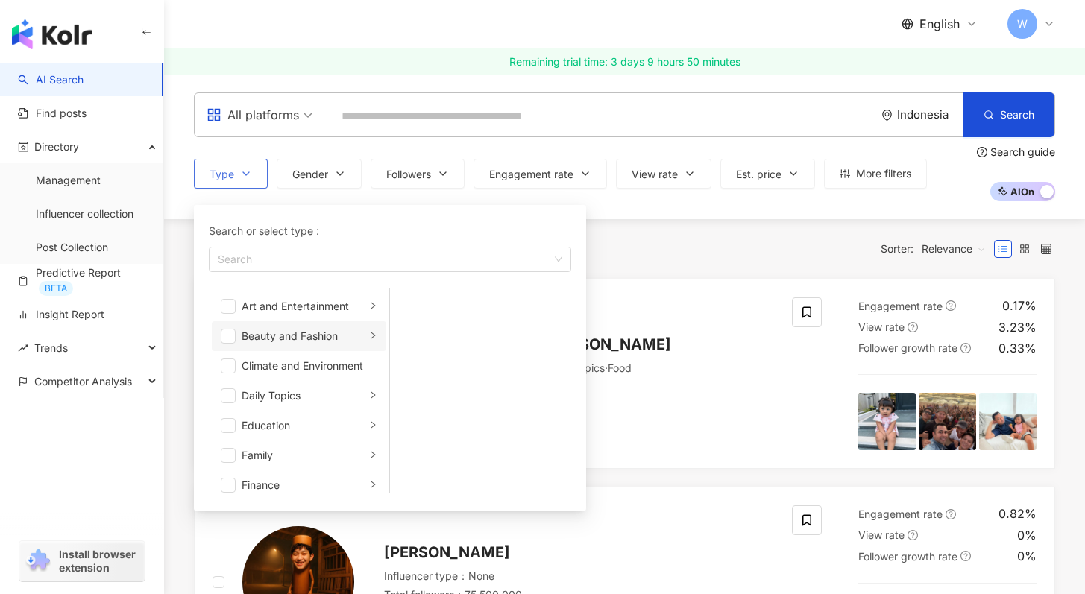
click at [299, 343] on div "Beauty and Fashion" at bounding box center [304, 336] width 124 height 16
click at [421, 442] on li "Fashion" at bounding box center [480, 446] width 175 height 30
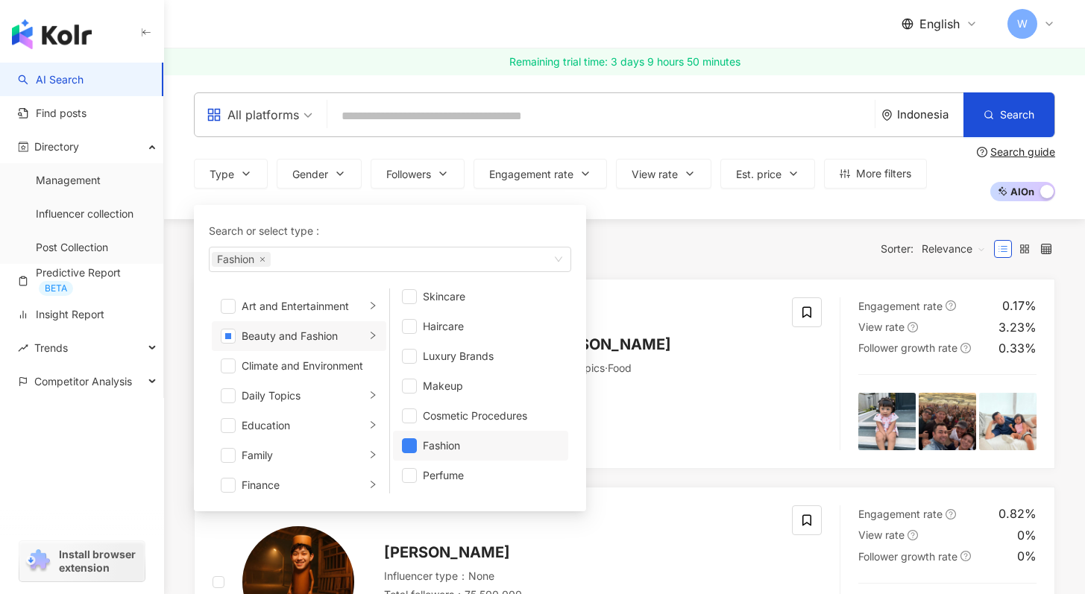
click at [685, 229] on div "10,000+ results Sorter: Relevance" at bounding box center [624, 249] width 861 height 60
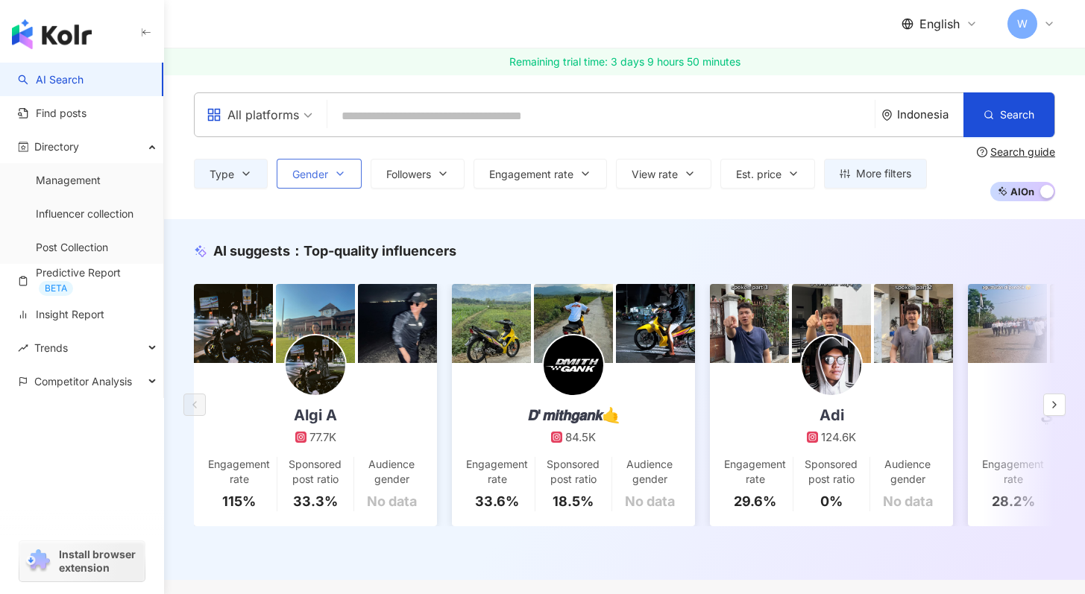
click at [312, 179] on span "Gender" at bounding box center [310, 175] width 36 height 12
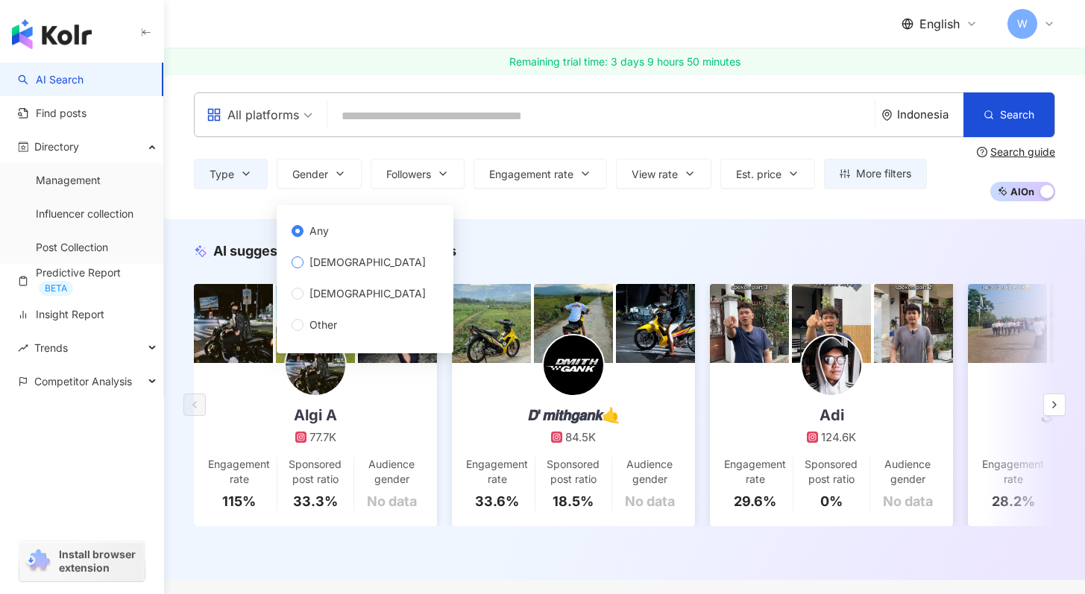
click at [342, 269] on span "[DEMOGRAPHIC_DATA]" at bounding box center [368, 262] width 128 height 16
click at [529, 222] on div "AI suggests ： Top-quality influencers Algi A 77.7K Engagement rate 115% Sponsor…" at bounding box center [624, 399] width 921 height 361
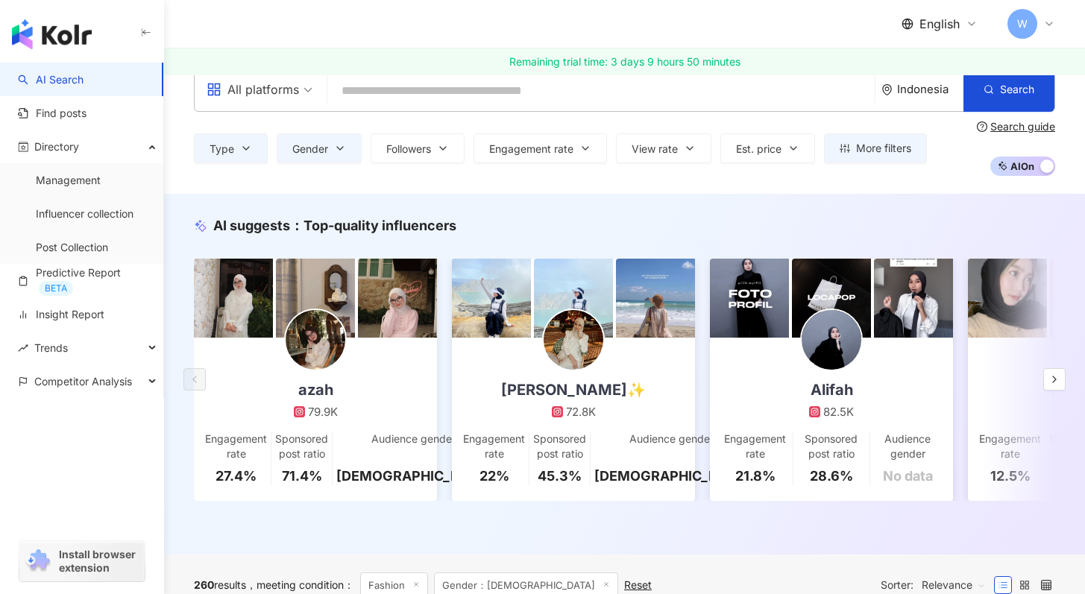
scroll to position [25, 0]
click at [665, 383] on link "Hilda Maulida✨ 72.8K Engagement rate 22% Sponsored post ratio 45.3% Audience ge…" at bounding box center [573, 419] width 243 height 163
click at [1055, 386] on icon "button" at bounding box center [1055, 380] width 12 height 12
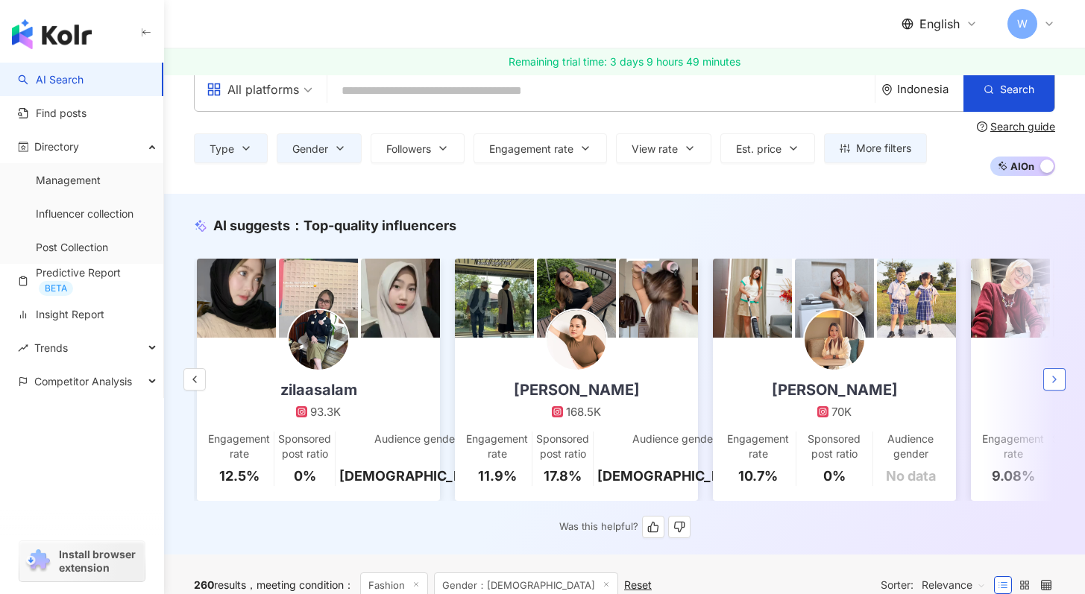
scroll to position [0, 774]
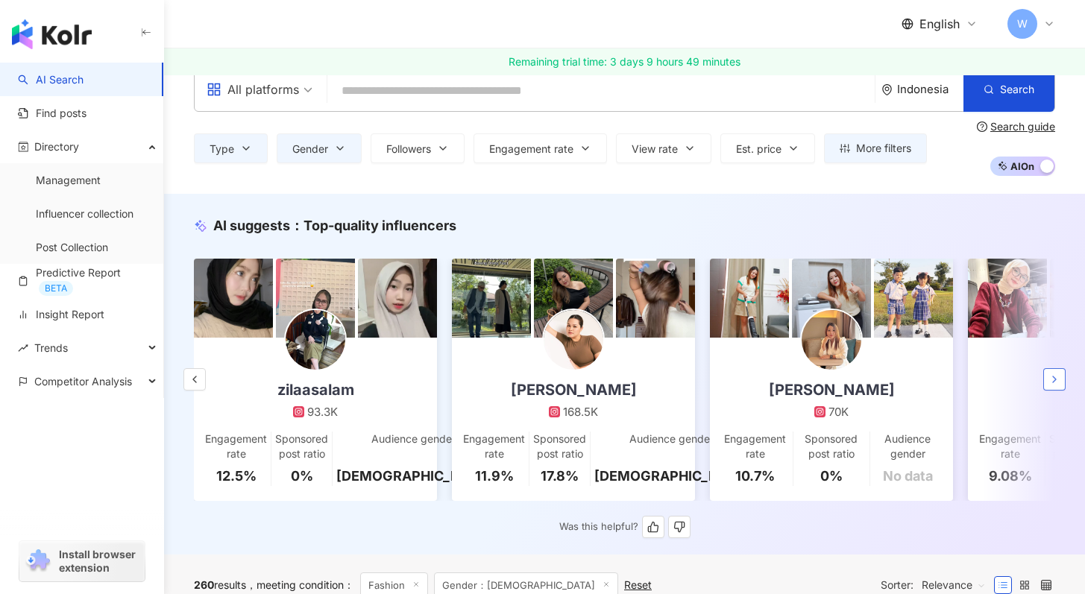
click at [1055, 386] on icon "button" at bounding box center [1055, 380] width 12 height 12
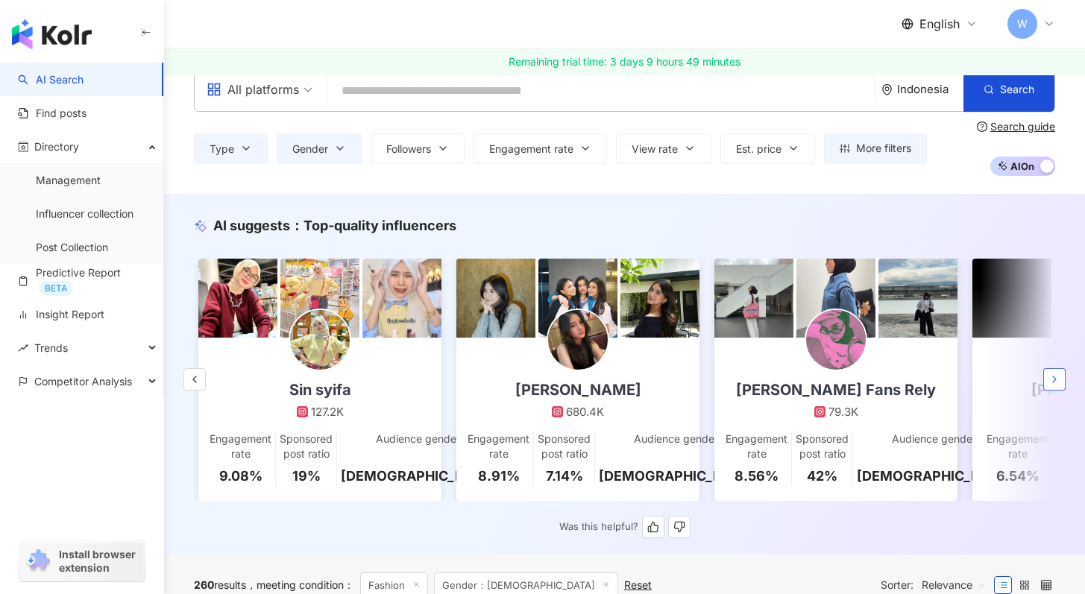
scroll to position [0, 1548]
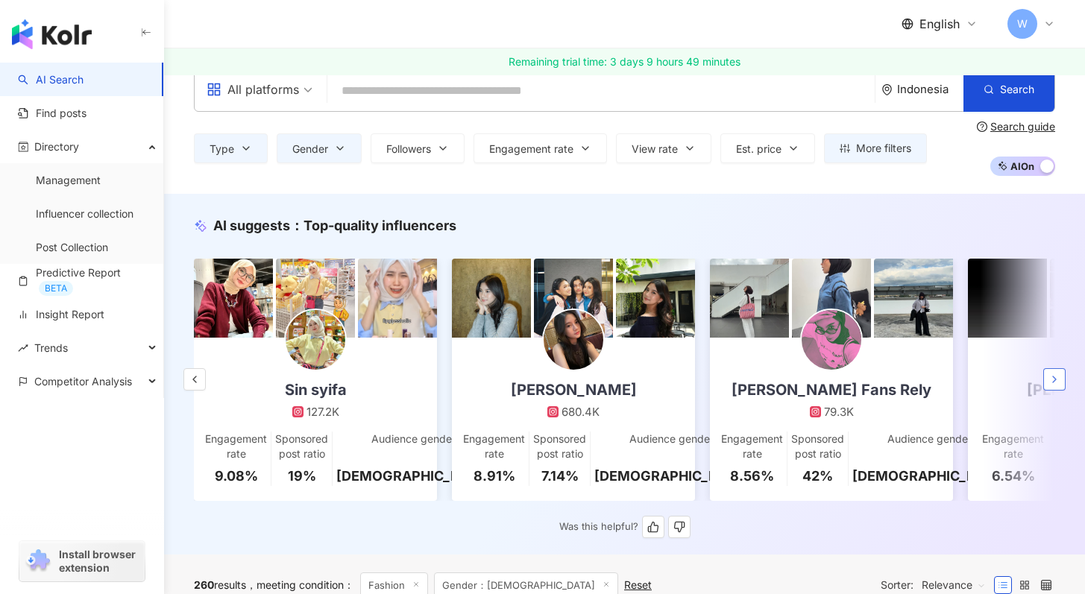
click at [1055, 386] on icon "button" at bounding box center [1055, 380] width 12 height 12
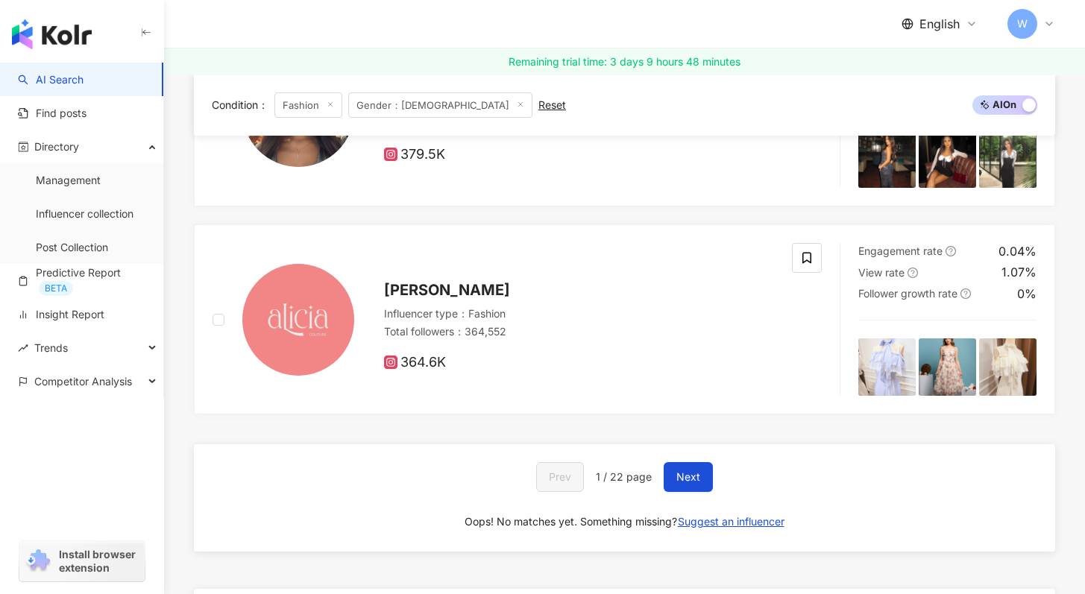
scroll to position [2833, 0]
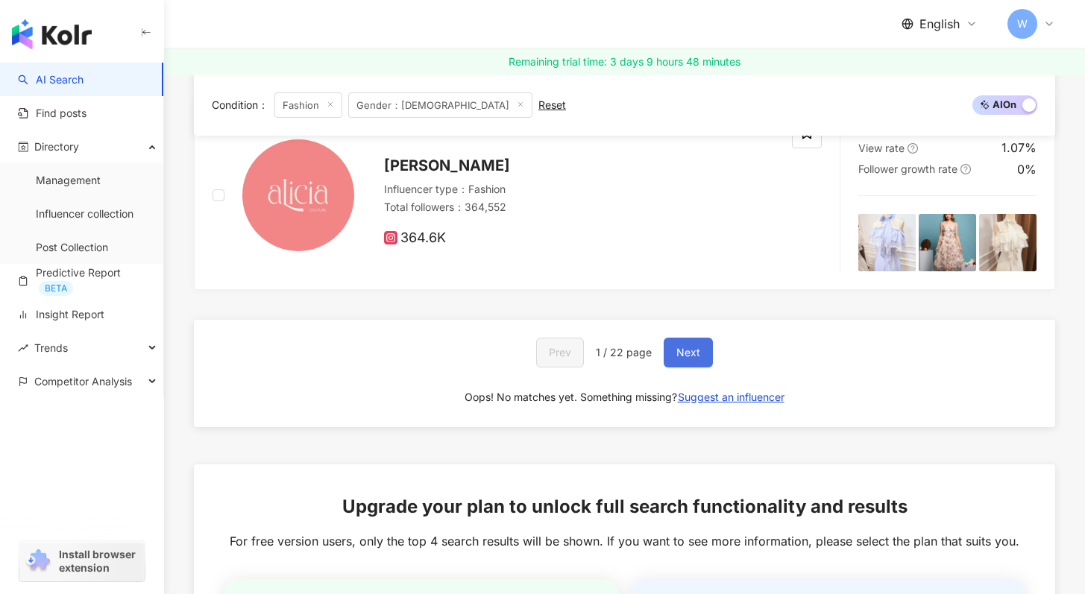
click at [694, 359] on span "Next" at bounding box center [688, 353] width 24 height 12
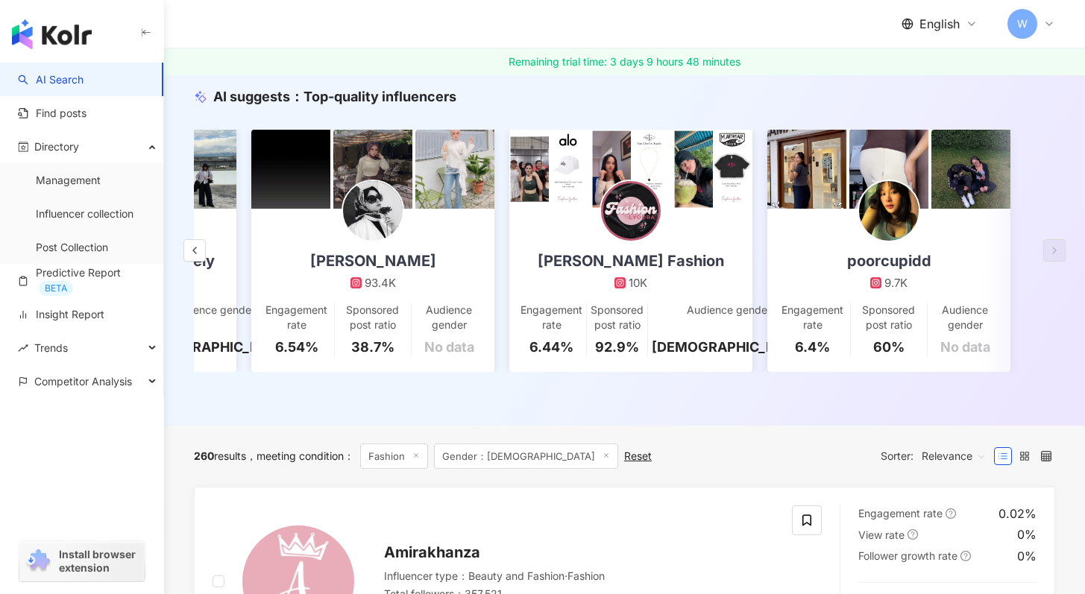
scroll to position [0, 0]
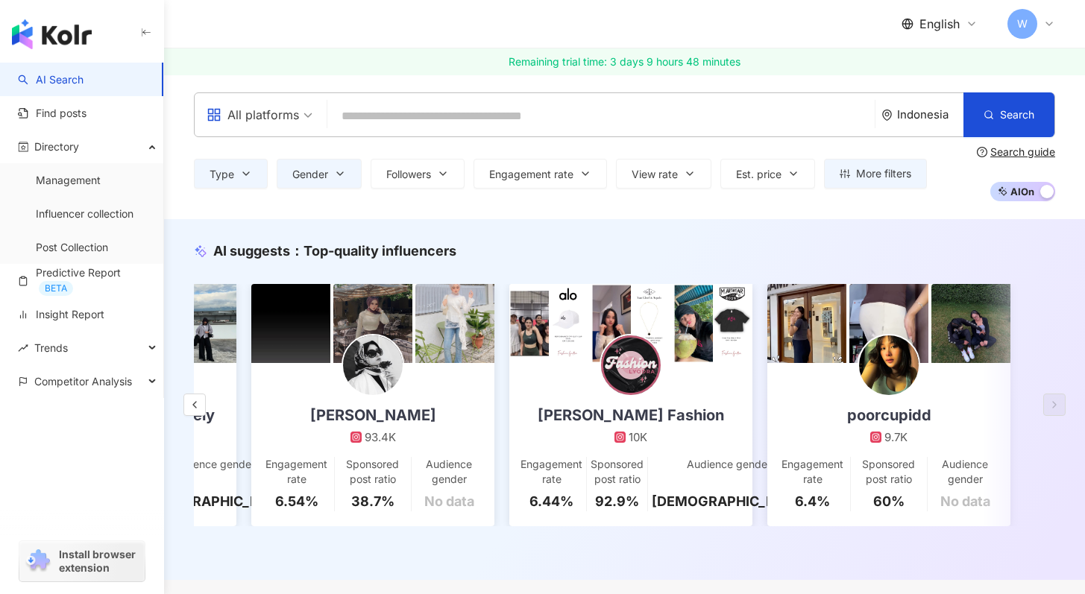
click at [294, 109] on div "All platforms" at bounding box center [253, 115] width 92 height 24
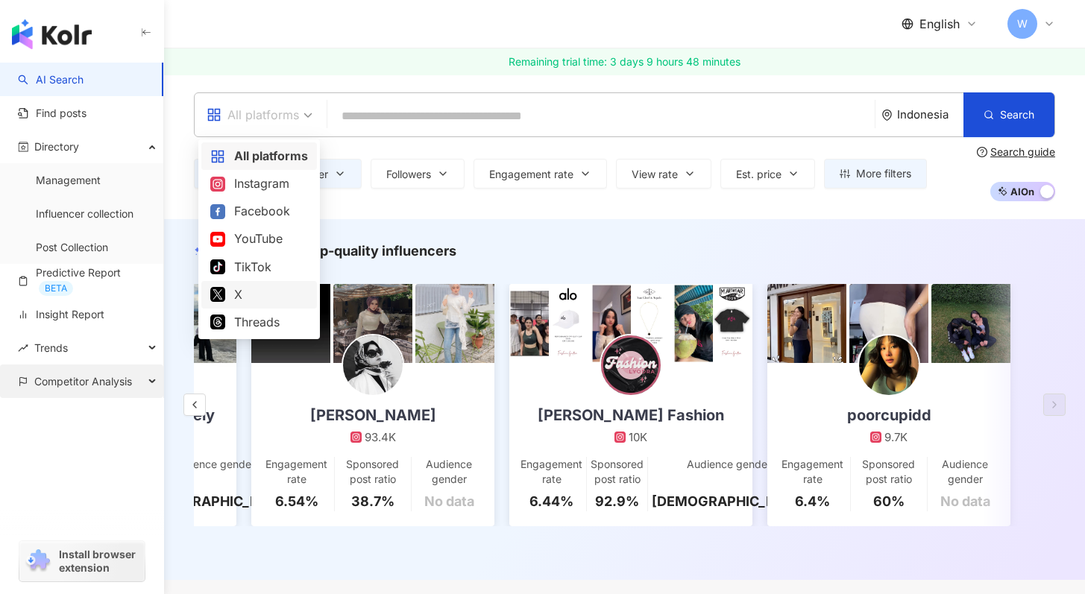
click at [104, 374] on span "Competitor Analysis" at bounding box center [83, 382] width 98 height 34
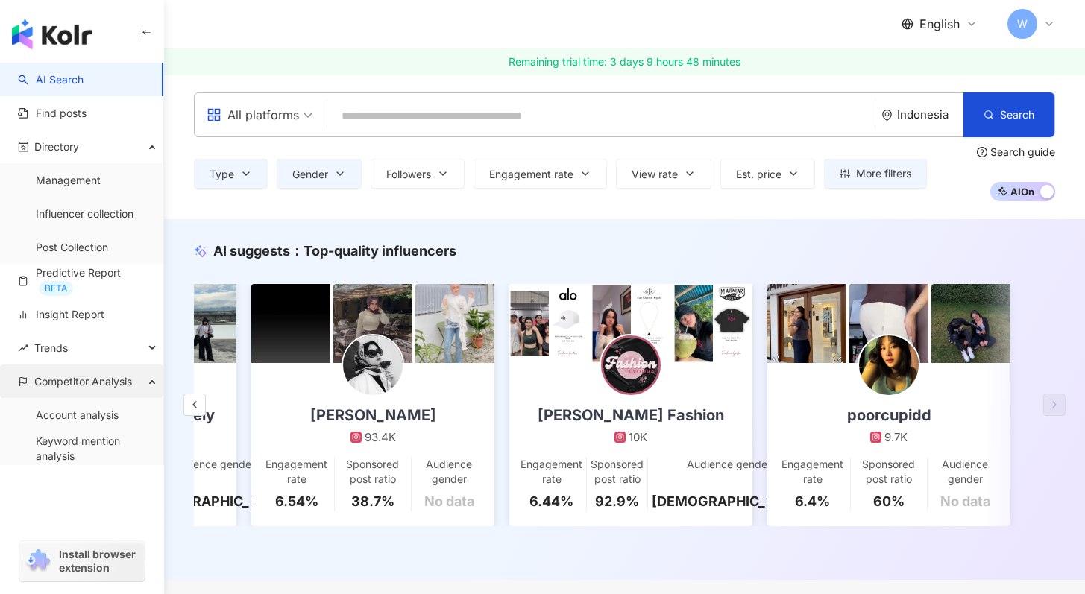
click at [104, 374] on span "Competitor Analysis" at bounding box center [83, 382] width 98 height 34
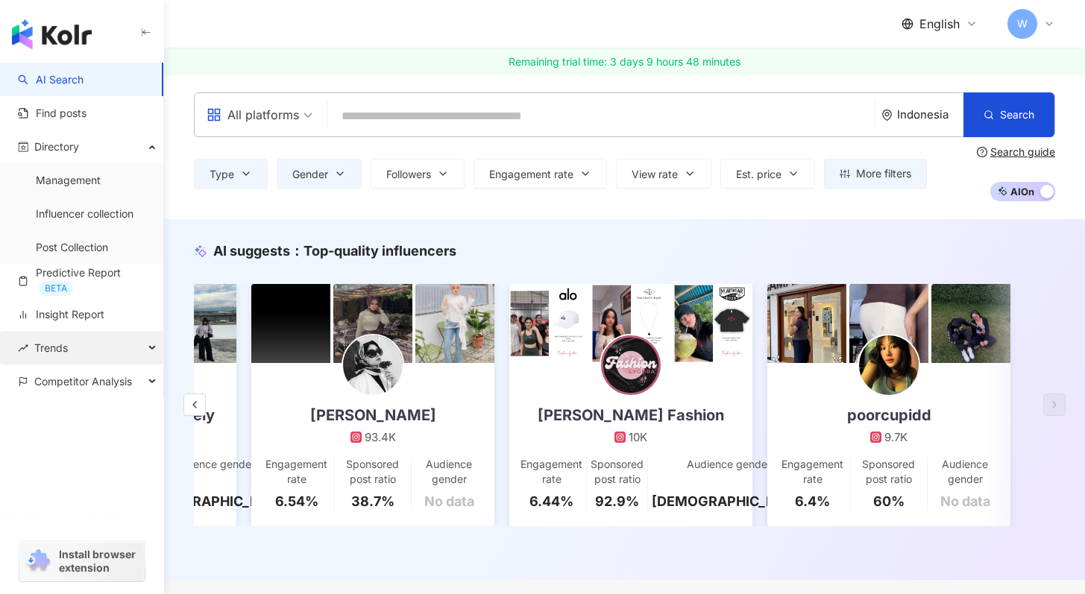
click at [107, 351] on div "Trends" at bounding box center [81, 348] width 163 height 34
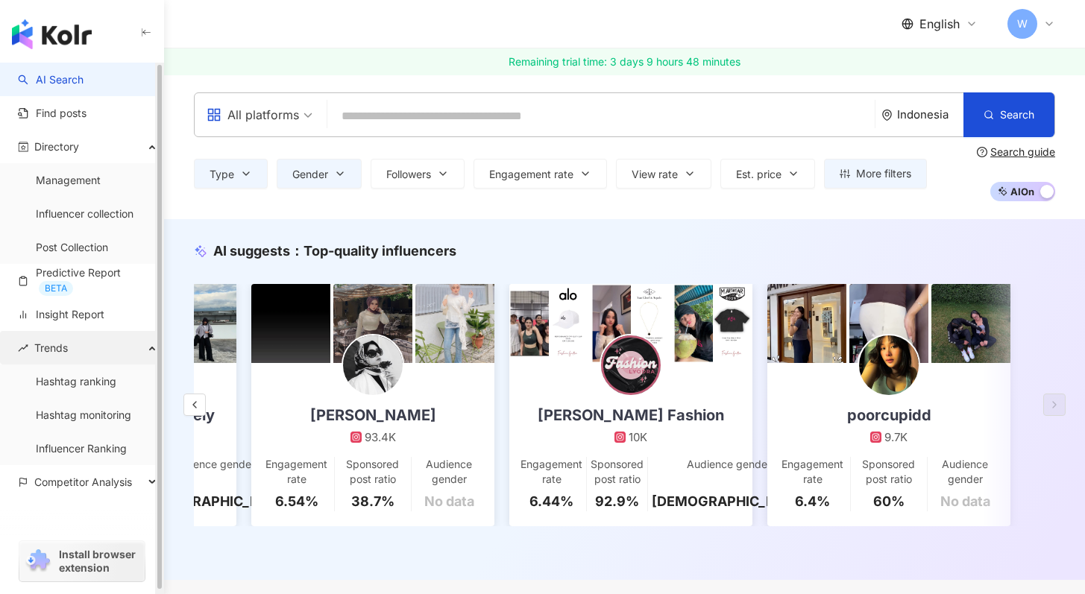
click at [107, 351] on div "Trends" at bounding box center [81, 348] width 163 height 34
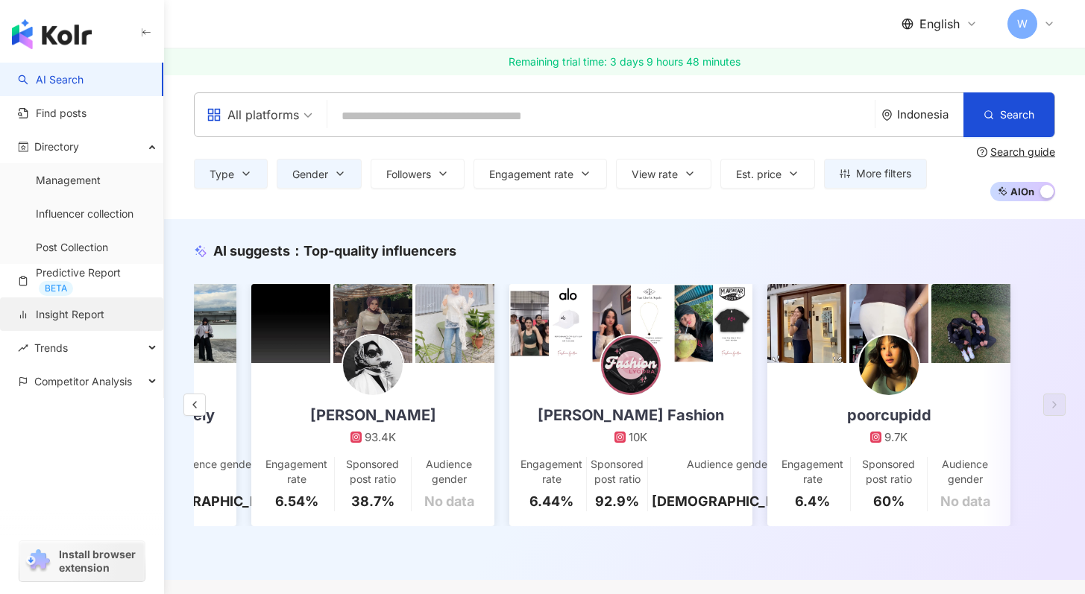
click at [104, 322] on link "Insight Report" at bounding box center [61, 314] width 87 height 15
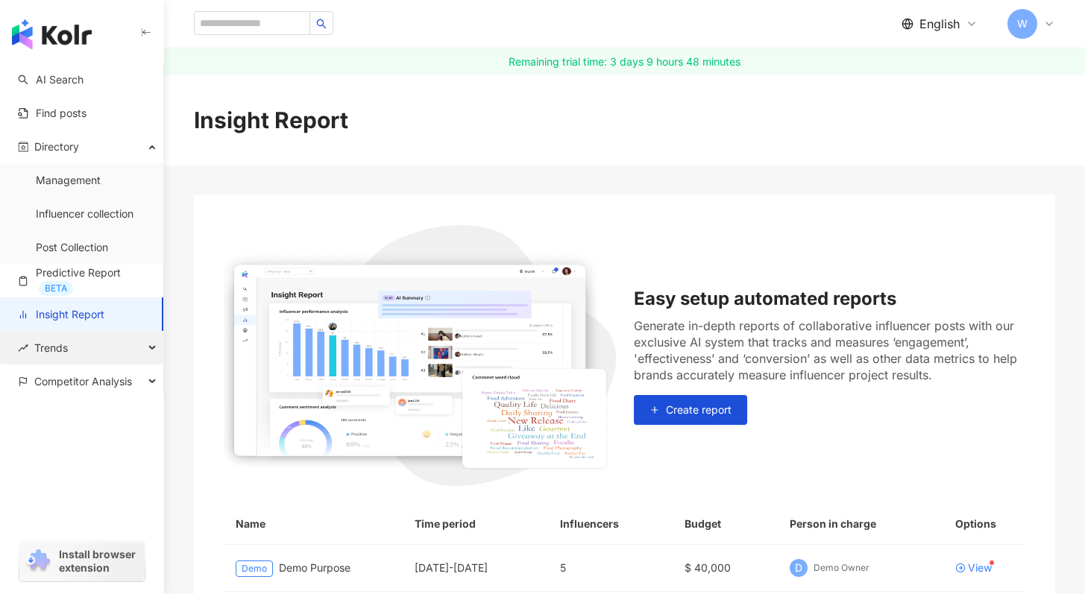
click at [113, 343] on div "Trends" at bounding box center [81, 348] width 163 height 34
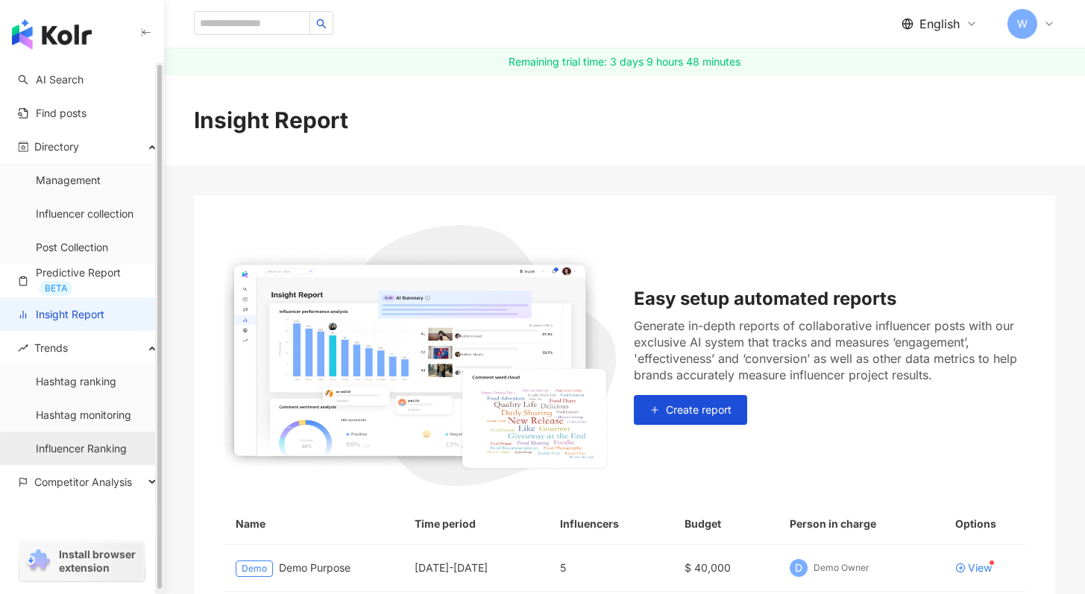
click at [127, 442] on link "Influencer Ranking" at bounding box center [81, 449] width 91 height 15
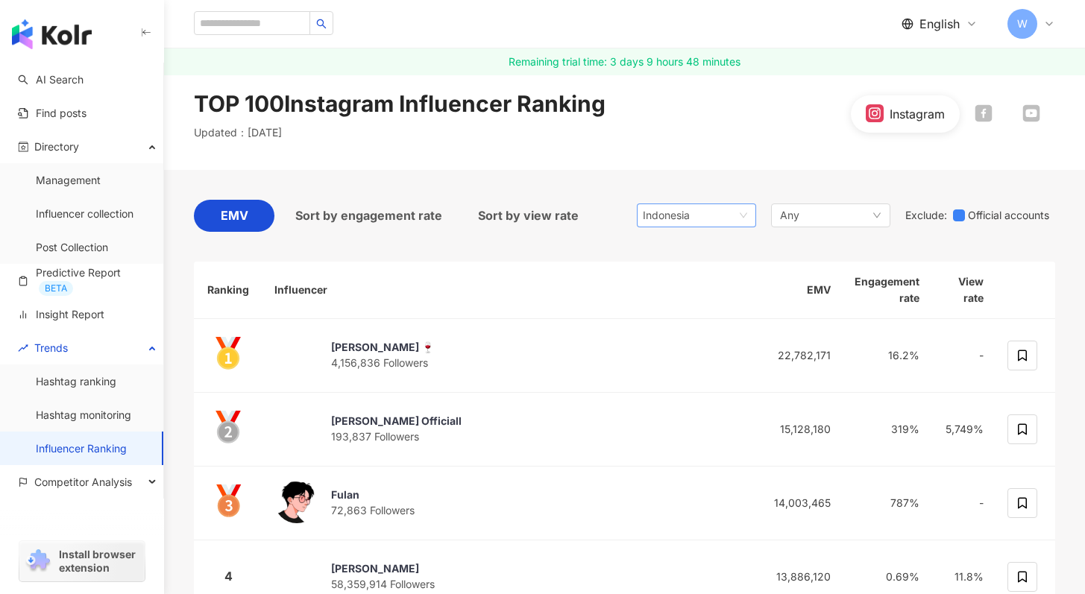
scroll to position [7, 0]
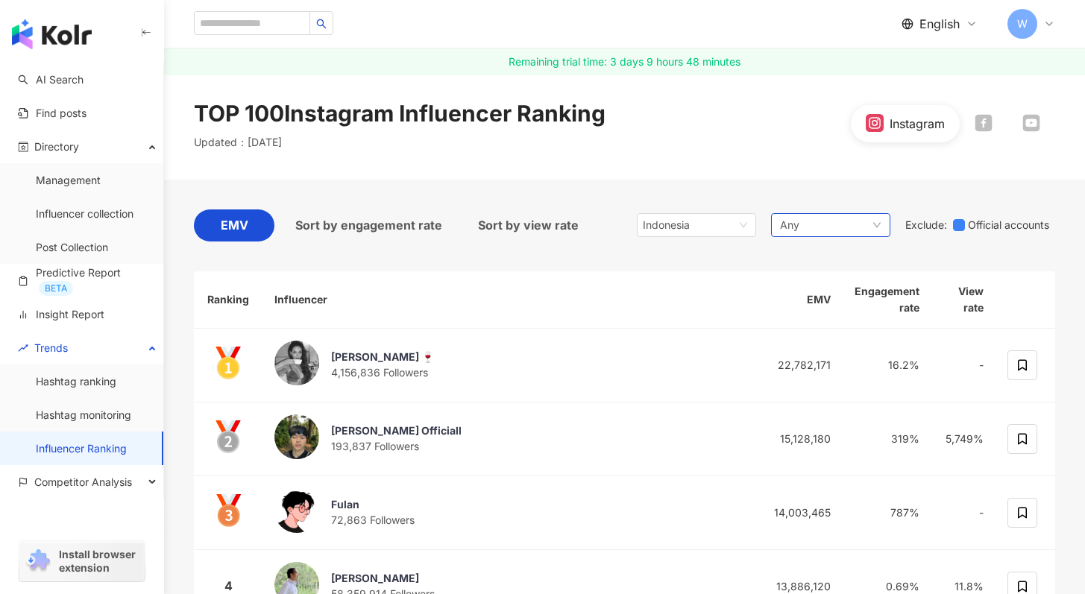
click at [876, 219] on div "Any" at bounding box center [830, 225] width 119 height 24
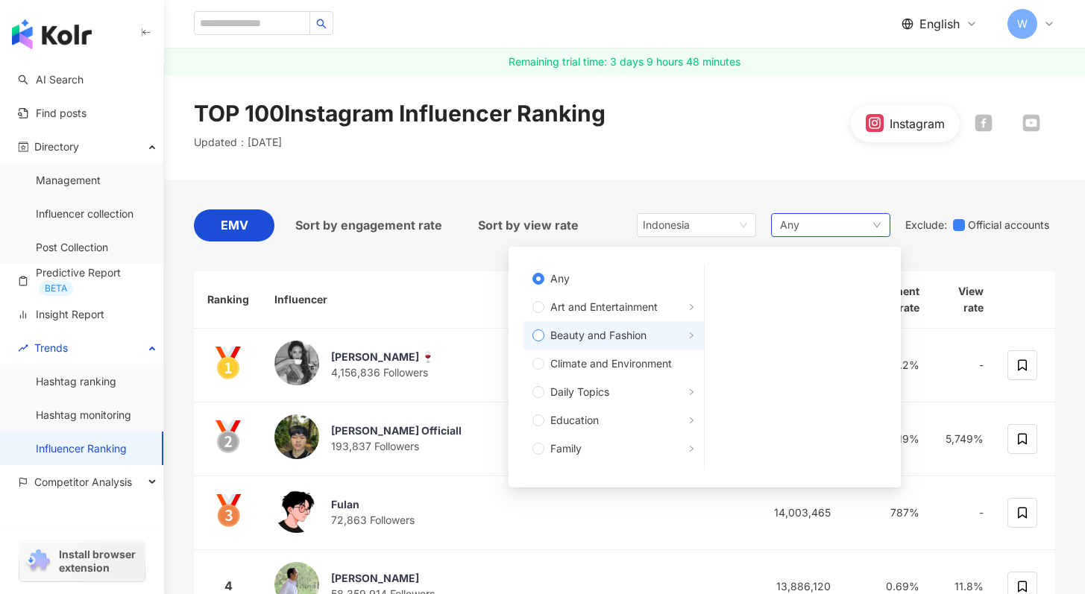
click at [628, 335] on span "Beauty and Fashion" at bounding box center [598, 335] width 96 height 16
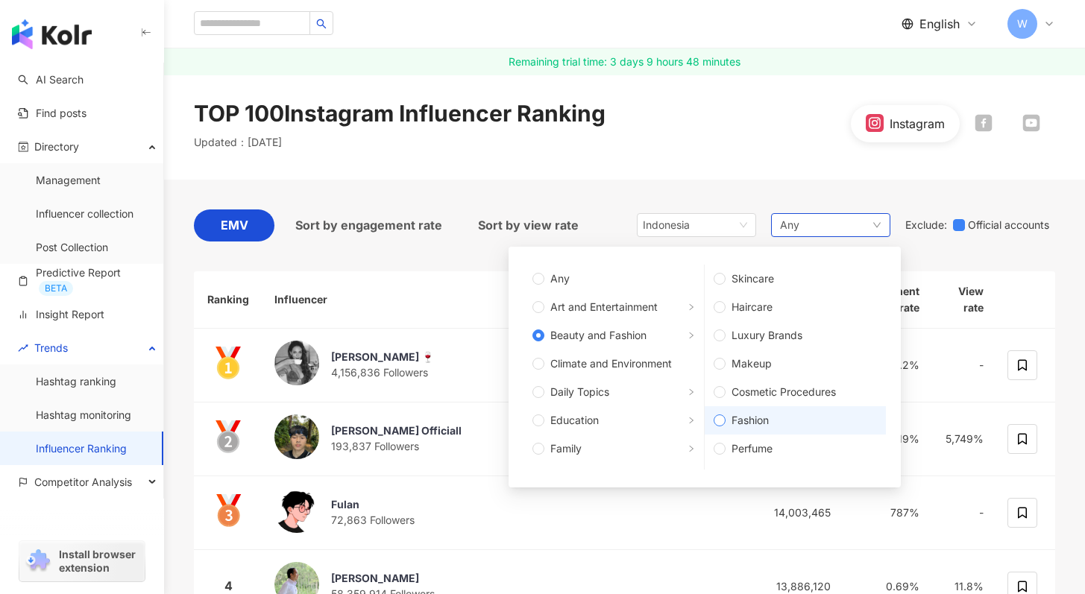
click at [767, 419] on span "Fashion" at bounding box center [801, 420] width 151 height 16
click at [940, 243] on div "EMV Sort by engagement rate Sort by view rate Indonesia Any Any Art and Enterta…" at bounding box center [624, 230] width 861 height 40
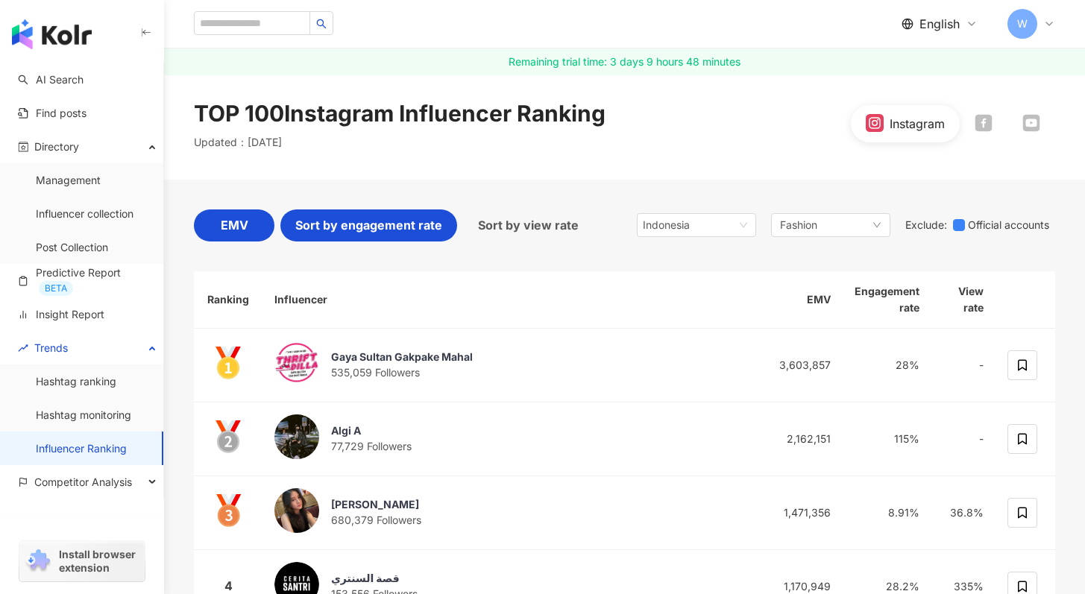
click at [391, 233] on span "Sort by engagement rate" at bounding box center [368, 225] width 147 height 19
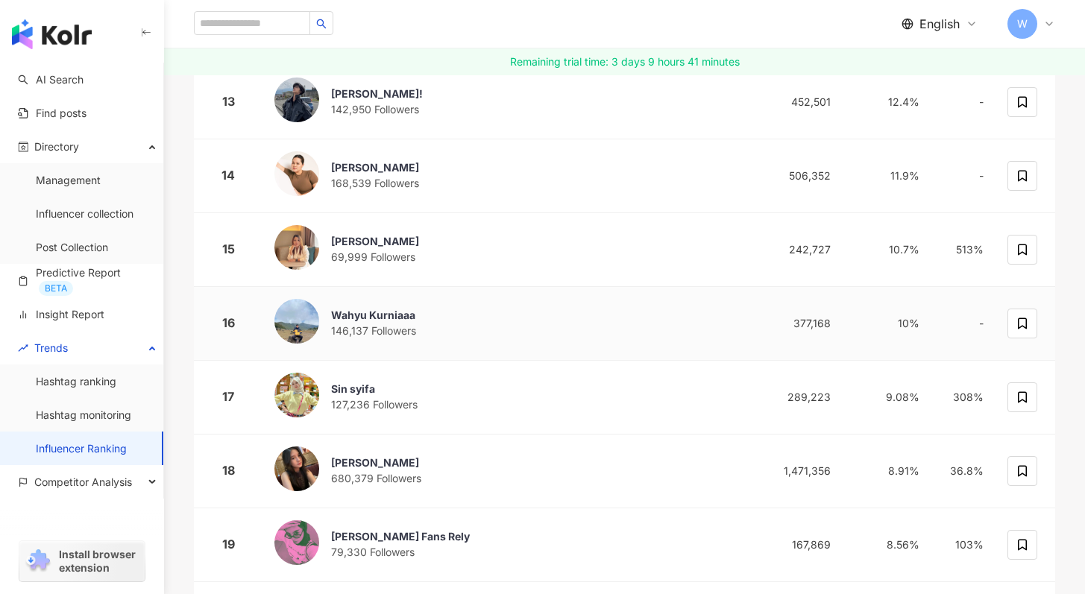
scroll to position [837, 0]
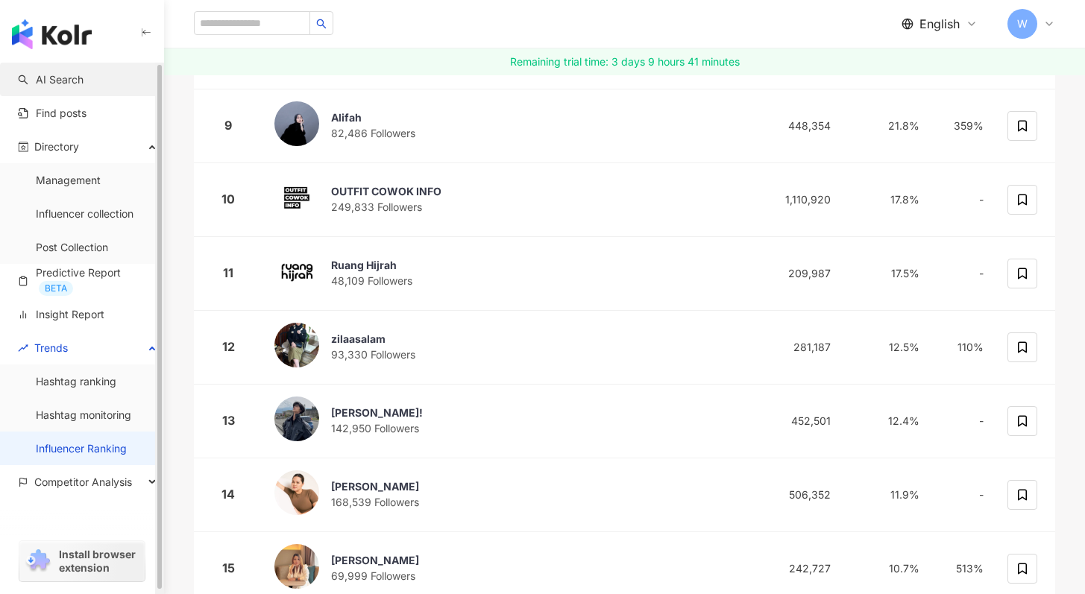
click at [83, 81] on link "AI Search" at bounding box center [51, 79] width 66 height 15
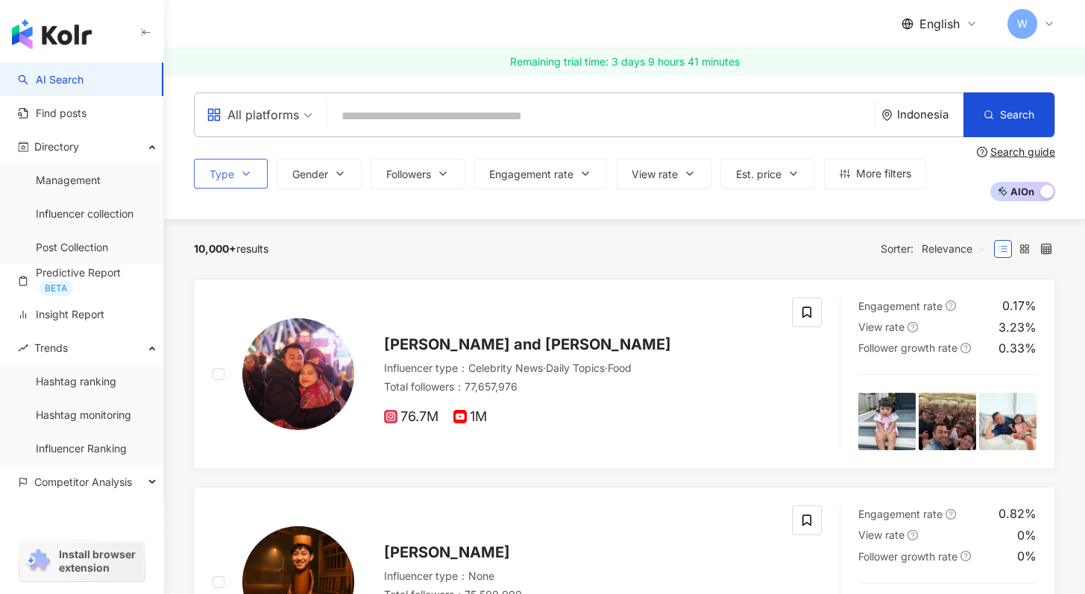
click at [261, 169] on button "Type" at bounding box center [231, 174] width 74 height 30
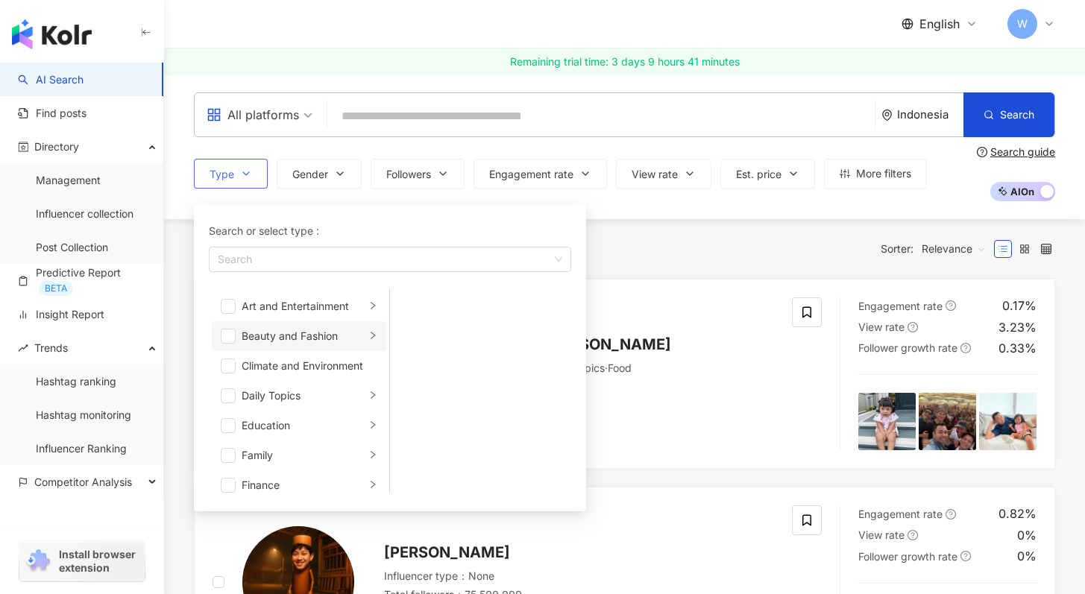
click at [307, 329] on div "Beauty and Fashion" at bounding box center [304, 336] width 124 height 16
click at [421, 459] on li "Fashion" at bounding box center [480, 456] width 175 height 30
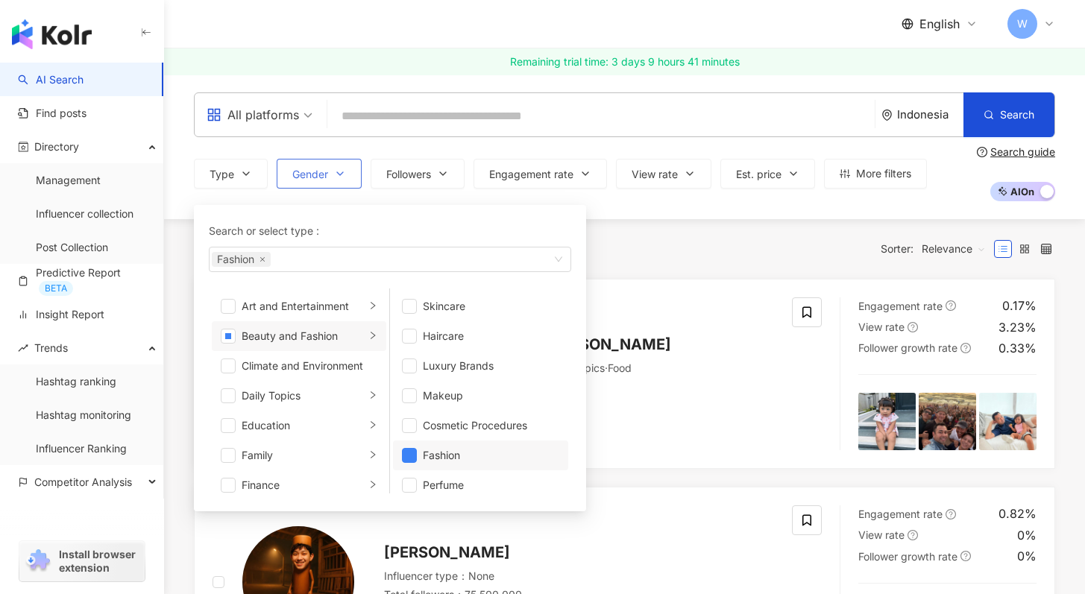
click at [320, 161] on button "Gender" at bounding box center [319, 174] width 85 height 30
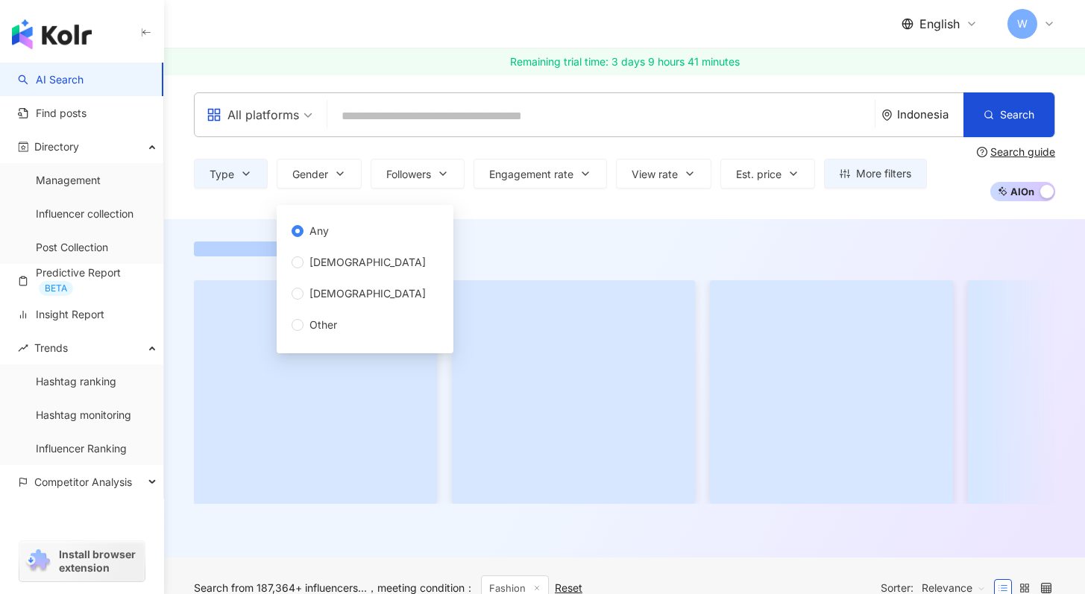
click at [352, 260] on div "Any Female Male Other" at bounding box center [365, 278] width 146 height 110
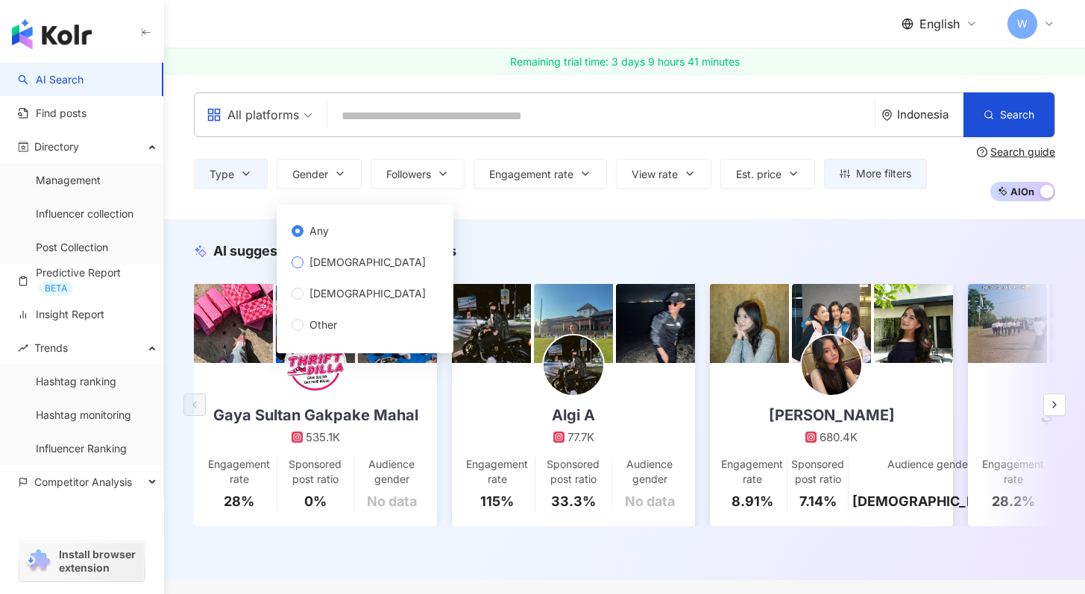
click at [340, 261] on span "[DEMOGRAPHIC_DATA]" at bounding box center [368, 262] width 128 height 16
click at [507, 203] on div "All platforms Indonesia Search Type Gender Followers Engagement rate View rate …" at bounding box center [624, 147] width 921 height 145
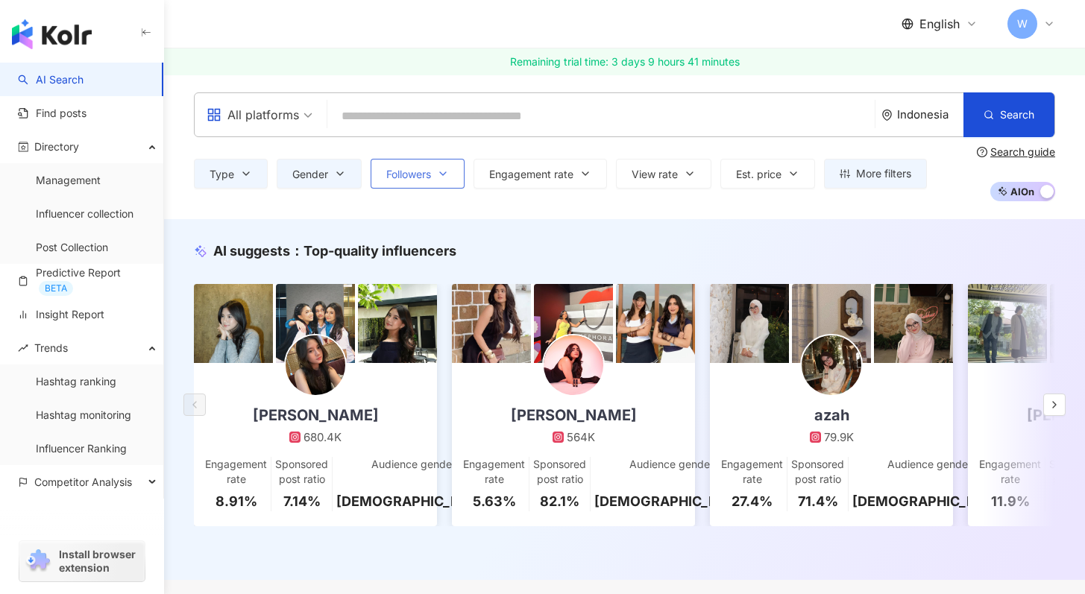
click at [421, 182] on button "Followers" at bounding box center [418, 174] width 94 height 30
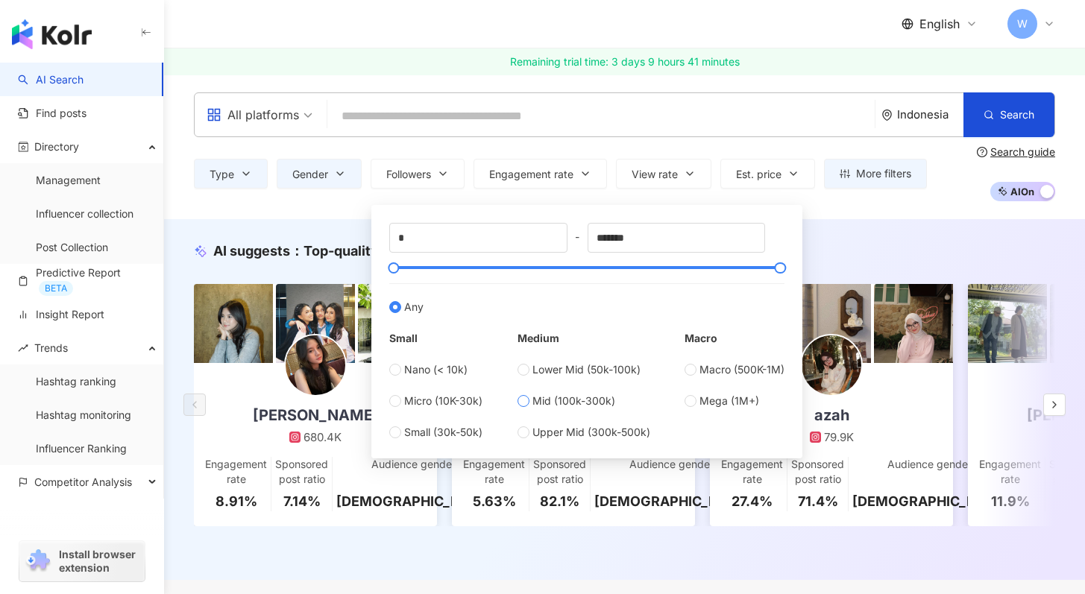
click at [541, 405] on span "Mid (100k-300k)" at bounding box center [574, 401] width 83 height 16
type input "******"
click at [850, 240] on div "AI suggests ： Top-quality influencers Moza Mutiara 680.4K Engagement rate 8.91%…" at bounding box center [624, 399] width 921 height 361
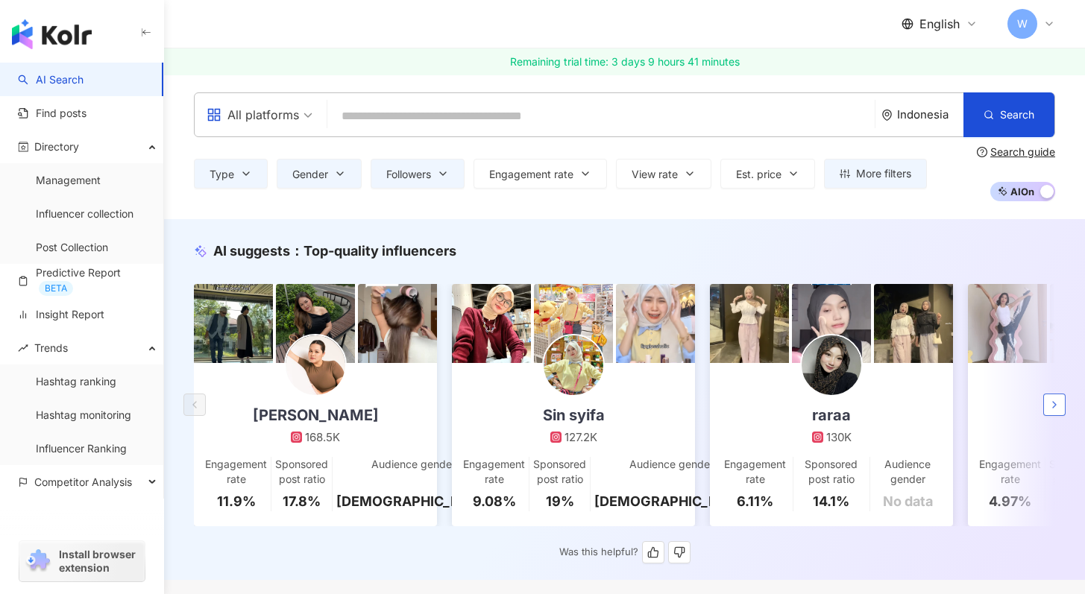
click at [1061, 412] on button "button" at bounding box center [1054, 405] width 22 height 22
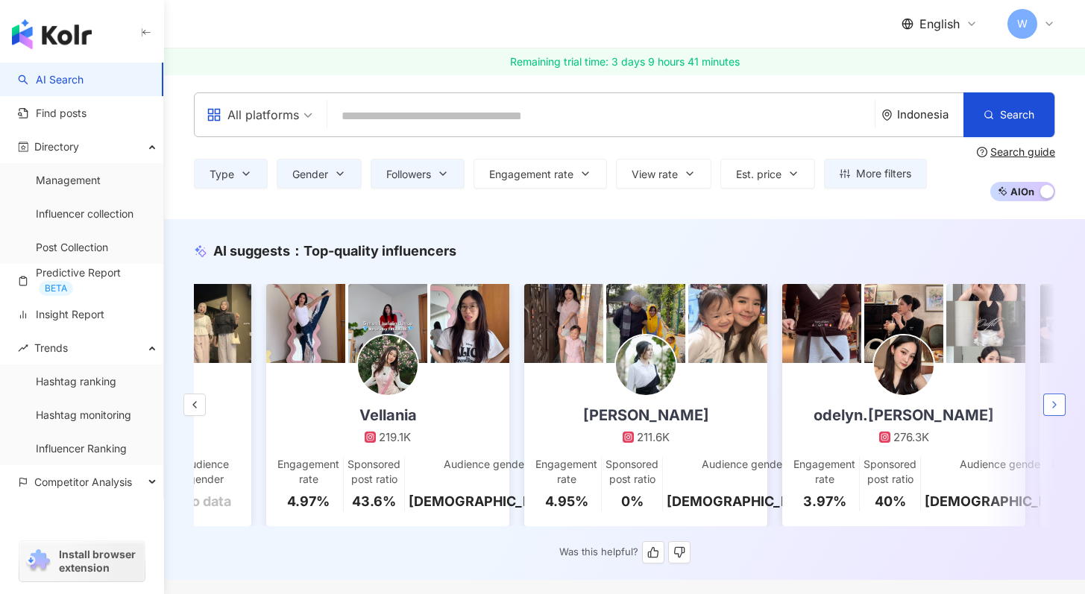
click at [1061, 412] on button "button" at bounding box center [1054, 405] width 22 height 22
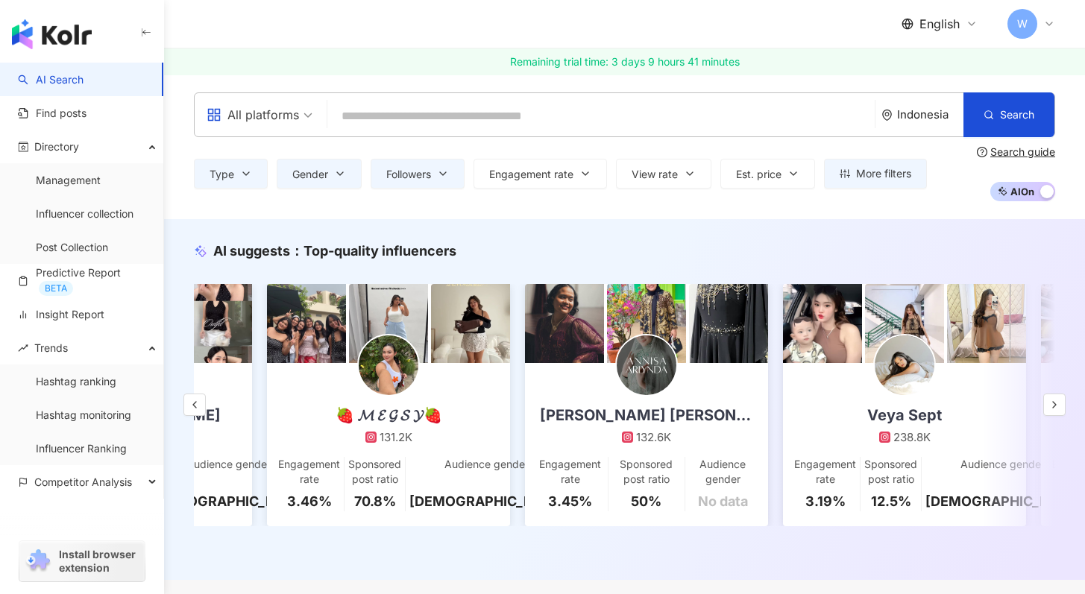
scroll to position [0, 1477]
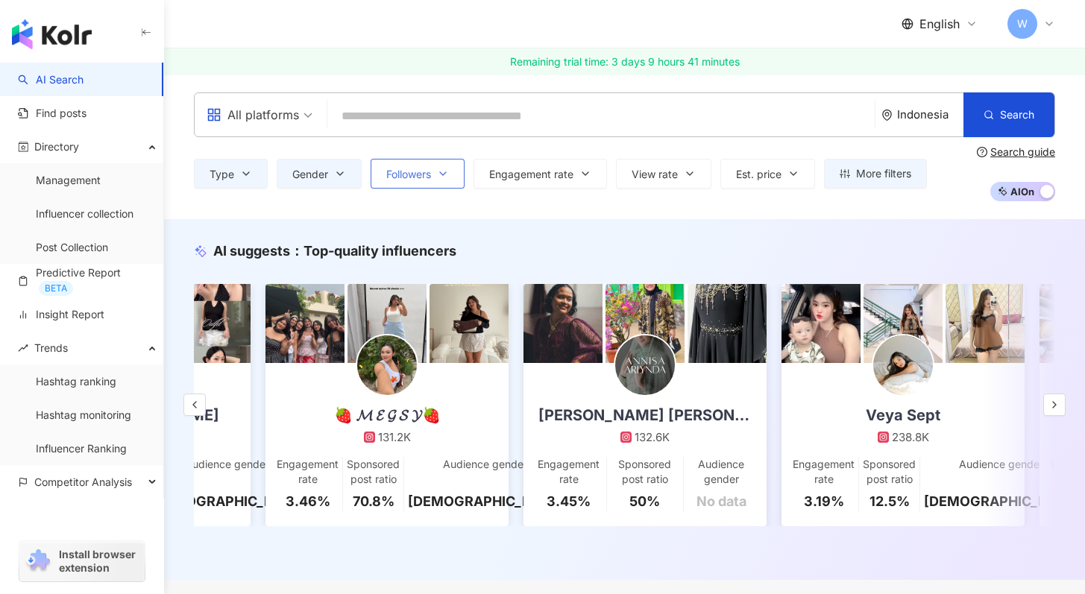
click at [439, 166] on button "Followers" at bounding box center [418, 174] width 94 height 30
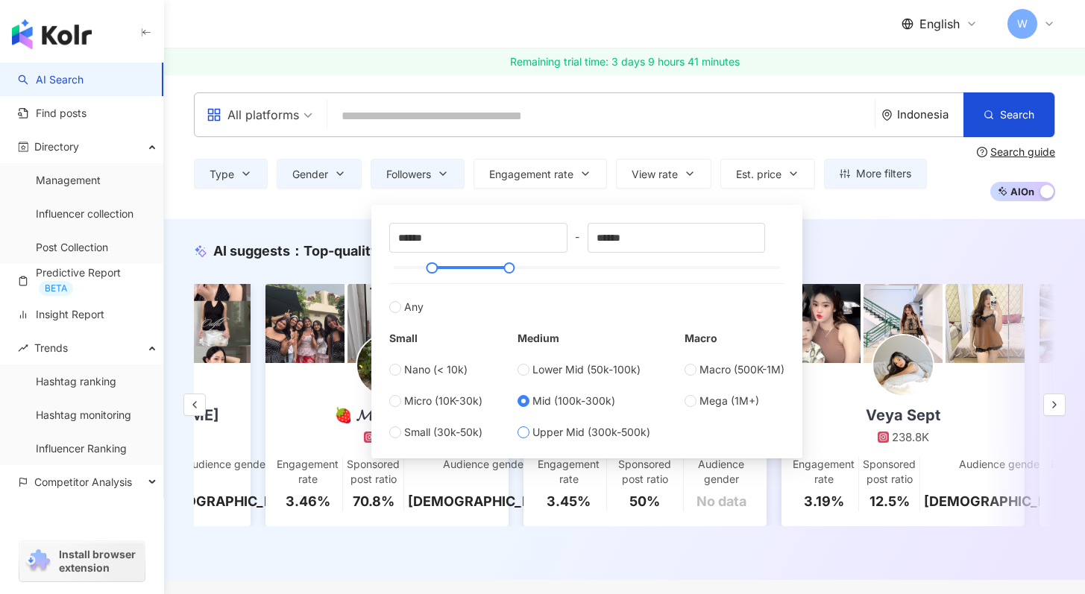
click at [583, 430] on span "Upper Mid (300k-500k)" at bounding box center [592, 432] width 118 height 16
type input "******"
click at [907, 221] on div "AI suggests ： Top-quality influencers Jourimanzky 168.5K Engagement rate 11.9% …" at bounding box center [624, 399] width 921 height 361
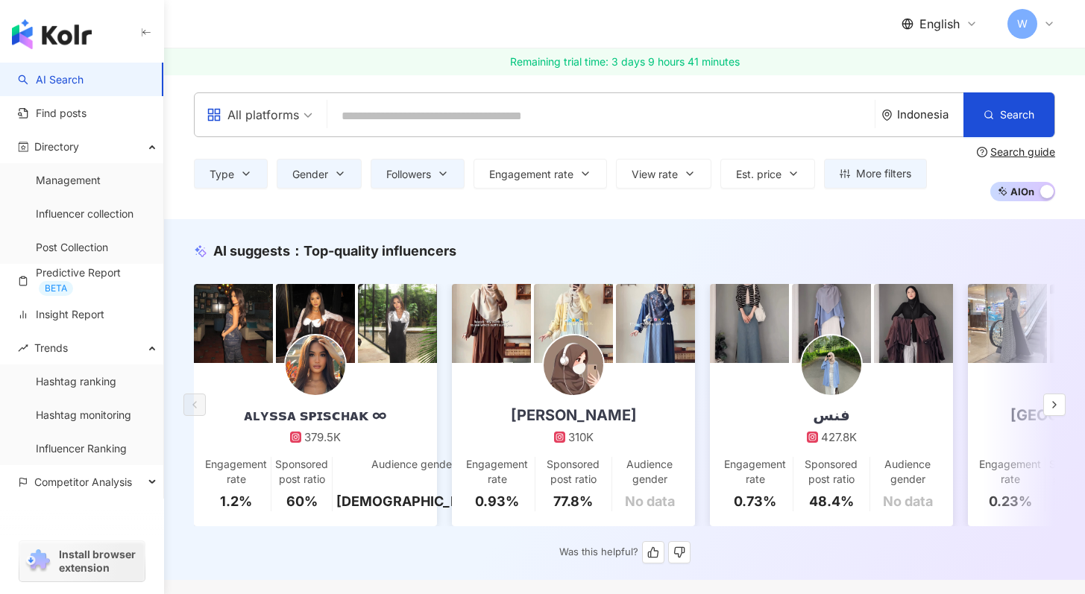
click at [896, 408] on link "فنس 427.8K Engagement rate 0.73% Sponsored post ratio 48.4% Audience gender No …" at bounding box center [831, 444] width 243 height 163
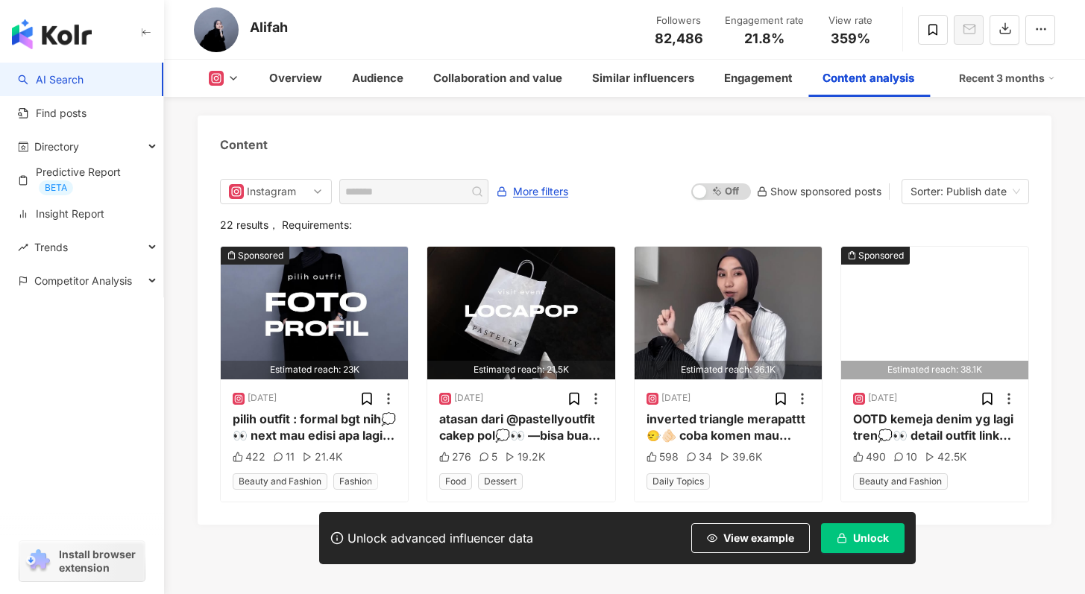
scroll to position [4760, 0]
